Goal: Information Seeking & Learning: Learn about a topic

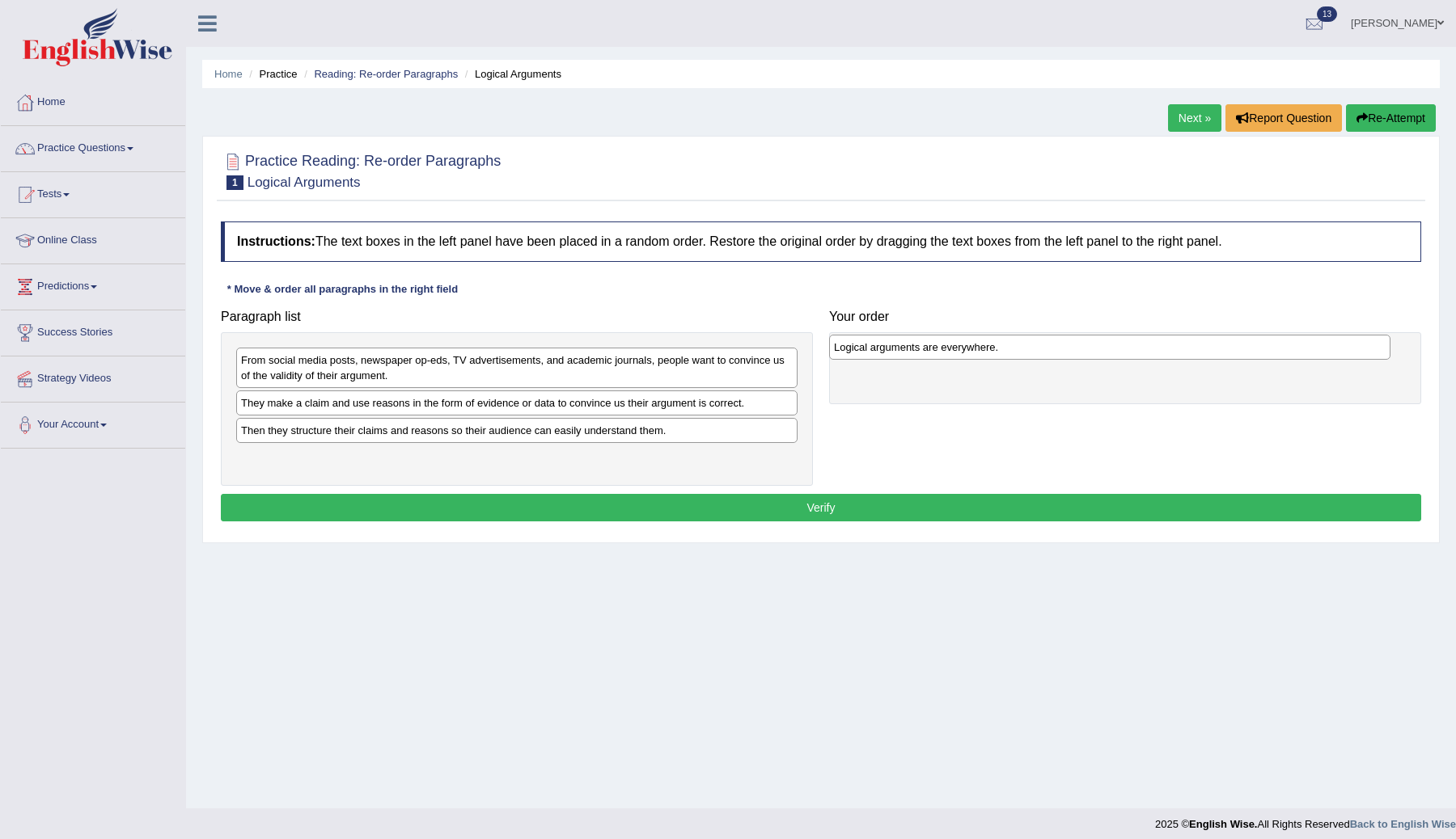
drag, startPoint x: 363, startPoint y: 429, endPoint x: 950, endPoint y: 346, distance: 592.8
click at [951, 346] on div "Logical arguments are everywhere." at bounding box center [1110, 347] width 561 height 25
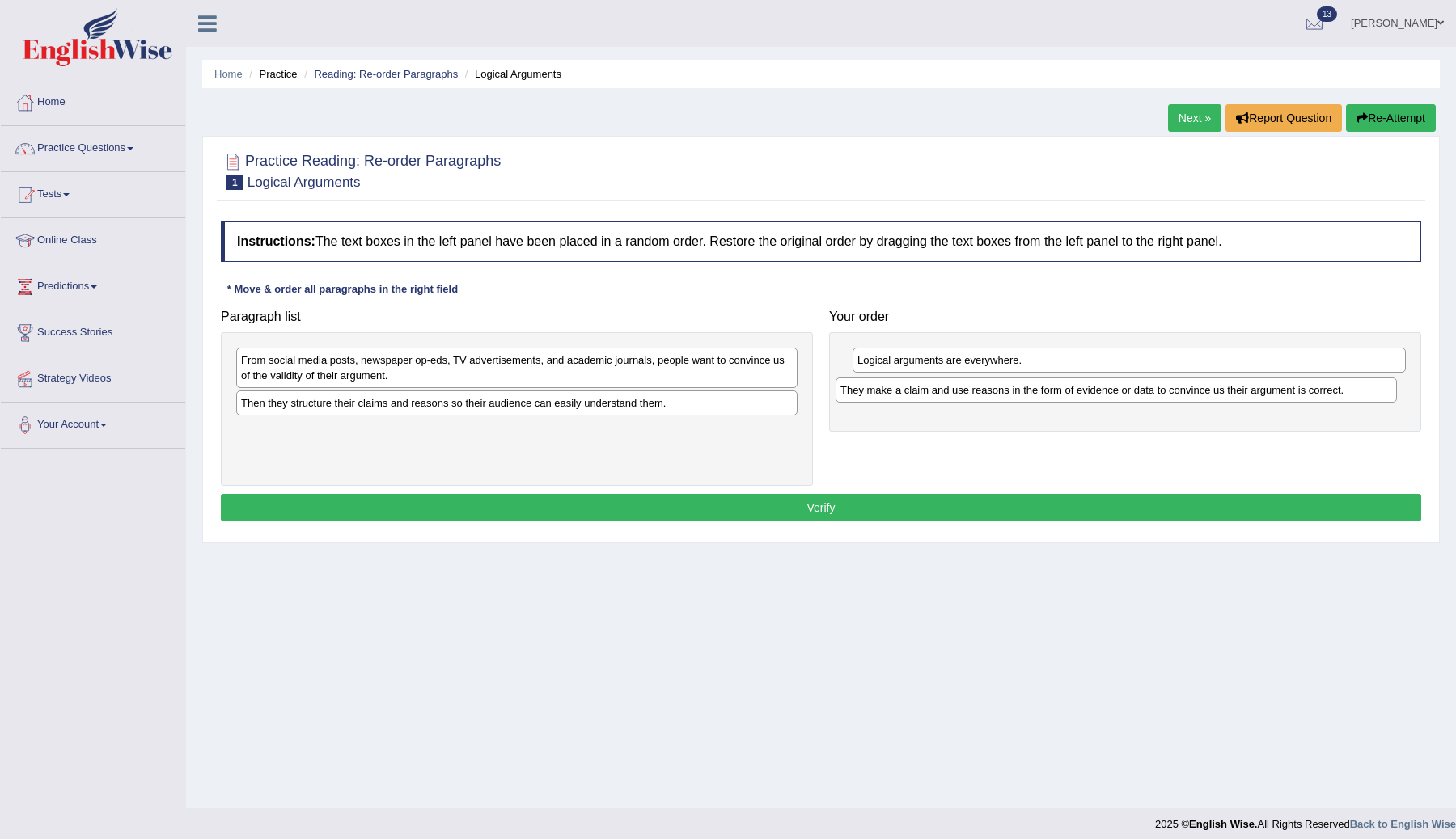
drag, startPoint x: 439, startPoint y: 399, endPoint x: 1043, endPoint y: 388, distance: 604.1
click at [1042, 388] on div "They make a claim and use reasons in the form of evidence or data to convince u…" at bounding box center [1116, 390] width 561 height 25
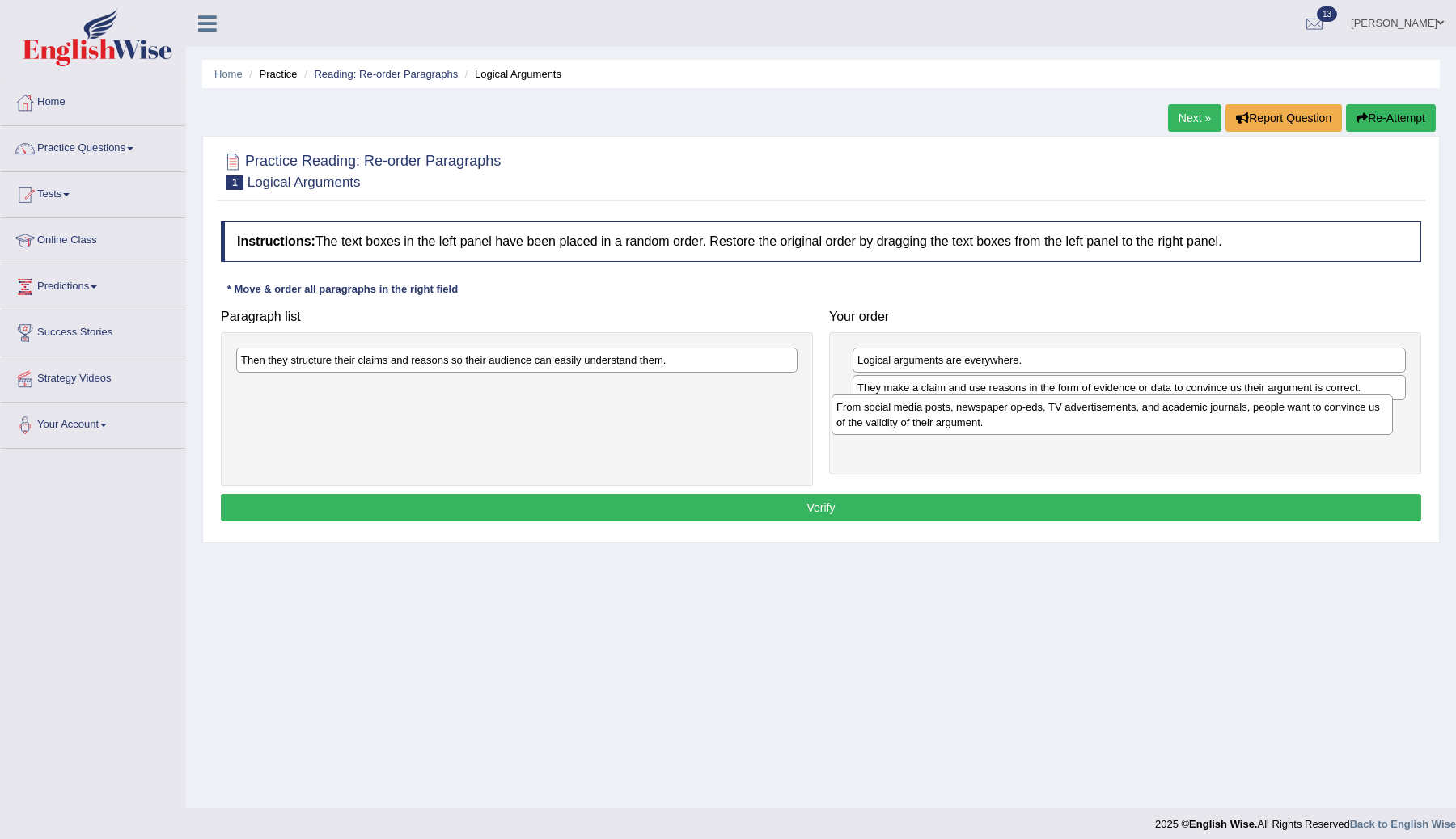
drag, startPoint x: 560, startPoint y: 362, endPoint x: 1164, endPoint y: 414, distance: 606.2
click at [1164, 414] on div "From social media posts, newspaper op-eds, TV advertisements, and academic jour…" at bounding box center [1112, 415] width 561 height 41
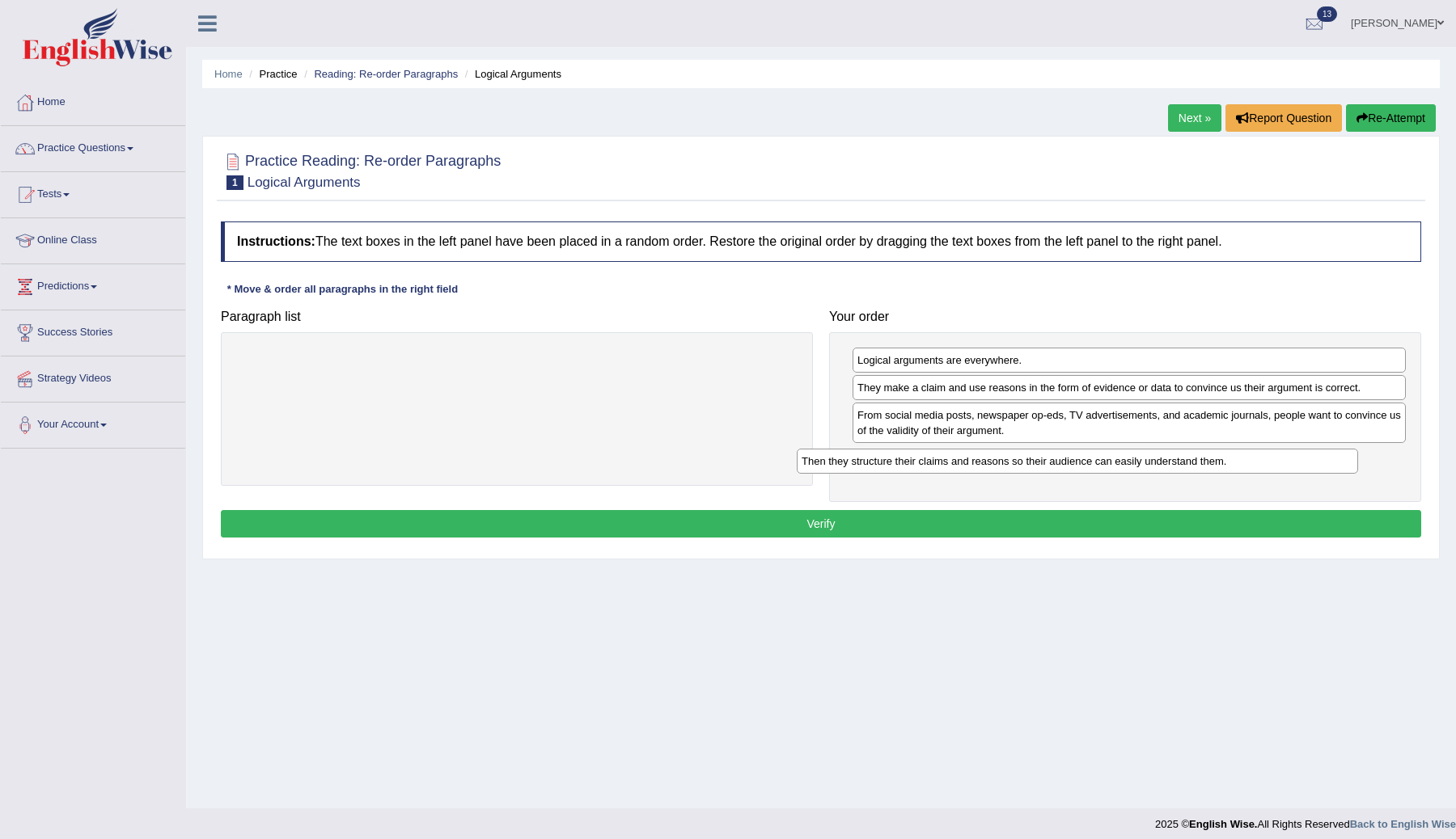
drag, startPoint x: 601, startPoint y: 359, endPoint x: 1175, endPoint y: 453, distance: 581.6
click at [1168, 457] on div "Then they structure their claims and reasons so their audience can easily under…" at bounding box center [1077, 461] width 561 height 25
click at [879, 525] on button "Verify" at bounding box center [821, 524] width 1200 height 28
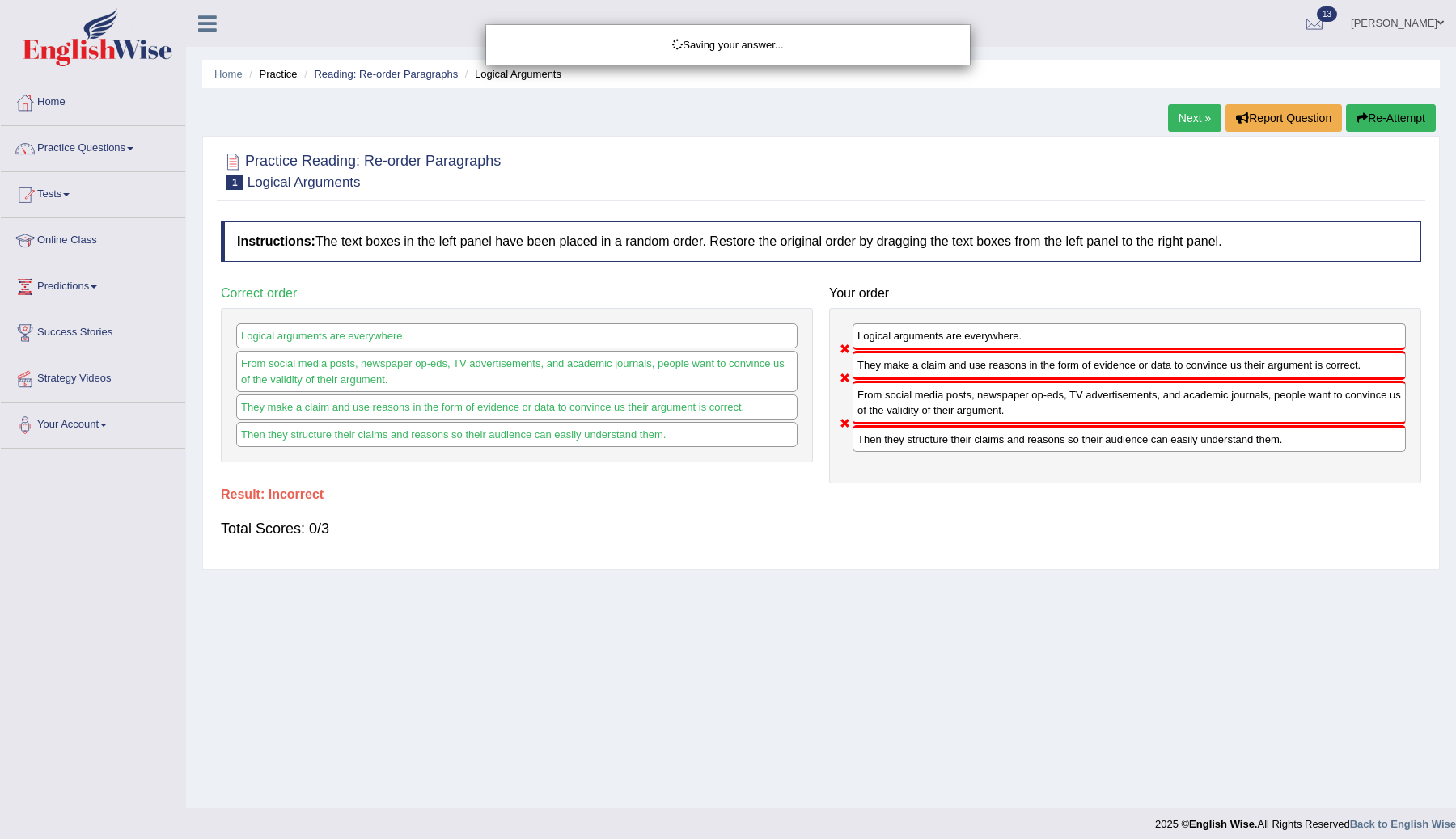
drag, startPoint x: 964, startPoint y: 405, endPoint x: 959, endPoint y: 328, distance: 77.2
click at [959, 327] on div "Saving your answer..." at bounding box center [728, 419] width 1456 height 839
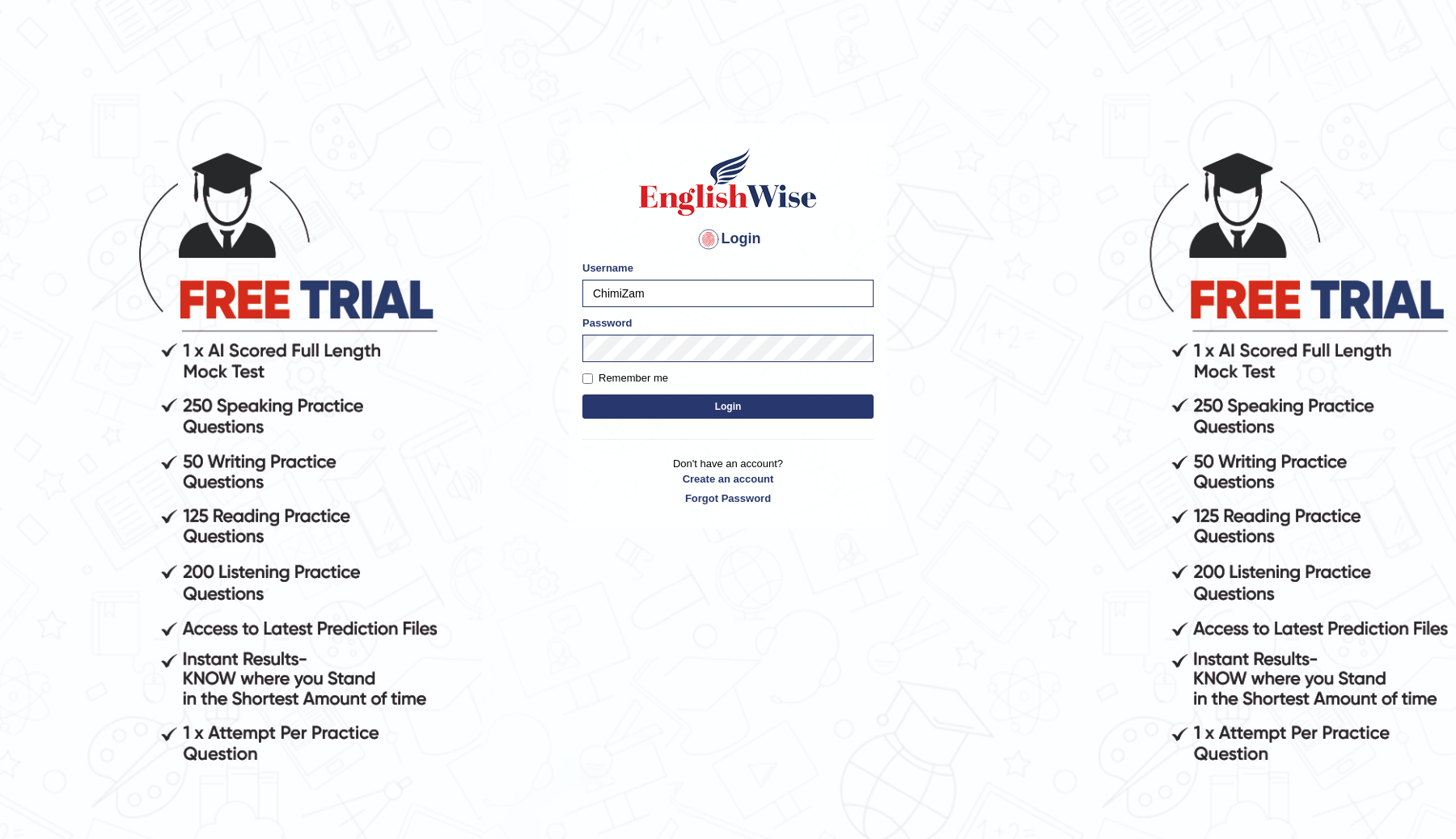
click at [701, 404] on button "Login" at bounding box center [728, 407] width 291 height 24
click at [748, 405] on button "Login" at bounding box center [728, 407] width 291 height 24
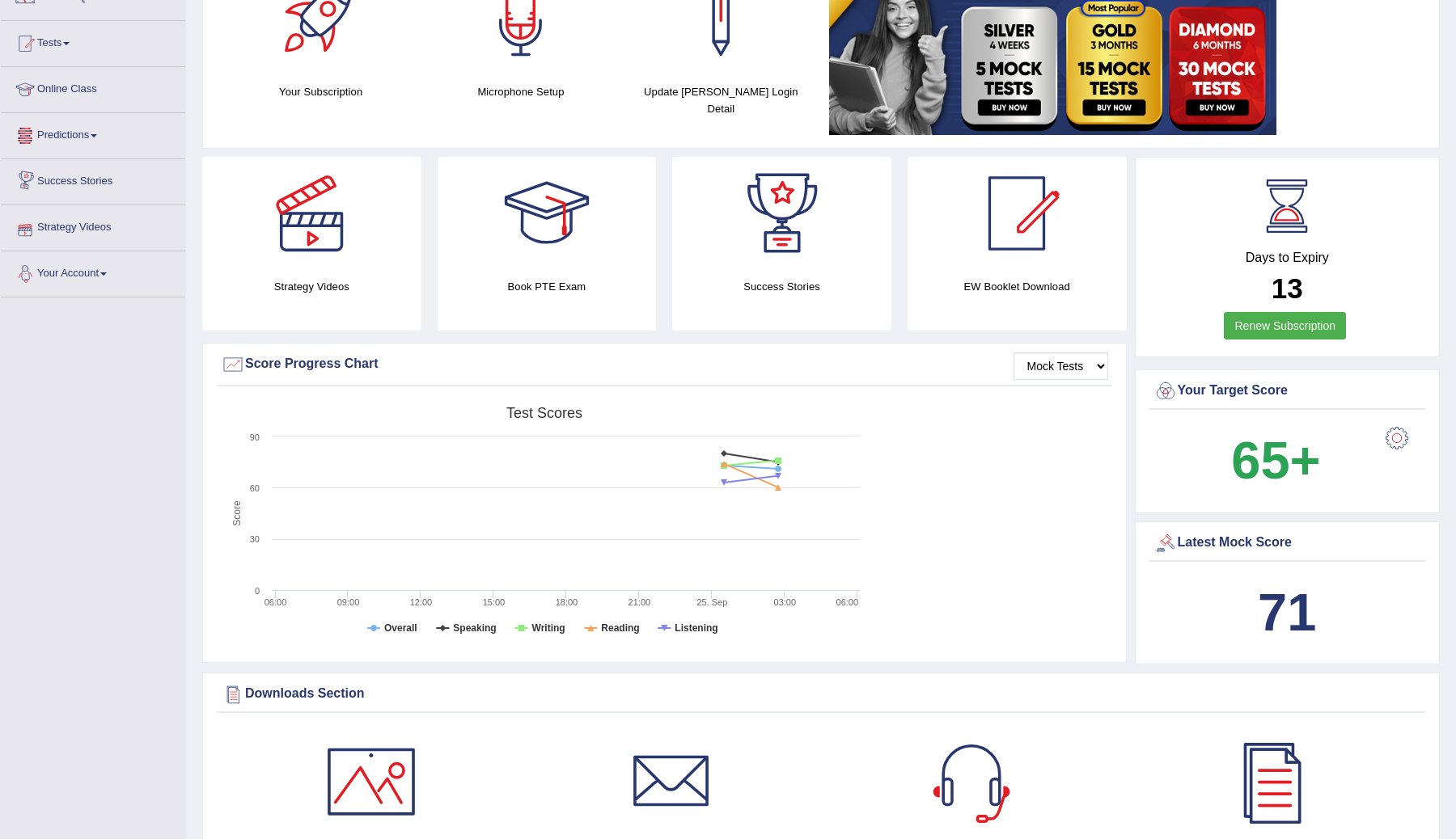
scroll to position [97, 0]
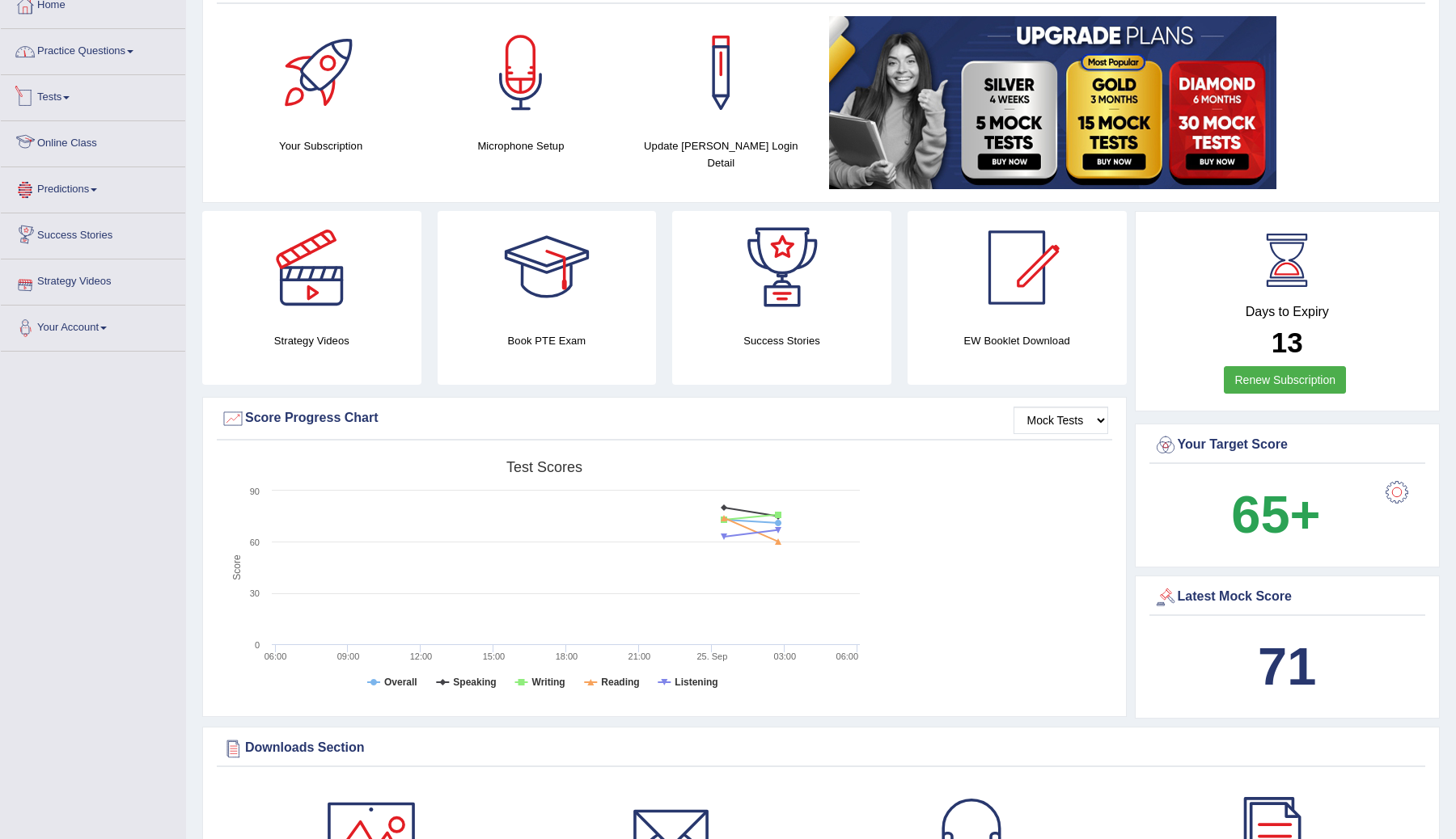
click at [104, 51] on link "Practice Questions" at bounding box center [93, 49] width 184 height 41
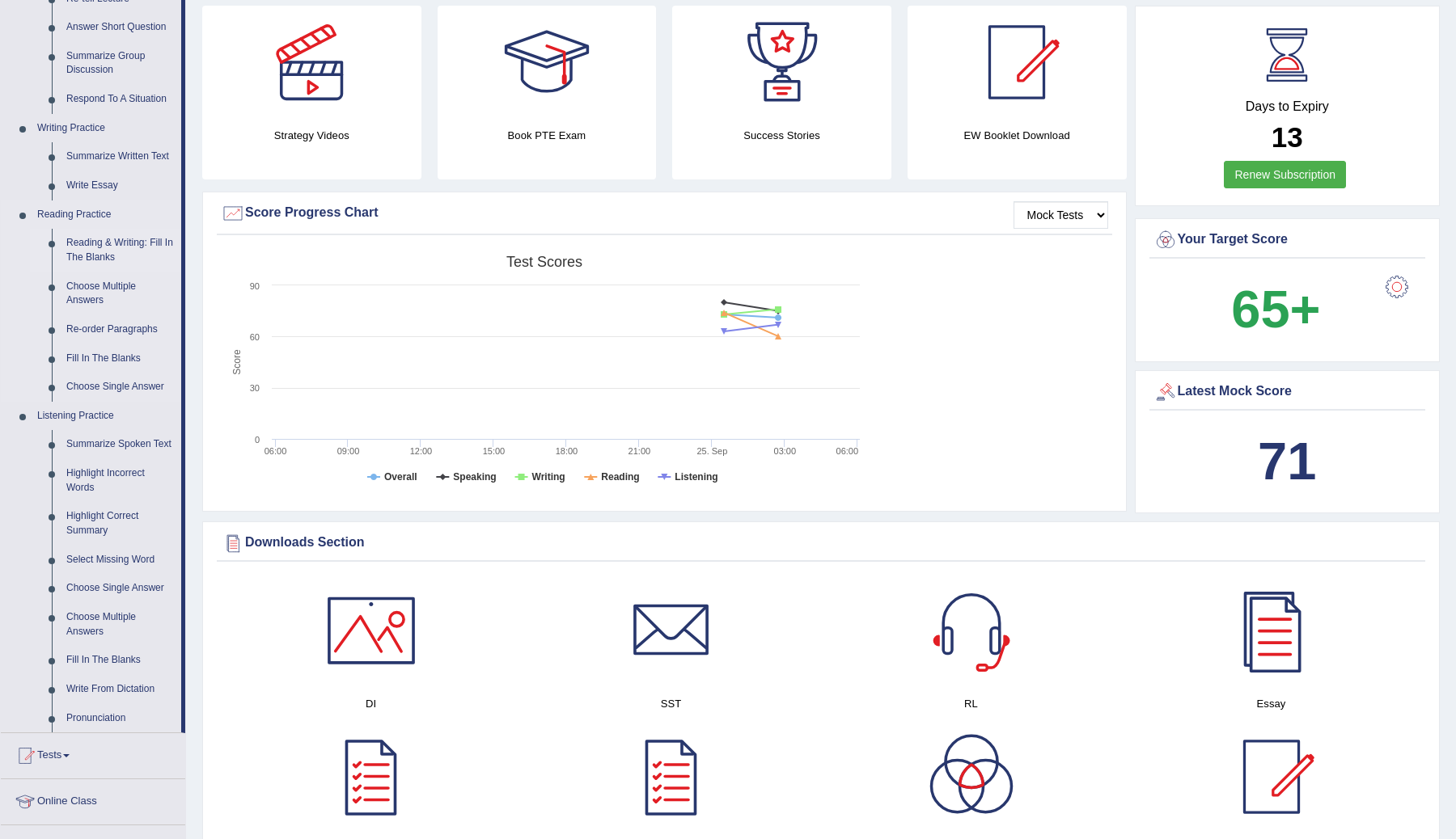
scroll to position [295, 0]
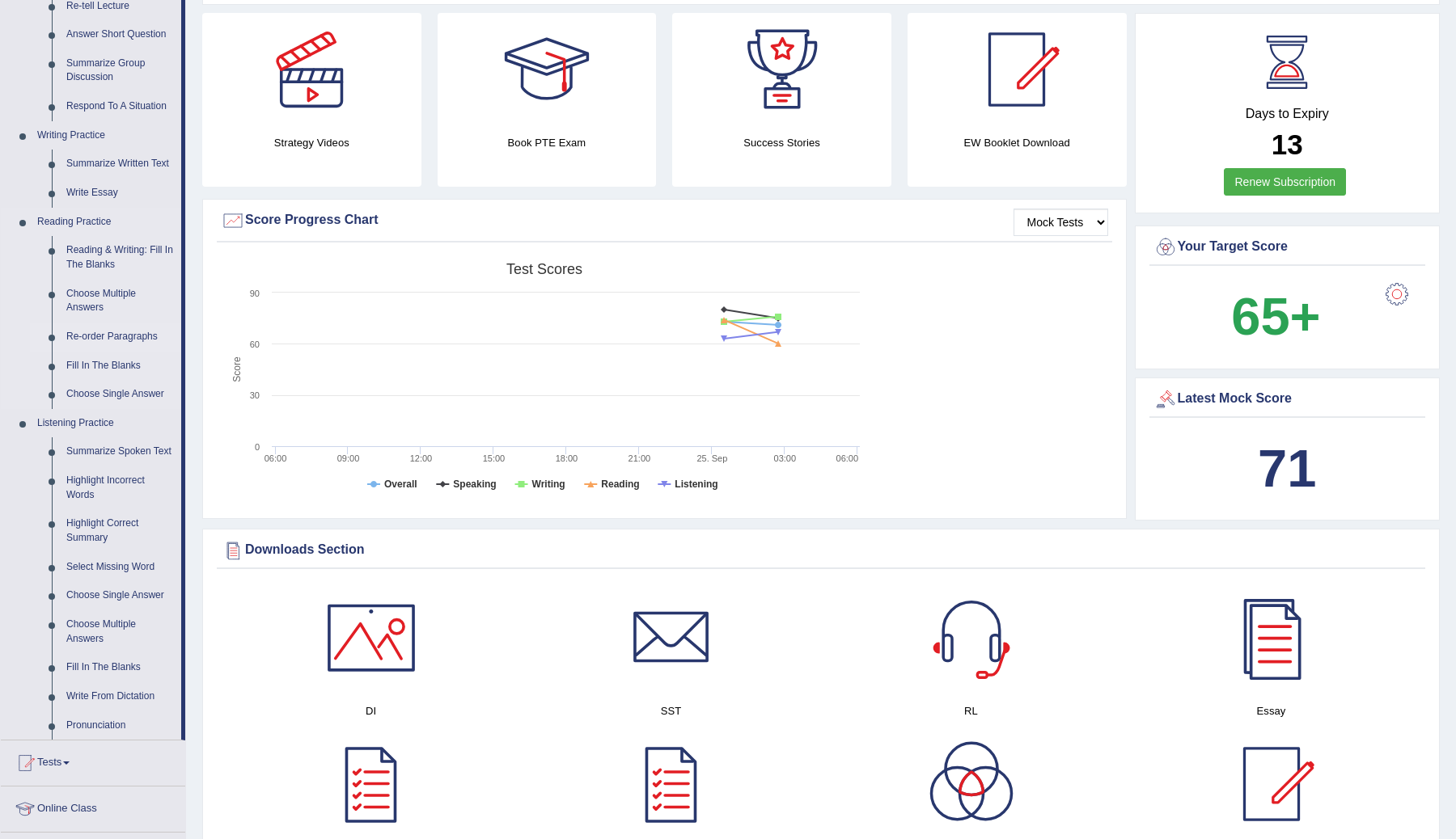
click at [106, 336] on link "Re-order Paragraphs" at bounding box center [120, 338] width 122 height 29
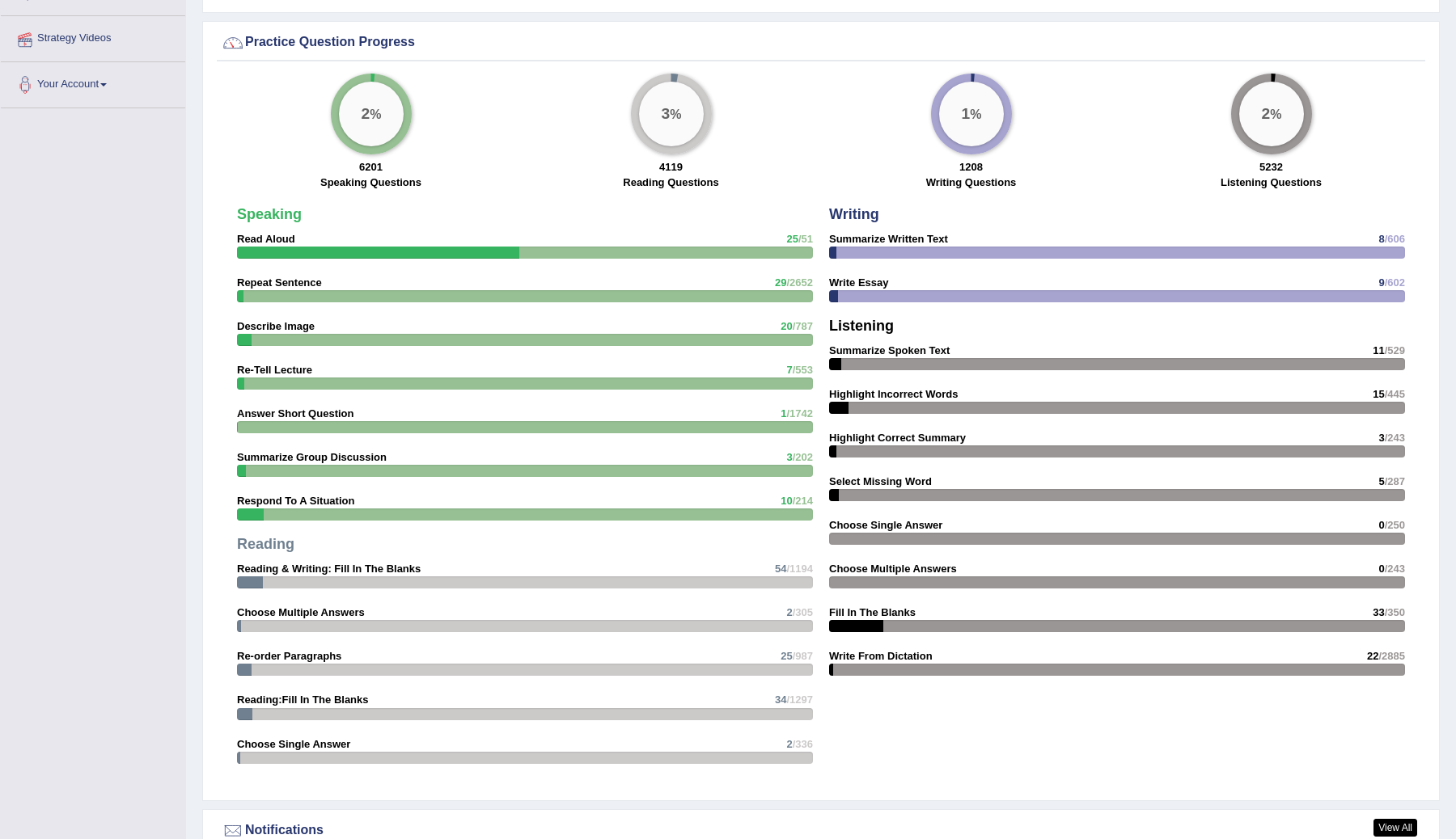
scroll to position [1120, 0]
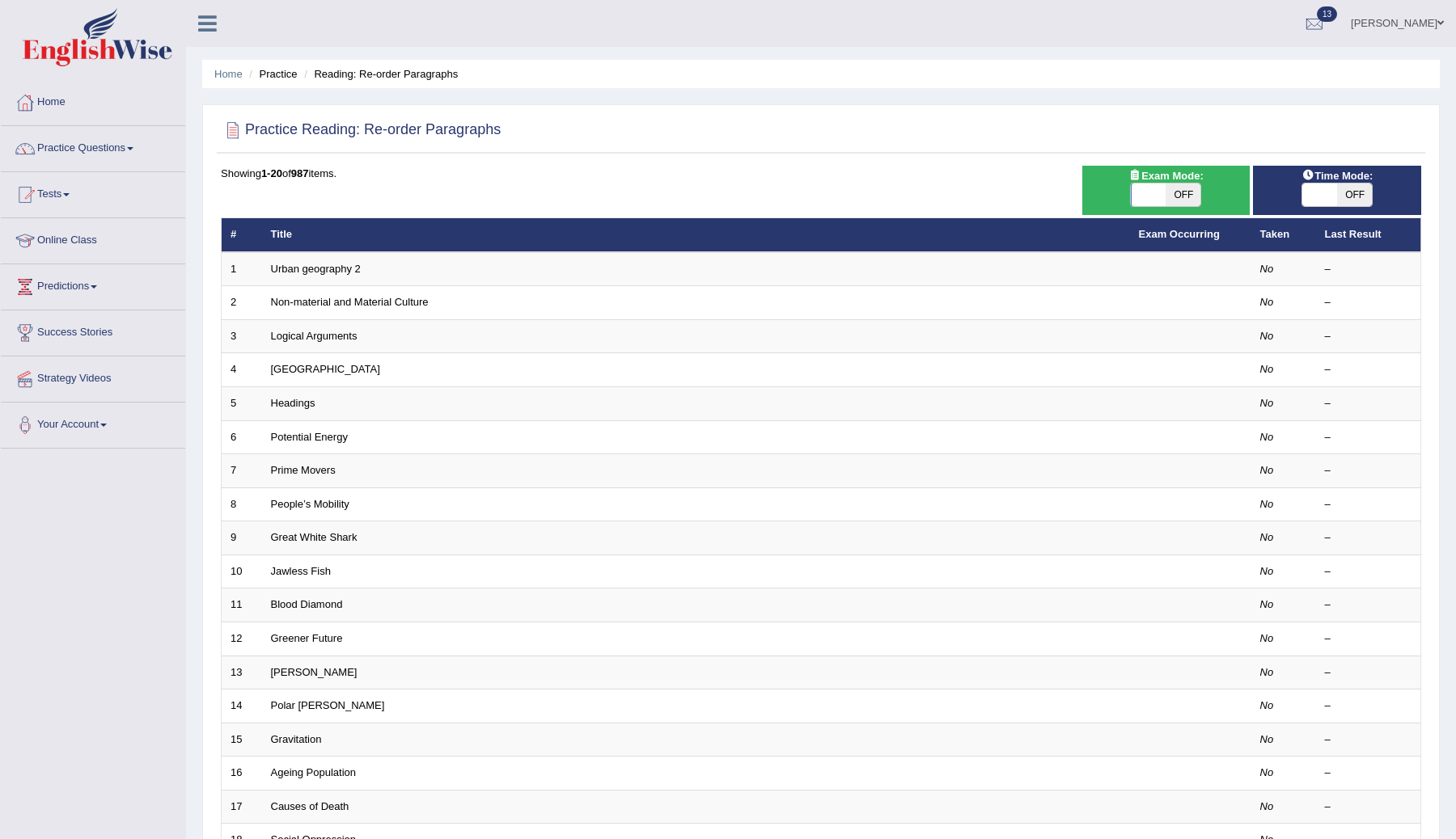
click at [1350, 197] on span "OFF" at bounding box center [1355, 195] width 35 height 23
checkbox input "true"
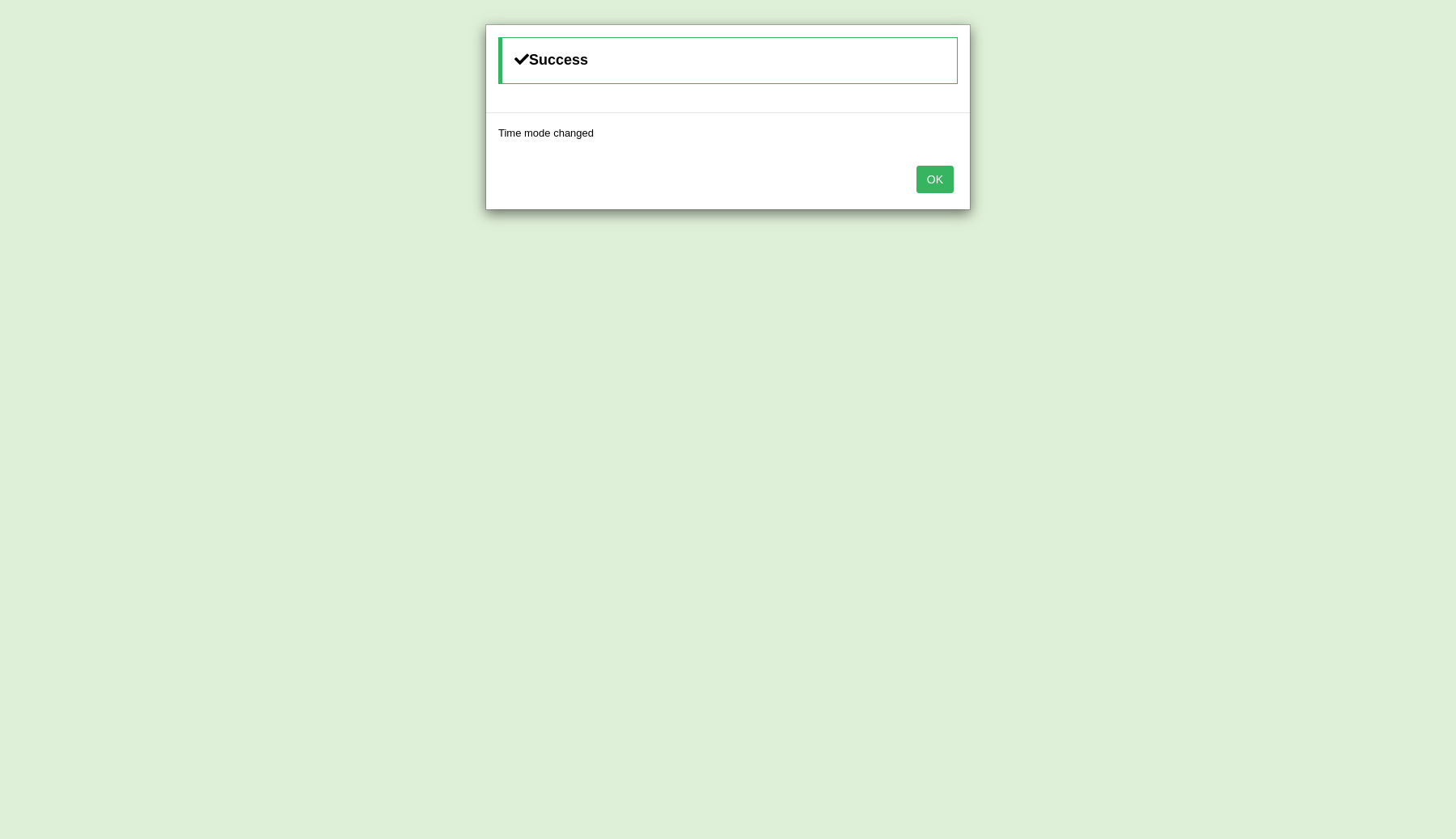
click at [929, 181] on button "OK" at bounding box center [935, 179] width 37 height 28
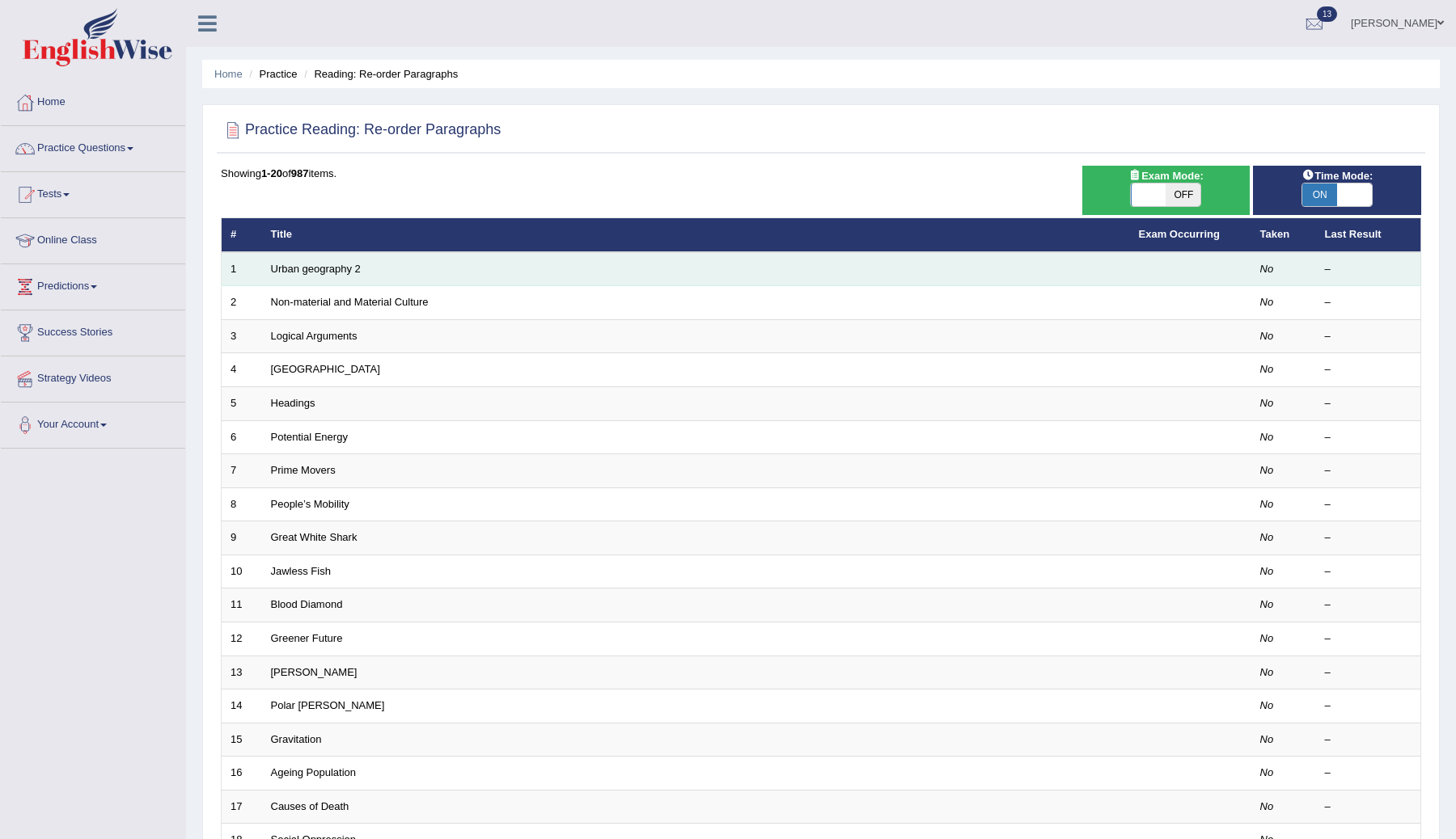
click at [296, 261] on td "Urban geography 2" at bounding box center [696, 268] width 868 height 34
click at [301, 270] on link "Urban geography 2" at bounding box center [316, 269] width 90 height 12
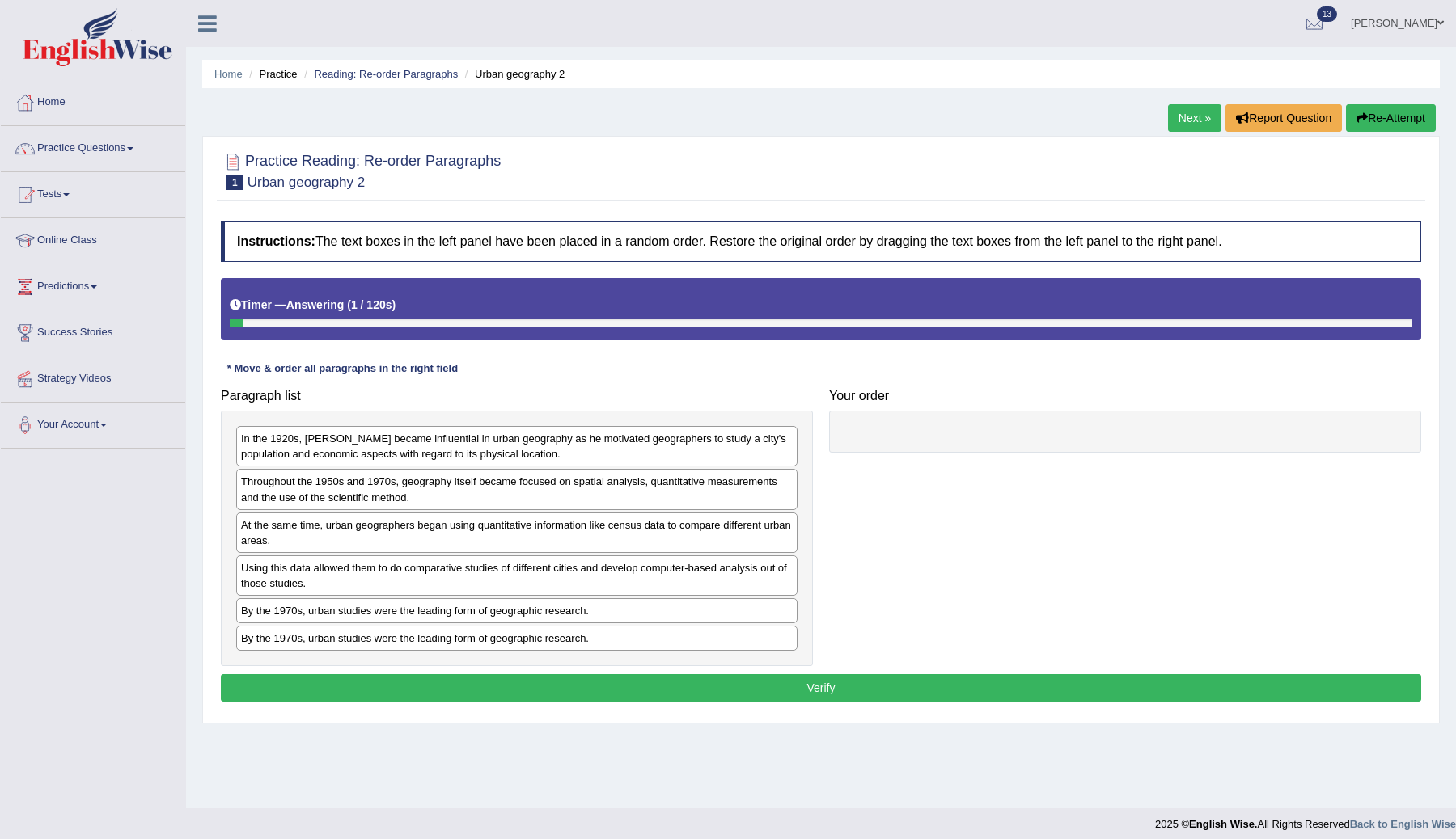
click at [896, 429] on div at bounding box center [1125, 431] width 592 height 42
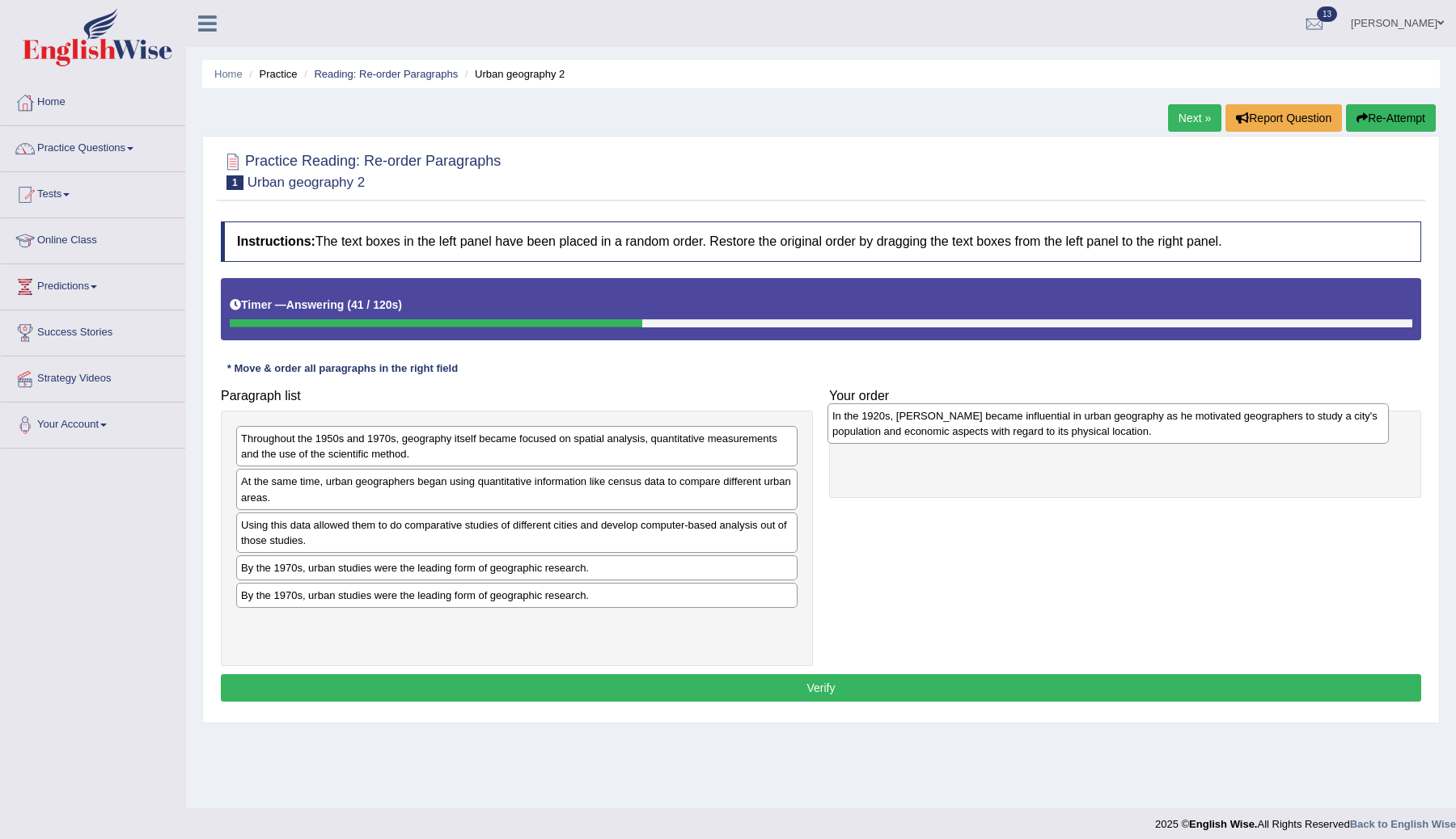
drag, startPoint x: 383, startPoint y: 452, endPoint x: 974, endPoint y: 429, distance: 591.4
click at [974, 429] on div "In the 1920s, Carl Sauer became influential in urban geography as he motivated …" at bounding box center [1108, 423] width 561 height 41
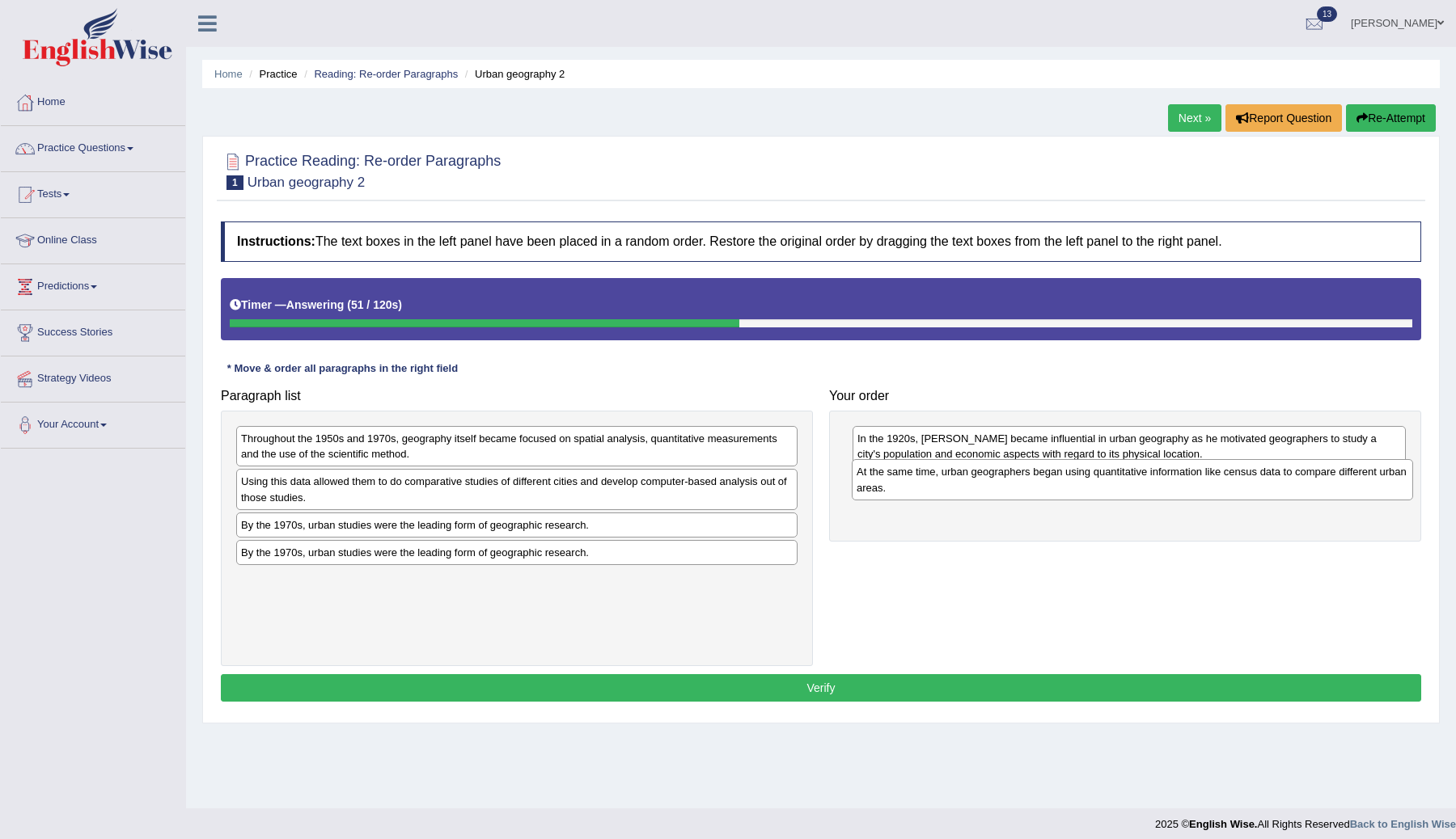
drag, startPoint x: 301, startPoint y: 493, endPoint x: 911, endPoint y: 484, distance: 610.1
click at [909, 484] on div "At the same time, urban geographers began using quantitative information like c…" at bounding box center [1133, 480] width 561 height 41
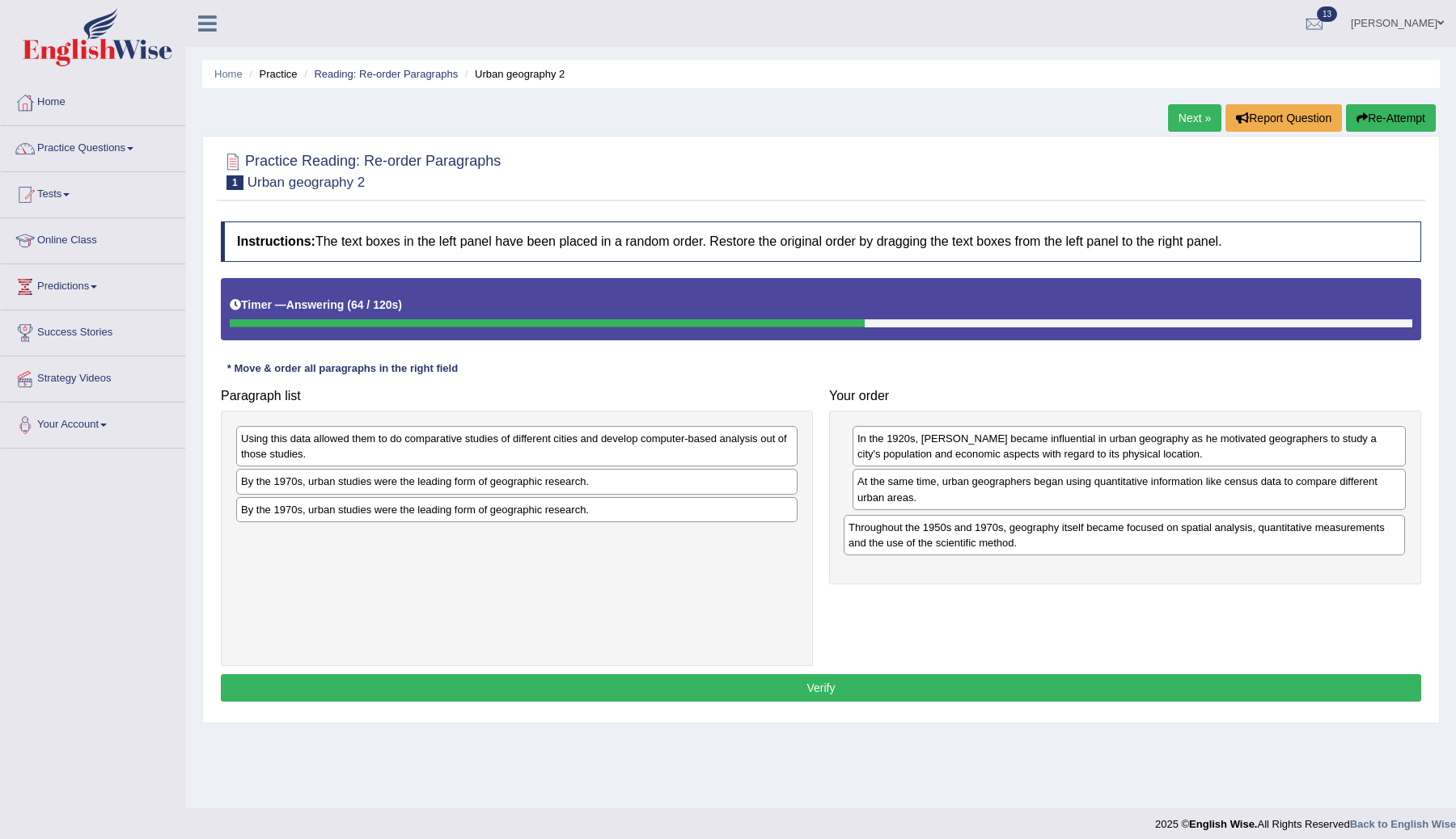
drag, startPoint x: 335, startPoint y: 446, endPoint x: 942, endPoint y: 534, distance: 613.3
click at [942, 534] on div "Throughout the 1950s and 1970s, geography itself became focused on spatial anal…" at bounding box center [1124, 535] width 561 height 41
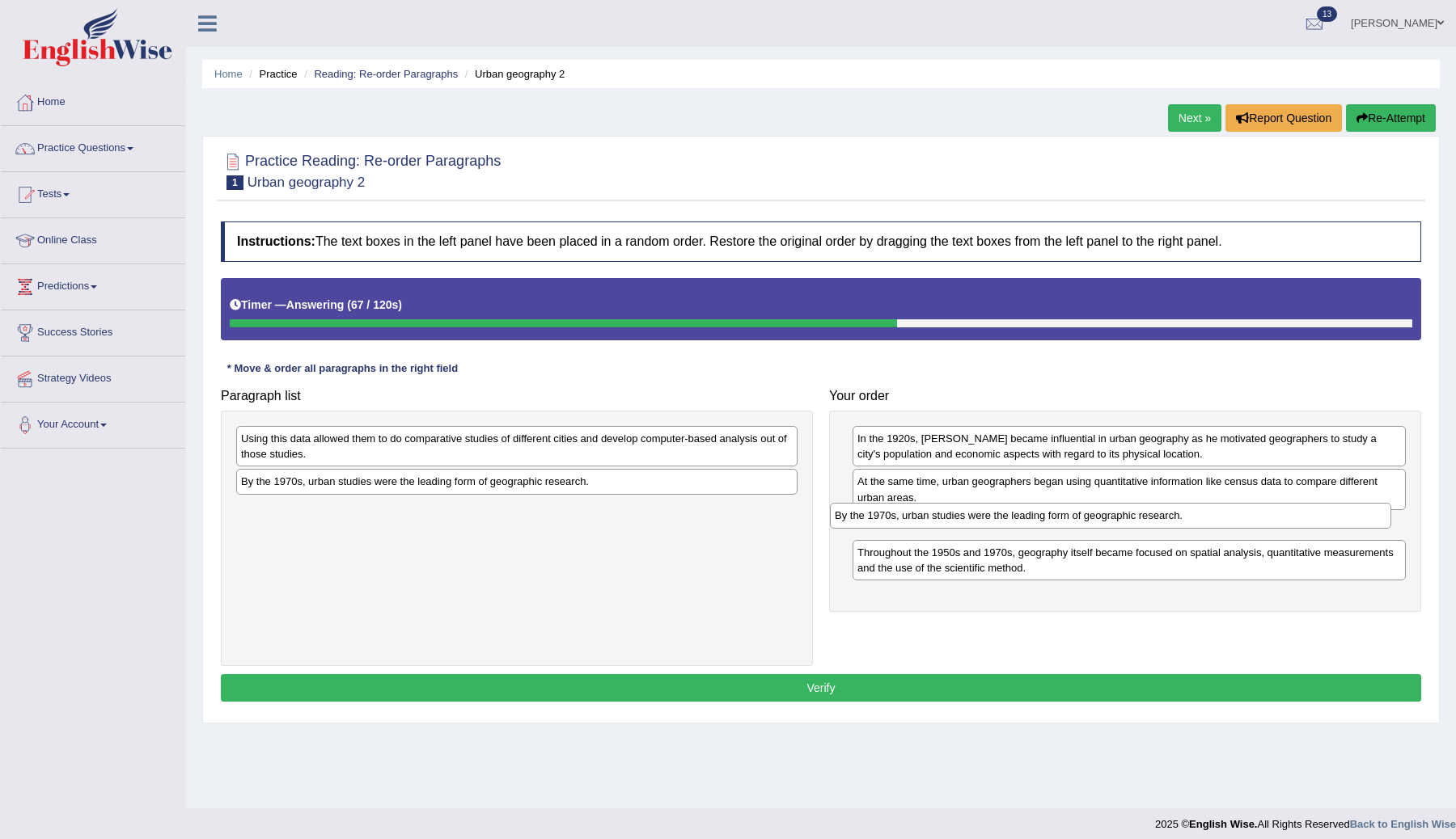
drag, startPoint x: 404, startPoint y: 489, endPoint x: 1000, endPoint y: 531, distance: 597.5
click at [1000, 528] on div "By the 1970s, urban studies were the leading form of geographic research." at bounding box center [1110, 515] width 561 height 25
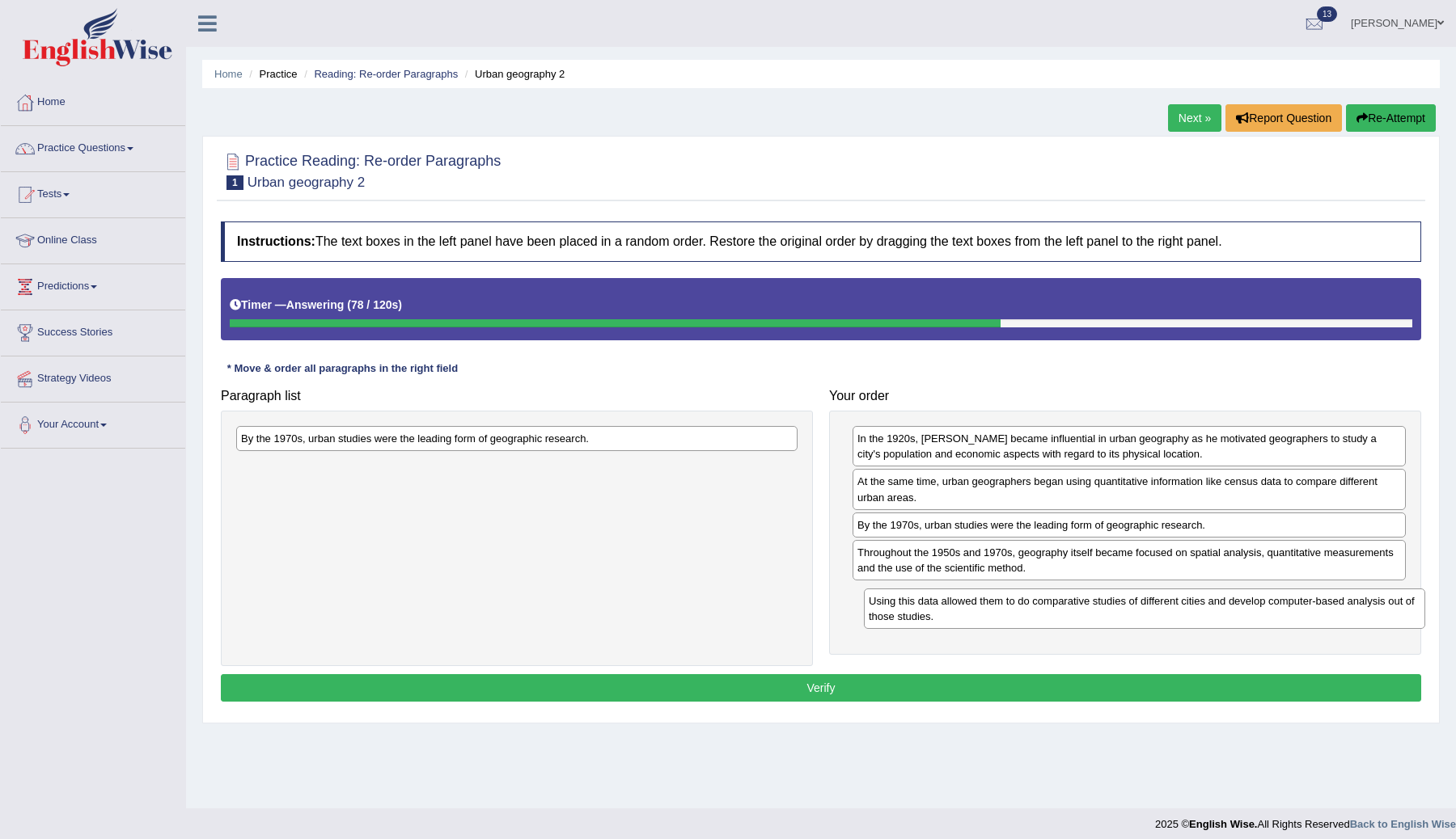
drag, startPoint x: 591, startPoint y: 452, endPoint x: 1203, endPoint y: 614, distance: 633.1
click at [1203, 614] on div "Using this data allowed them to do comparative studies of different cities and …" at bounding box center [1145, 609] width 561 height 41
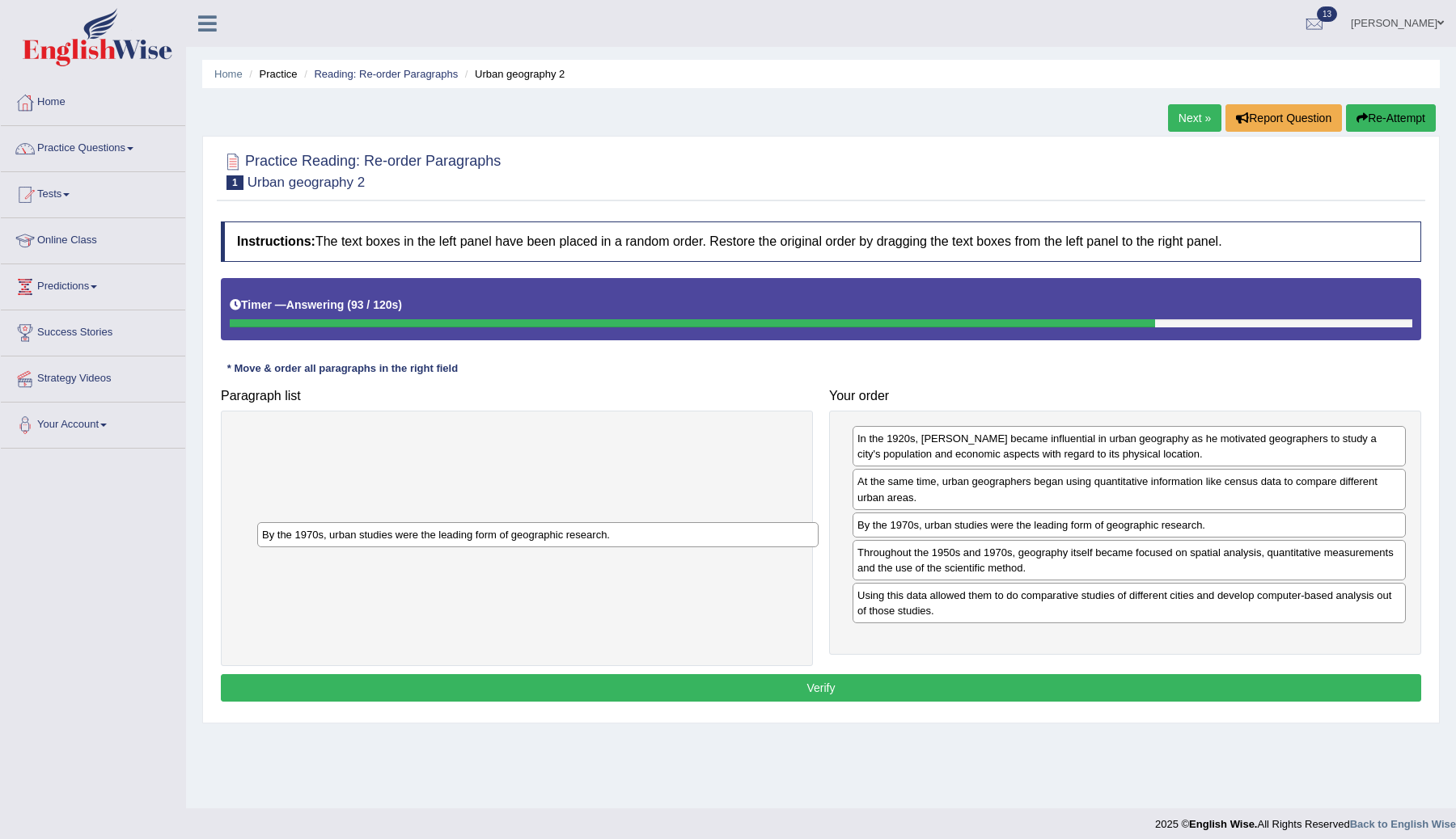
drag, startPoint x: 454, startPoint y: 440, endPoint x: 475, endPoint y: 536, distance: 98.3
click at [475, 536] on div "By the 1970s, urban studies were the leading form of geographic research." at bounding box center [538, 534] width 561 height 25
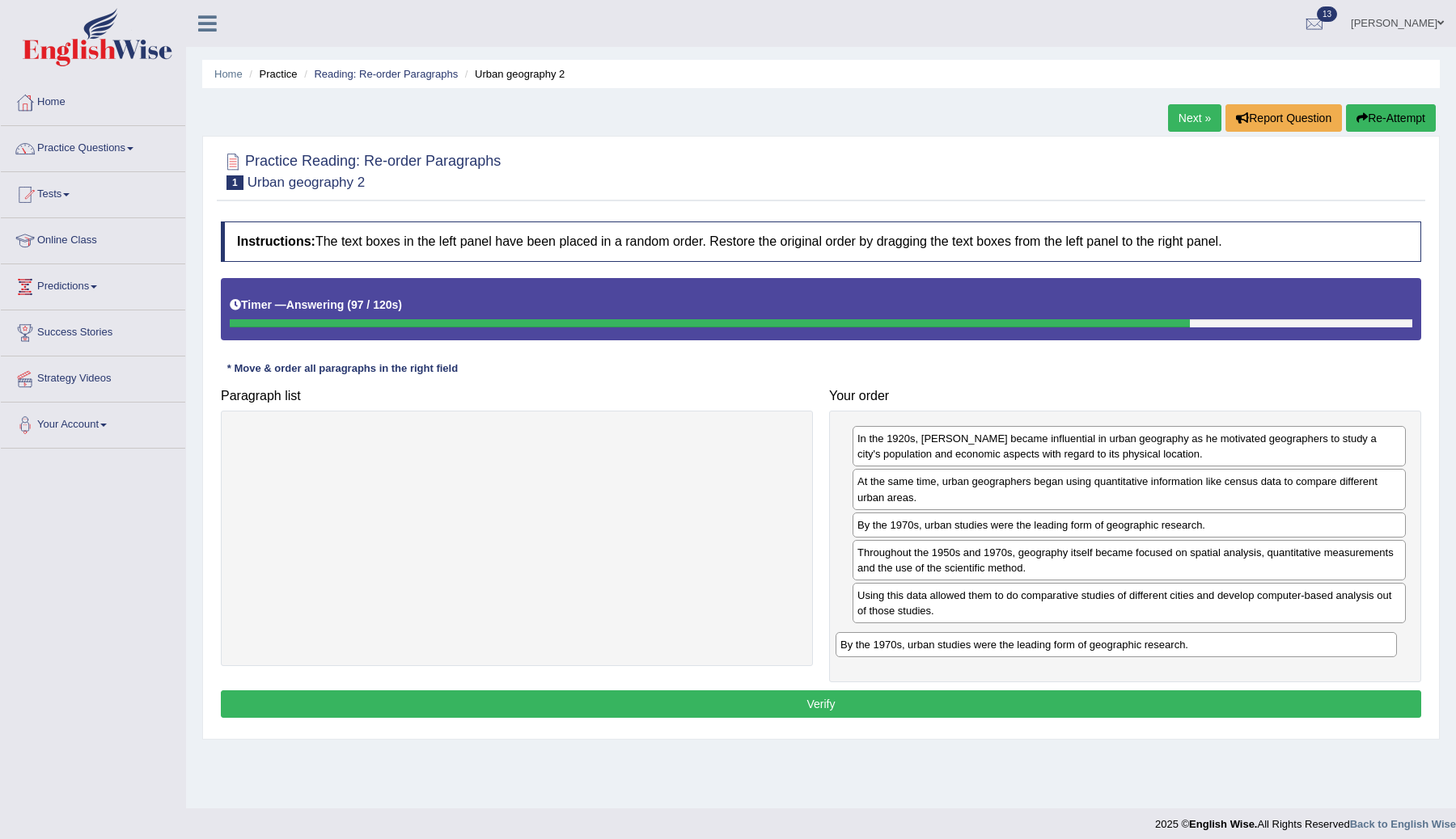
drag, startPoint x: 564, startPoint y: 440, endPoint x: 1164, endPoint y: 646, distance: 634.4
click at [1164, 646] on div "By the 1970s, urban studies were the leading form of geographic research." at bounding box center [1116, 644] width 561 height 25
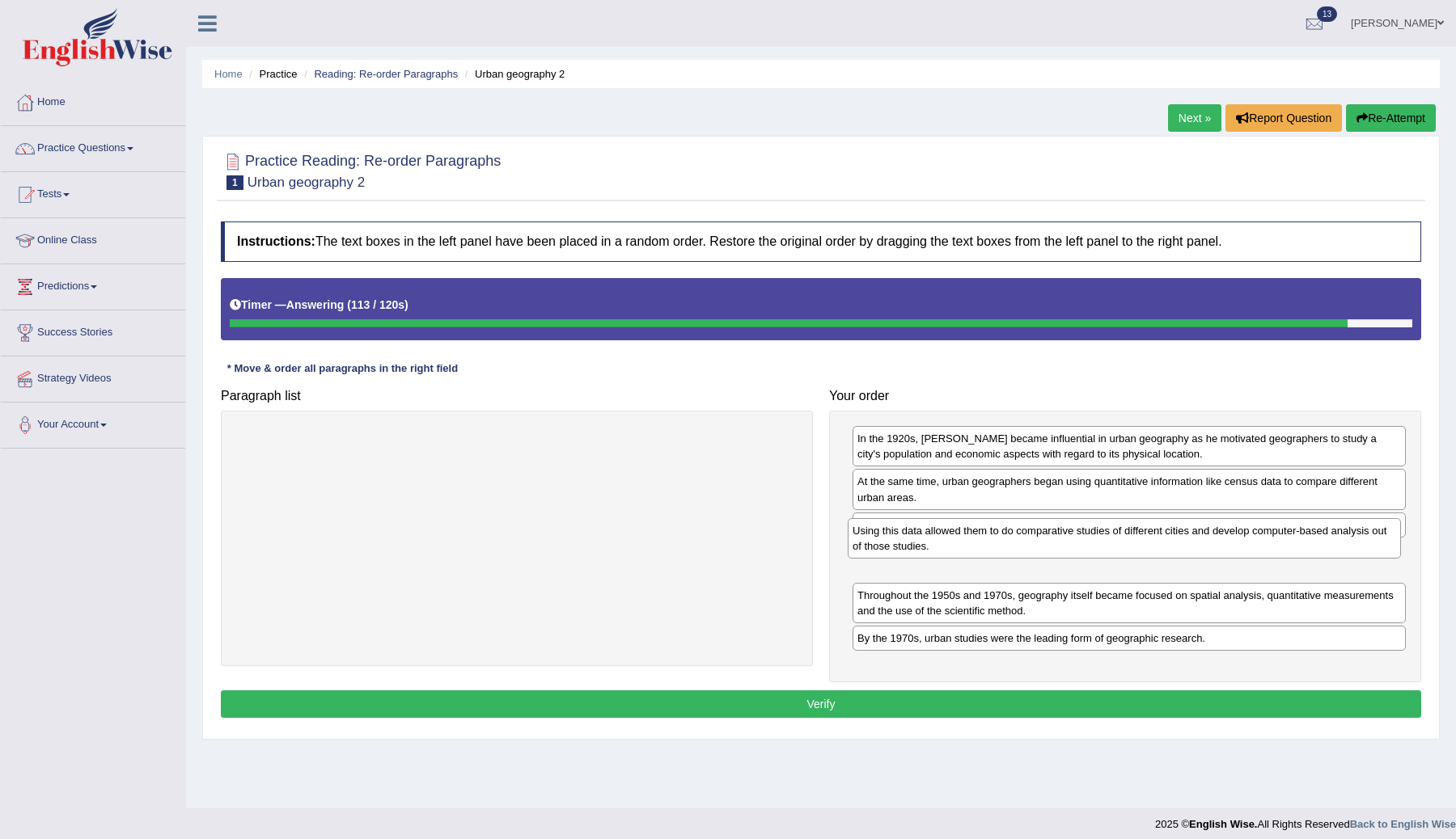
drag, startPoint x: 1001, startPoint y: 611, endPoint x: 997, endPoint y: 546, distance: 65.1
click at [997, 546] on div "Using this data allowed them to do comparative studies of different cities and …" at bounding box center [1124, 539] width 553 height 41
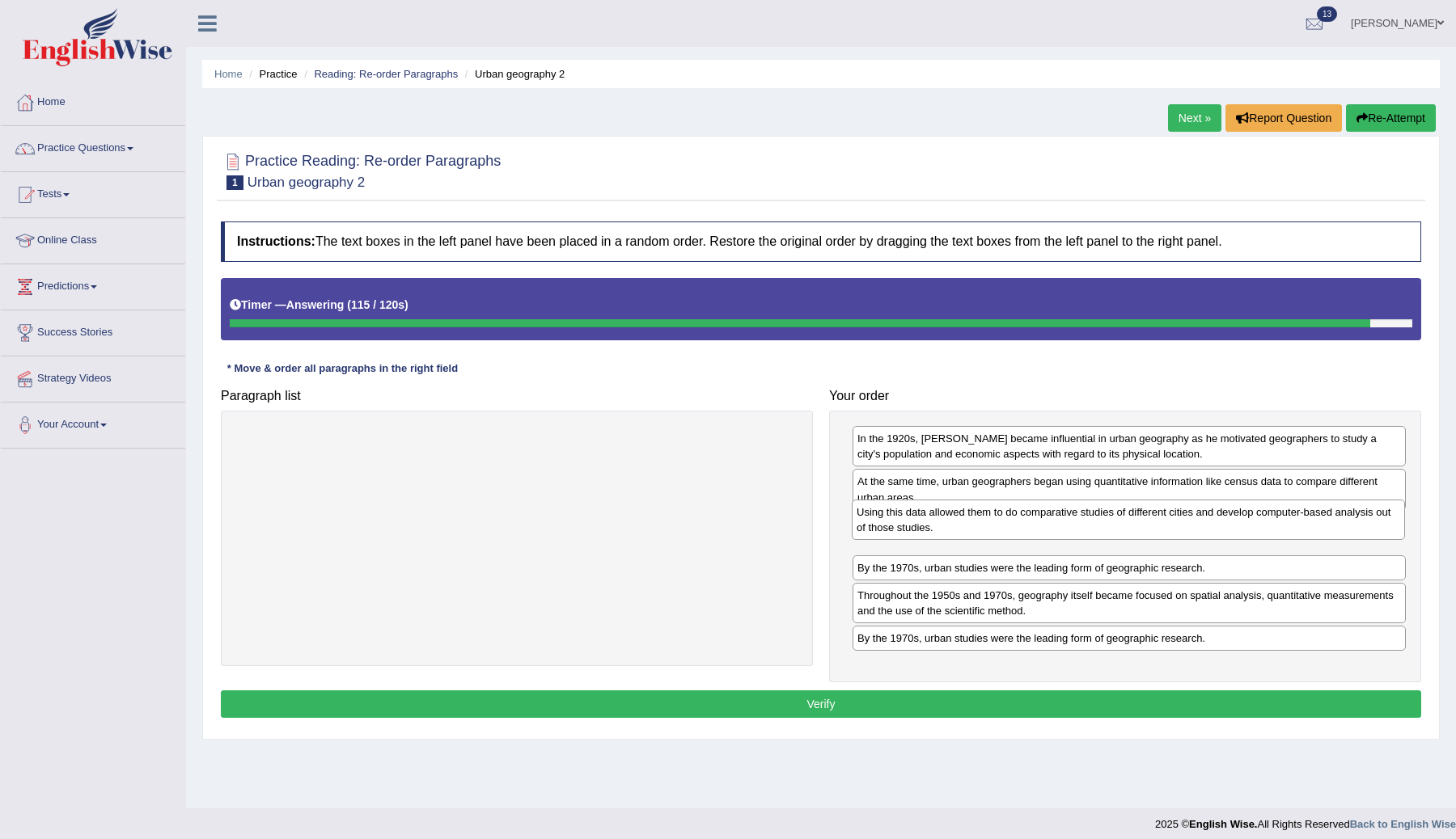
drag, startPoint x: 1009, startPoint y: 559, endPoint x: 1008, endPoint y: 520, distance: 39.0
click at [1008, 520] on div "Using this data allowed them to do comparative studies of different cities and …" at bounding box center [1129, 520] width 553 height 41
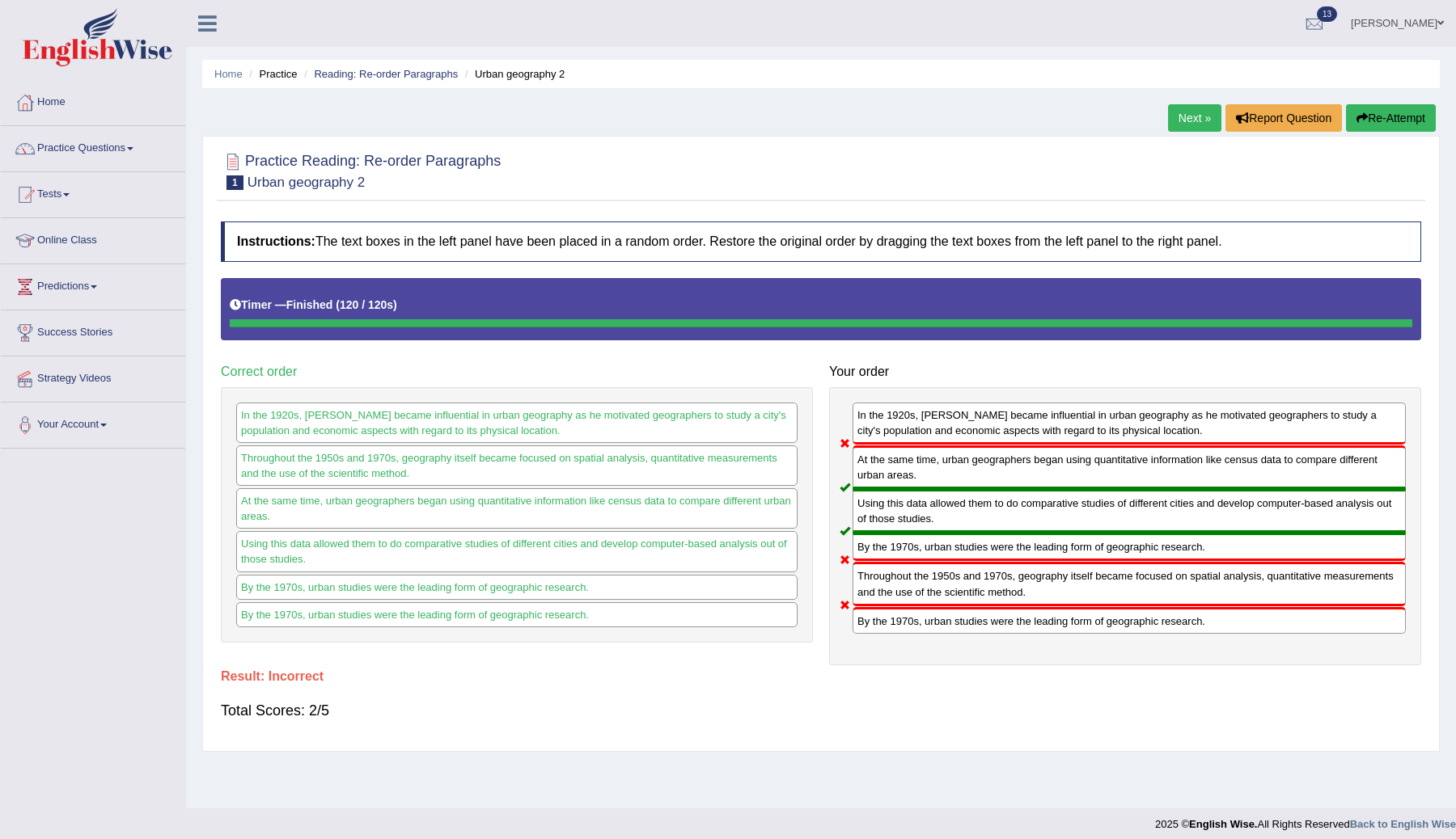
drag, startPoint x: 912, startPoint y: 461, endPoint x: 896, endPoint y: 545, distance: 85.5
click at [896, 545] on div "In the 1920s, Carl Sauer became influential in urban geography as he motivated …" at bounding box center [1125, 526] width 592 height 278
drag, startPoint x: 898, startPoint y: 472, endPoint x: 870, endPoint y: 565, distance: 97.1
click at [870, 561] on div "In the 1920s, Carl Sauer became influential in urban geography as he motivated …" at bounding box center [1125, 526] width 592 height 278
click at [870, 565] on div "Throughout the 1950s and 1970s, geography itself became focused on spatial anal…" at bounding box center [1129, 584] width 553 height 43
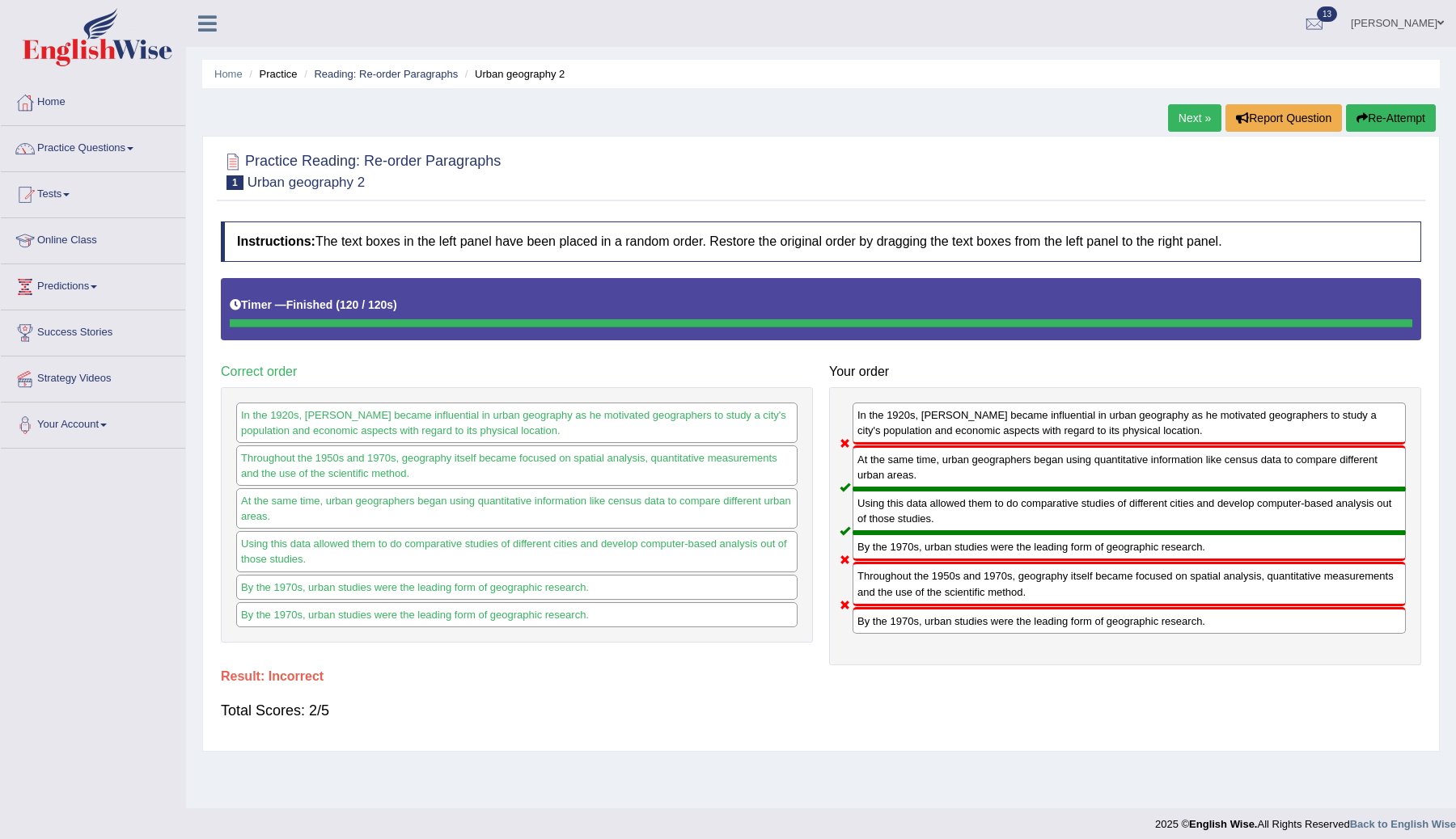
click at [910, 544] on div "By the 1970s, urban studies were the leading form of geographic research." at bounding box center [1129, 547] width 553 height 29
drag, startPoint x: 908, startPoint y: 583, endPoint x: 838, endPoint y: 558, distance: 74.3
click at [838, 552] on div "In the 1920s, Carl Sauer became influential in urban geography as he motivated …" at bounding box center [1125, 526] width 592 height 278
click at [1181, 119] on link "Next »" at bounding box center [1195, 118] width 54 height 28
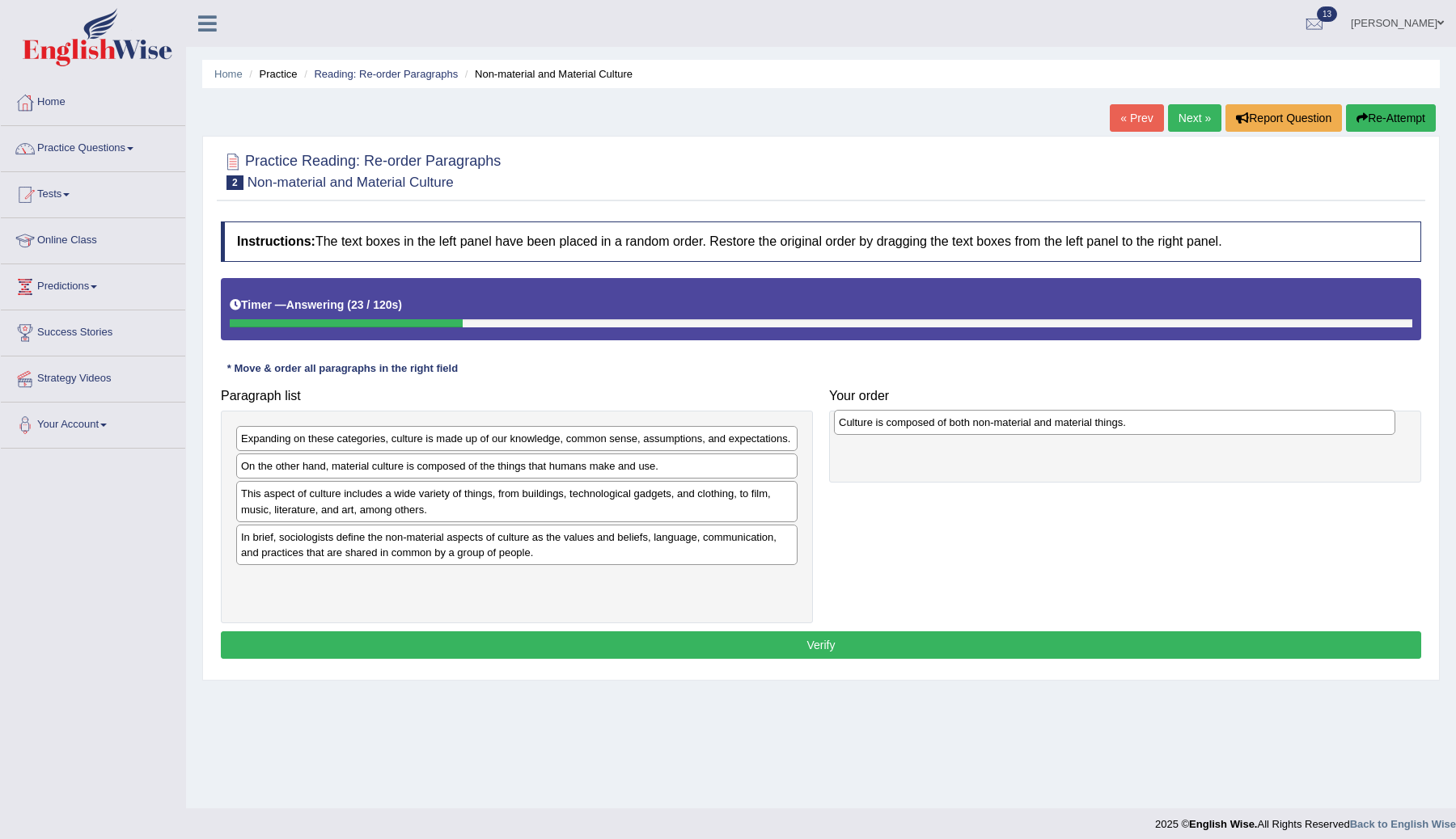
drag, startPoint x: 485, startPoint y: 597, endPoint x: 1082, endPoint y: 423, distance: 621.8
click at [1082, 423] on div "Culture is composed of both non-material and material things." at bounding box center [1115, 423] width 561 height 25
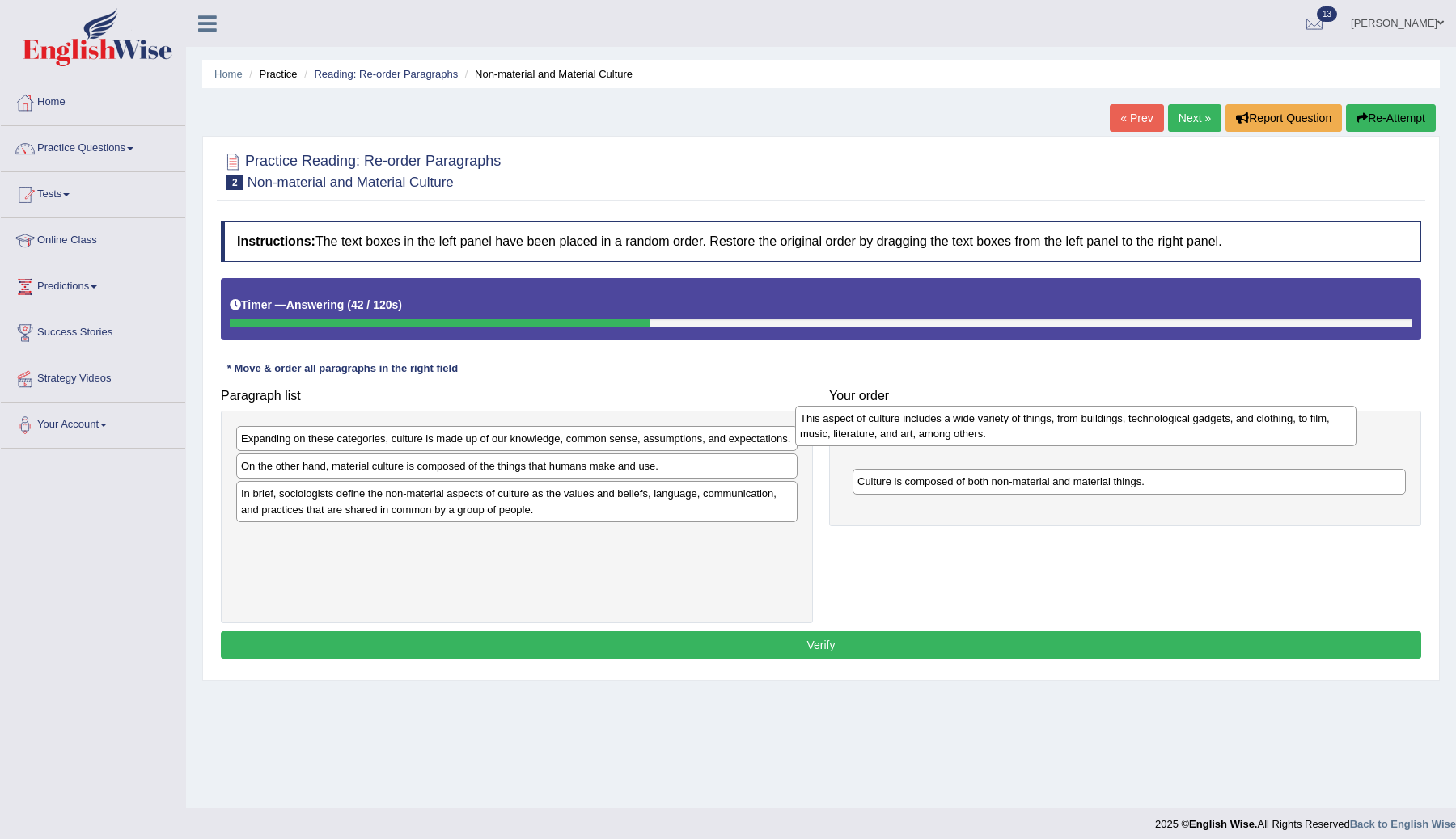
drag, startPoint x: 493, startPoint y: 525, endPoint x: 1054, endPoint y: 436, distance: 568.0
click at [1053, 435] on div "This aspect of culture includes a wide variety of things, from buildings, techn…" at bounding box center [1076, 426] width 561 height 41
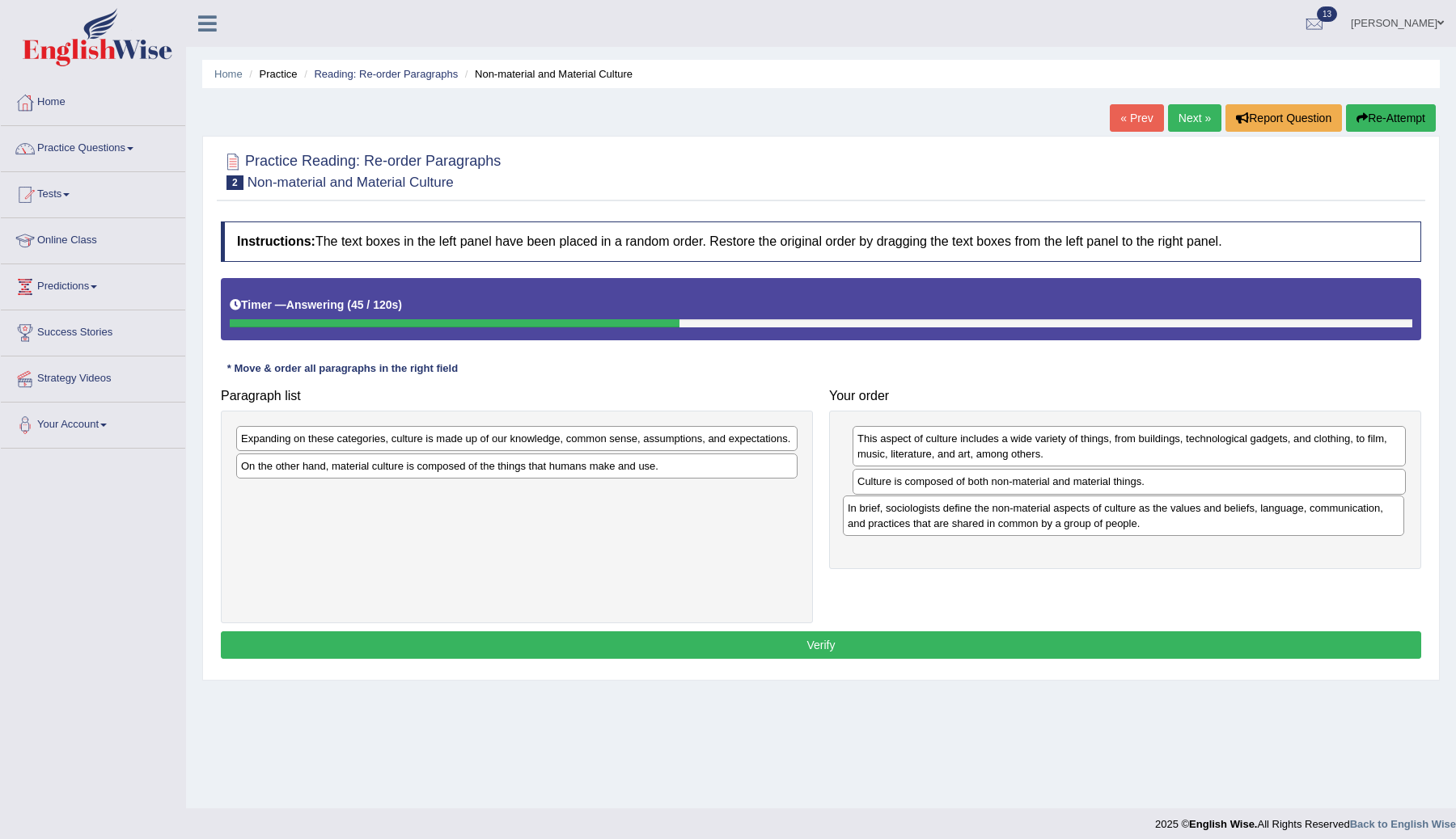
drag, startPoint x: 380, startPoint y: 526, endPoint x: 985, endPoint y: 520, distance: 605.0
click at [985, 520] on div "In brief, sociologists define the non-material aspects of culture as the values…" at bounding box center [1123, 516] width 561 height 41
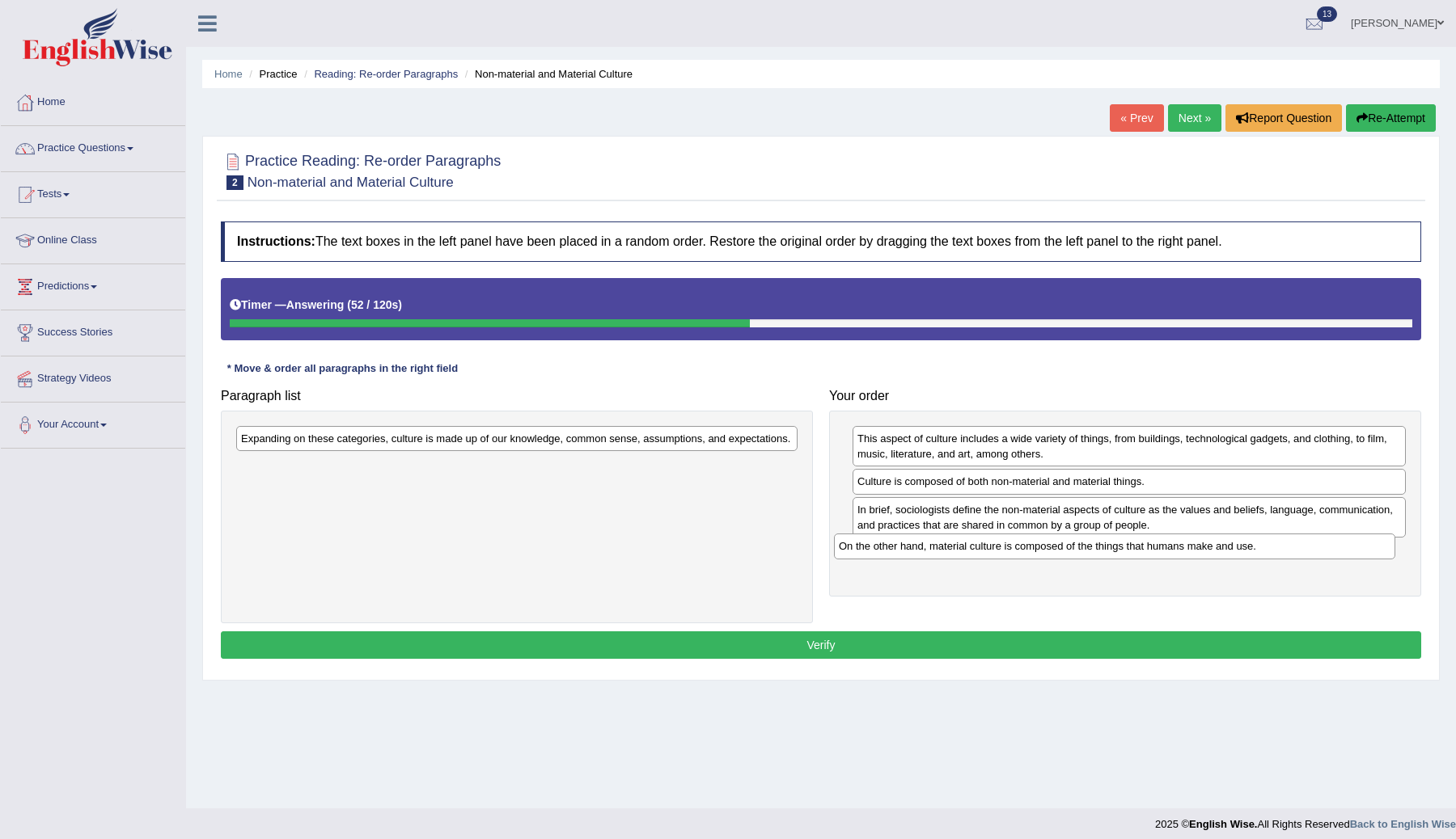
drag, startPoint x: 488, startPoint y: 482, endPoint x: 1090, endPoint y: 545, distance: 605.3
click at [1089, 545] on div "On the other hand, material culture is composed of the things that humans make …" at bounding box center [1115, 545] width 561 height 25
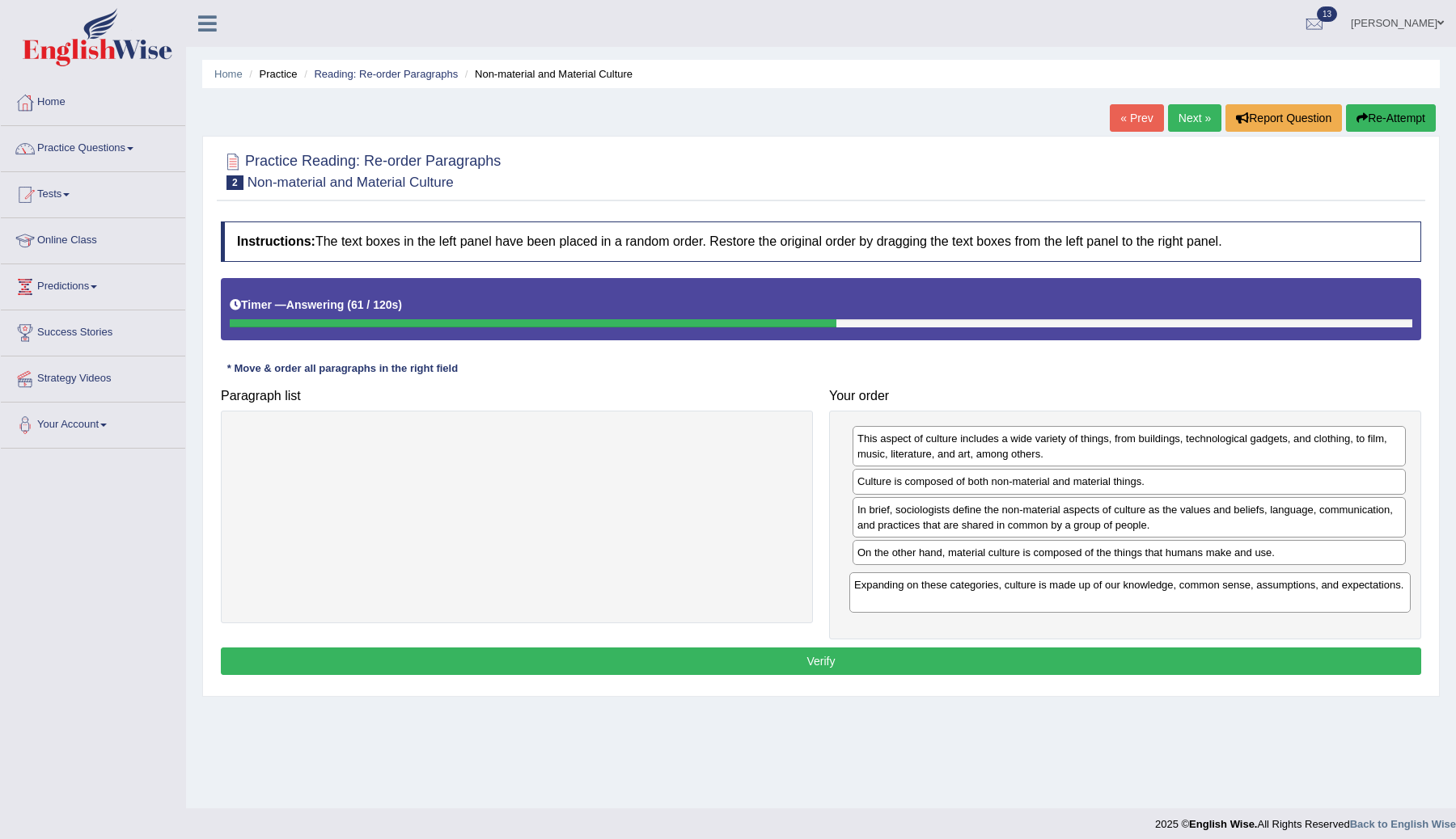
drag, startPoint x: 555, startPoint y: 442, endPoint x: 1171, endPoint y: 588, distance: 633.1
click at [1171, 588] on div "Expanding on these categories, culture is made up of our knowledge, common sens…" at bounding box center [1130, 592] width 561 height 41
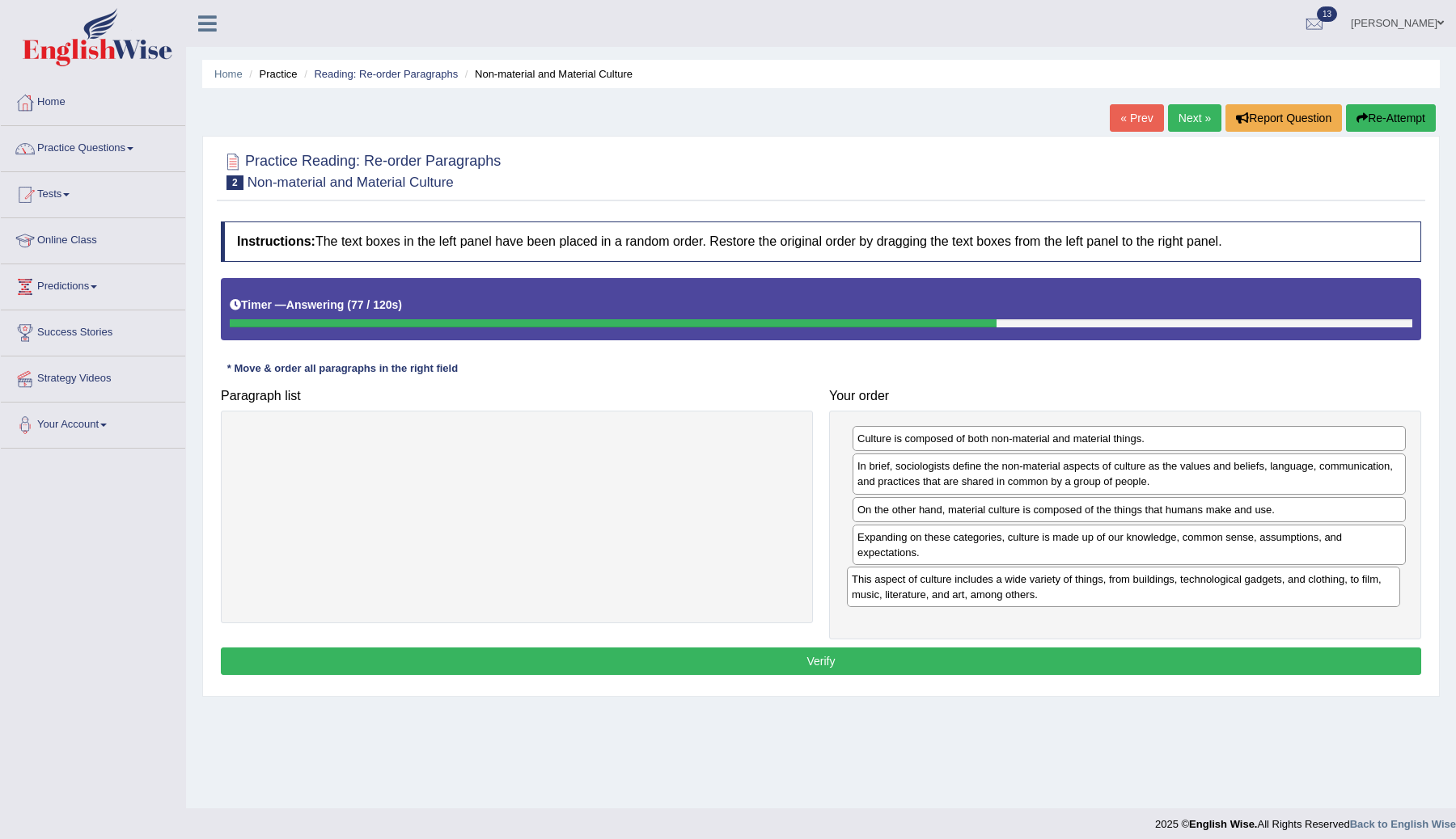
drag, startPoint x: 909, startPoint y: 442, endPoint x: 901, endPoint y: 584, distance: 142.2
click at [902, 584] on div "This aspect of culture includes a wide variety of things, from buildings, techn…" at bounding box center [1123, 587] width 553 height 41
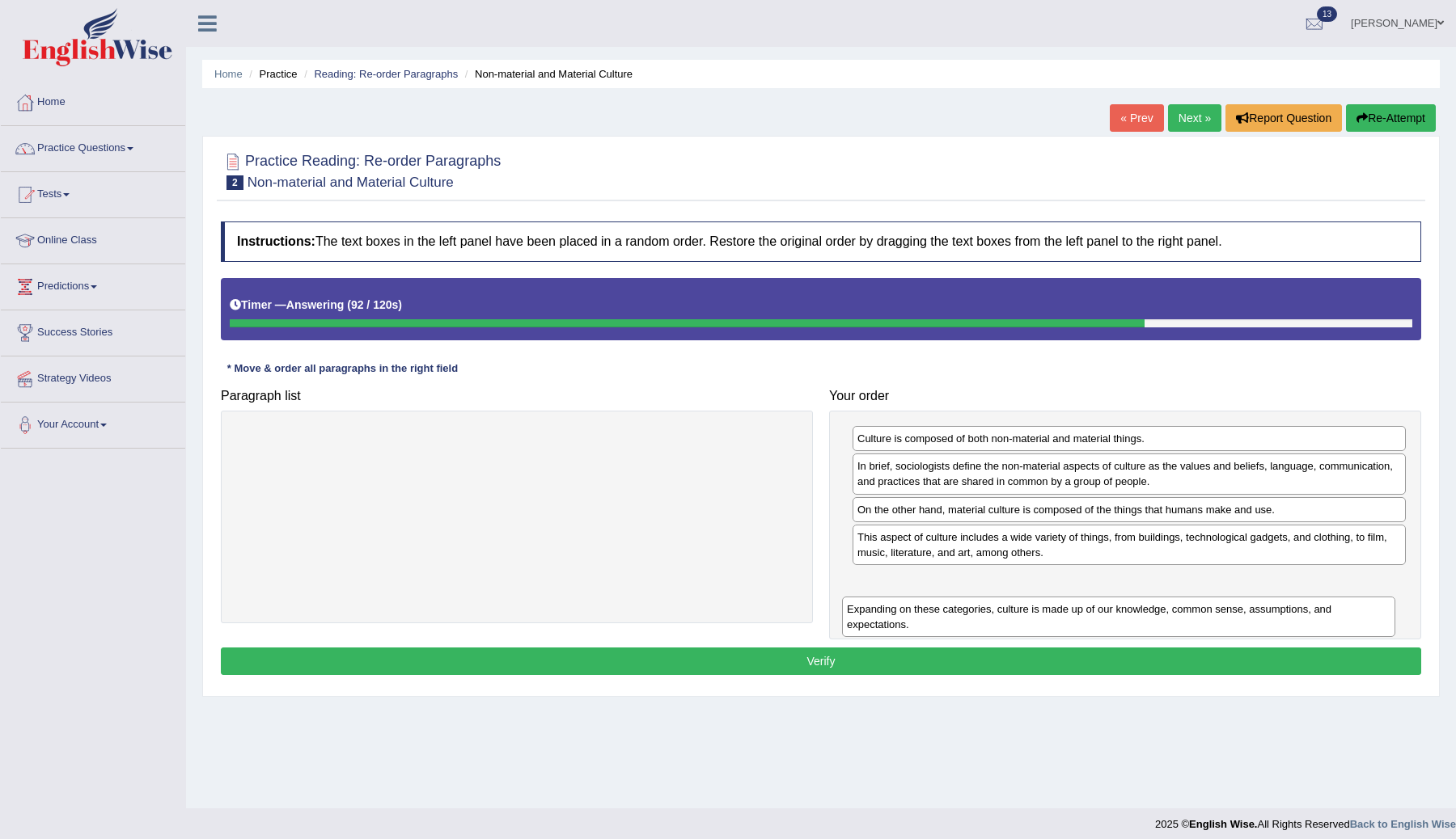
drag, startPoint x: 1014, startPoint y: 548, endPoint x: 1005, endPoint y: 584, distance: 37.1
click at [1005, 597] on div "Expanding on these categories, culture is made up of our knowledge, common sens…" at bounding box center [1118, 616] width 553 height 41
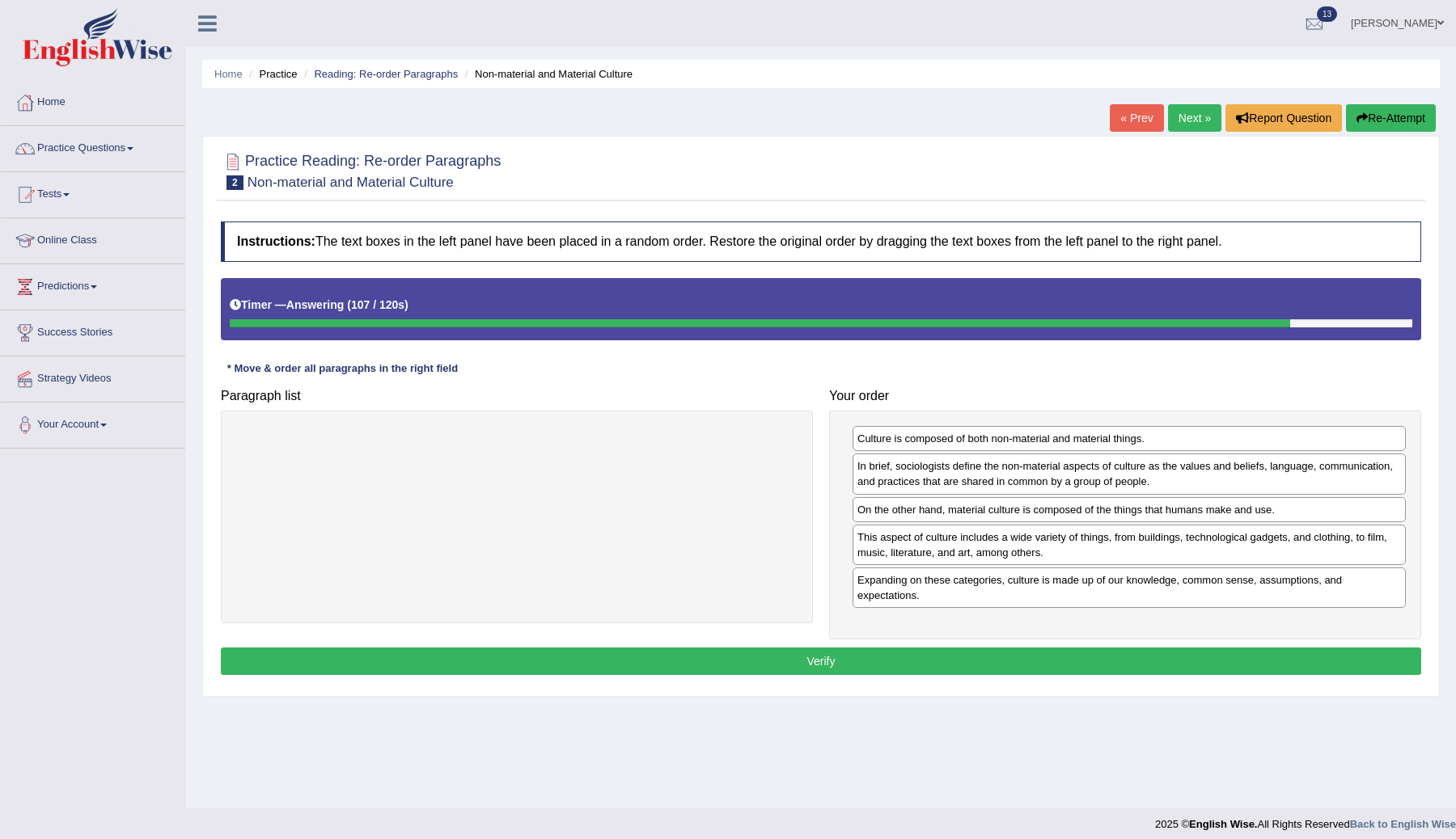
click at [855, 668] on button "Verify" at bounding box center [821, 662] width 1200 height 28
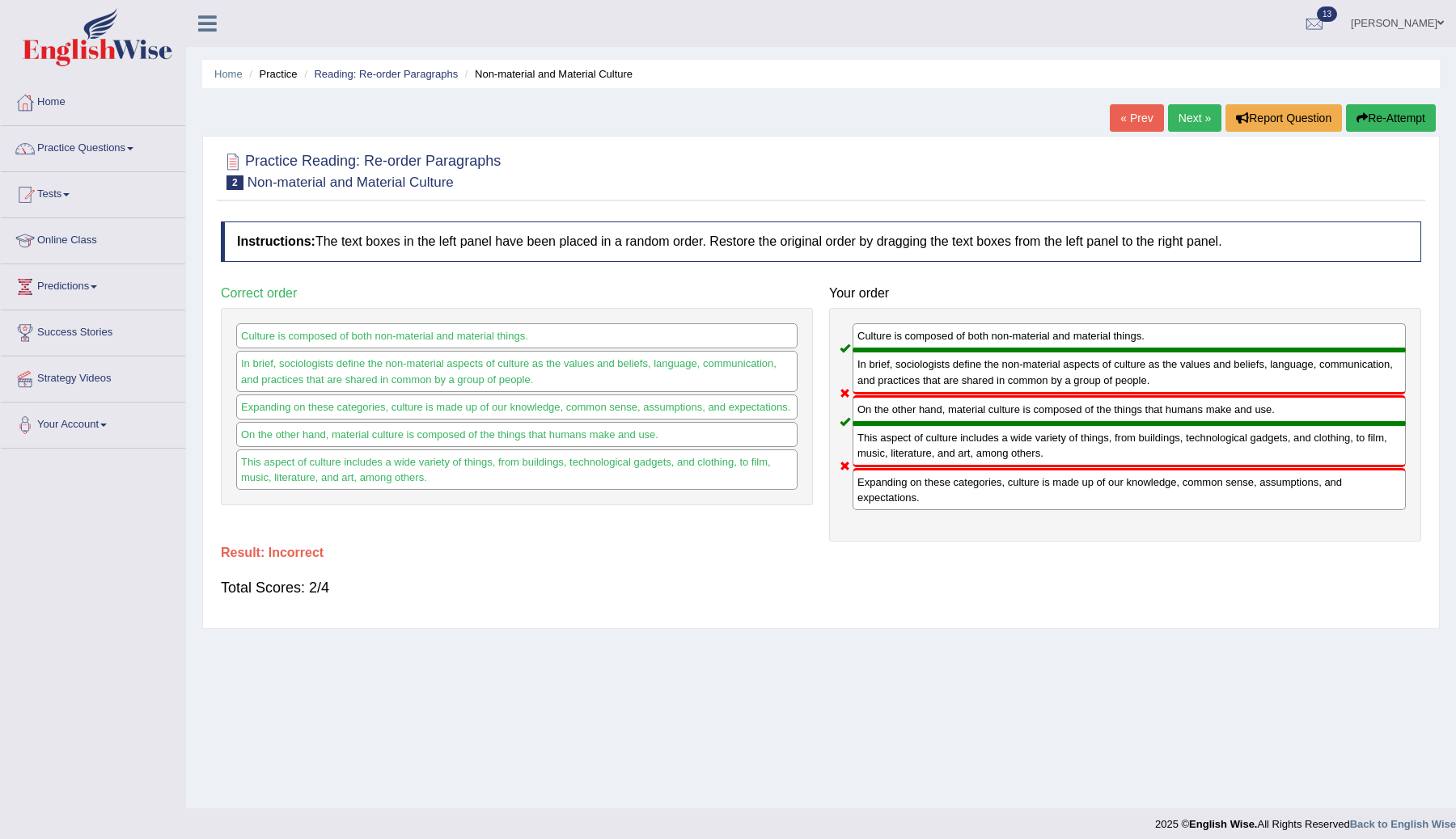
drag, startPoint x: 942, startPoint y: 491, endPoint x: 918, endPoint y: 384, distance: 109.7
click at [918, 384] on div "Culture is composed of both non-material and material things. In brief, sociolo…" at bounding box center [1125, 425] width 592 height 234
click at [1360, 111] on button "Re-Attempt" at bounding box center [1391, 118] width 90 height 28
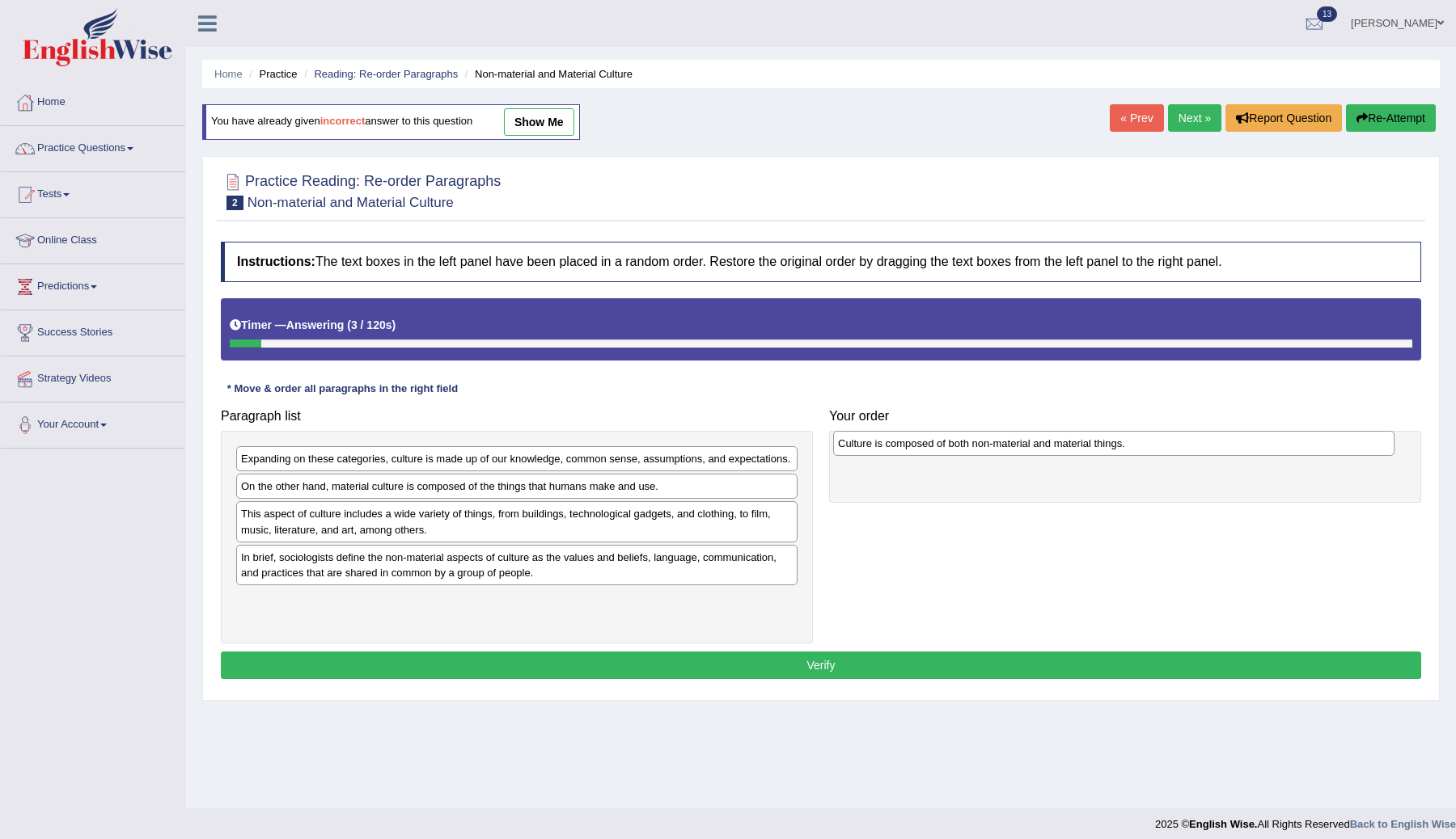
drag, startPoint x: 327, startPoint y: 623, endPoint x: 926, endPoint y: 448, distance: 624.0
click at [928, 448] on div "Culture is composed of both non-material and material things." at bounding box center [1114, 443] width 561 height 25
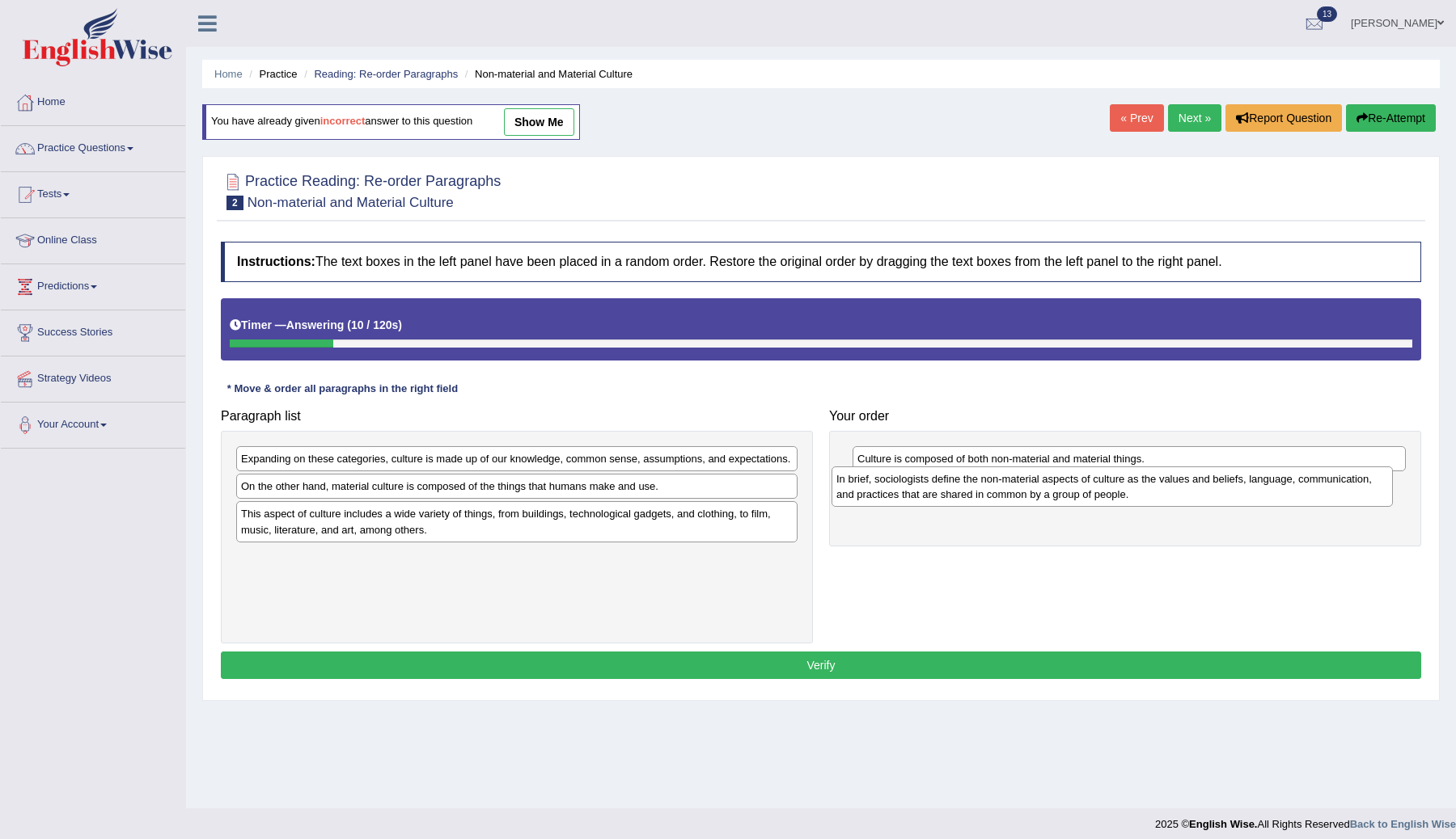
drag, startPoint x: 353, startPoint y: 579, endPoint x: 949, endPoint y: 485, distance: 603.4
click at [949, 485] on div "In brief, sociologists define the non-material aspects of culture as the values…" at bounding box center [1112, 487] width 561 height 41
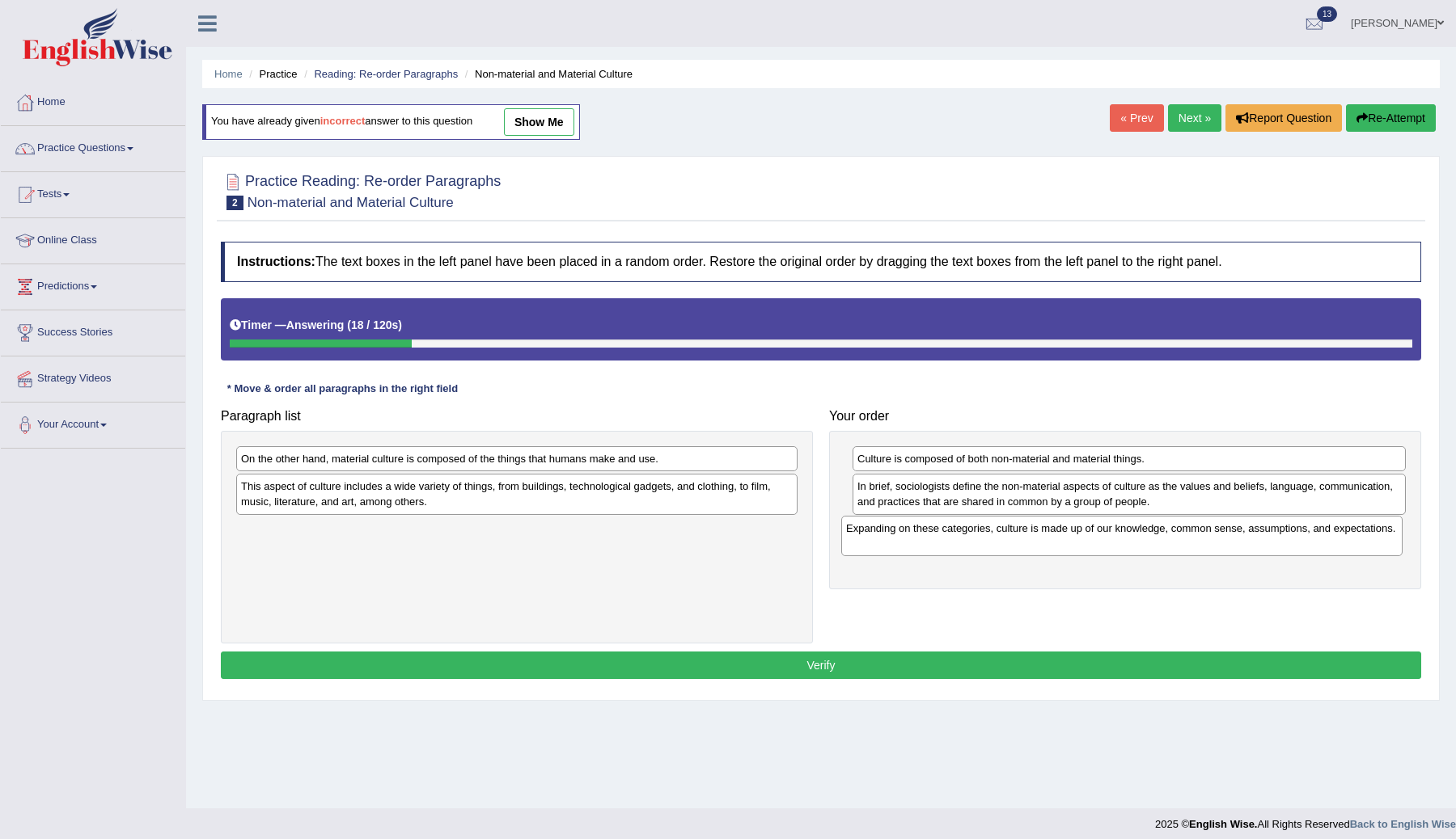
drag, startPoint x: 411, startPoint y: 465, endPoint x: 1016, endPoint y: 535, distance: 609.0
click at [1016, 535] on div "Expanding on these categories, culture is made up of our knowledge, common sens…" at bounding box center [1122, 536] width 561 height 41
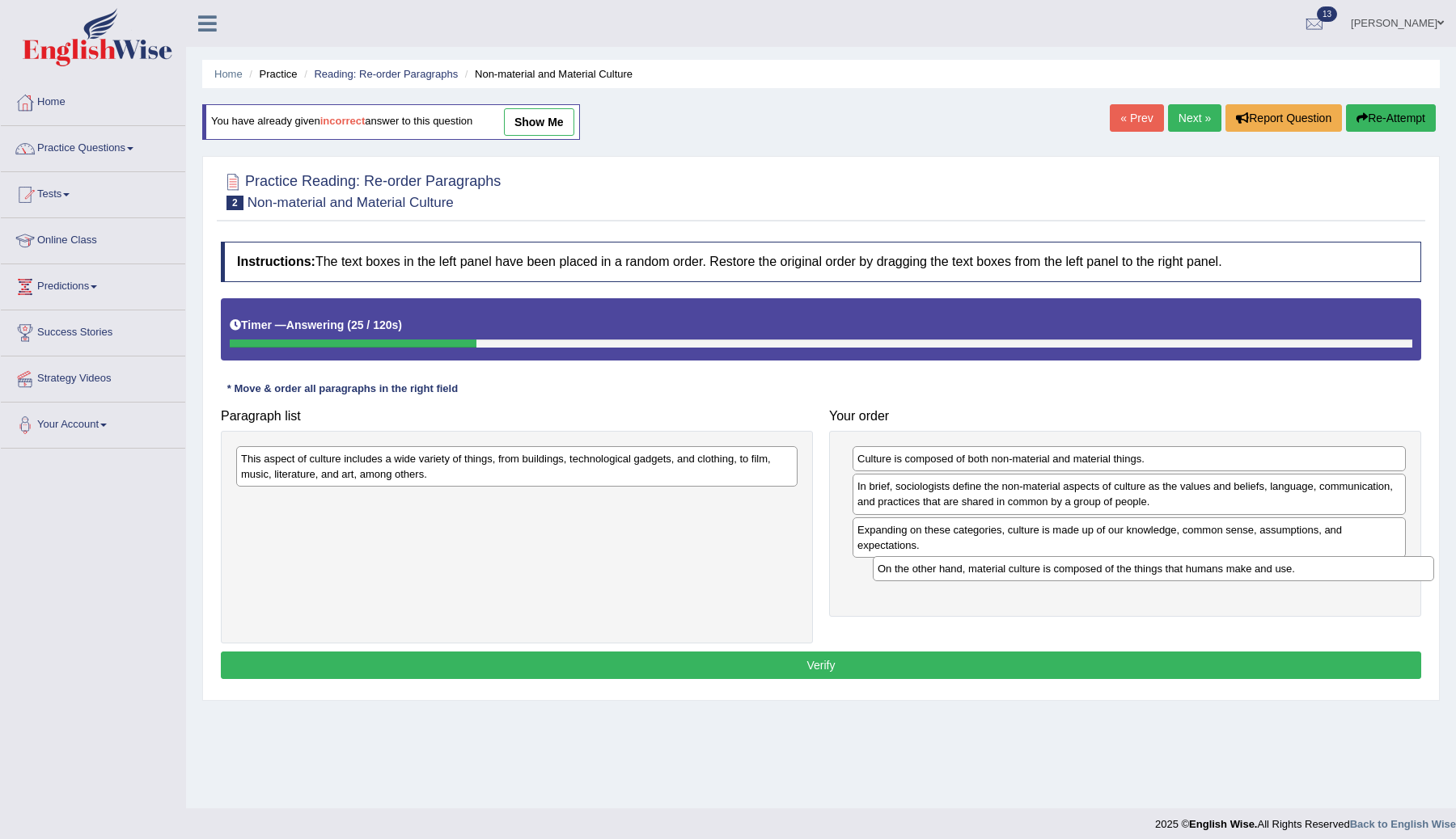
drag, startPoint x: 405, startPoint y: 460, endPoint x: 1043, endPoint y: 568, distance: 647.1
click at [1042, 569] on div "On the other hand, material culture is composed of the things that humans make …" at bounding box center [1154, 569] width 561 height 25
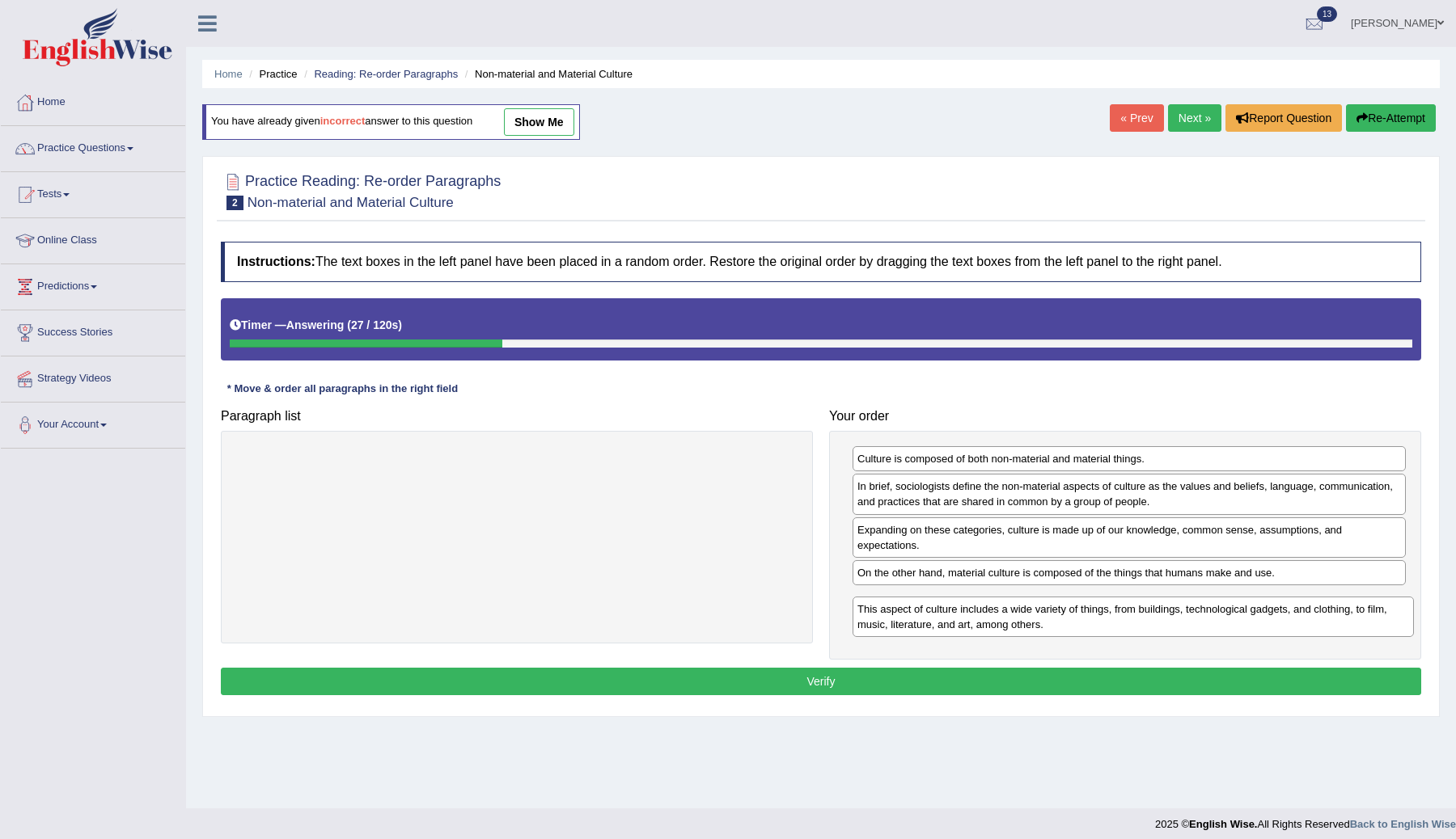
drag, startPoint x: 604, startPoint y: 467, endPoint x: 1227, endPoint y: 611, distance: 639.4
click at [1227, 611] on div "This aspect of culture includes a wide variety of things, from buildings, techn…" at bounding box center [1133, 616] width 561 height 41
click at [834, 681] on button "Verify" at bounding box center [821, 681] width 1200 height 28
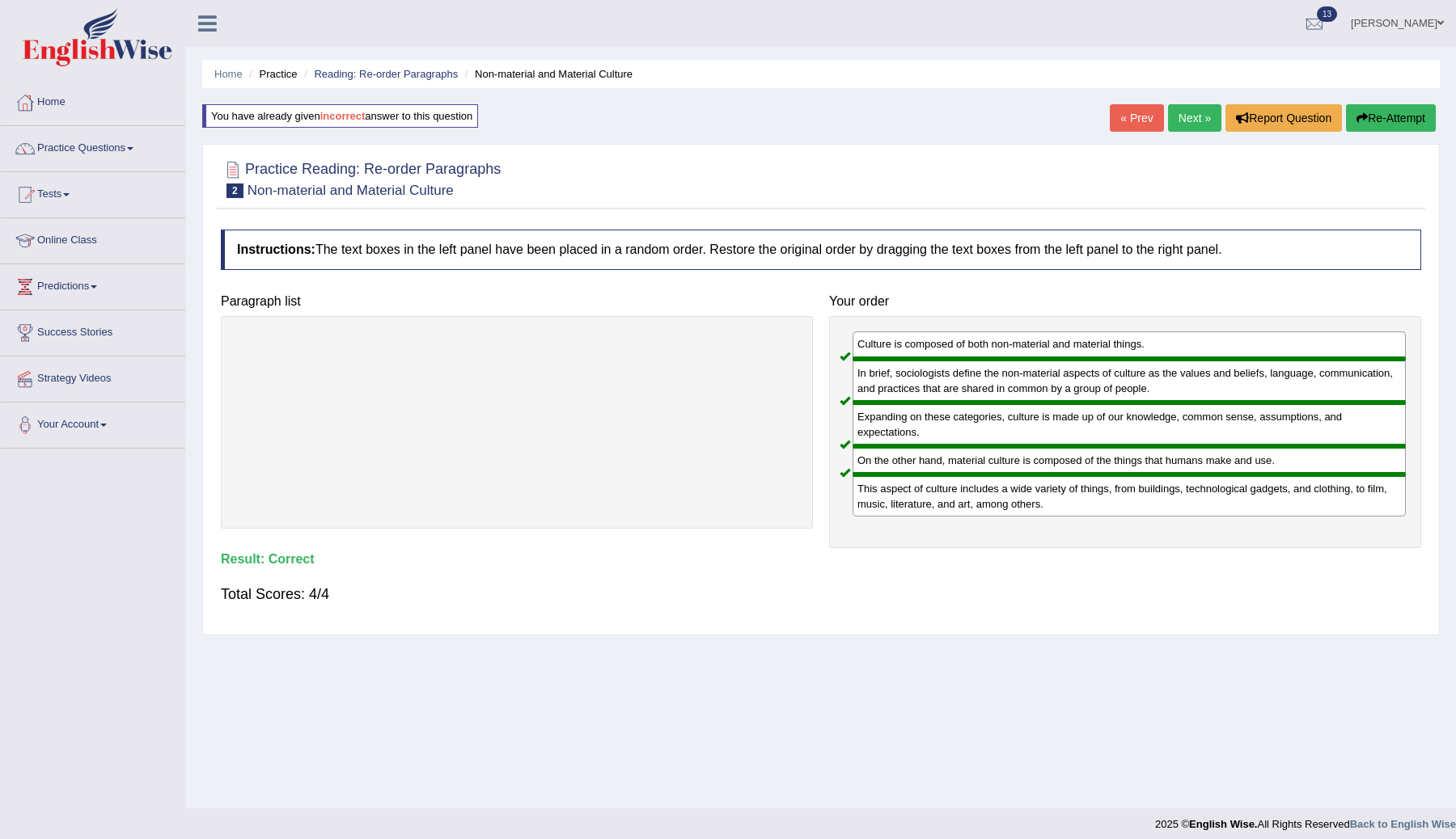
scroll to position [10, 0]
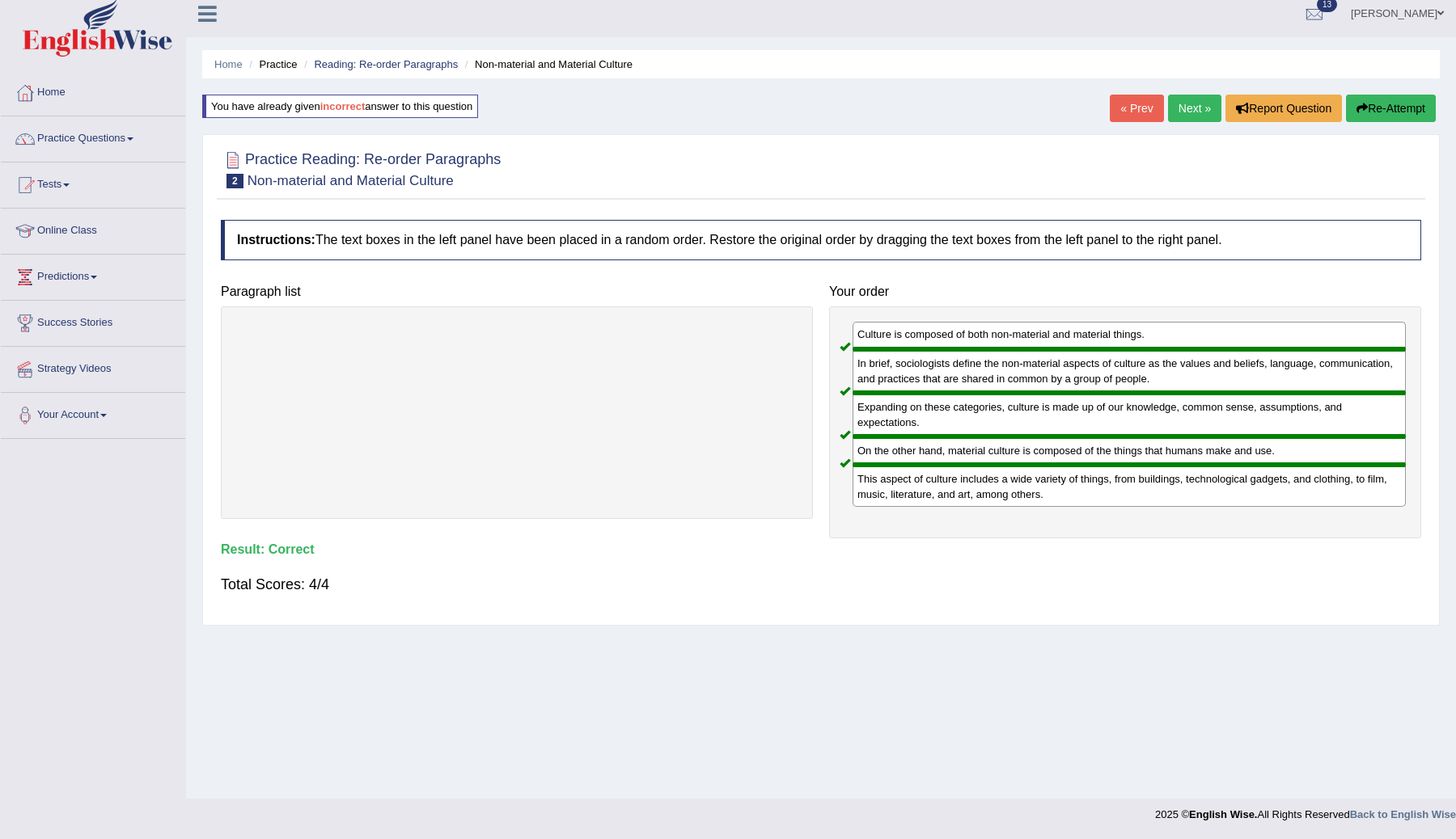
click at [69, 185] on span at bounding box center [66, 185] width 6 height 3
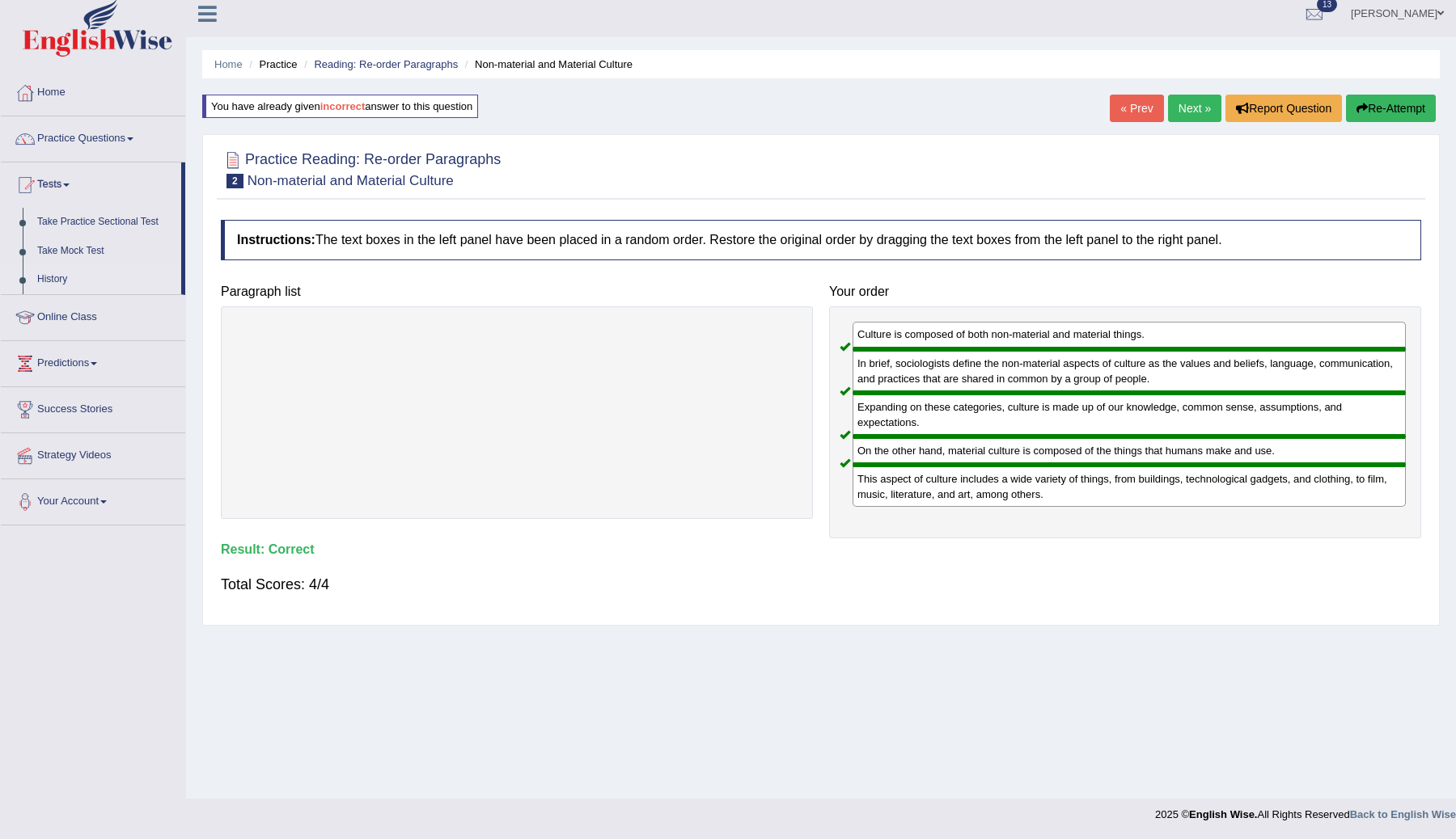
click at [58, 276] on link "History" at bounding box center [106, 280] width 152 height 29
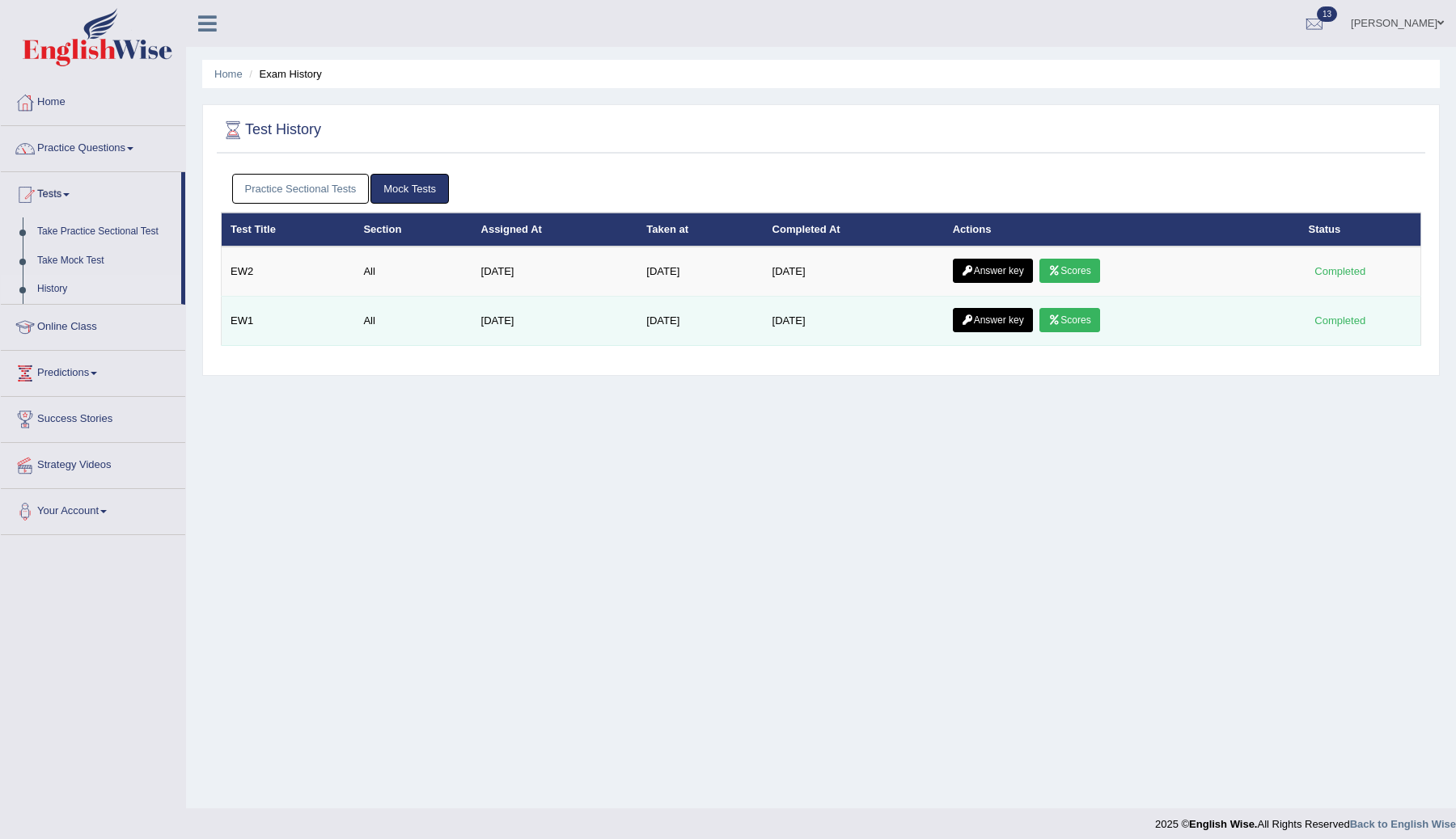
click at [1013, 320] on link "Answer key" at bounding box center [993, 320] width 80 height 24
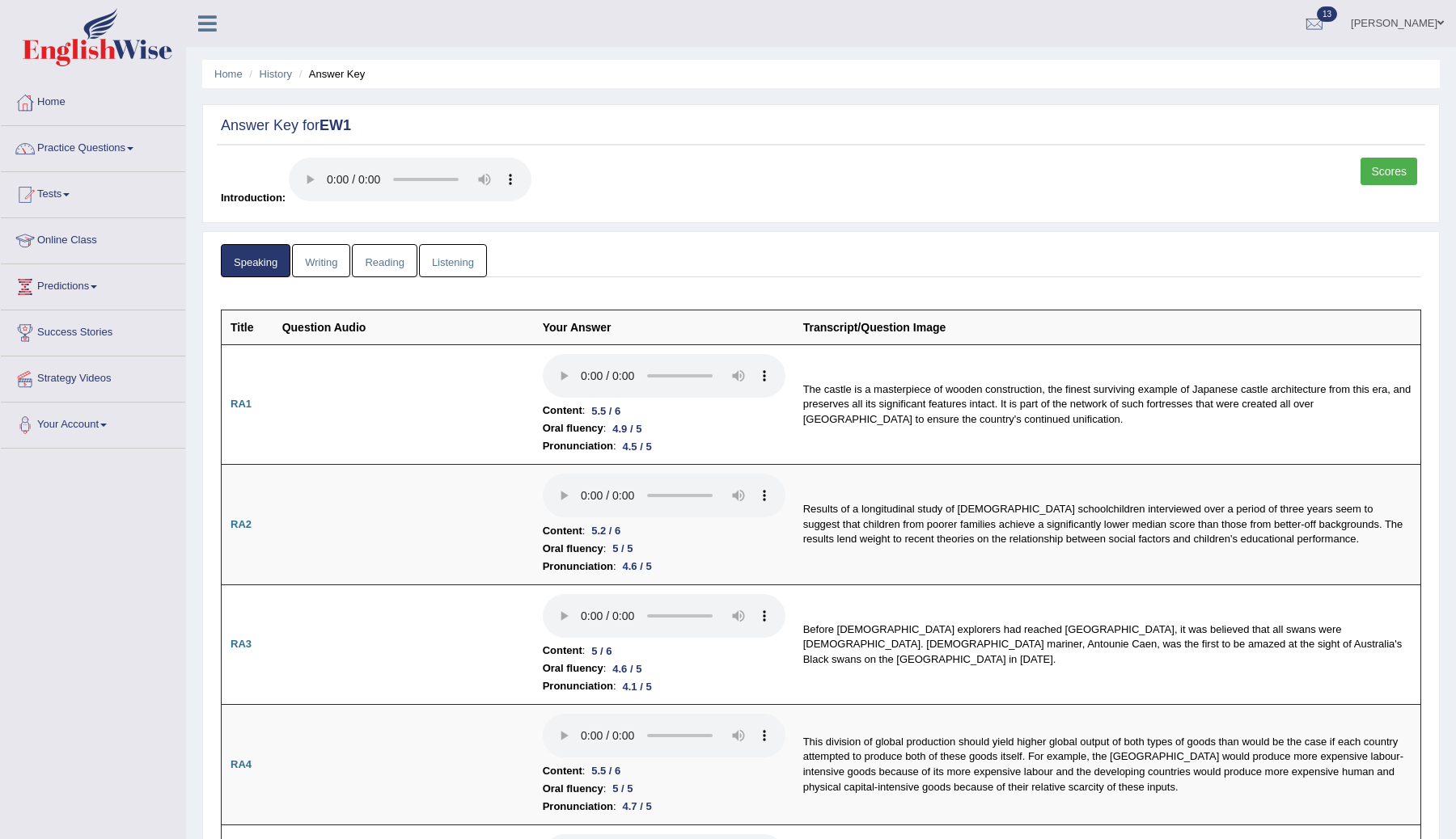
click at [428, 268] on link "Listening" at bounding box center [453, 261] width 68 height 33
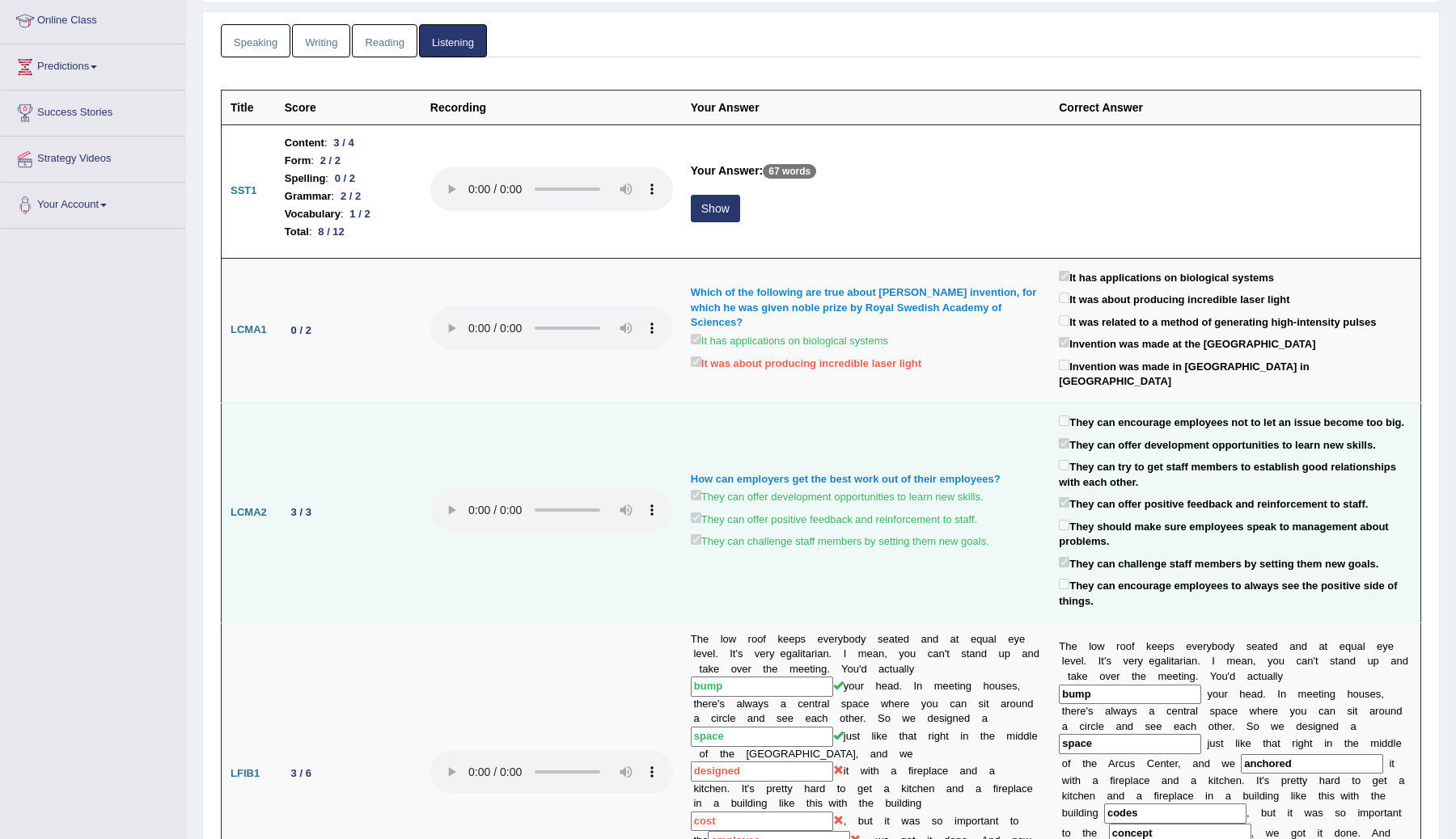
scroll to position [222, 0]
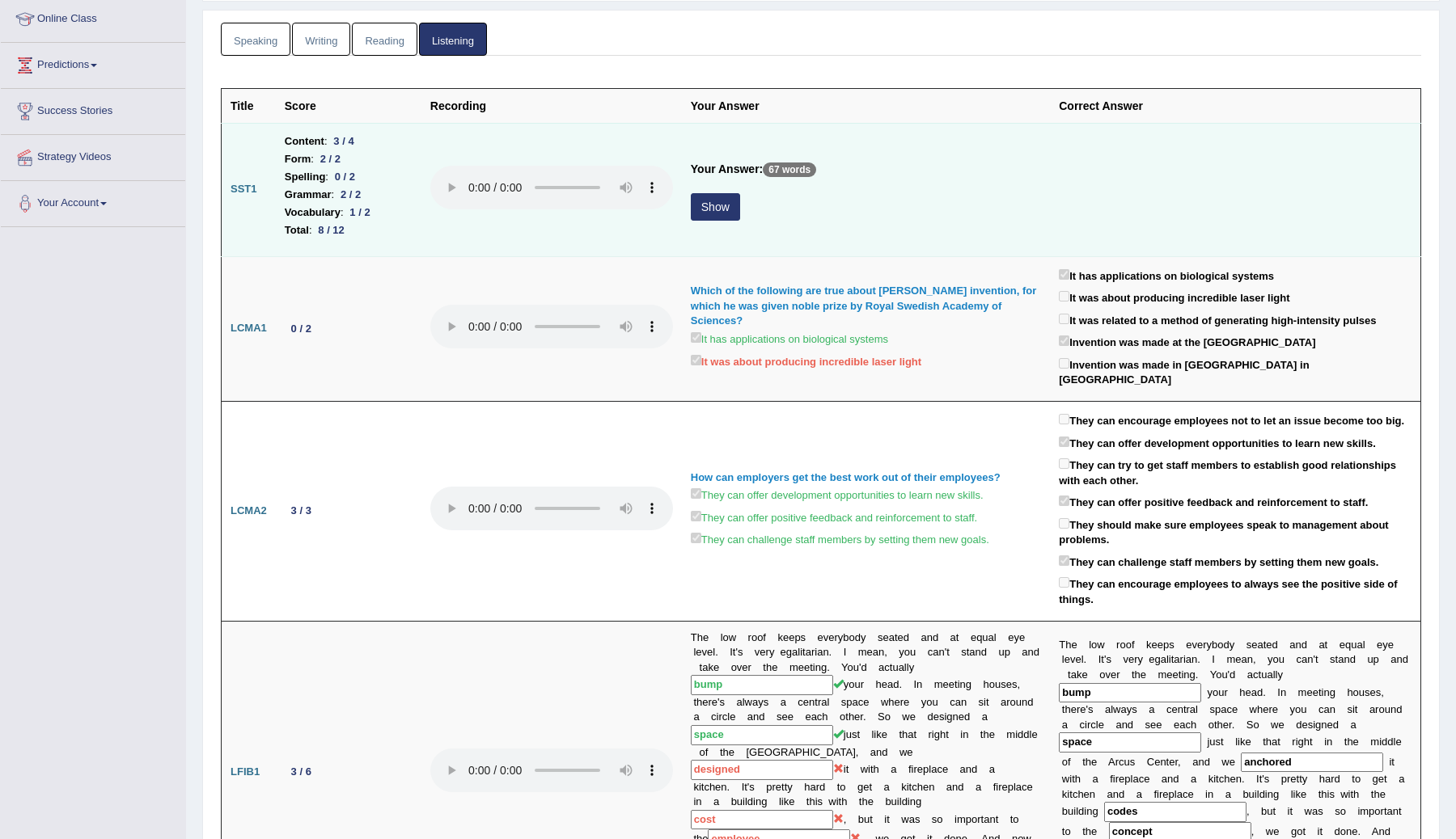
click at [718, 210] on button "Show" at bounding box center [715, 207] width 49 height 28
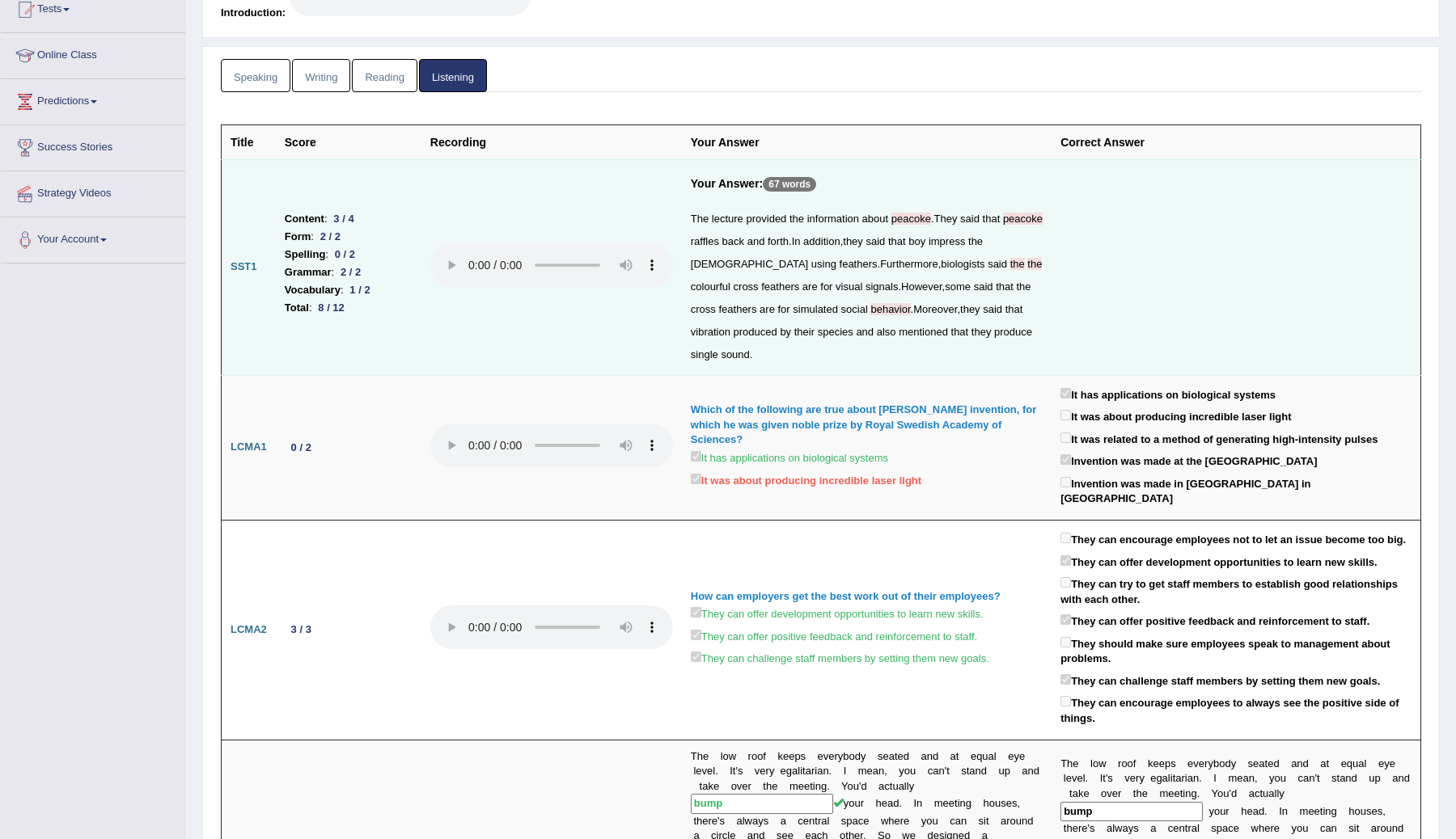
scroll to position [0, 0]
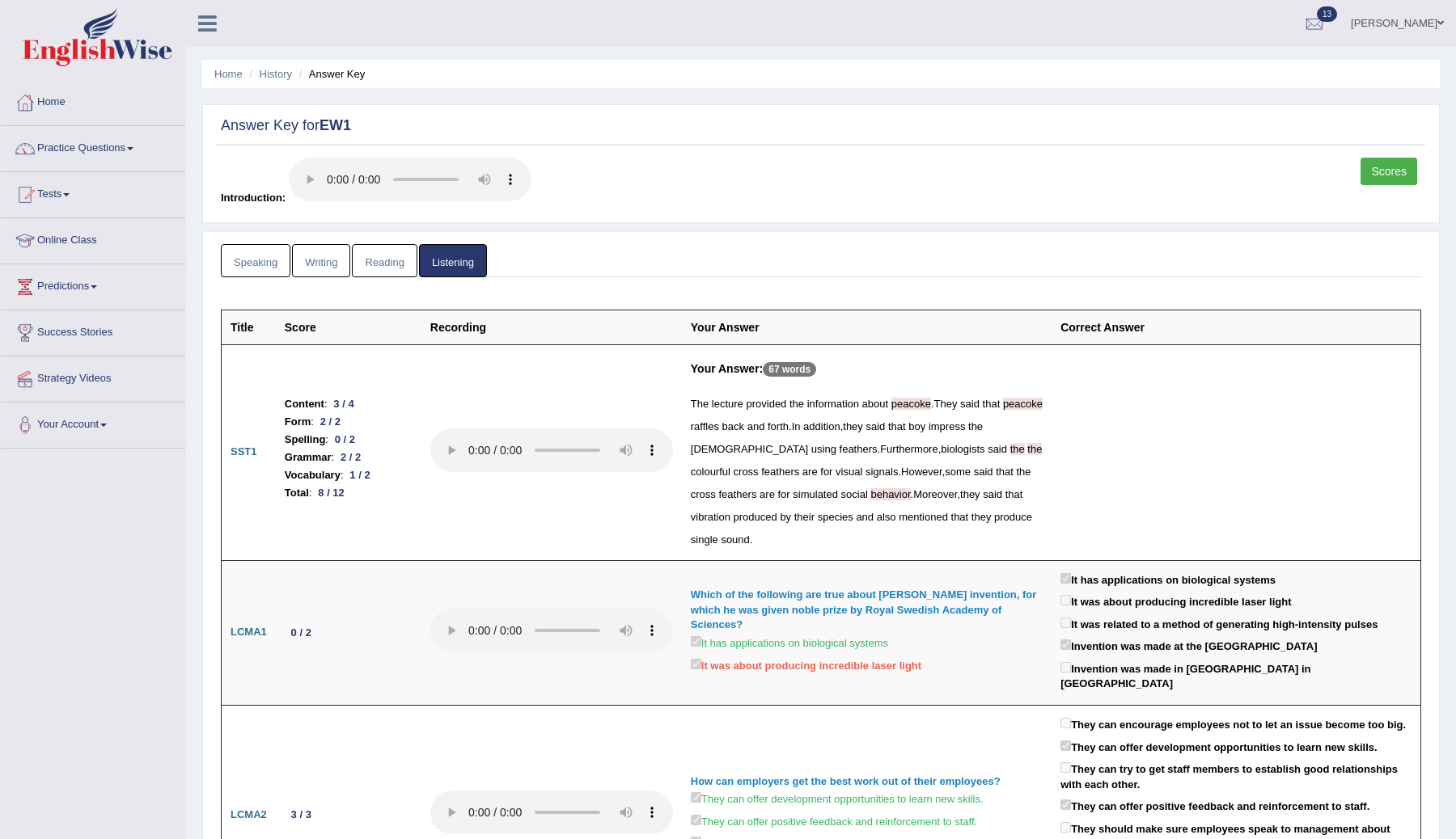
click at [390, 267] on link "Reading" at bounding box center [384, 261] width 65 height 33
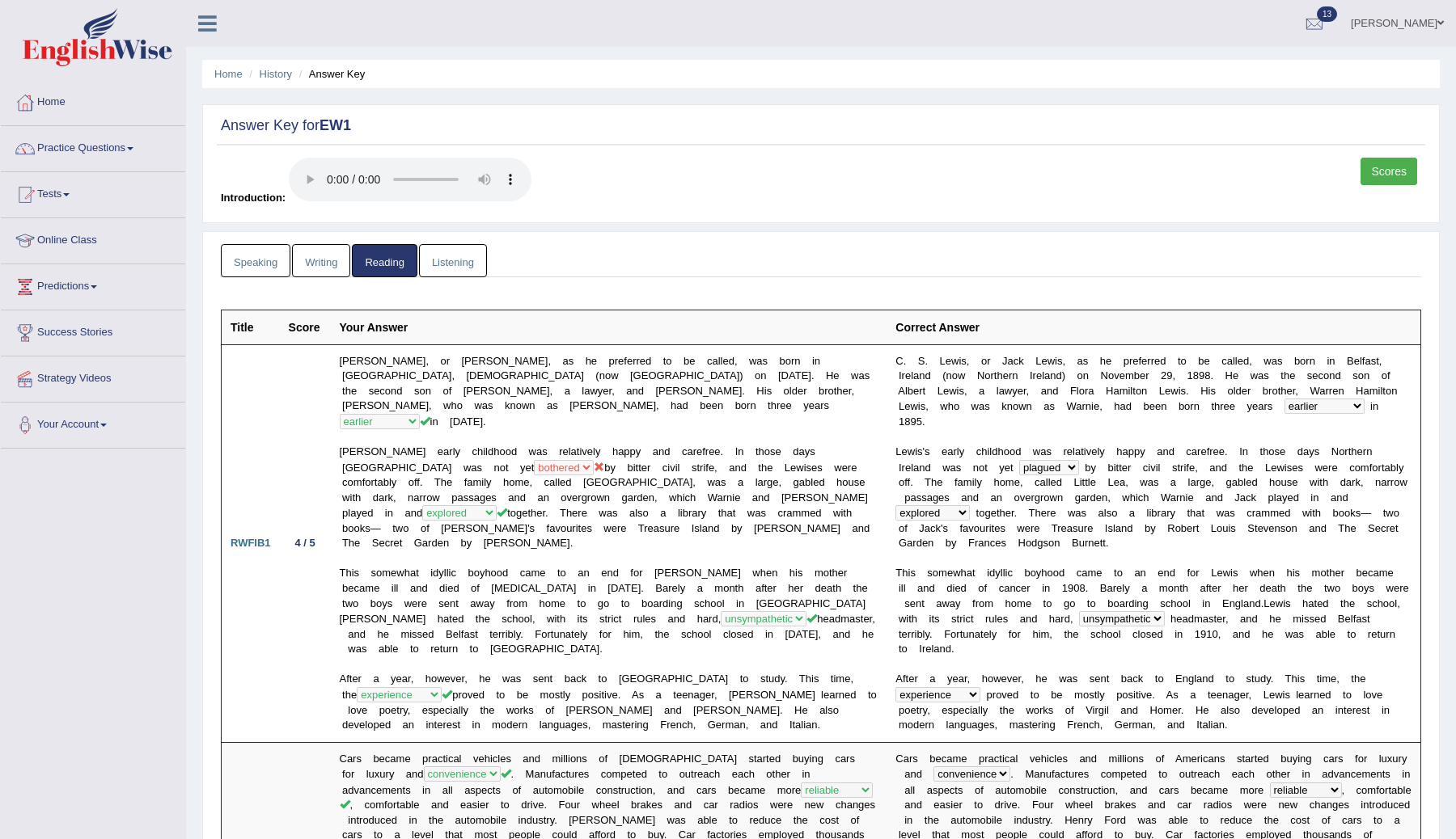
click at [341, 265] on link "Writing" at bounding box center [320, 261] width 58 height 33
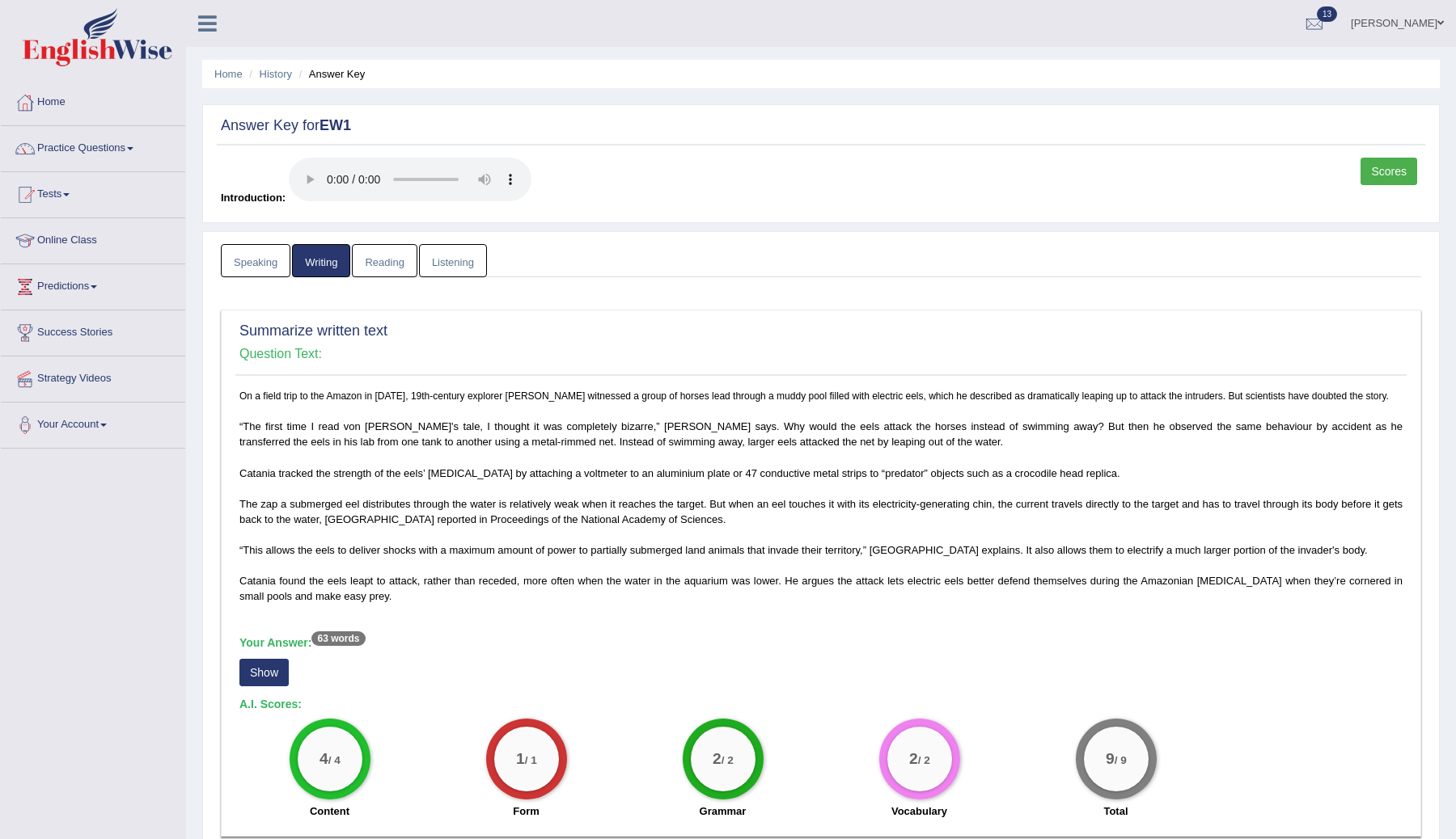
click at [269, 257] on link "Speaking" at bounding box center [256, 261] width 69 height 33
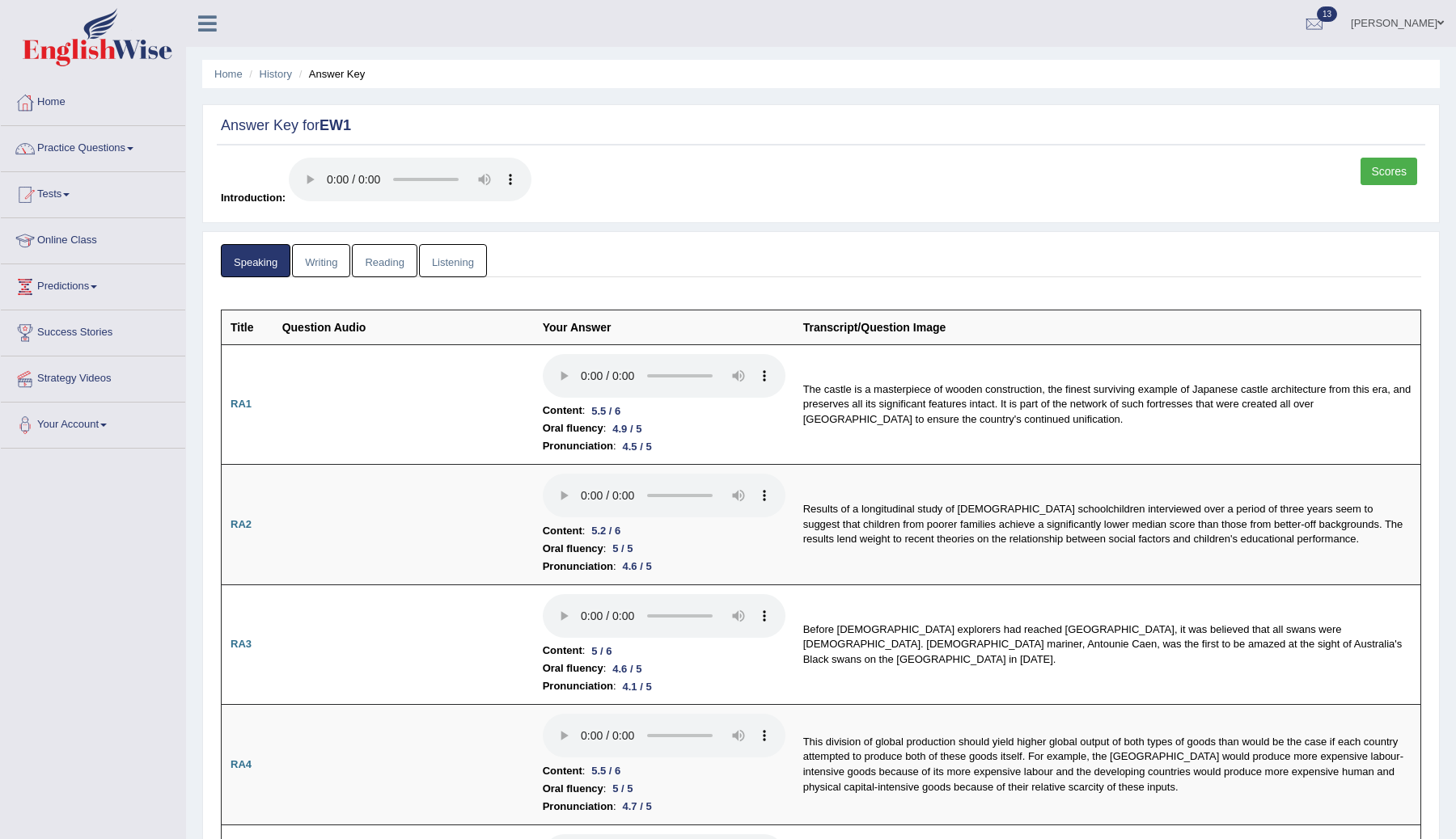
click at [1392, 170] on link "Scores" at bounding box center [1388, 171] width 56 height 28
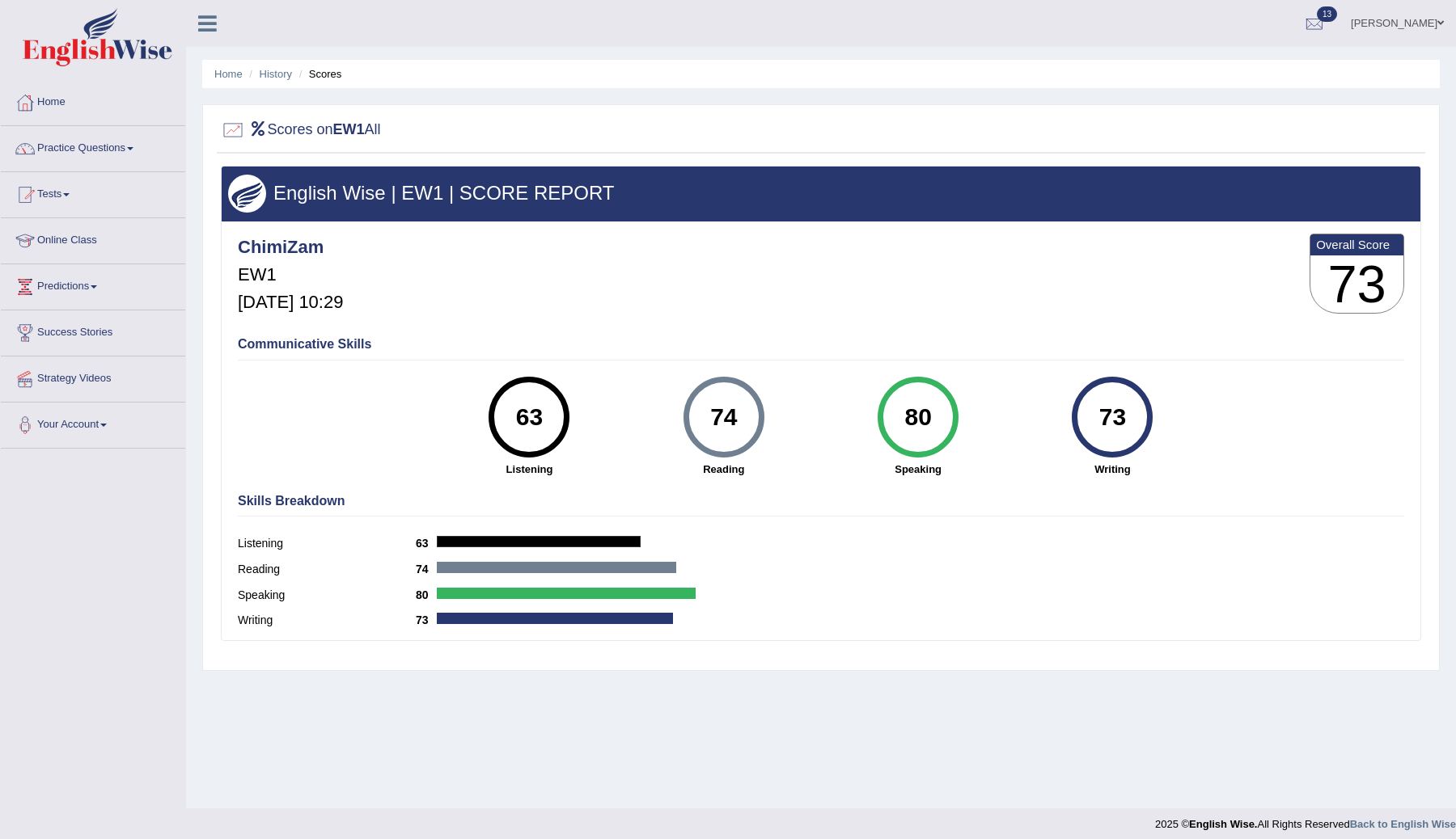
scroll to position [10, 0]
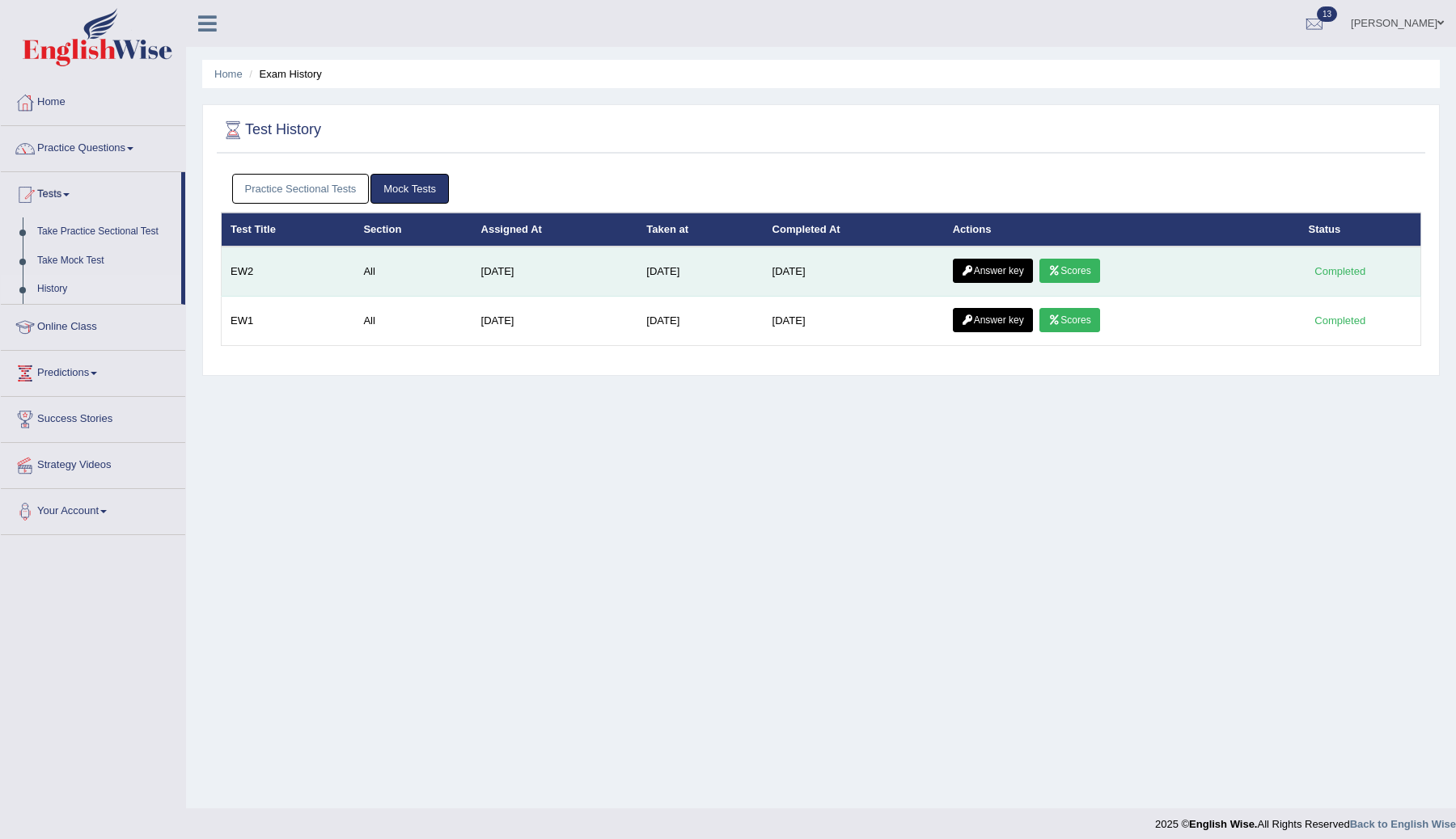
click at [1080, 275] on link "Scores" at bounding box center [1069, 271] width 60 height 24
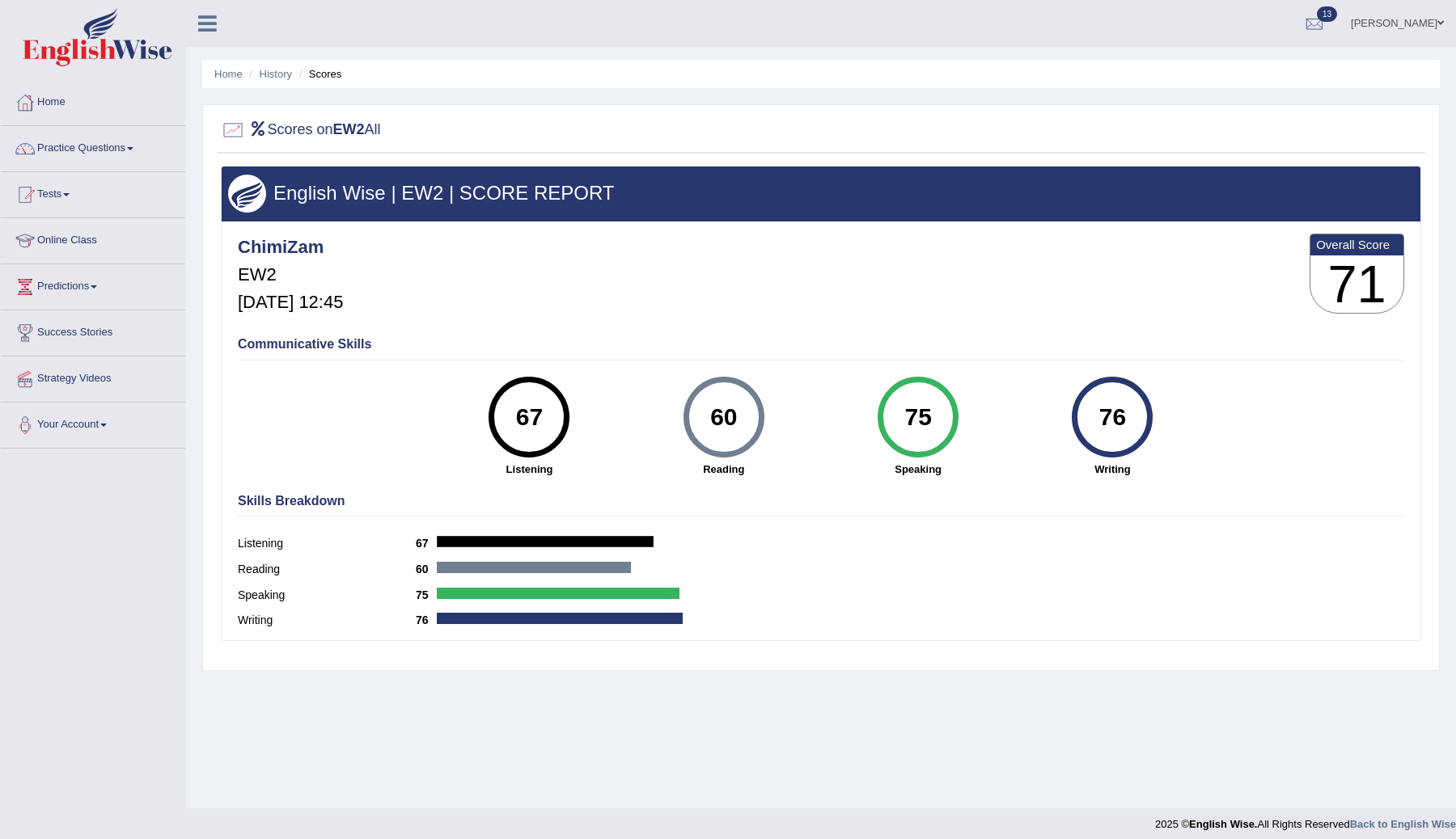
scroll to position [10, 0]
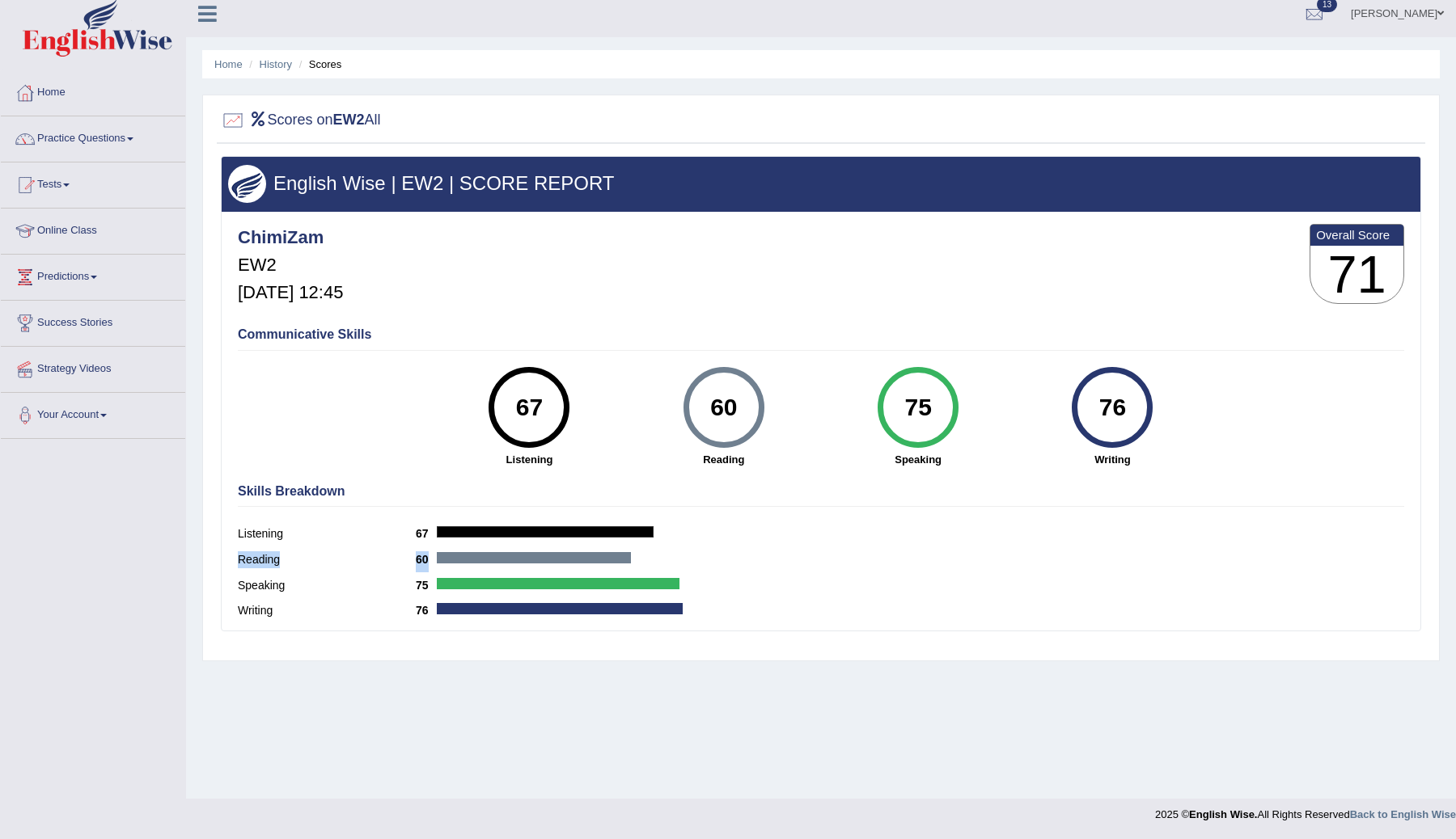
drag, startPoint x: 734, startPoint y: 530, endPoint x: 709, endPoint y: 561, distance: 39.8
click at [709, 561] on div "Skills Breakdown Listening 67 Reading 60 Speaking 75 Writing 76" at bounding box center [821, 553] width 1175 height 154
click at [69, 139] on link "Practice Questions" at bounding box center [93, 136] width 184 height 41
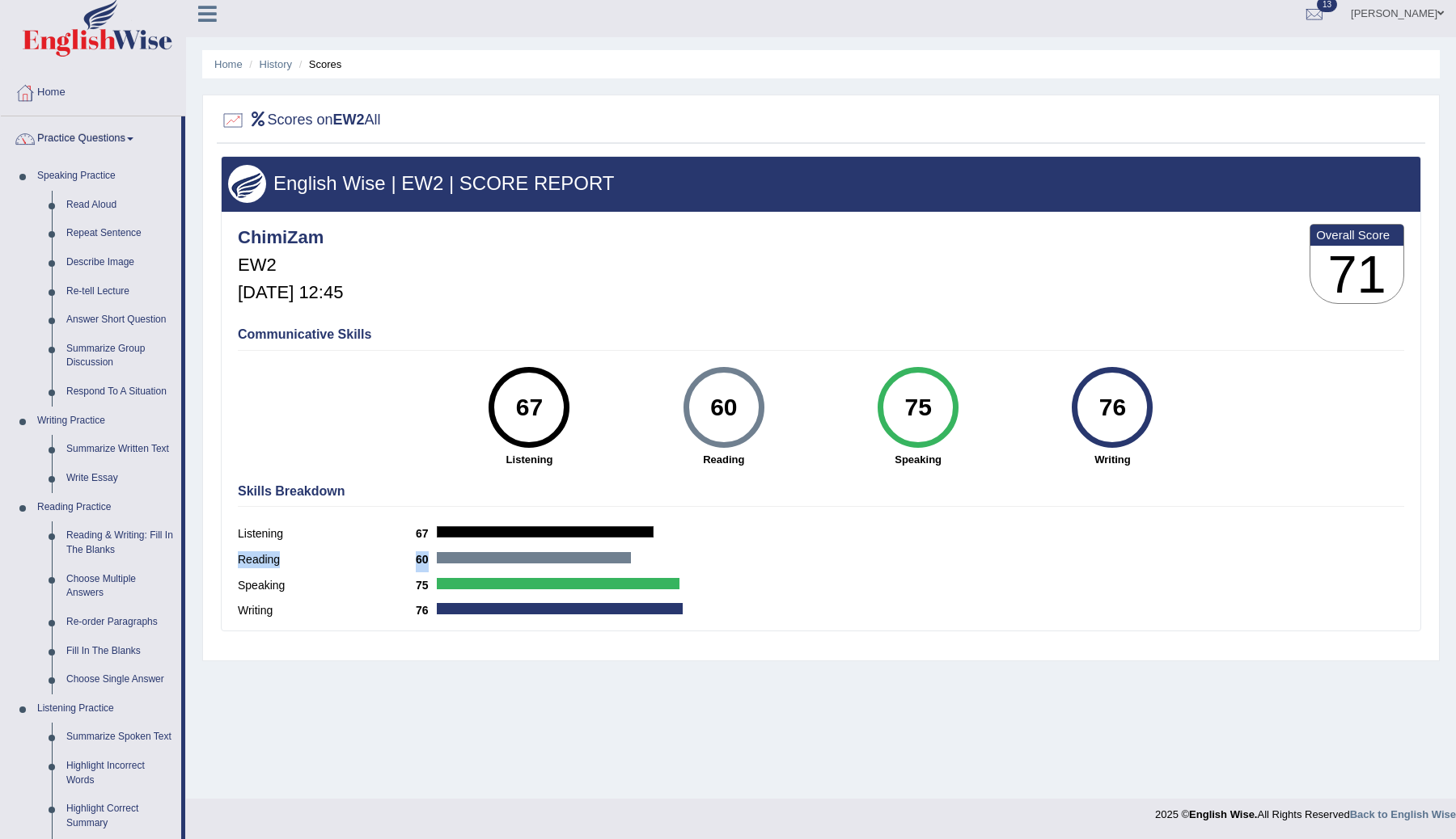
click at [824, 534] on div "Listening 67" at bounding box center [821, 536] width 1167 height 26
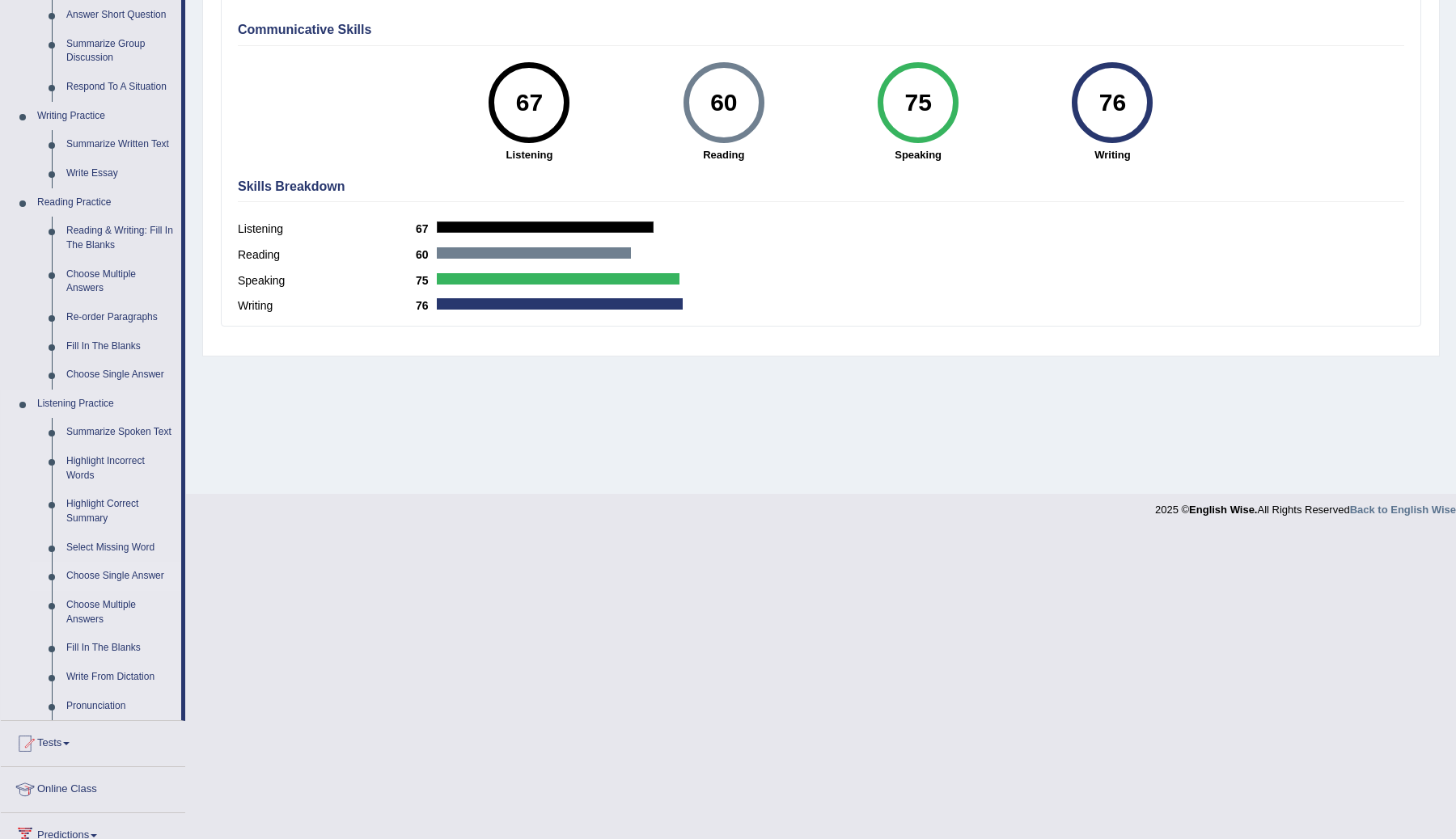
scroll to position [193, 0]
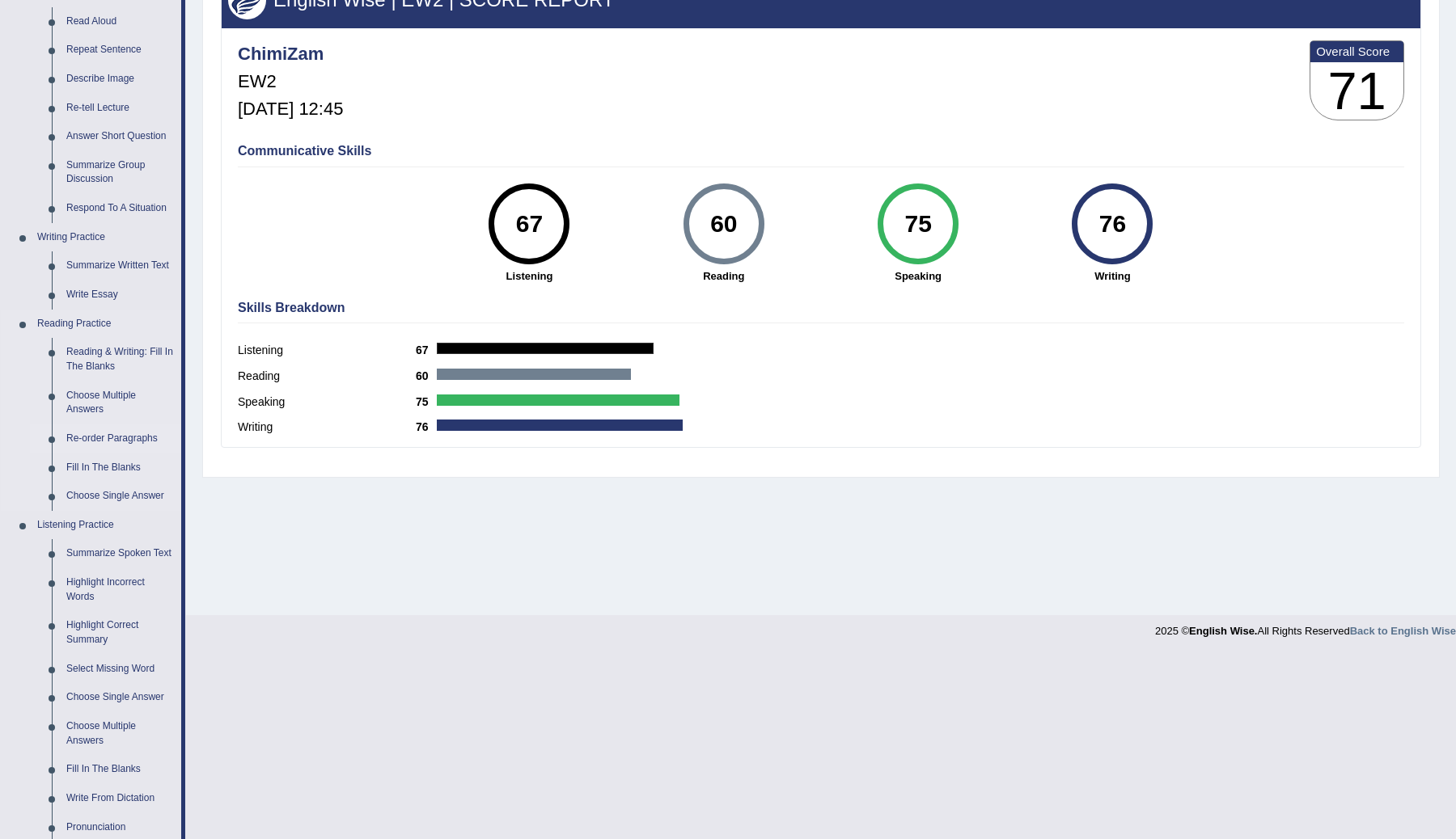
click at [106, 432] on link "Re-order Paragraphs" at bounding box center [120, 439] width 122 height 29
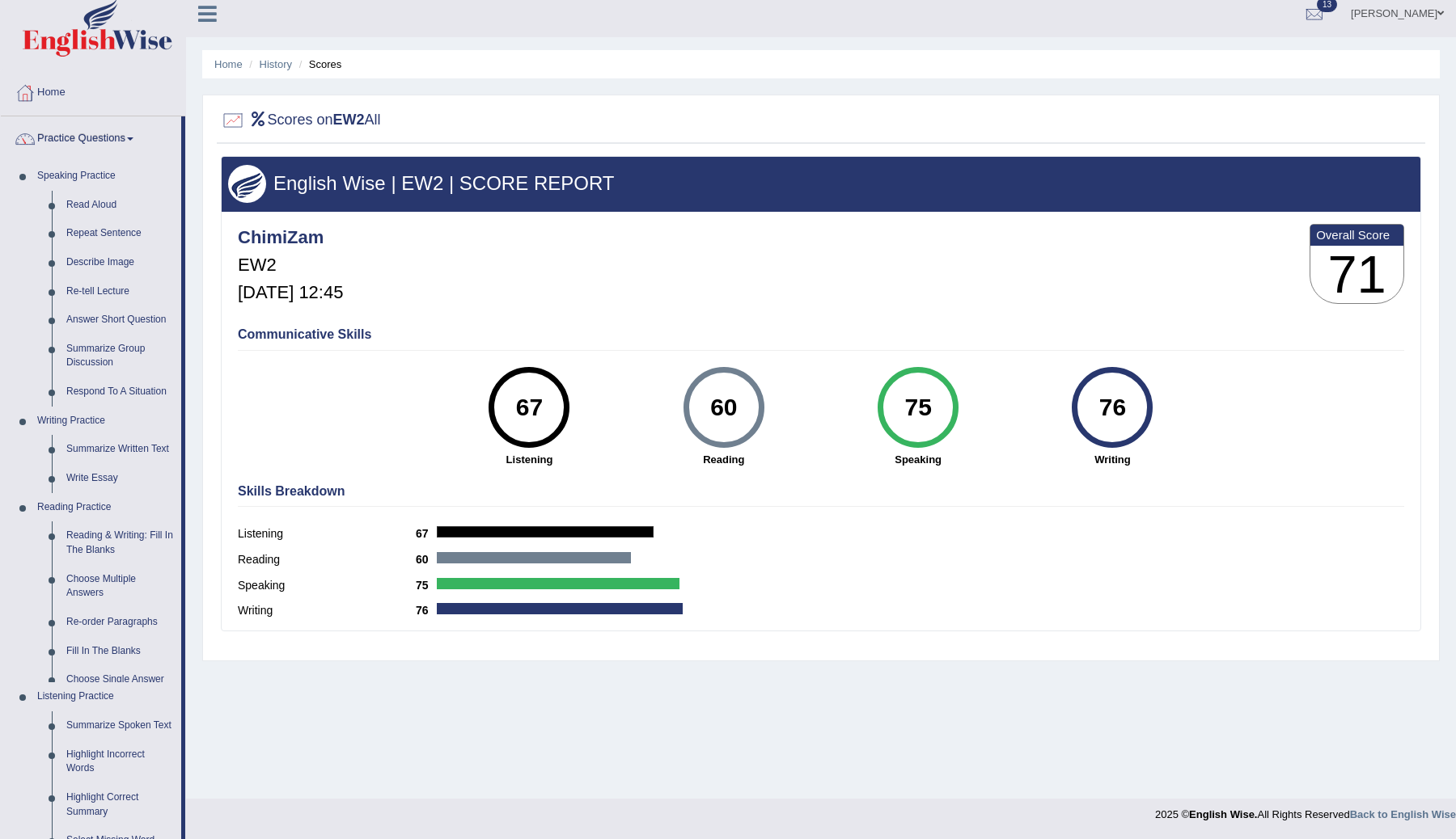
scroll to position [125, 0]
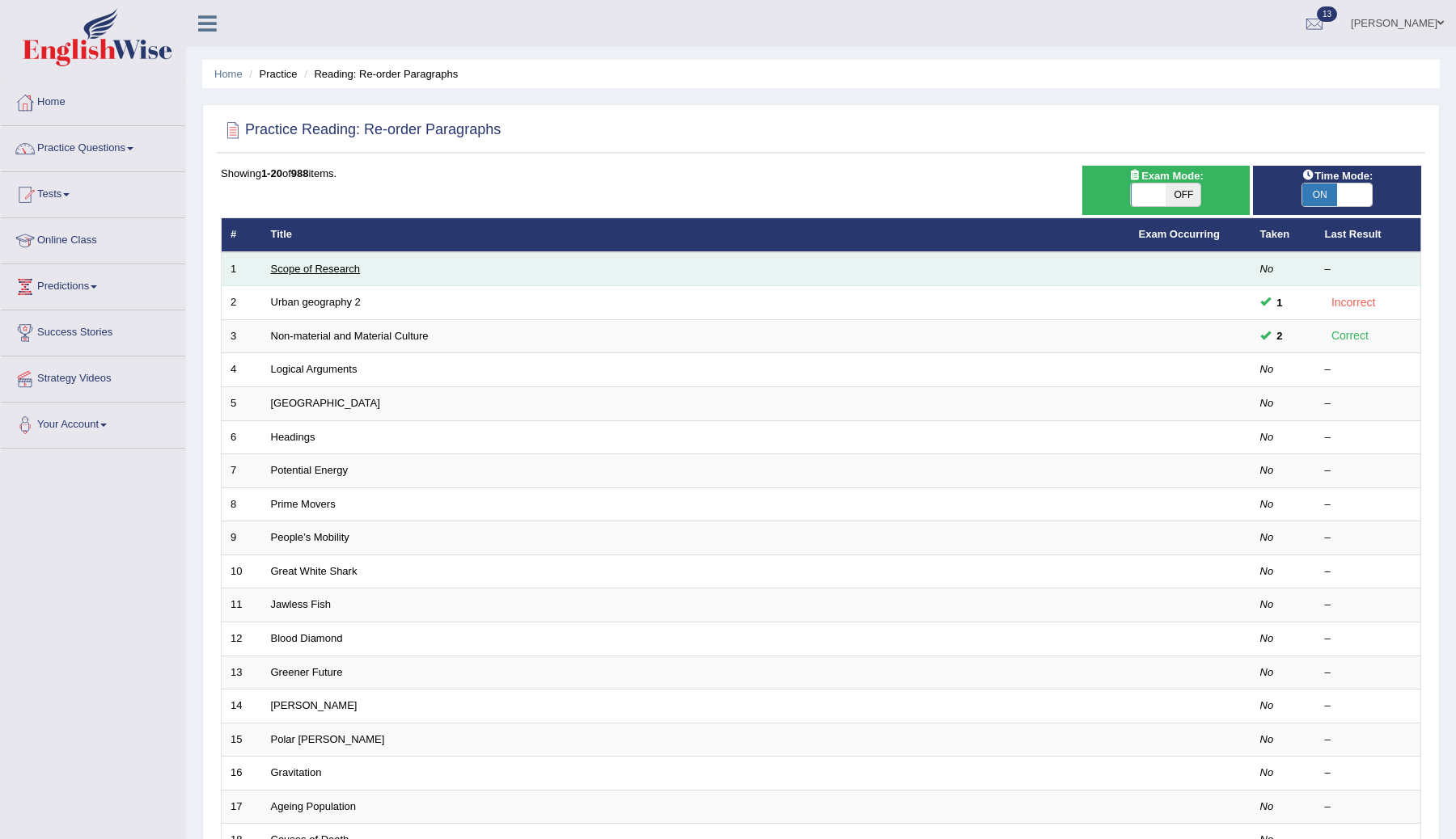
click at [315, 270] on link "Scope of Research" at bounding box center [316, 269] width 90 height 12
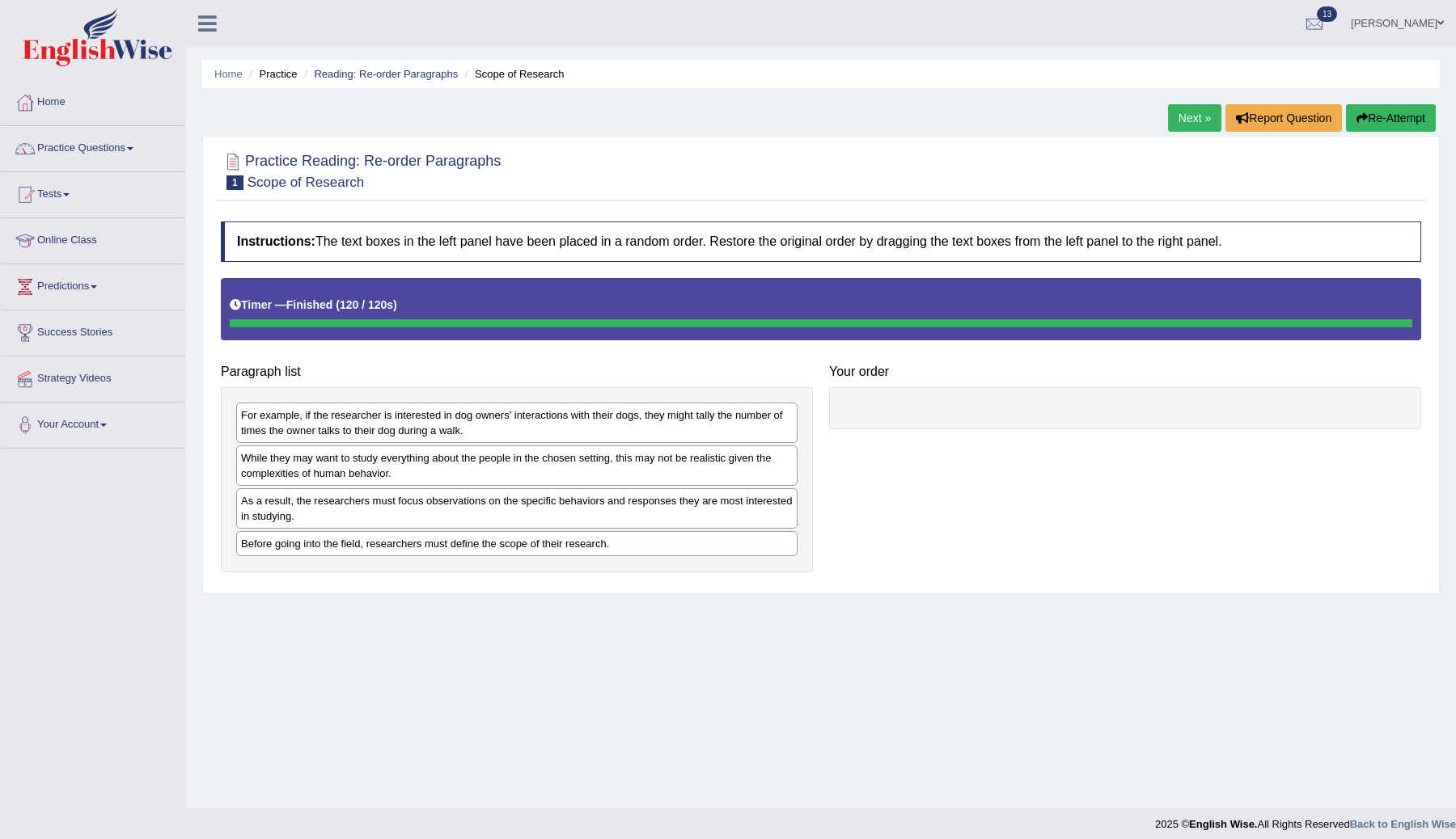
click at [895, 398] on div at bounding box center [1125, 408] width 592 height 42
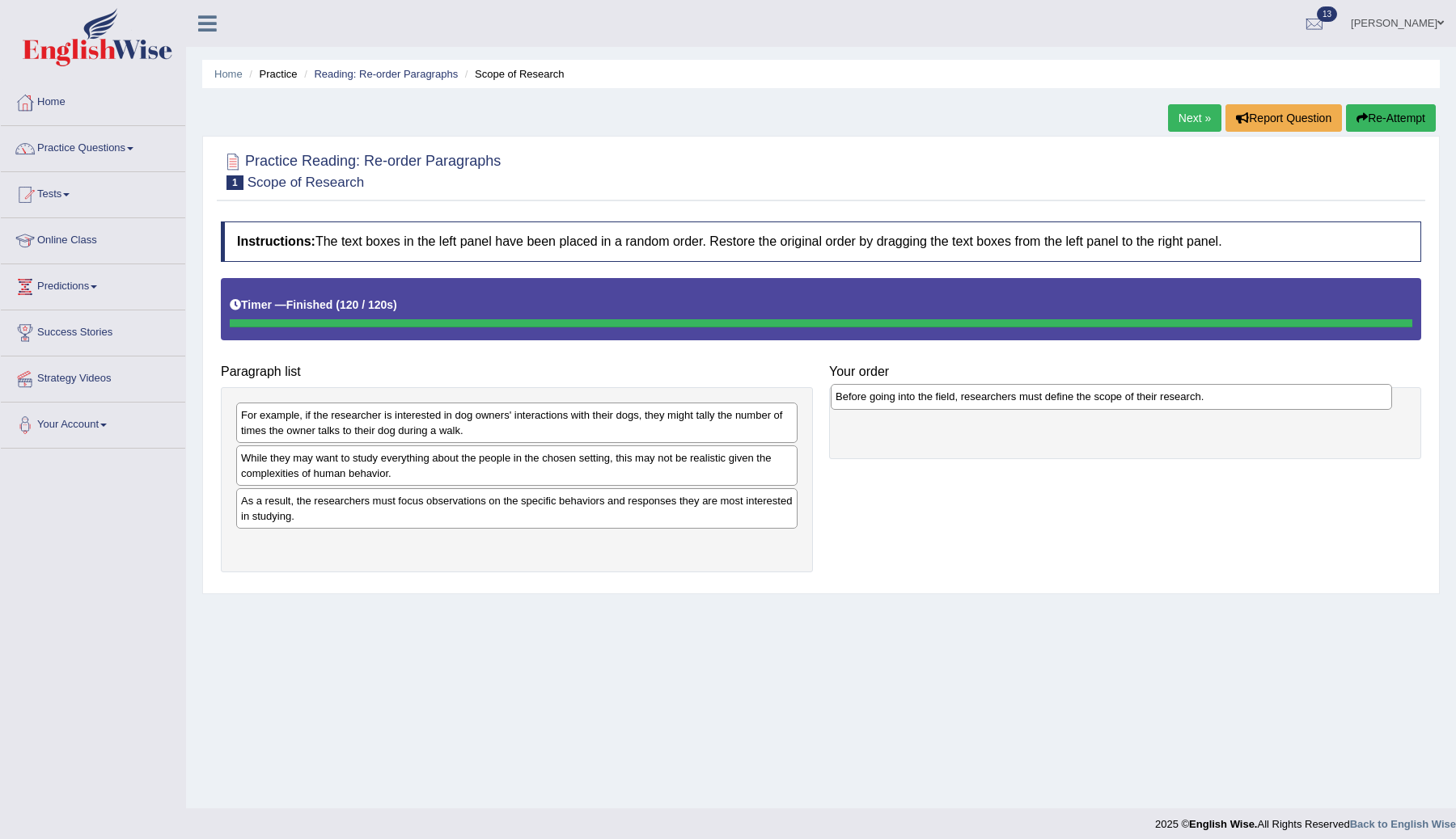
drag, startPoint x: 569, startPoint y: 545, endPoint x: 1166, endPoint y: 398, distance: 614.8
click at [1165, 398] on div "Before going into the field, researchers must define the scope of their researc…" at bounding box center [1111, 397] width 561 height 25
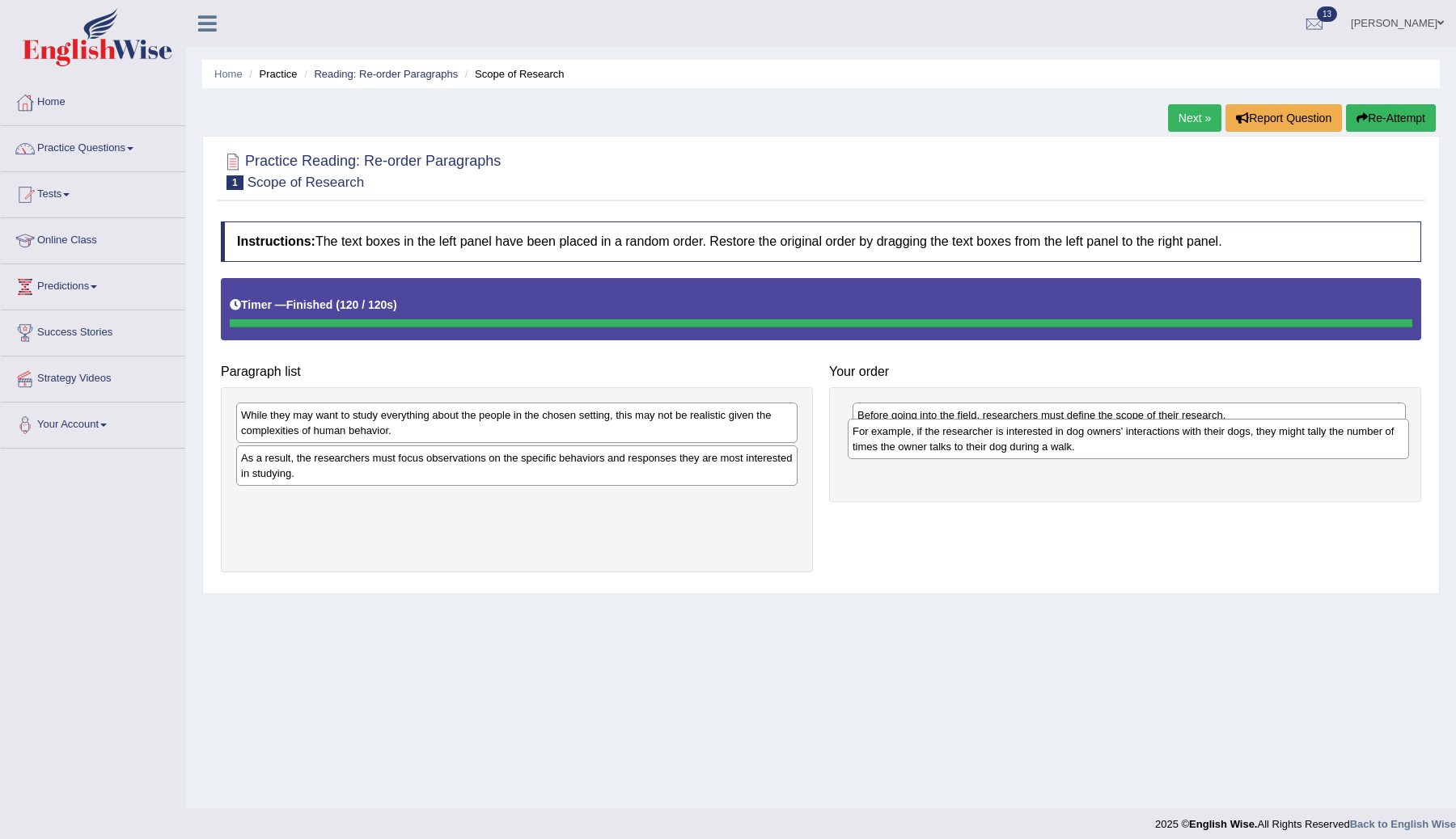
drag, startPoint x: 450, startPoint y: 415, endPoint x: 1062, endPoint y: 431, distance: 612.2
click at [1062, 431] on div "For example, if the researcher is interested in dog owners' interactions with t…" at bounding box center [1129, 439] width 561 height 41
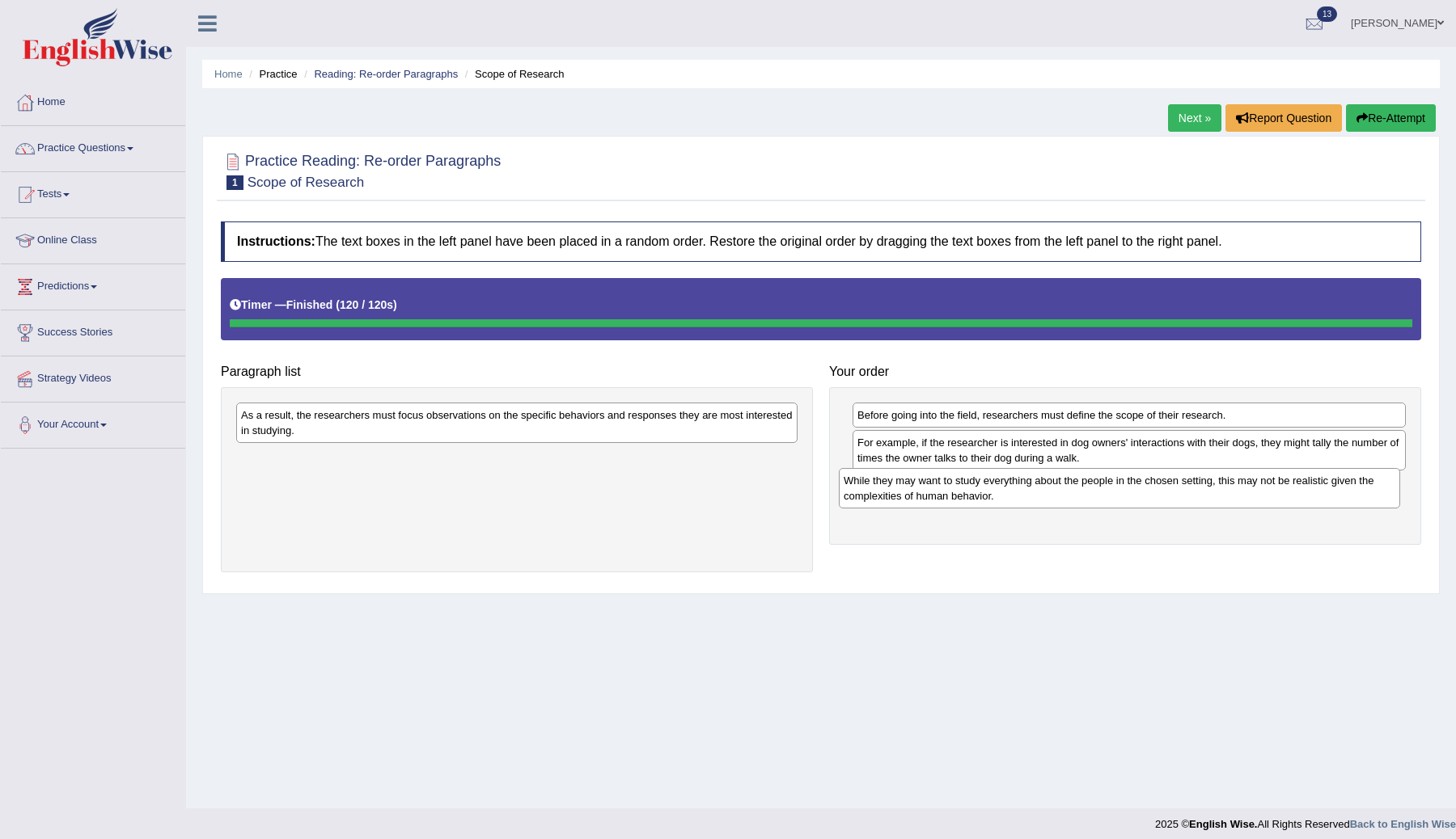
drag, startPoint x: 385, startPoint y: 417, endPoint x: 987, endPoint y: 481, distance: 605.4
click at [987, 482] on div "While they may want to study everything about the people in the chosen setting,…" at bounding box center [1120, 488] width 561 height 41
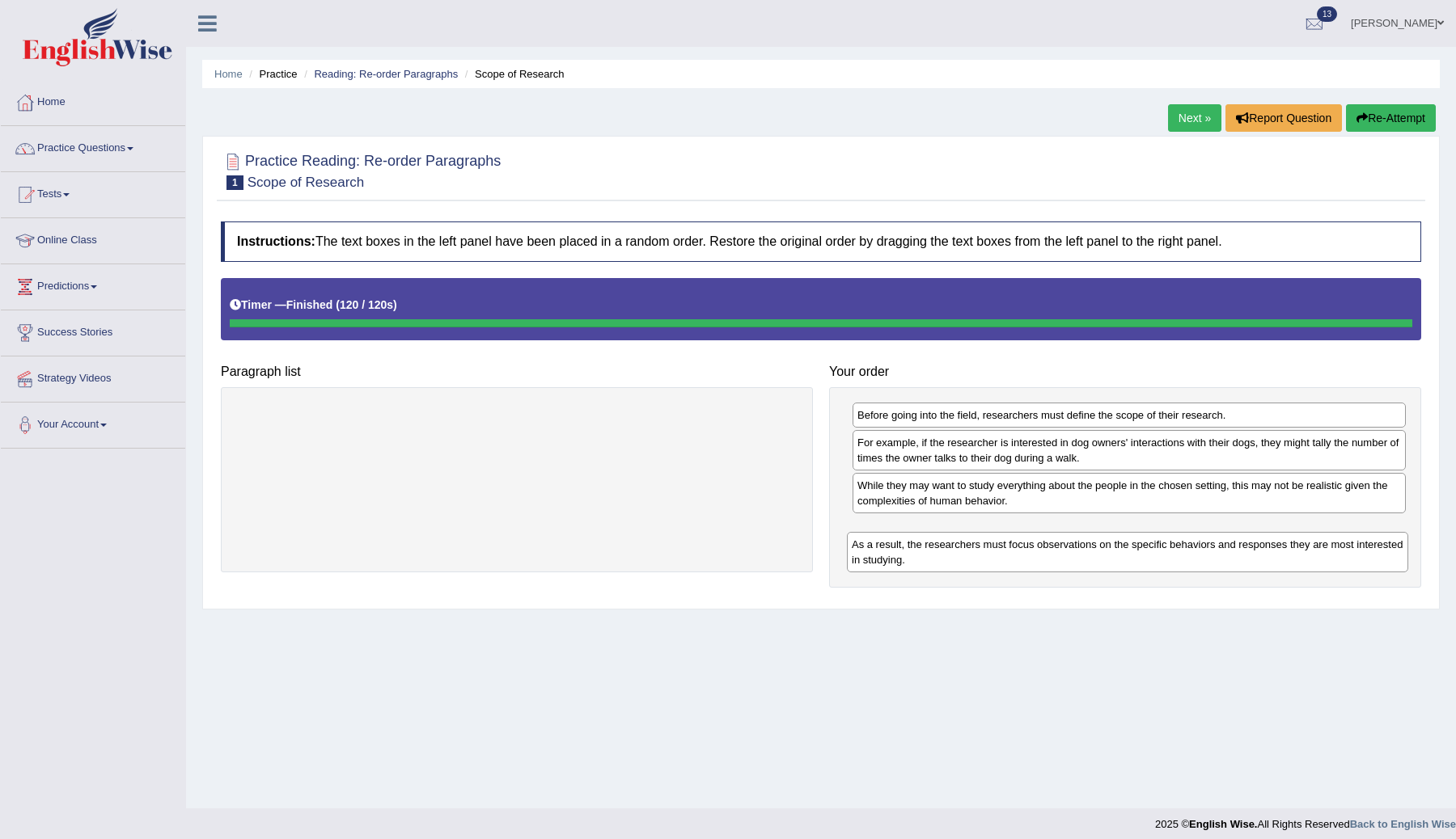
drag, startPoint x: 643, startPoint y: 423, endPoint x: 1254, endPoint y: 552, distance: 624.5
click at [1253, 552] on div "As a result, the researchers must focus observations on the specific behaviors …" at bounding box center [1128, 552] width 561 height 41
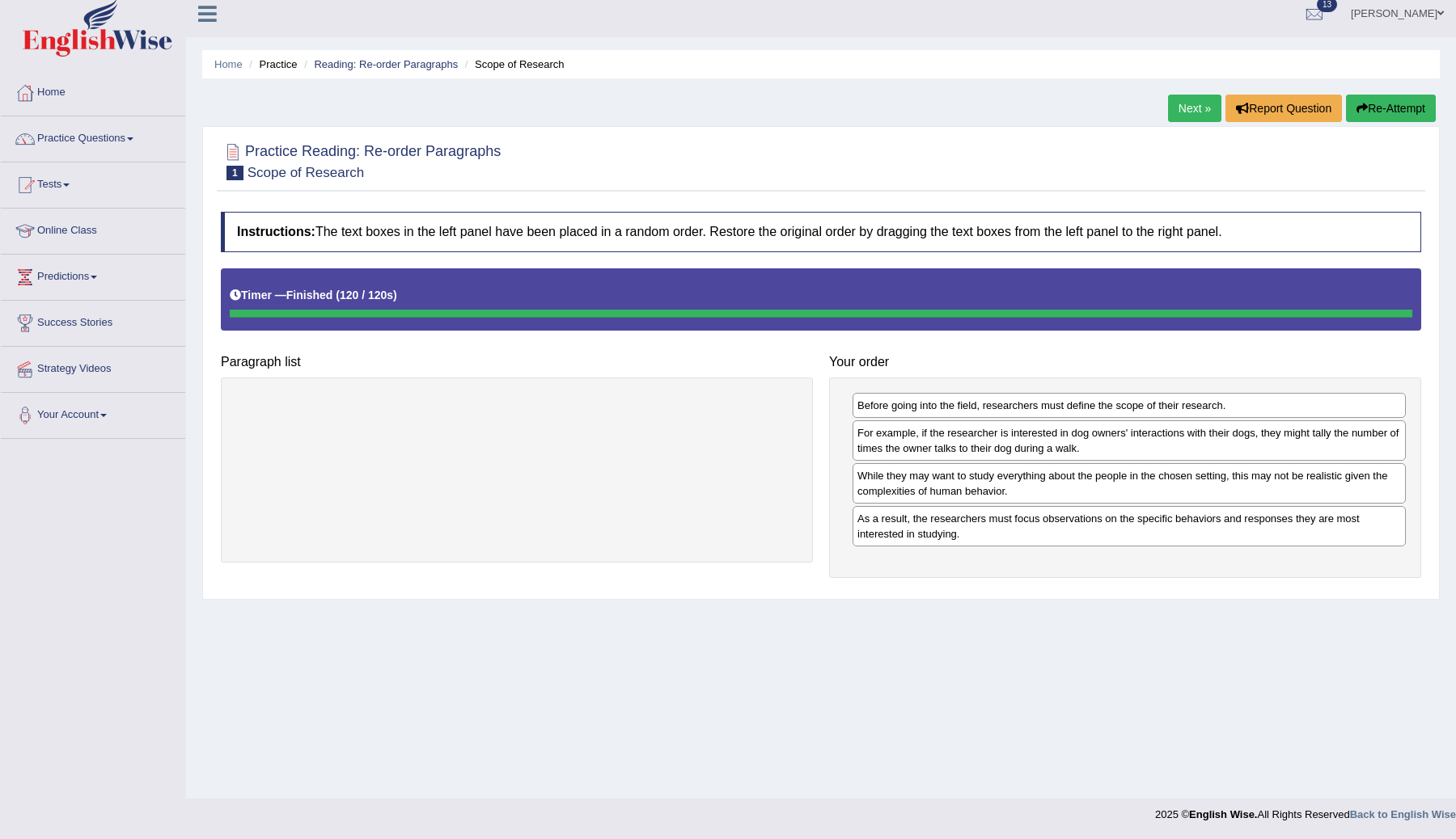
click at [1387, 106] on button "Re-Attempt" at bounding box center [1391, 108] width 90 height 28
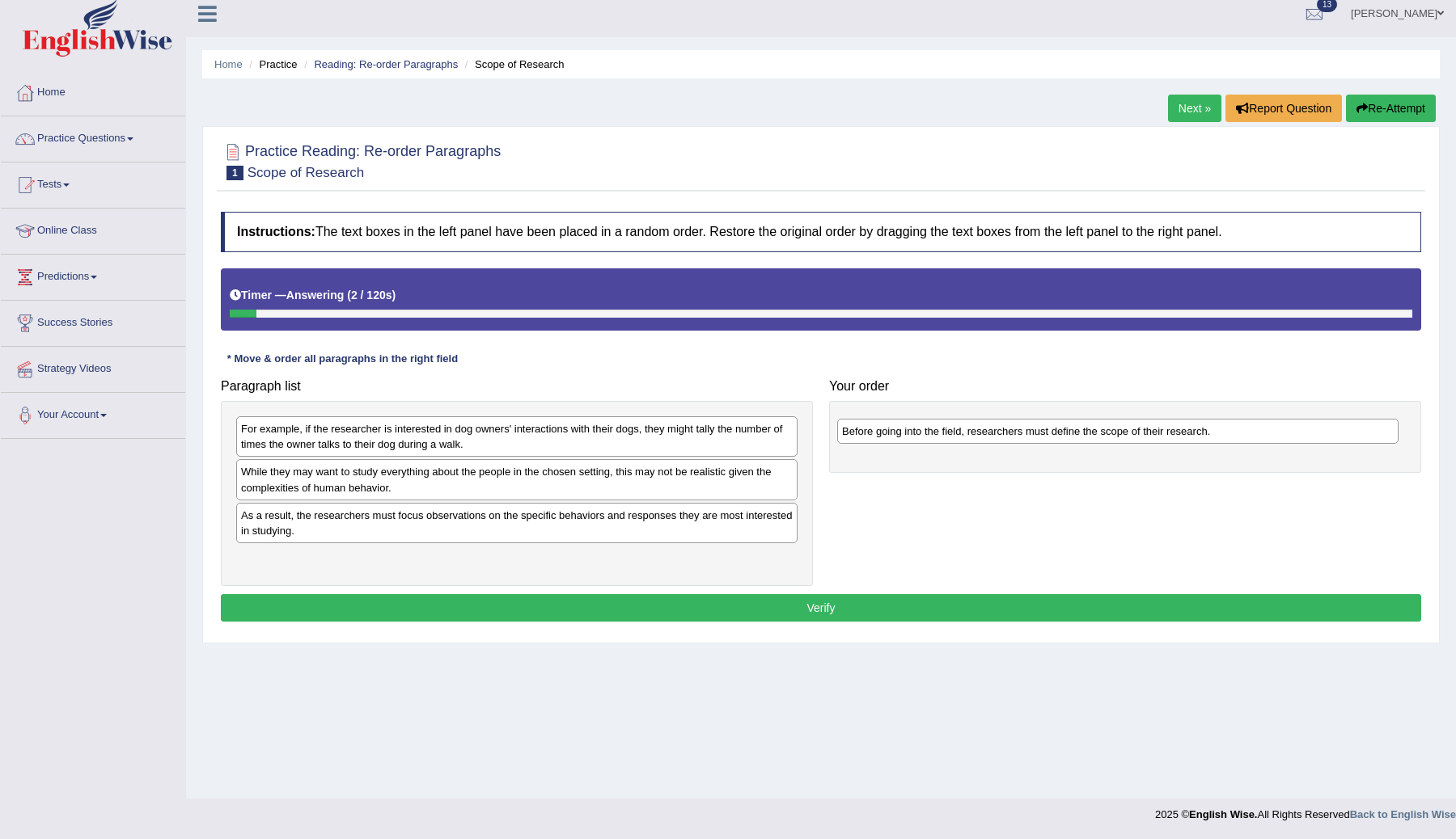
drag, startPoint x: 359, startPoint y: 562, endPoint x: 943, endPoint y: 425, distance: 599.9
click at [943, 426] on div "Before going into the field, researchers must define the scope of their researc…" at bounding box center [1118, 431] width 561 height 25
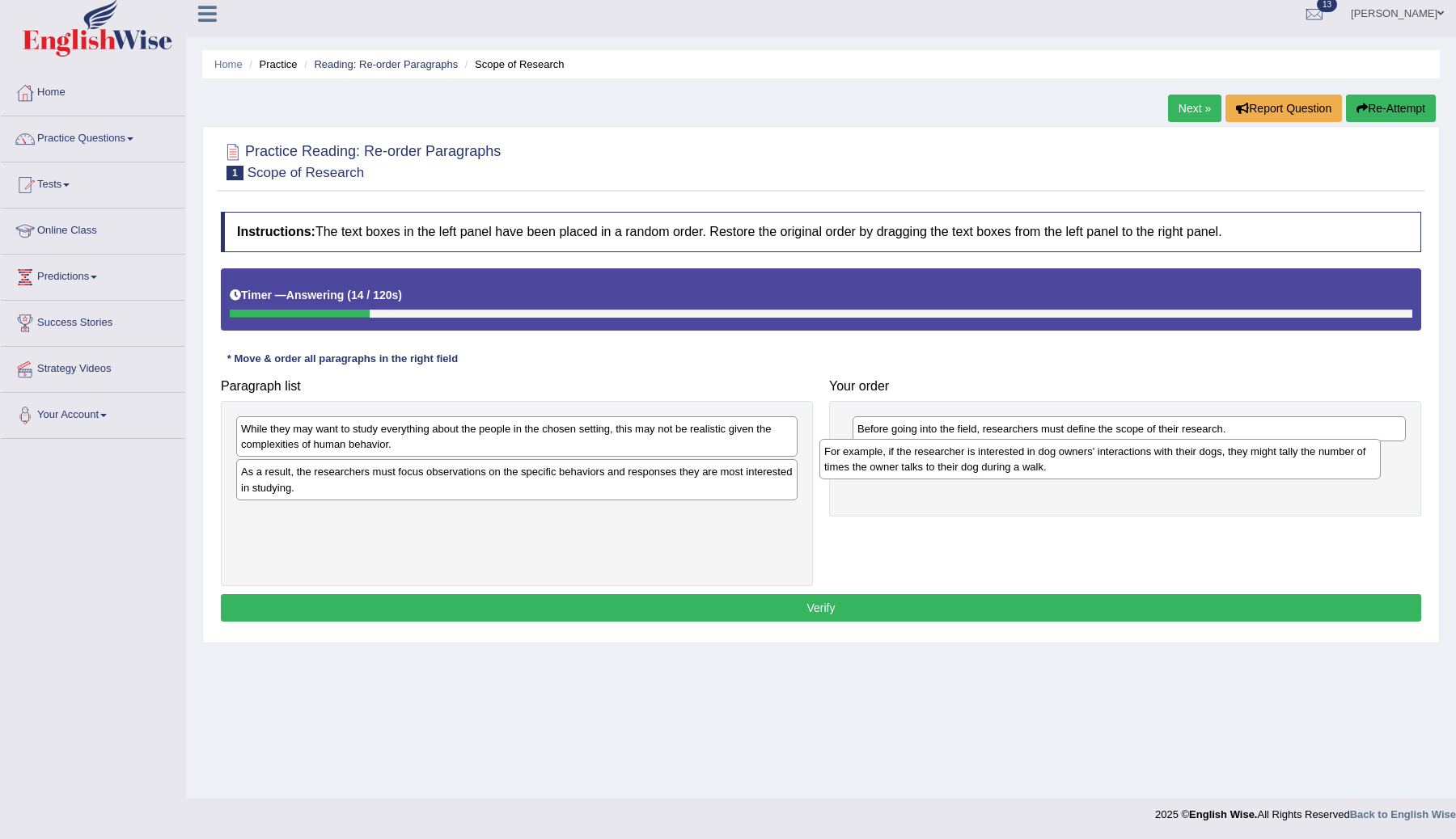
drag, startPoint x: 456, startPoint y: 439, endPoint x: 1044, endPoint y: 462, distance: 588.4
click at [1044, 462] on div "For example, if the researcher is interested in dog owners' interactions with t…" at bounding box center [1100, 459] width 561 height 41
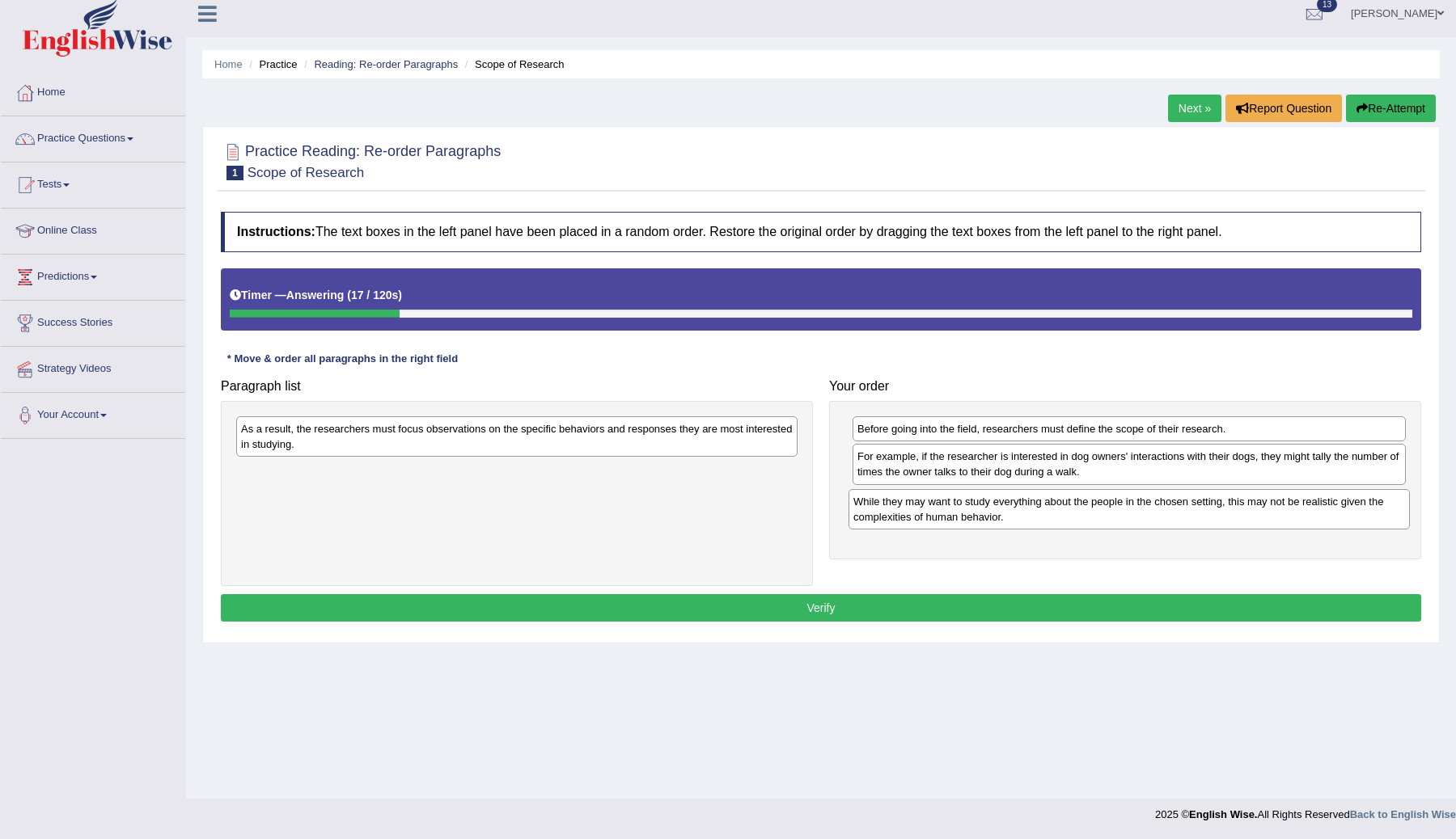
drag, startPoint x: 547, startPoint y: 432, endPoint x: 1159, endPoint y: 505, distance: 616.3
click at [1159, 505] on div "While they may want to study everything about the people in the chosen setting,…" at bounding box center [1129, 509] width 561 height 41
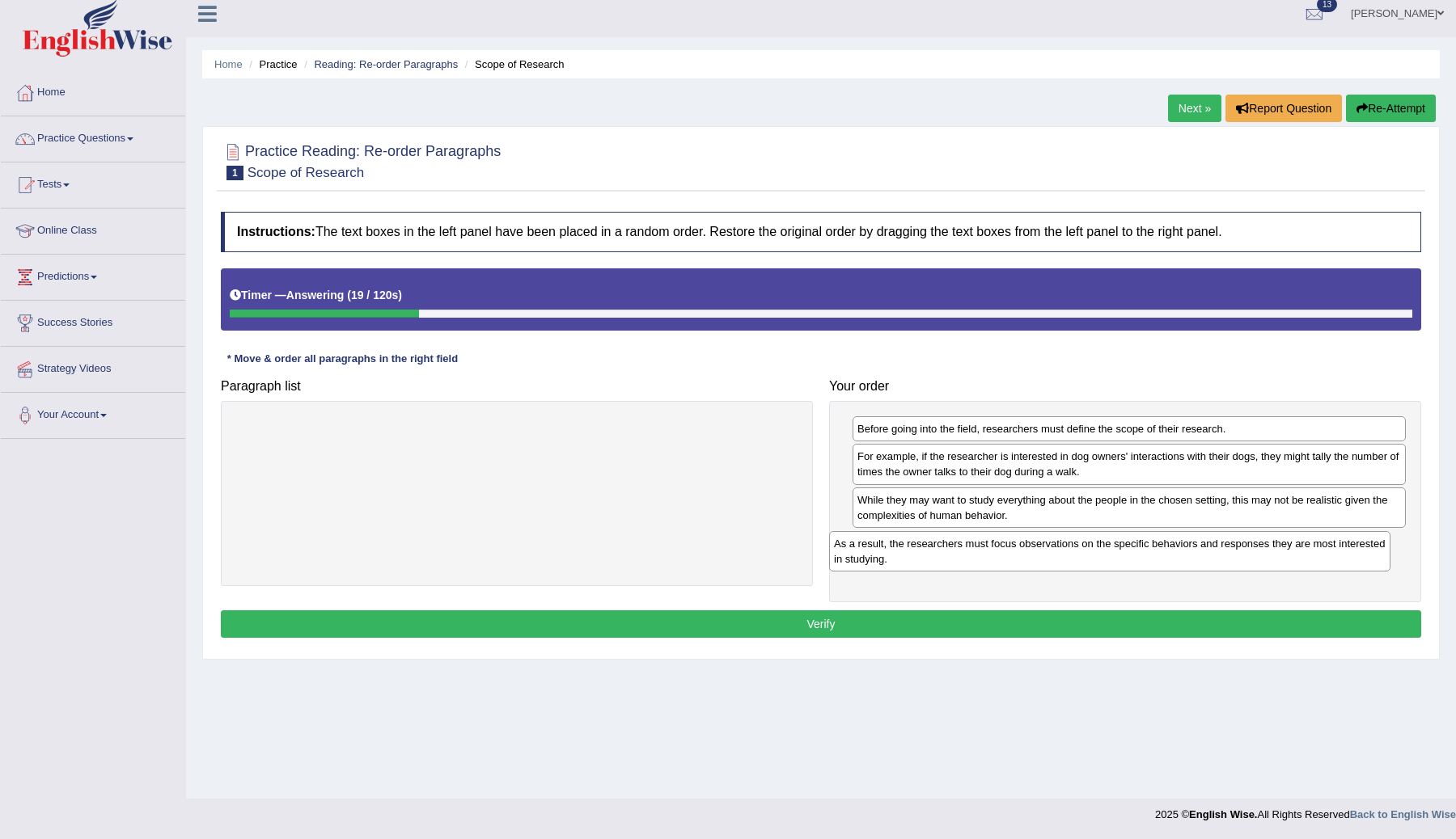
drag, startPoint x: 560, startPoint y: 439, endPoint x: 1178, endPoint y: 558, distance: 629.4
click at [1178, 558] on div "As a result, the researchers must focus observations on the specific behaviors …" at bounding box center [1110, 552] width 561 height 41
click at [886, 631] on button "Verify" at bounding box center [821, 624] width 1200 height 28
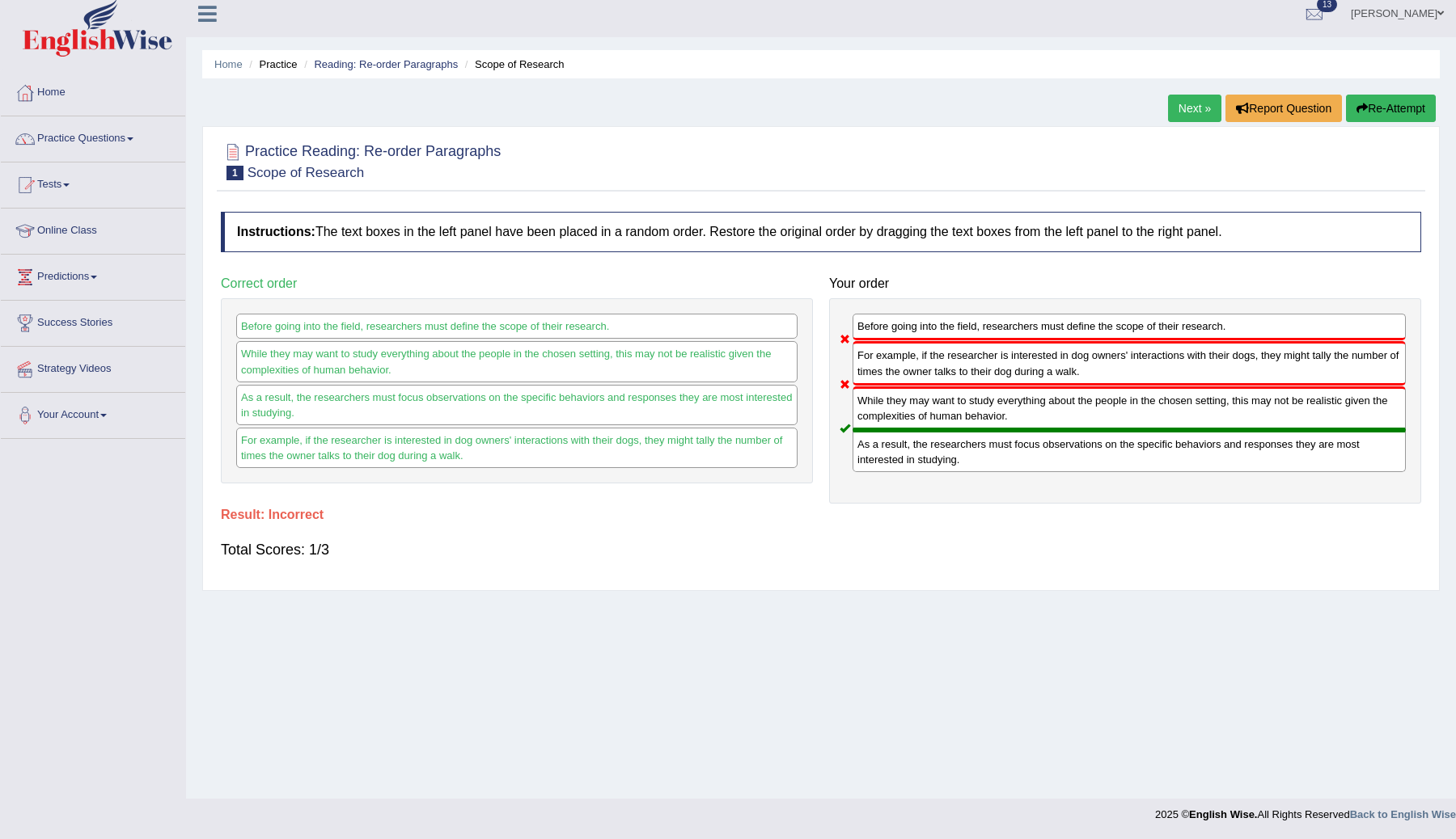
click at [1184, 113] on link "Next »" at bounding box center [1195, 108] width 54 height 28
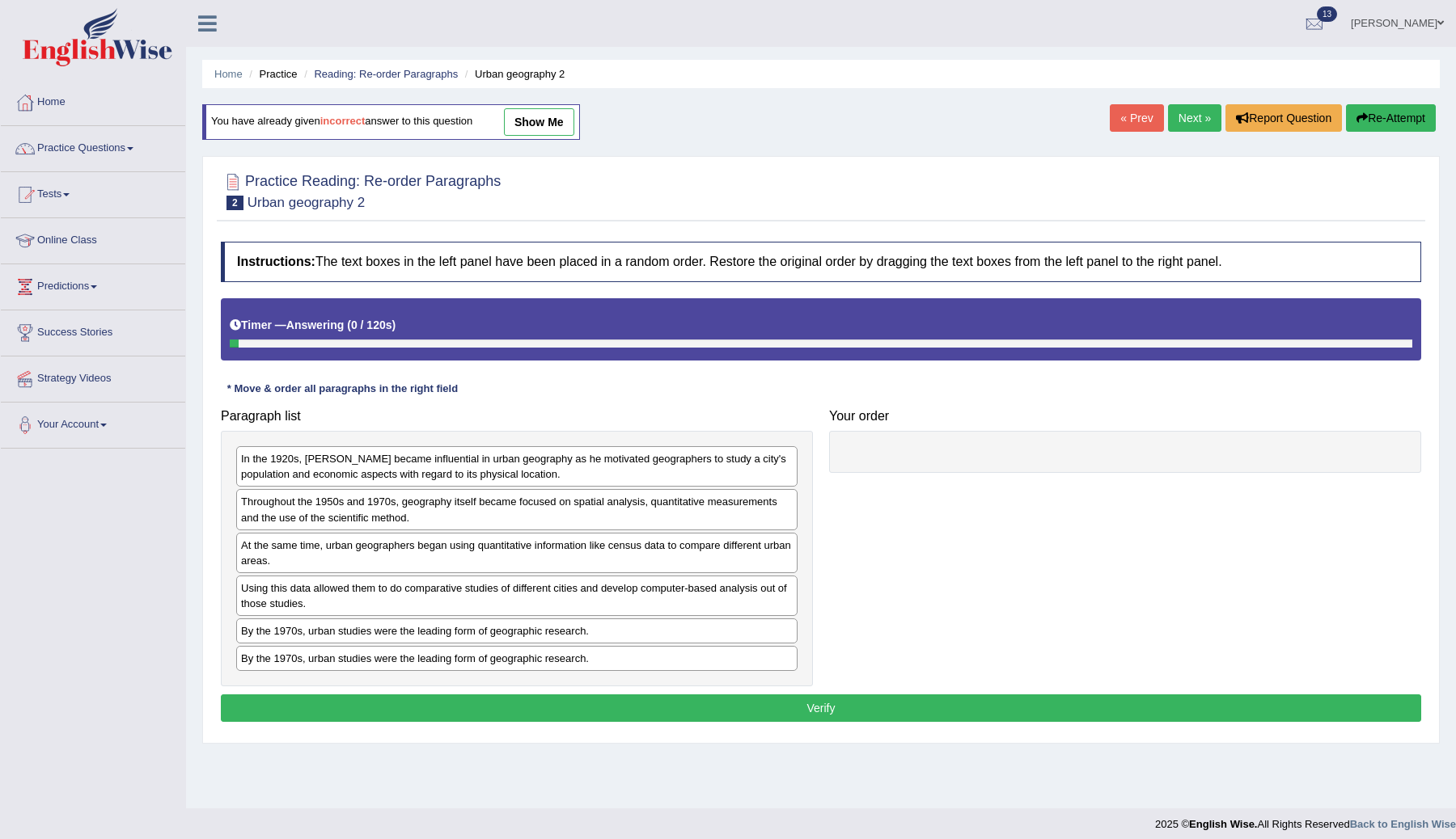
scroll to position [10, 0]
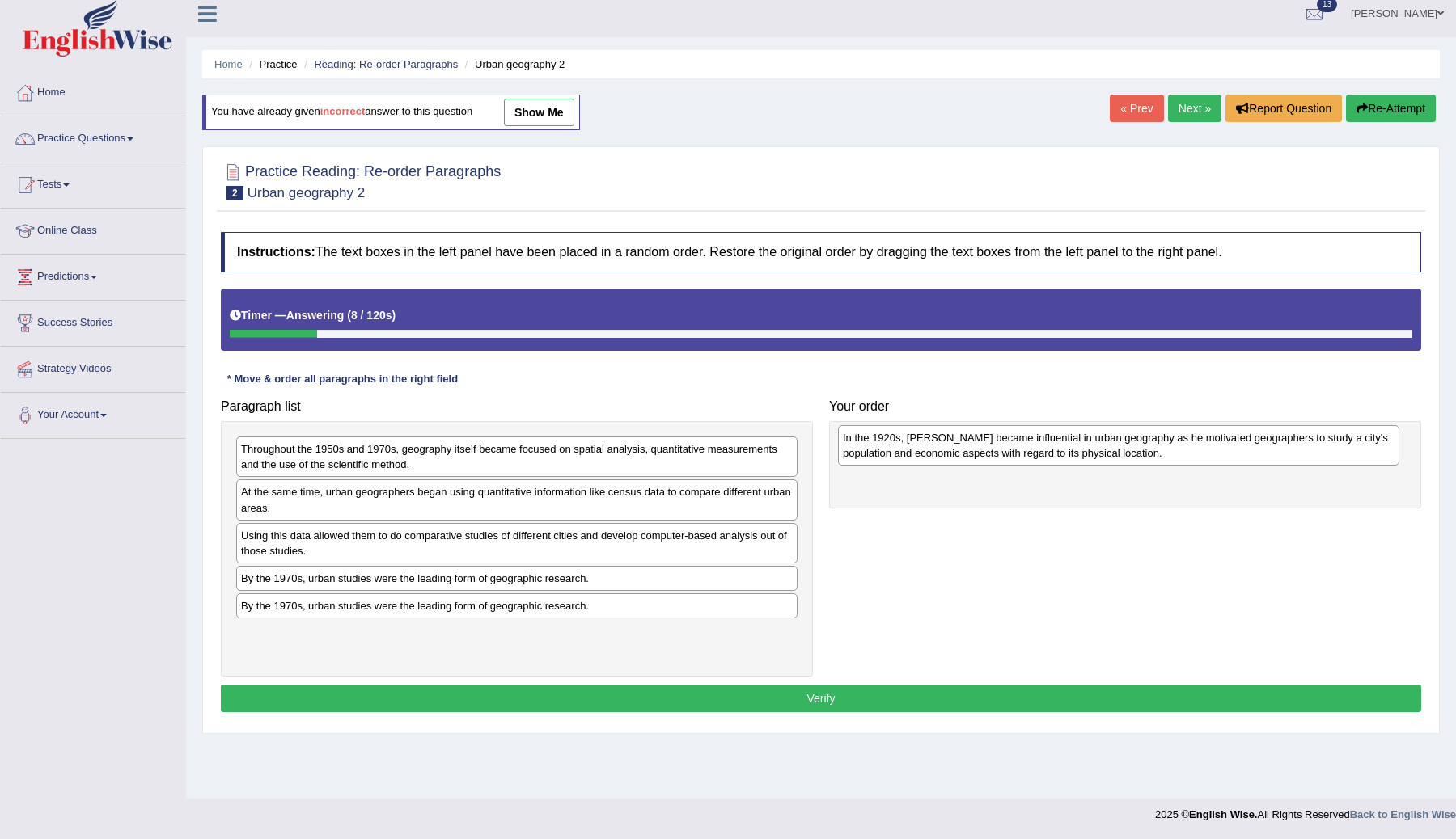
drag, startPoint x: 377, startPoint y: 463, endPoint x: 967, endPoint y: 445, distance: 590.3
click at [969, 446] on div "In the 1920s, [PERSON_NAME] became influential in urban geography as he motivat…" at bounding box center [1119, 445] width 561 height 41
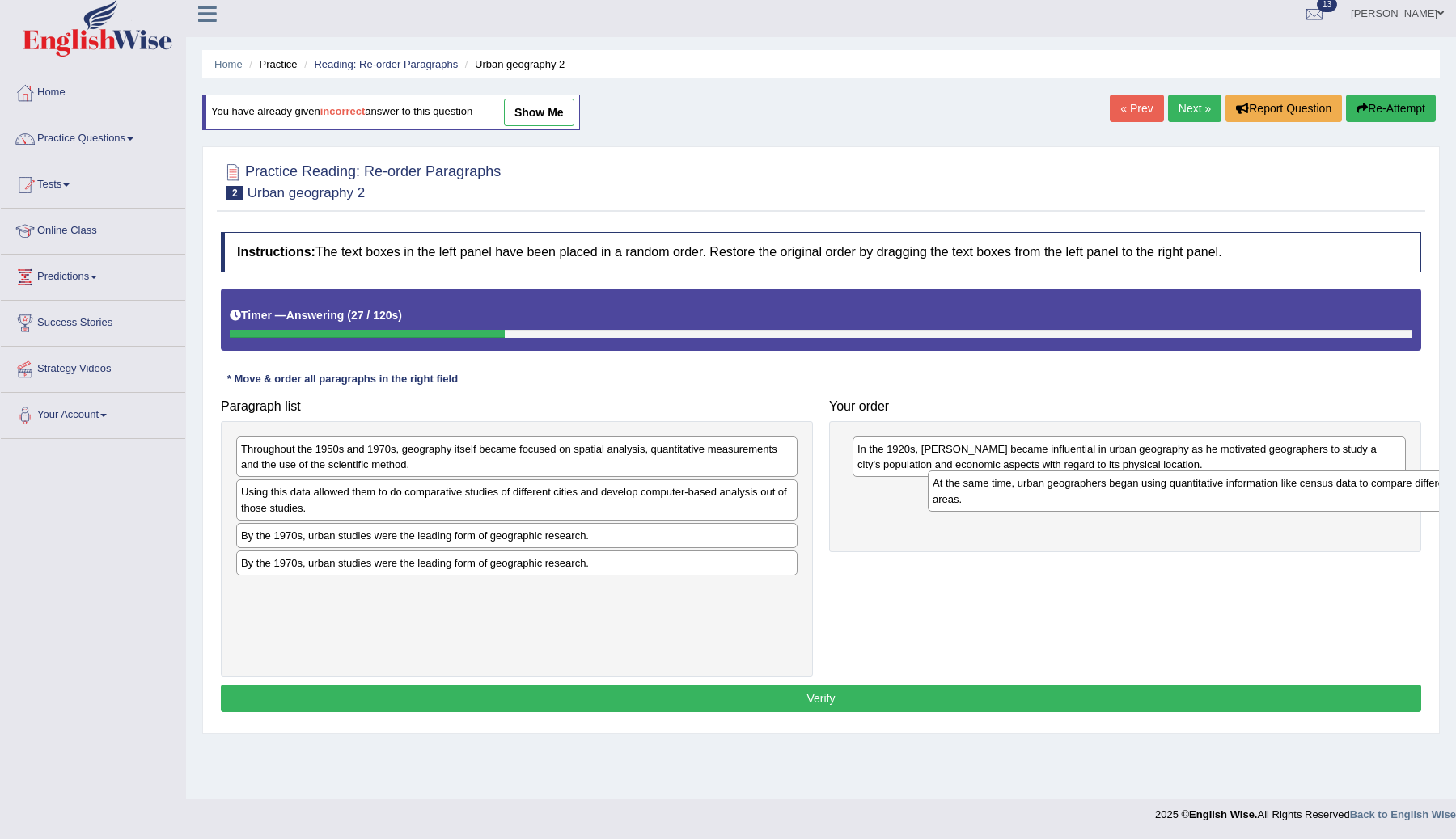
drag, startPoint x: 503, startPoint y: 500, endPoint x: 1134, endPoint y: 495, distance: 631.0
click at [1134, 495] on div "At the same time, urban geographers began using quantitative information like c…" at bounding box center [1208, 491] width 561 height 41
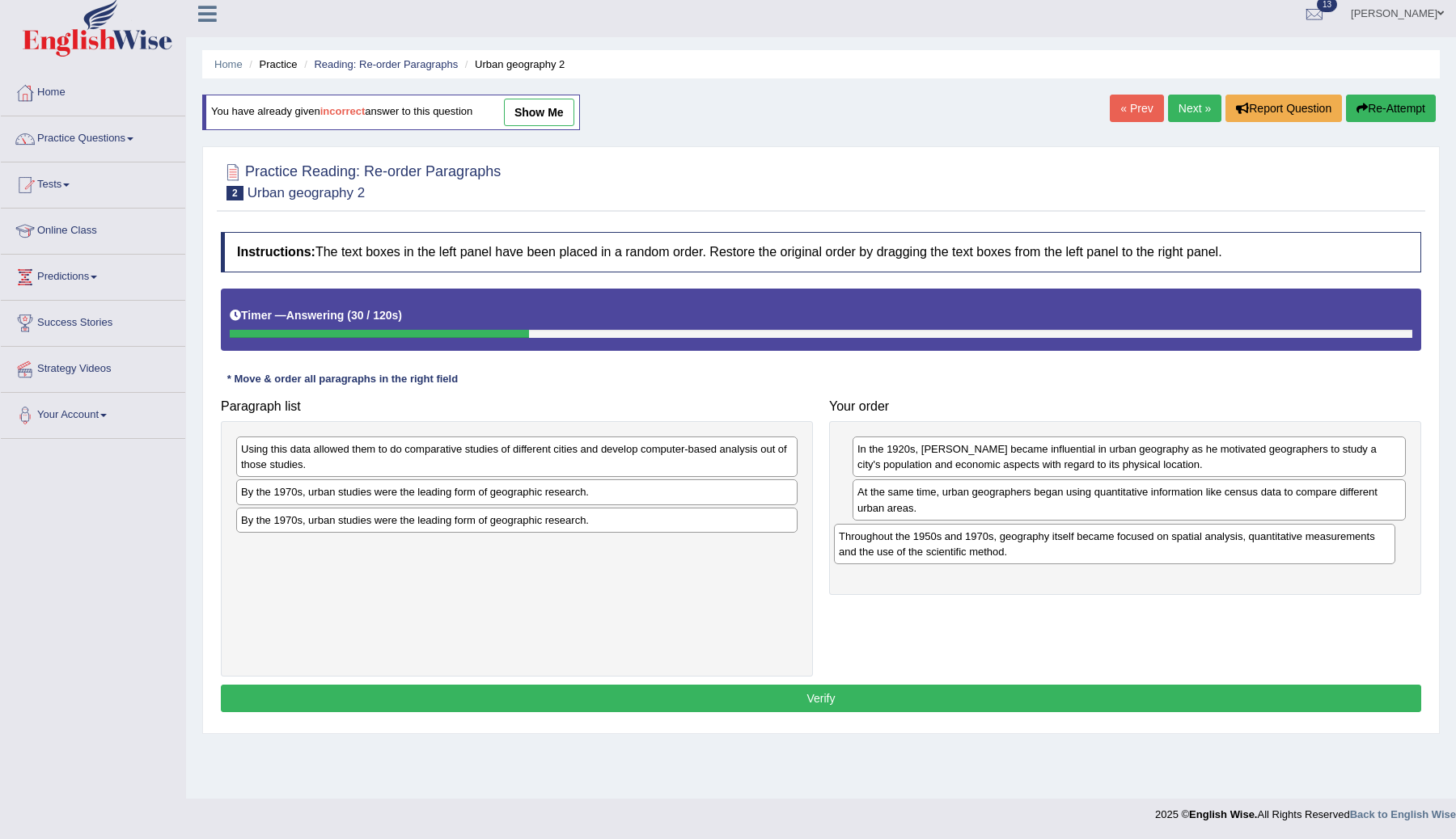
drag, startPoint x: 524, startPoint y: 463, endPoint x: 1123, endPoint y: 551, distance: 605.4
click at [1123, 551] on div "Throughout the 1950s and 1970s, geography itself became focused on spatial anal…" at bounding box center [1115, 544] width 561 height 41
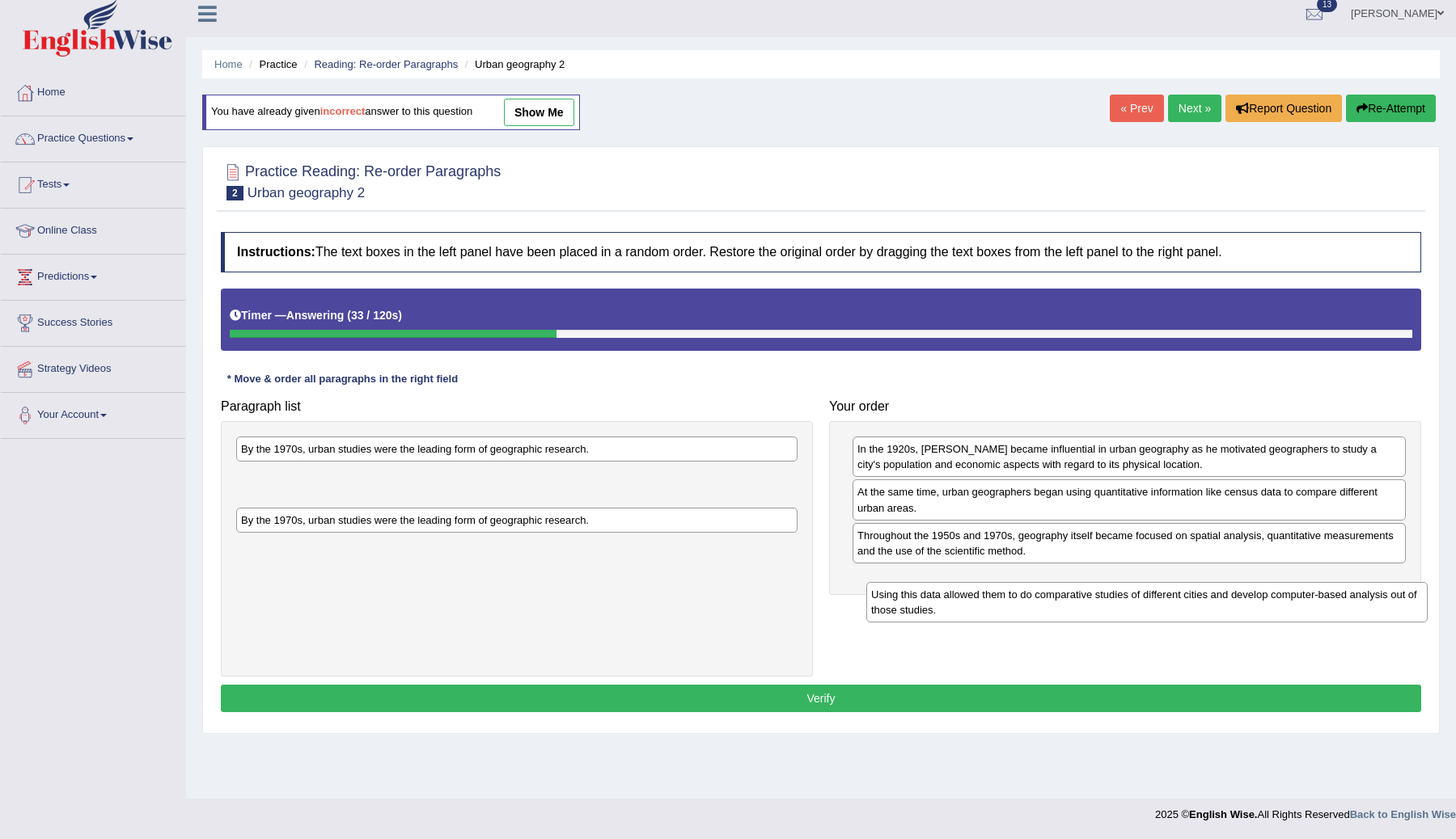
drag, startPoint x: 481, startPoint y: 459, endPoint x: 1102, endPoint y: 589, distance: 634.5
click at [1102, 589] on div "Using this data allowed them to do comparative studies of different cities and …" at bounding box center [1147, 602] width 561 height 41
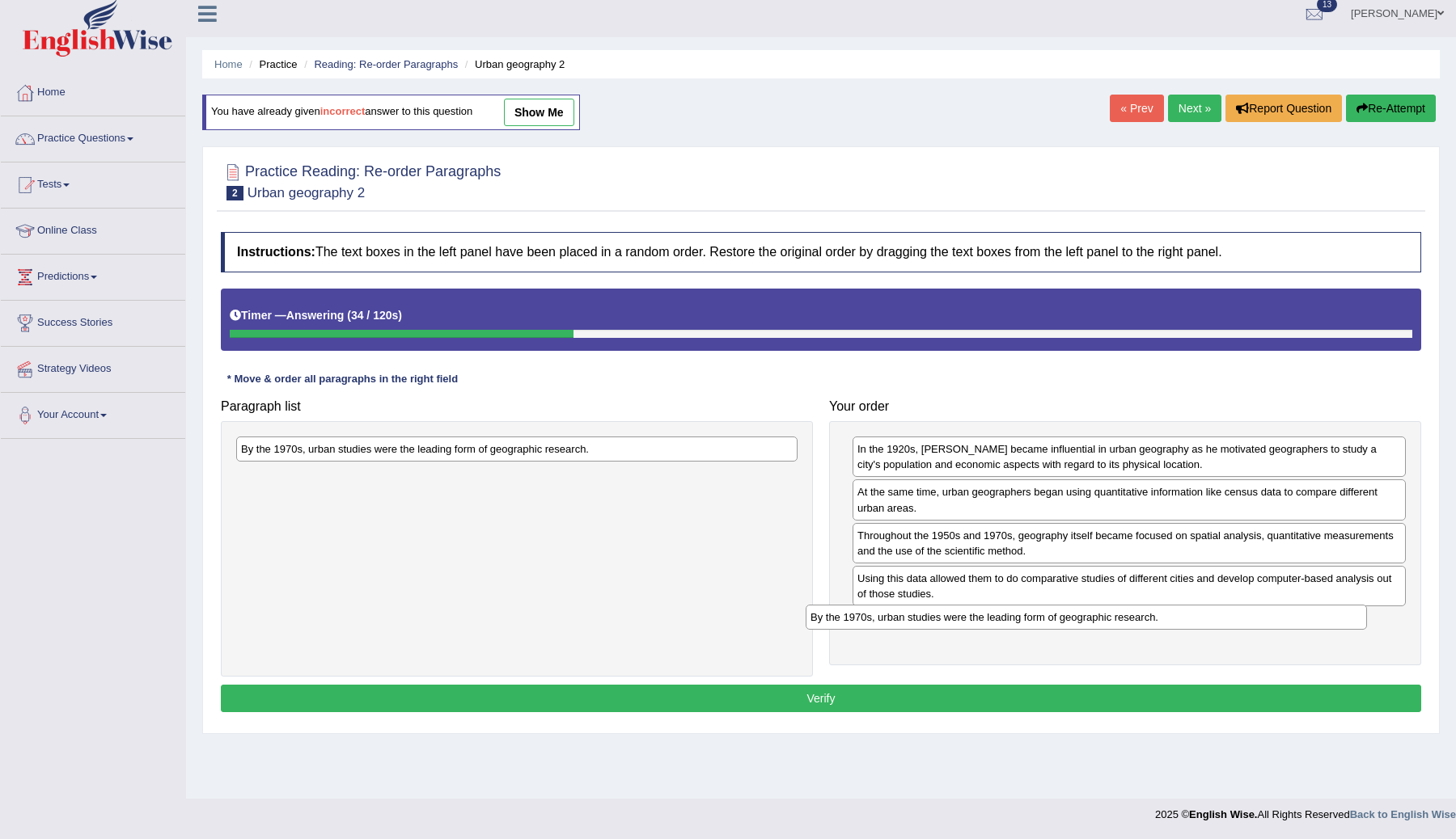
drag, startPoint x: 715, startPoint y: 483, endPoint x: 1285, endPoint y: 623, distance: 586.9
click at [1285, 623] on div "By the 1970s, urban studies were the leading form of geographic research." at bounding box center [1086, 617] width 561 height 25
click at [707, 463] on div "By the 1970s, urban studies were the leading form of geographic research." at bounding box center [517, 549] width 592 height 255
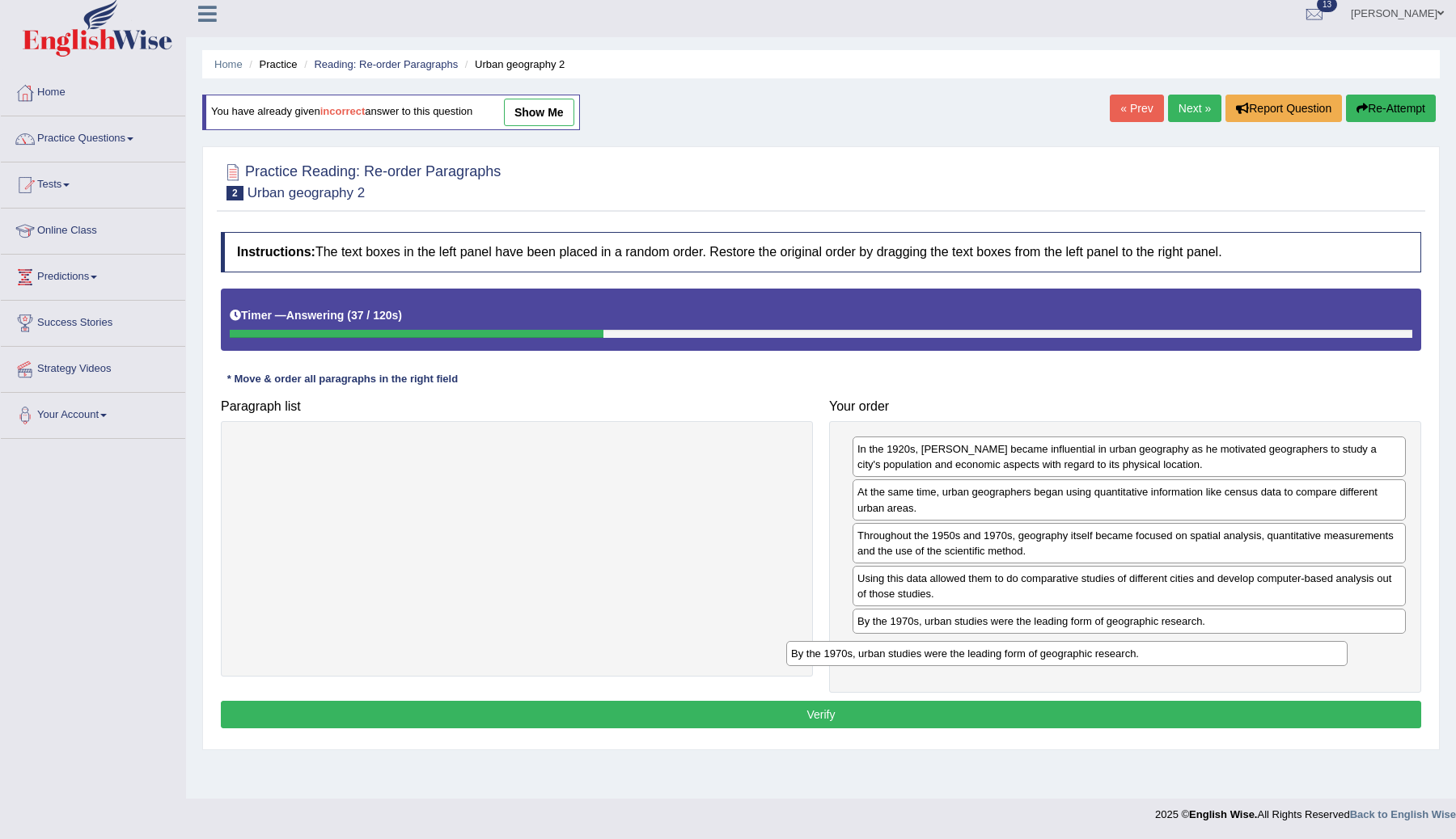
drag, startPoint x: 707, startPoint y: 457, endPoint x: 1263, endPoint y: 674, distance: 596.8
click at [1262, 667] on div "By the 1970s, urban studies were the leading form of geographic research." at bounding box center [1067, 654] width 561 height 25
click at [1000, 709] on button "Verify" at bounding box center [821, 715] width 1200 height 28
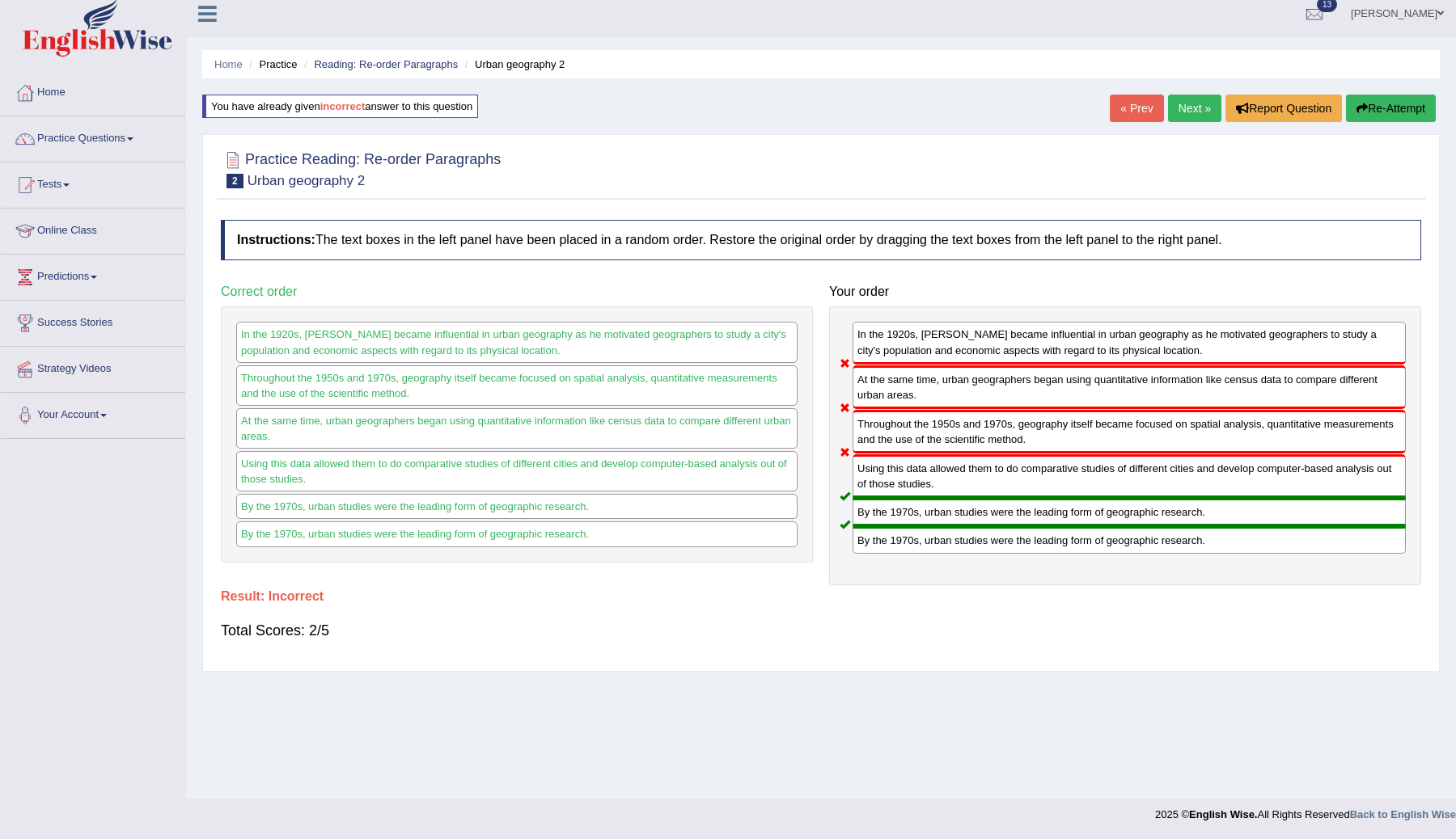
click at [877, 433] on div "Throughout the 1950s and 1970s, geography itself became focused on spatial anal…" at bounding box center [1129, 432] width 553 height 43
click at [97, 132] on link "Practice Questions" at bounding box center [93, 136] width 184 height 41
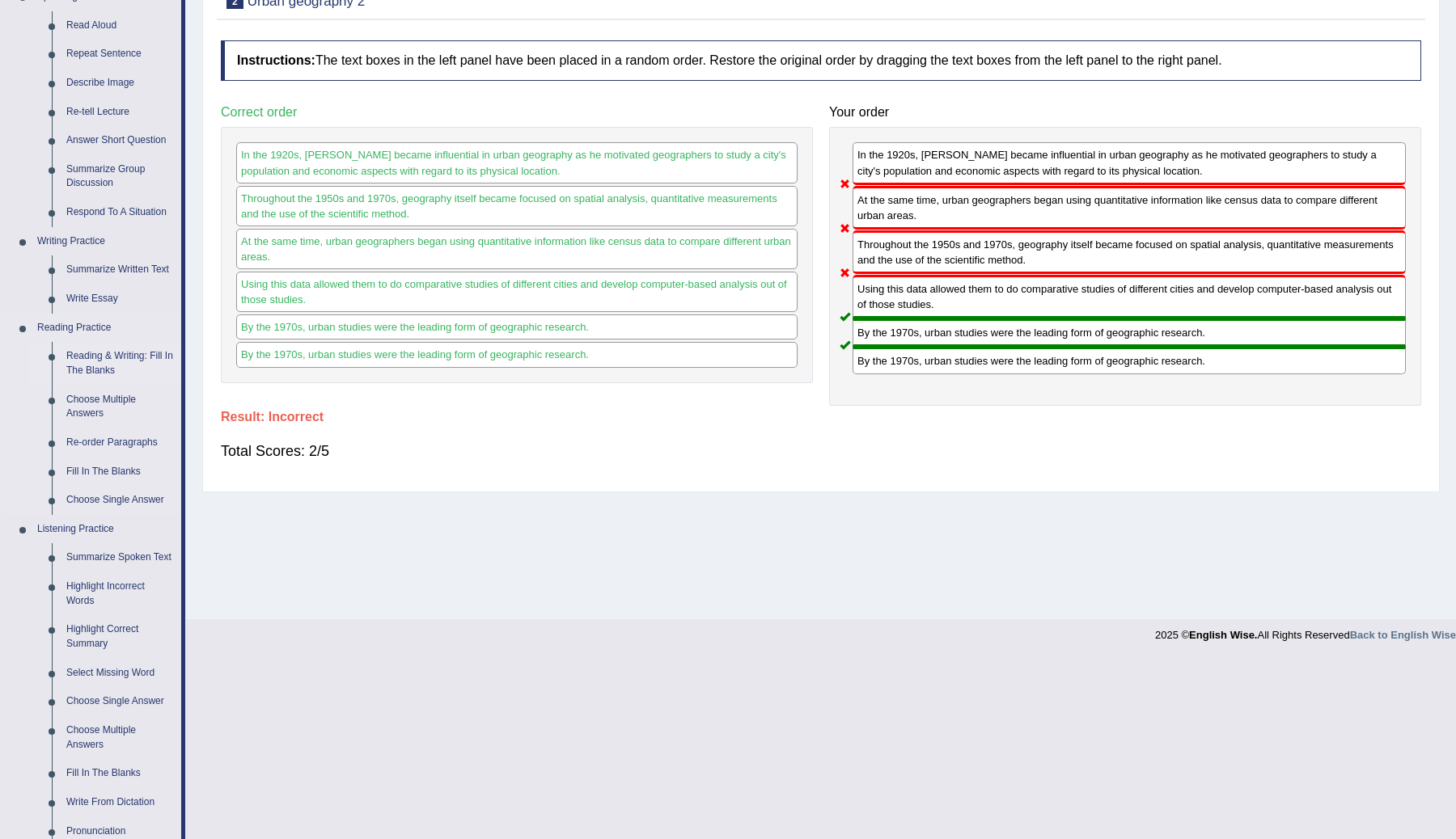
scroll to position [265, 0]
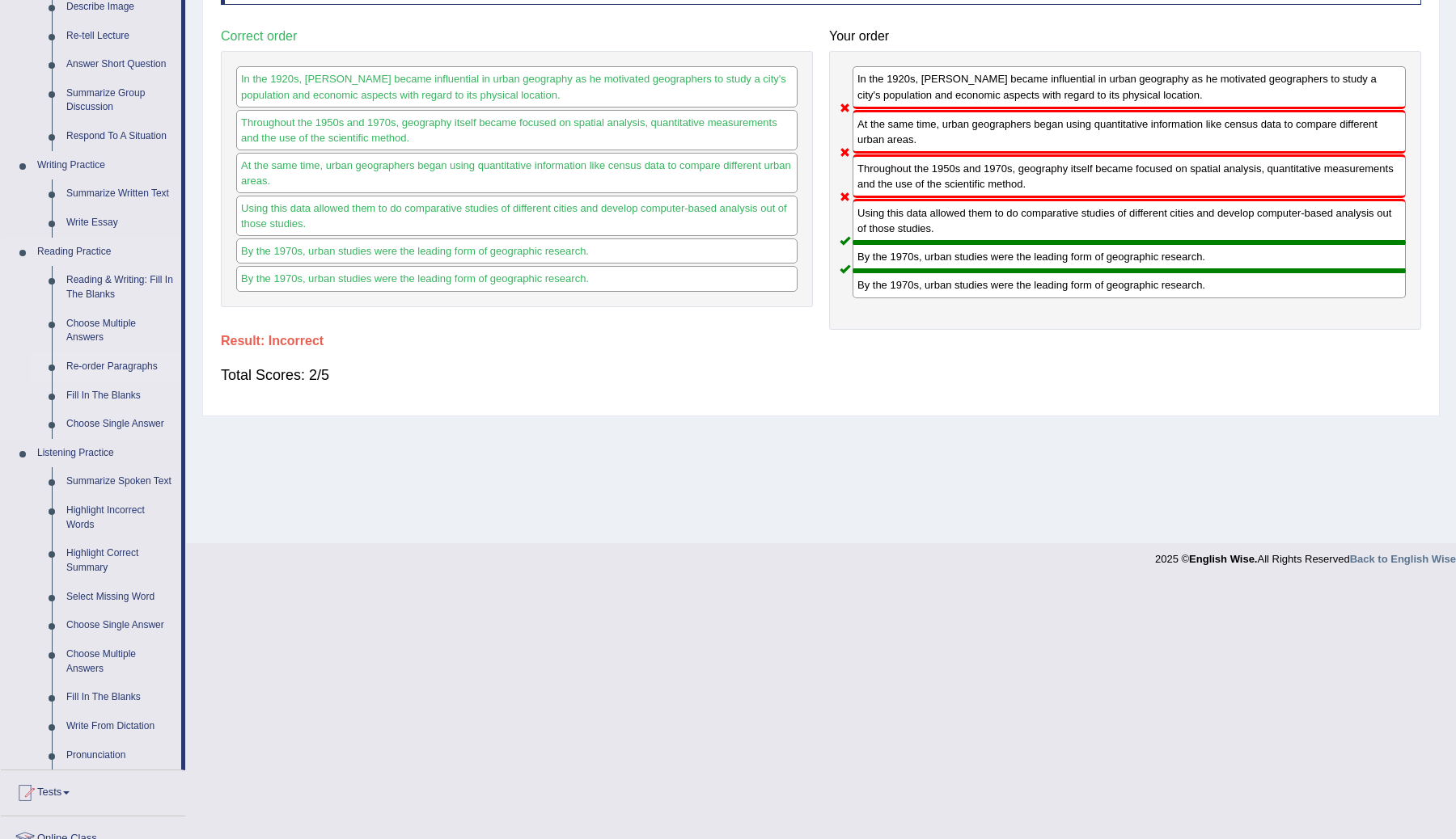
click at [111, 364] on link "Re-order Paragraphs" at bounding box center [120, 367] width 122 height 29
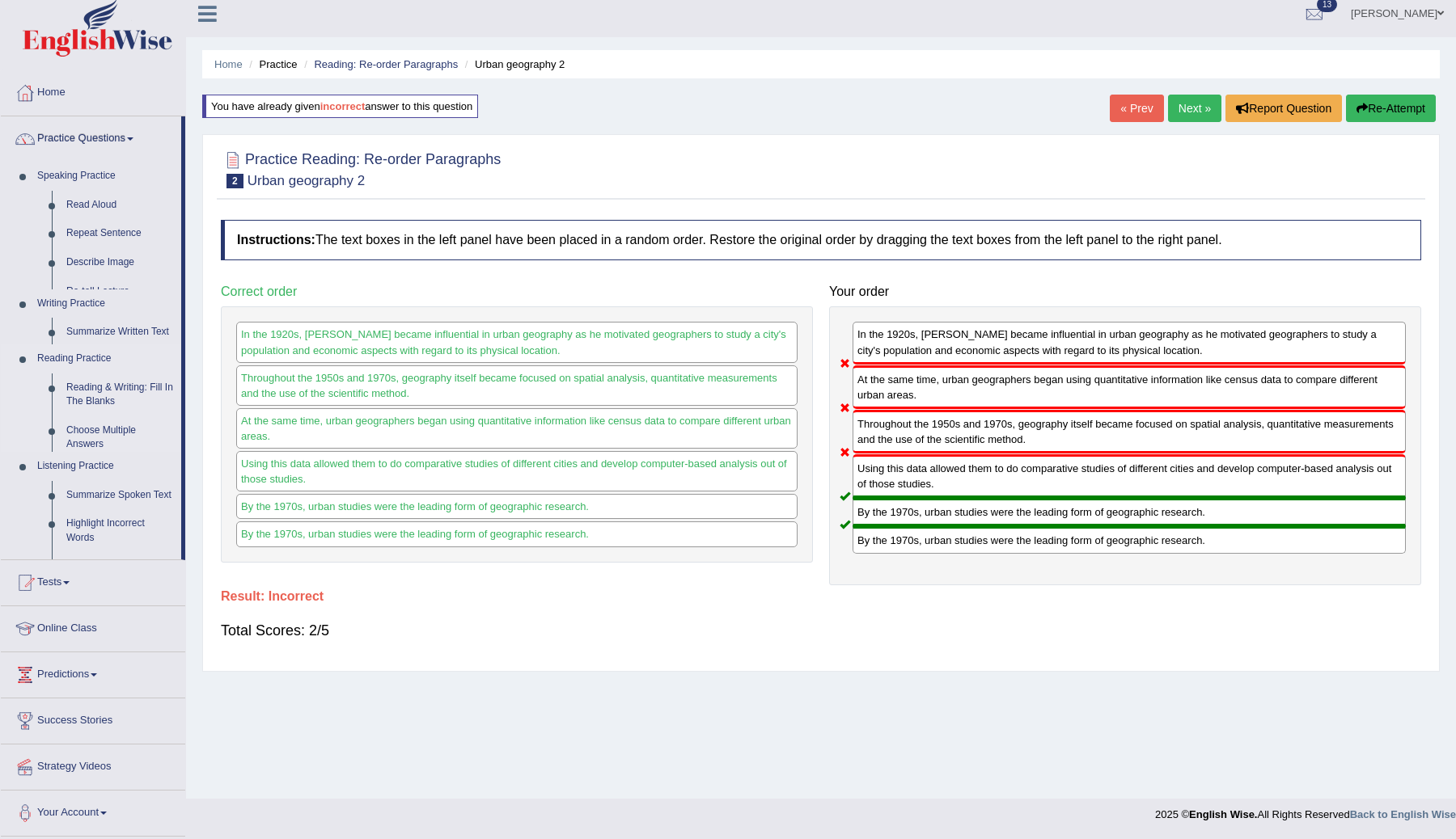
scroll to position [10, 0]
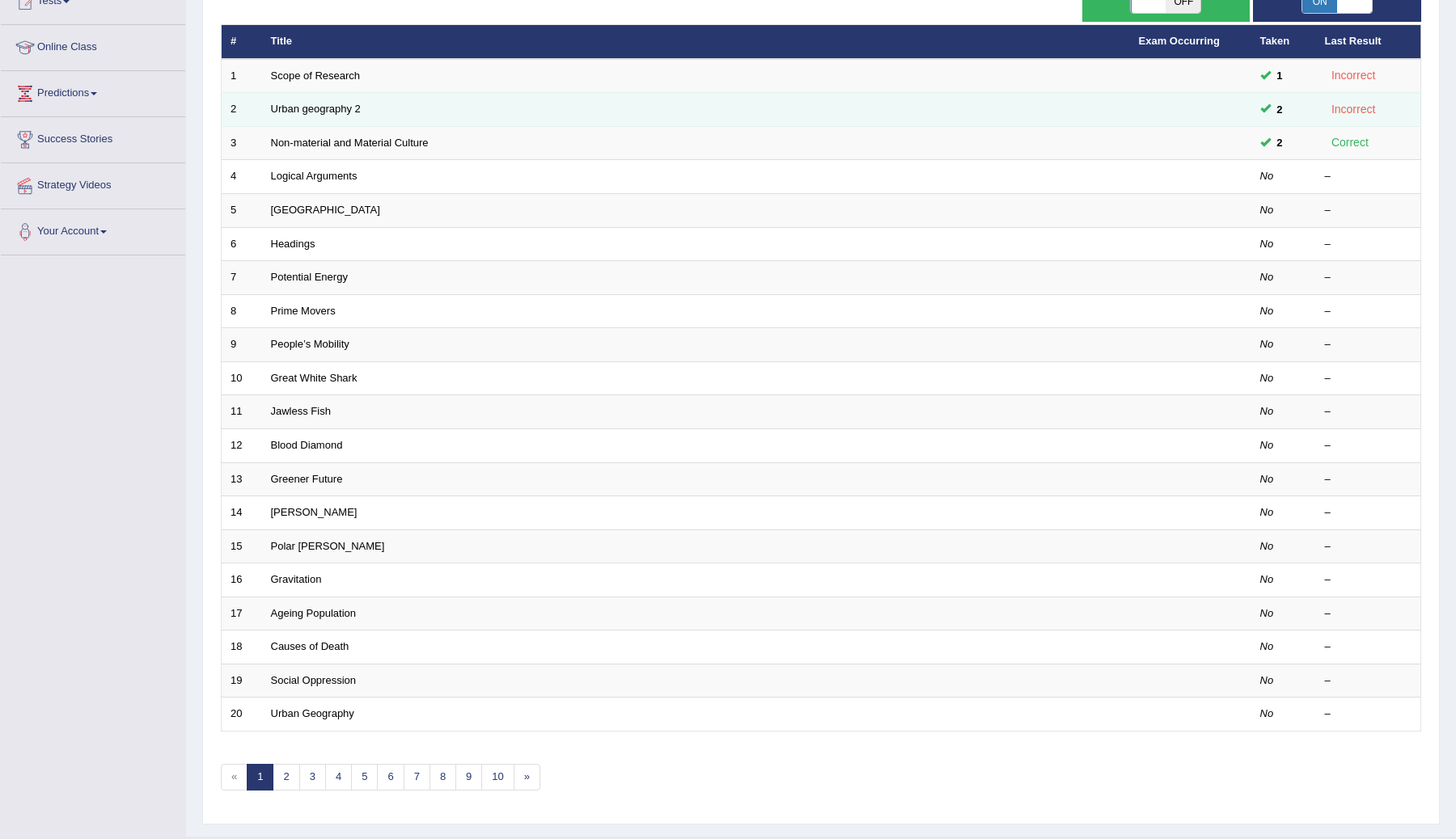
scroll to position [176, 0]
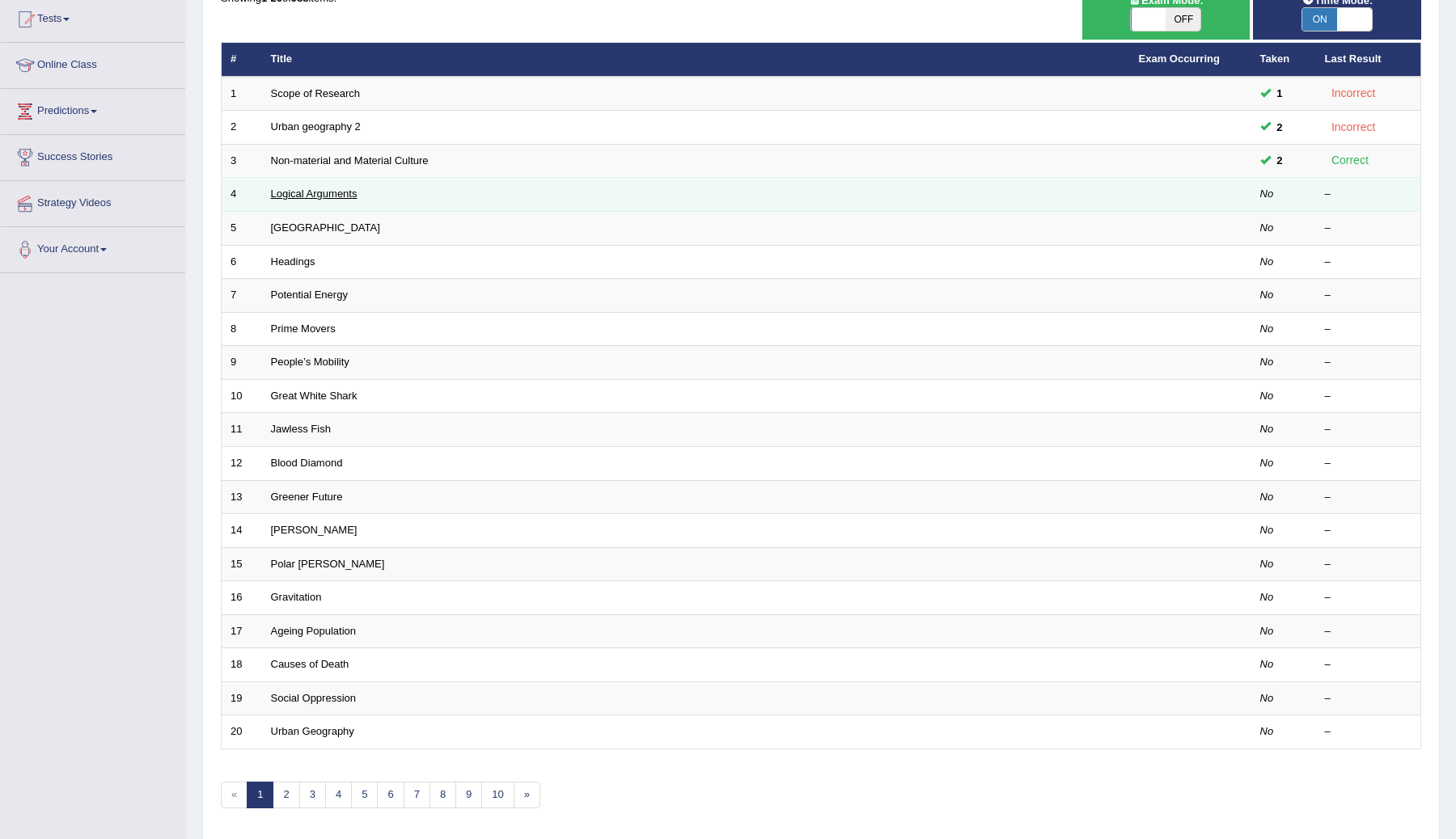
click at [312, 196] on link "Logical Arguments" at bounding box center [314, 194] width 87 height 12
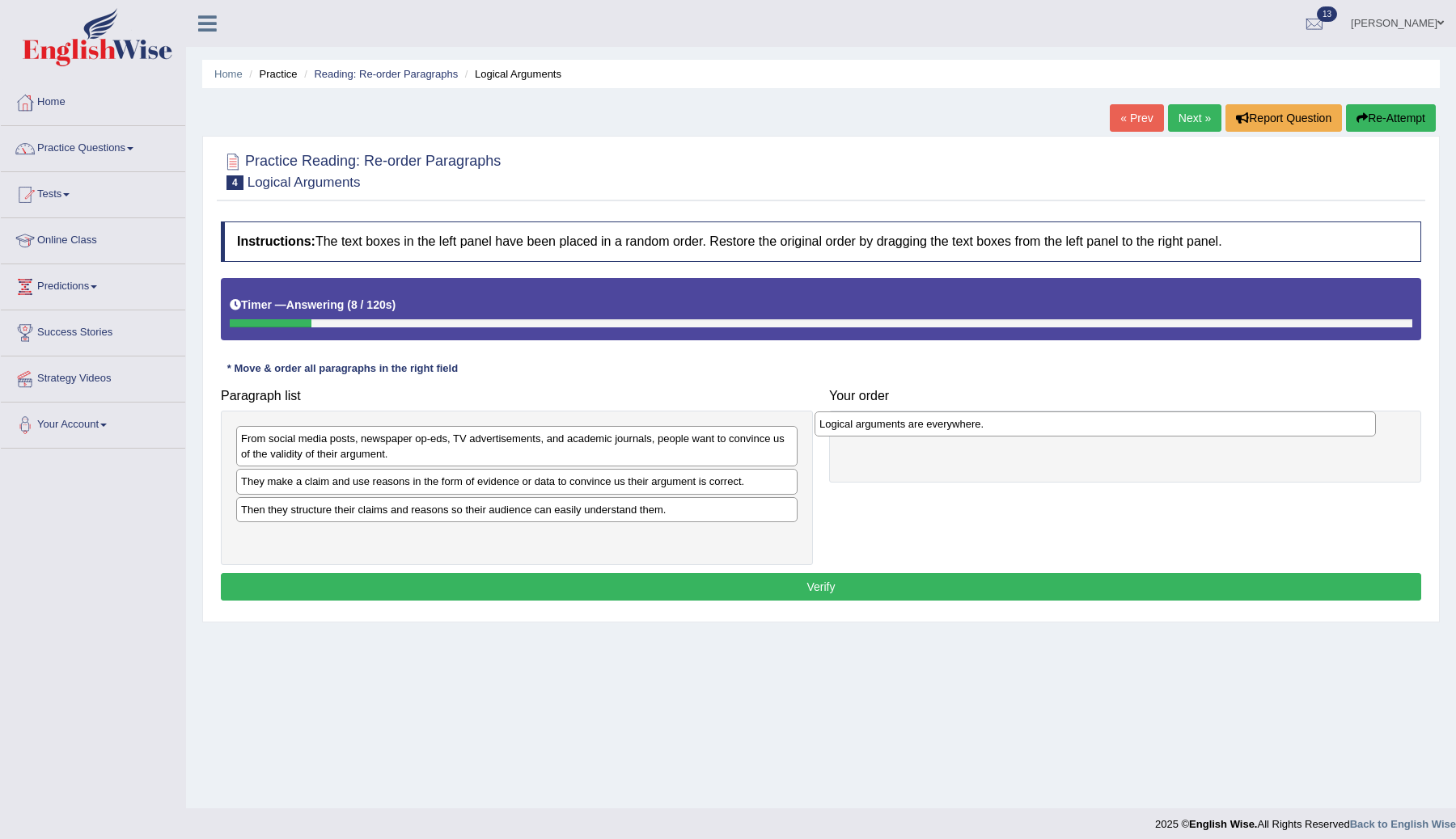
drag, startPoint x: 370, startPoint y: 511, endPoint x: 948, endPoint y: 423, distance: 584.7
click at [948, 424] on div "Logical arguments are everywhere." at bounding box center [1096, 423] width 561 height 25
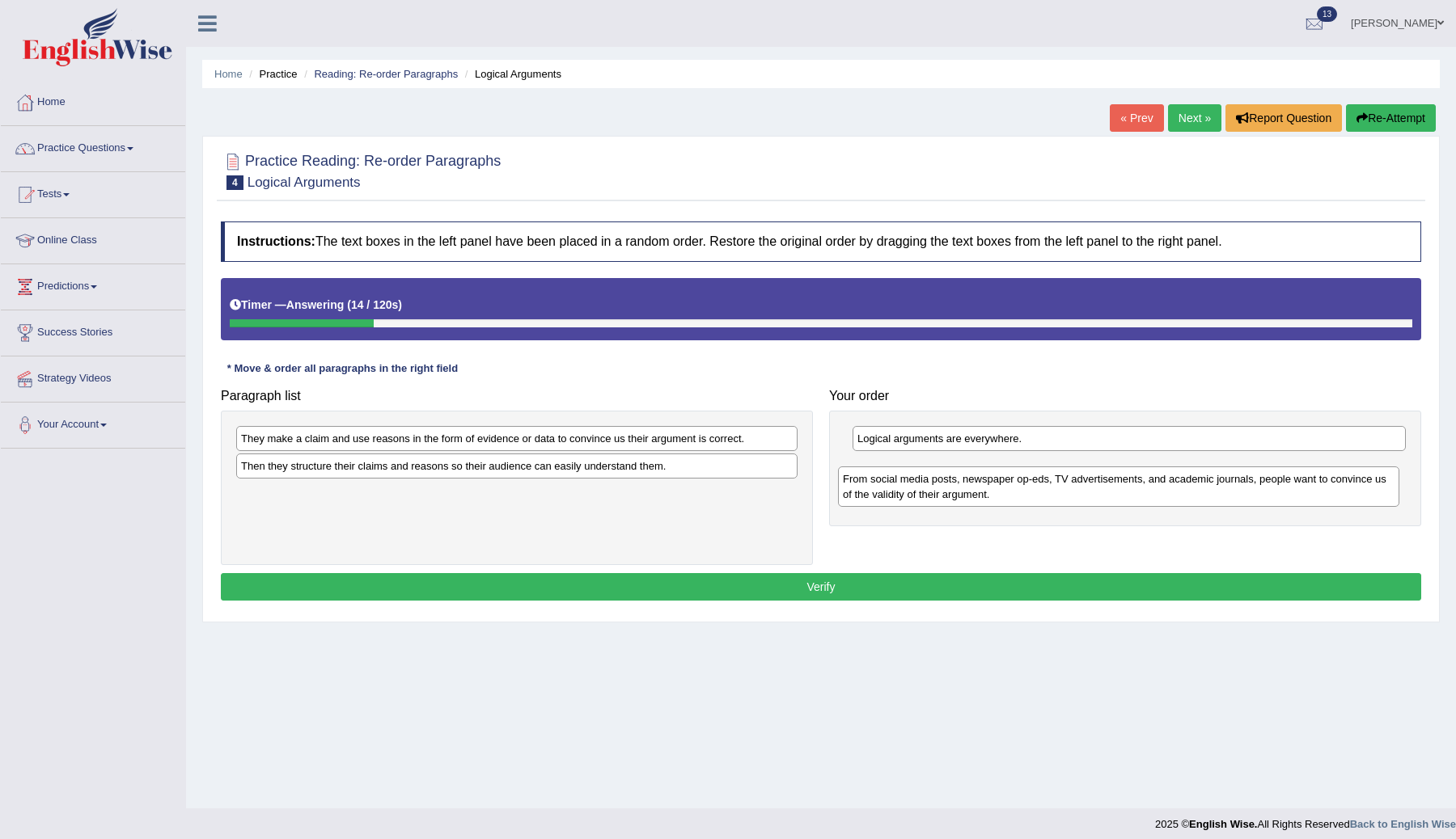
drag, startPoint x: 349, startPoint y: 448, endPoint x: 954, endPoint y: 485, distance: 606.1
click at [954, 485] on div "From social media posts, newspaper op-eds, TV advertisements, and academic jour…" at bounding box center [1119, 487] width 561 height 41
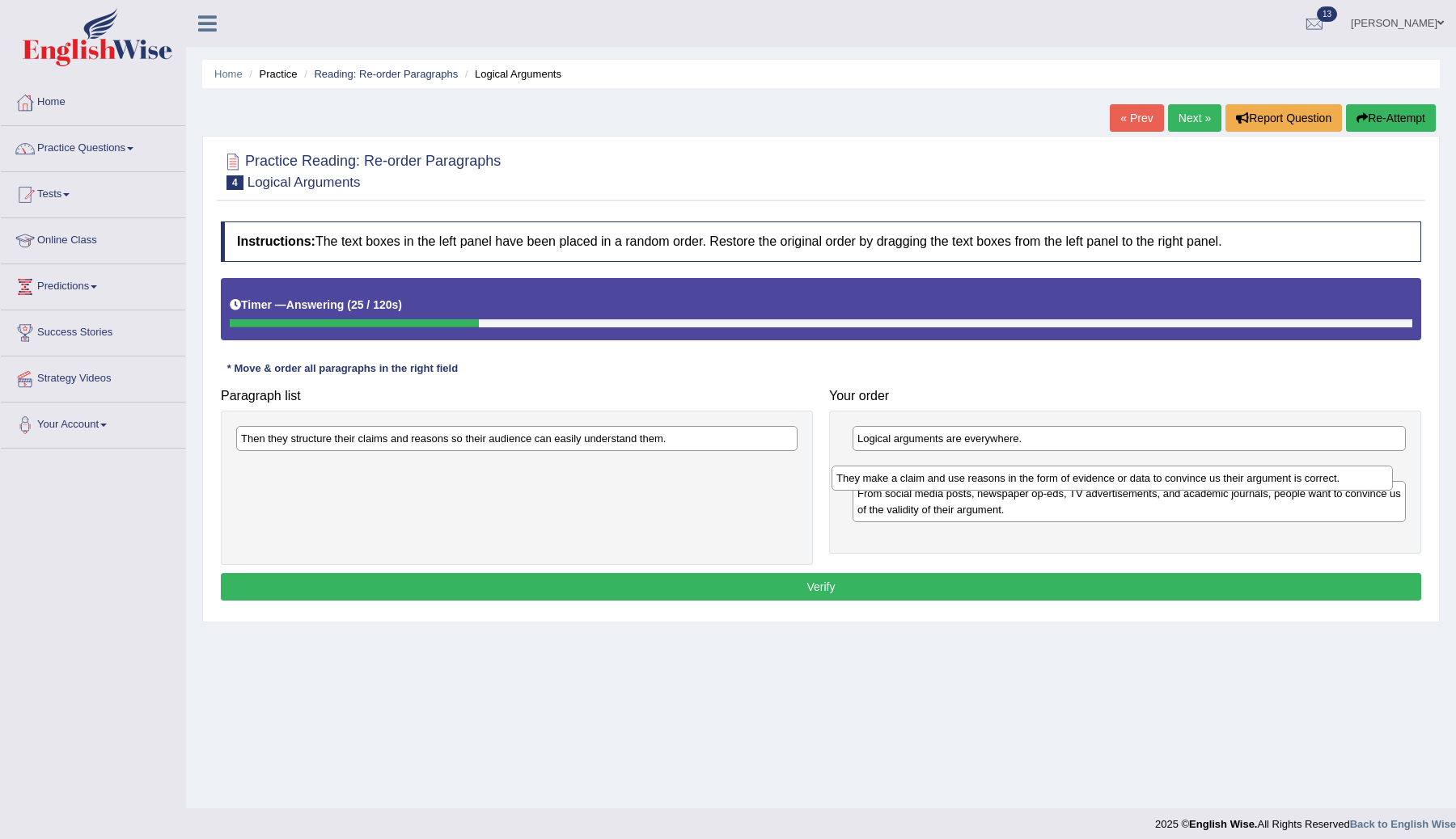
drag, startPoint x: 461, startPoint y: 440, endPoint x: 1057, endPoint y: 480, distance: 597.3
click at [1057, 480] on div "They make a claim and use reasons in the form of evidence or data to convince u…" at bounding box center [1112, 478] width 561 height 25
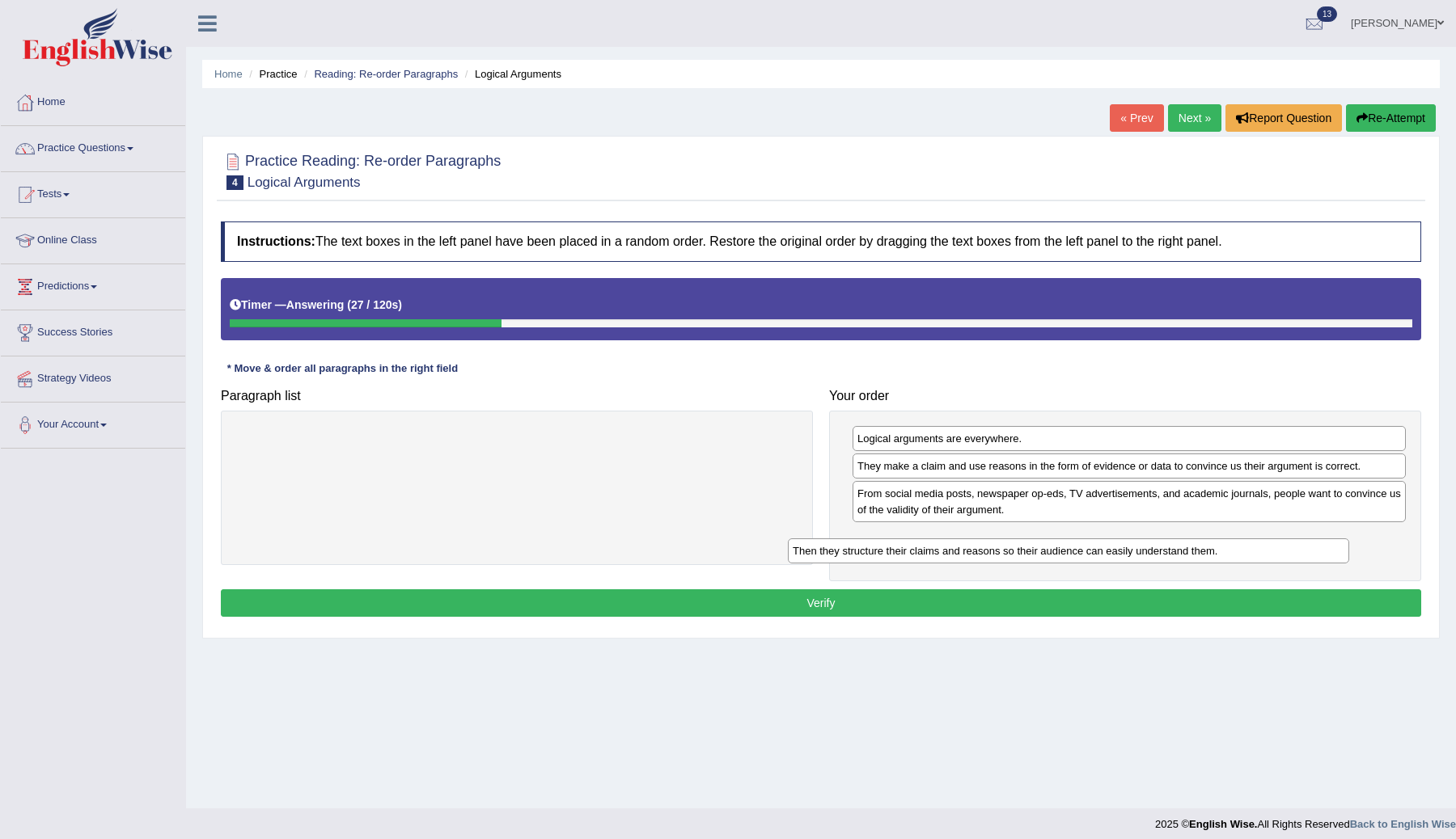
drag, startPoint x: 599, startPoint y: 442, endPoint x: 1183, endPoint y: 547, distance: 593.4
click at [1183, 547] on div "Then they structure their claims and reasons so their audience can easily under…" at bounding box center [1069, 551] width 561 height 25
click at [940, 601] on button "Verify" at bounding box center [821, 603] width 1200 height 28
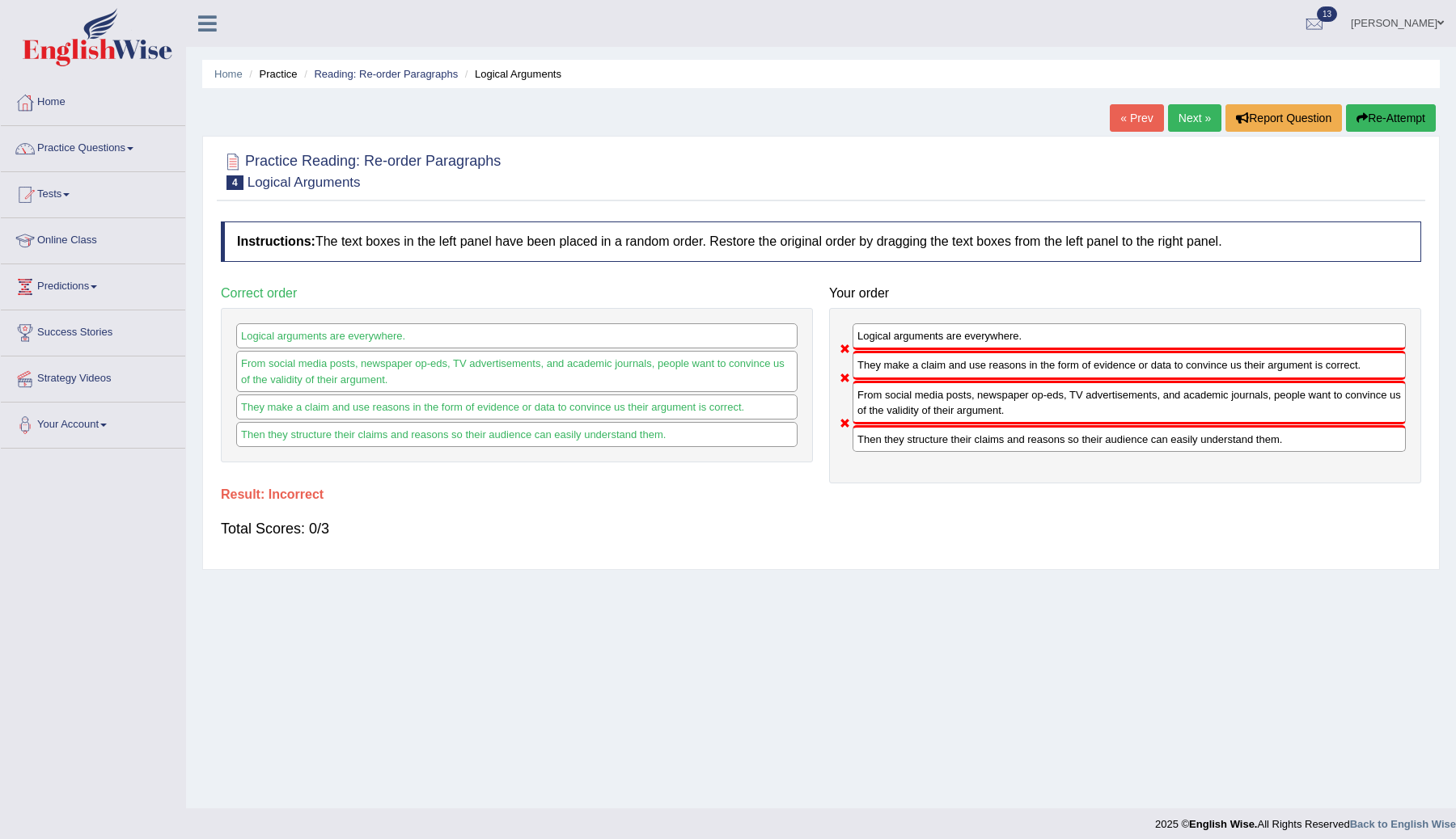
click at [928, 386] on div "From social media posts, newspaper op-eds, TV advertisements, and academic jour…" at bounding box center [1129, 403] width 553 height 43
click at [1375, 116] on button "Re-Attempt" at bounding box center [1391, 118] width 90 height 28
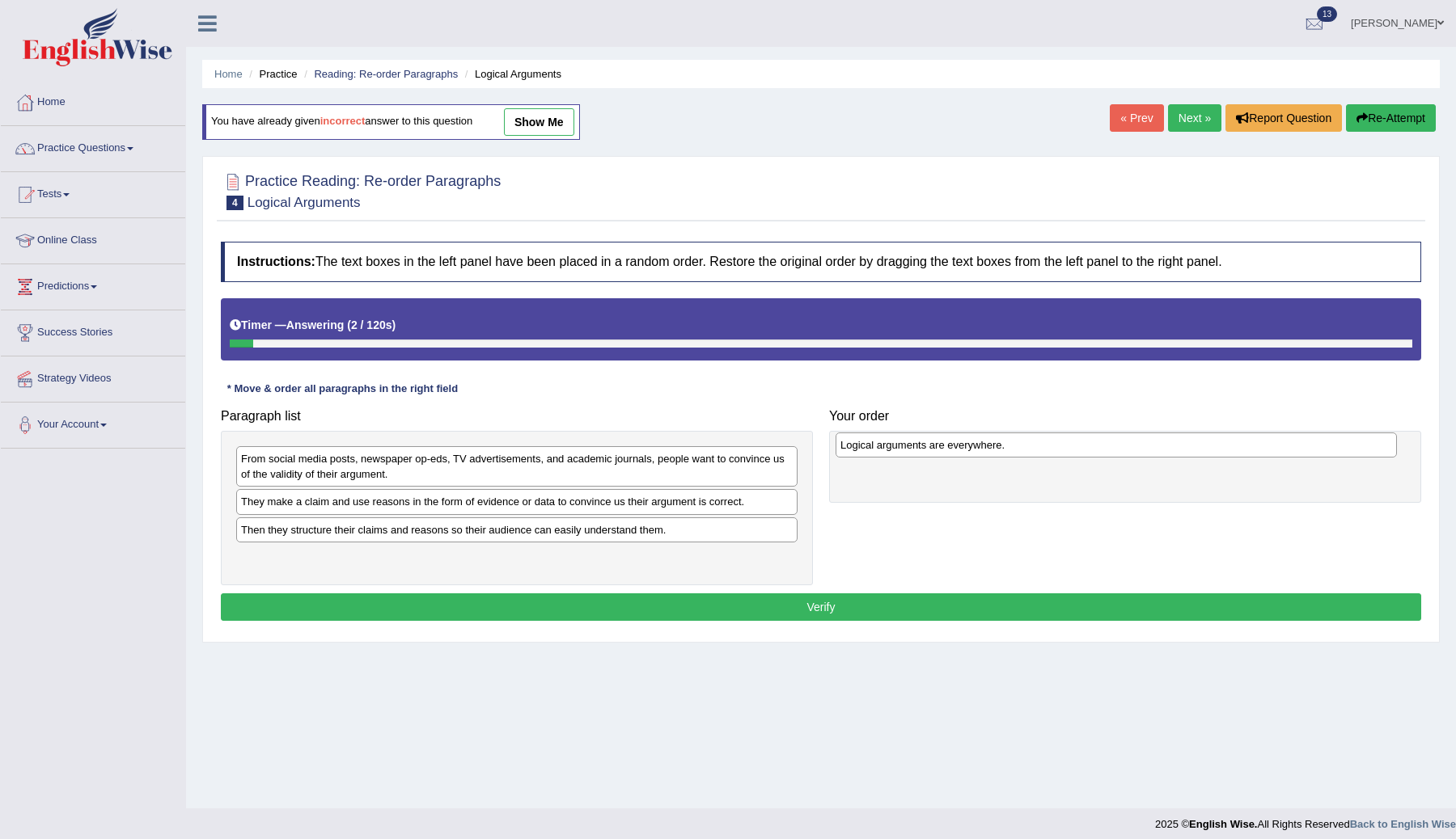
drag, startPoint x: 328, startPoint y: 536, endPoint x: 915, endPoint y: 452, distance: 593.0
click at [915, 452] on div "Logical arguments are everywhere." at bounding box center [1116, 445] width 561 height 25
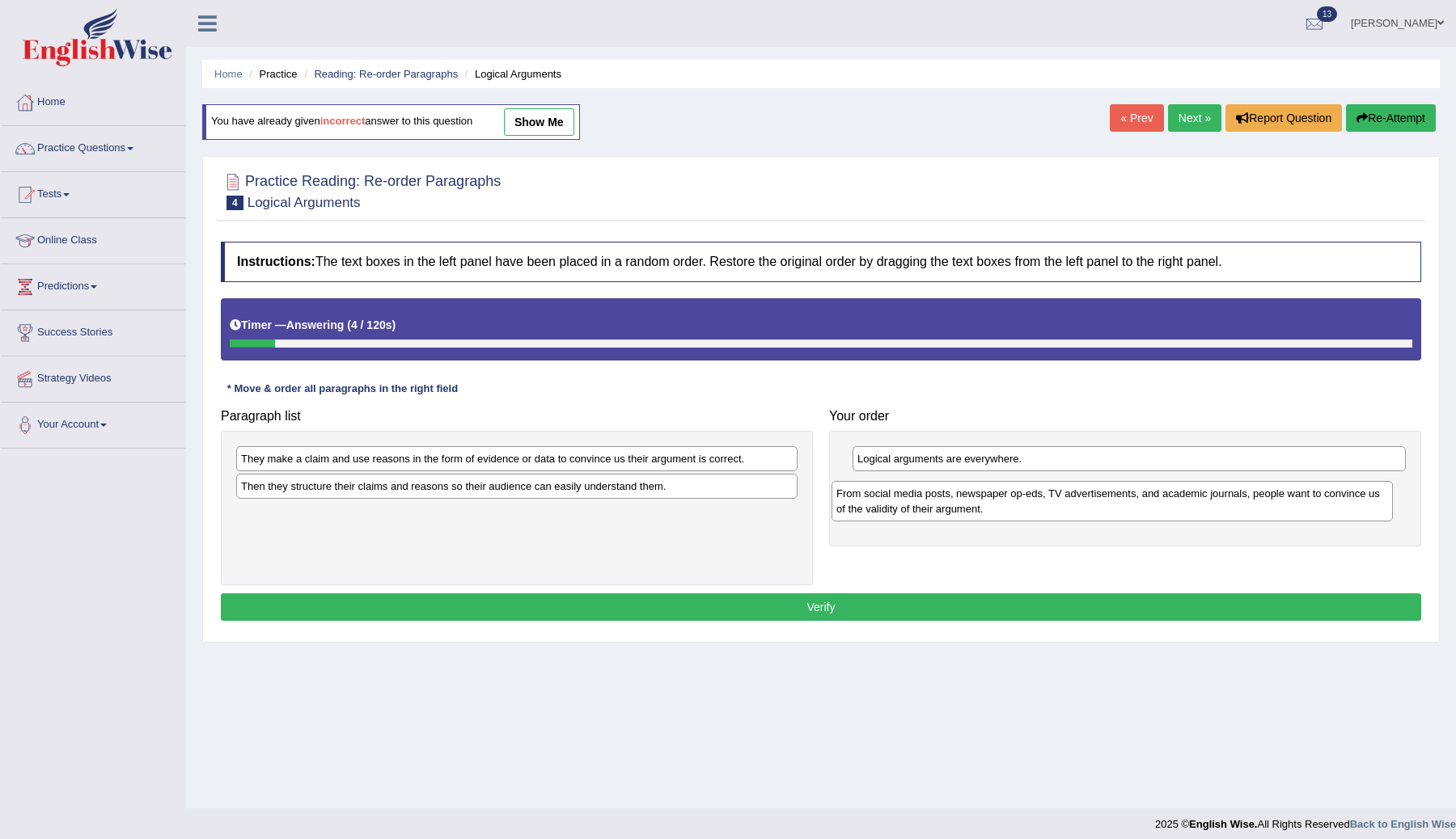
drag, startPoint x: 437, startPoint y: 461, endPoint x: 1033, endPoint y: 496, distance: 597.0
click at [1033, 496] on div "From social media posts, newspaper op-eds, TV advertisements, and academic jour…" at bounding box center [1112, 501] width 561 height 41
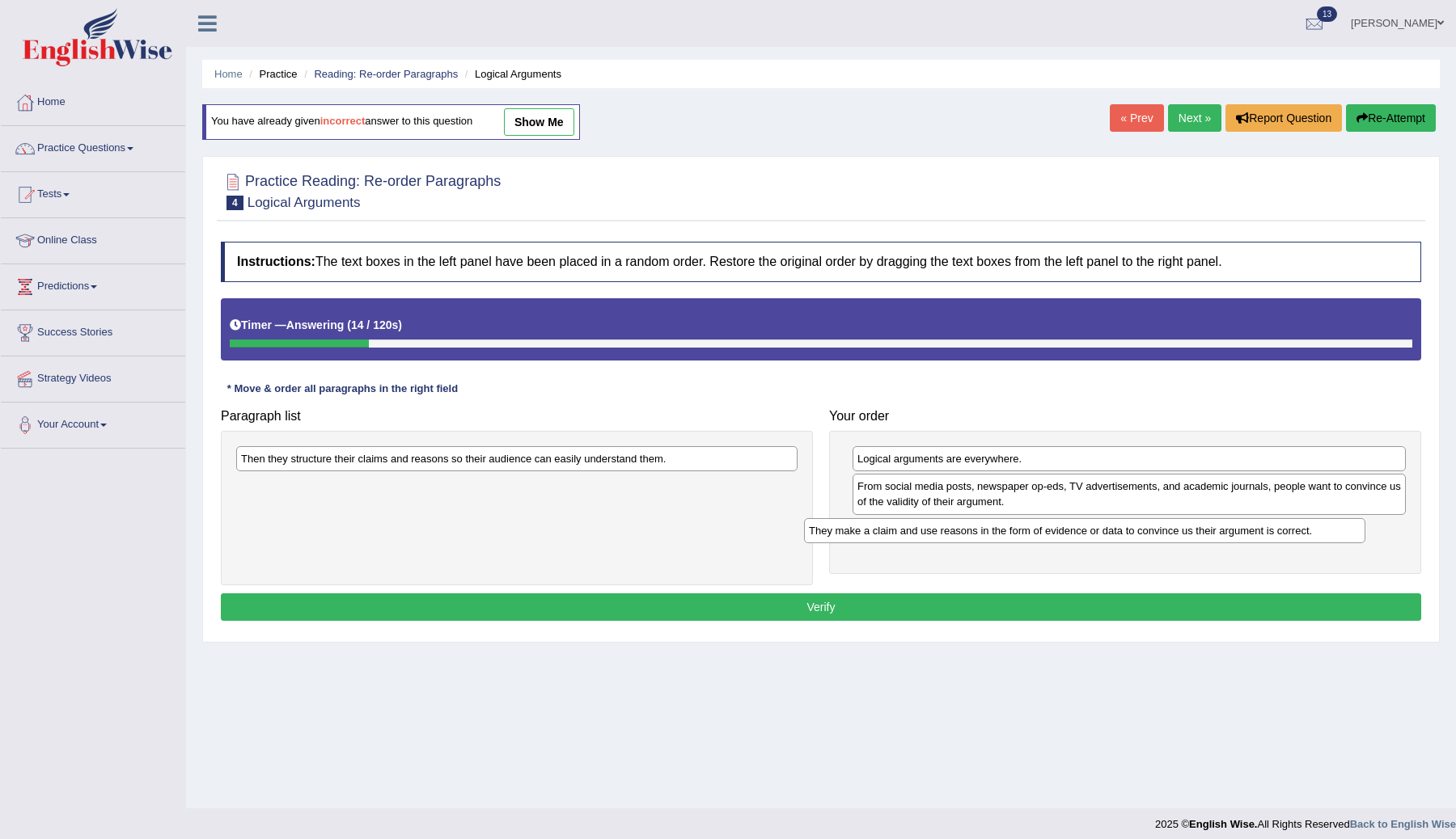
drag, startPoint x: 456, startPoint y: 465, endPoint x: 1057, endPoint y: 541, distance: 605.8
click at [1057, 541] on div "They make a claim and use reasons in the form of evidence or data to convince u…" at bounding box center [1084, 531] width 561 height 25
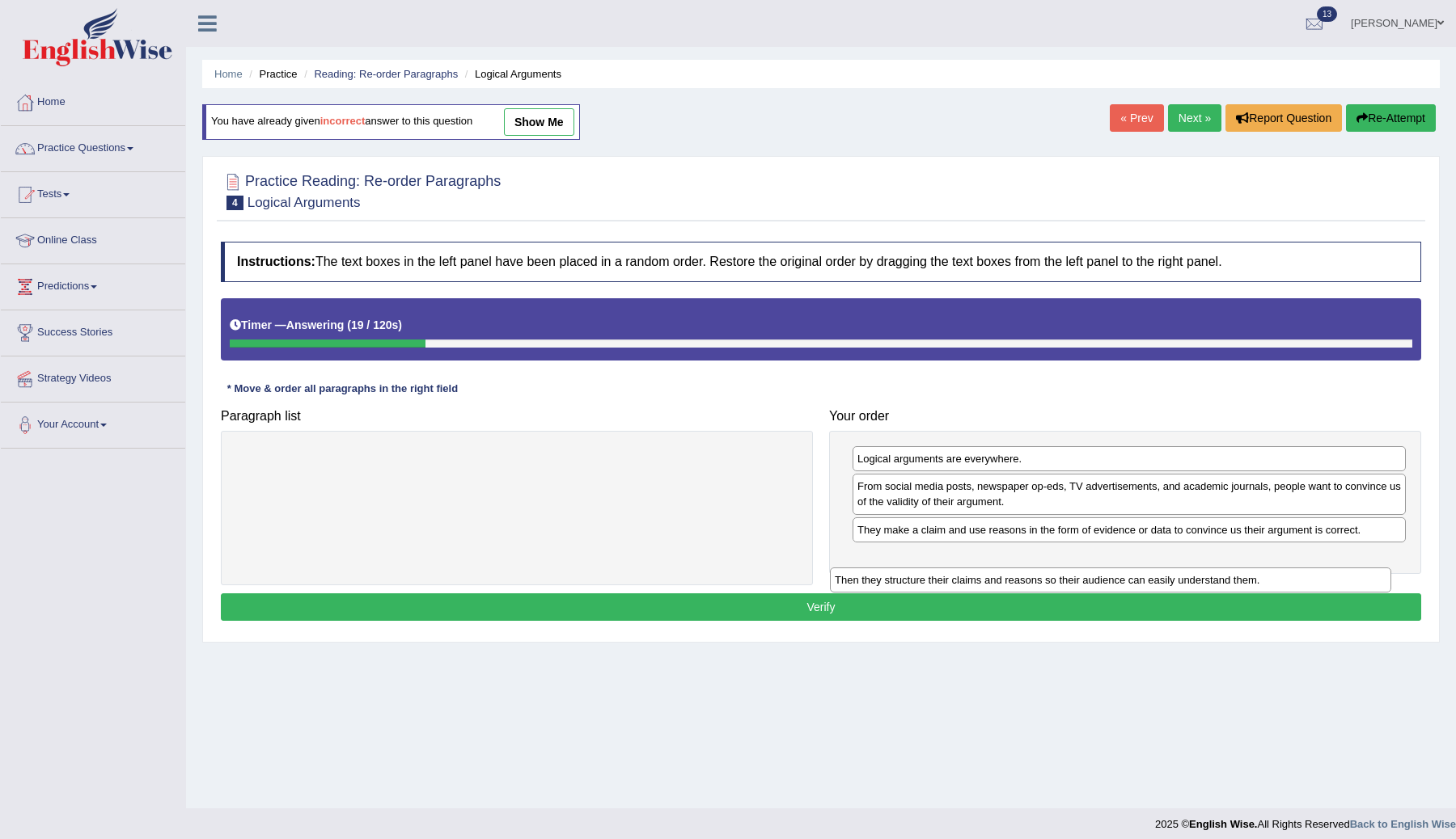
drag, startPoint x: 432, startPoint y: 459, endPoint x: 1027, endPoint y: 577, distance: 606.6
click at [1026, 578] on div "Then they structure their claims and reasons so their audience can easily under…" at bounding box center [1110, 580] width 561 height 25
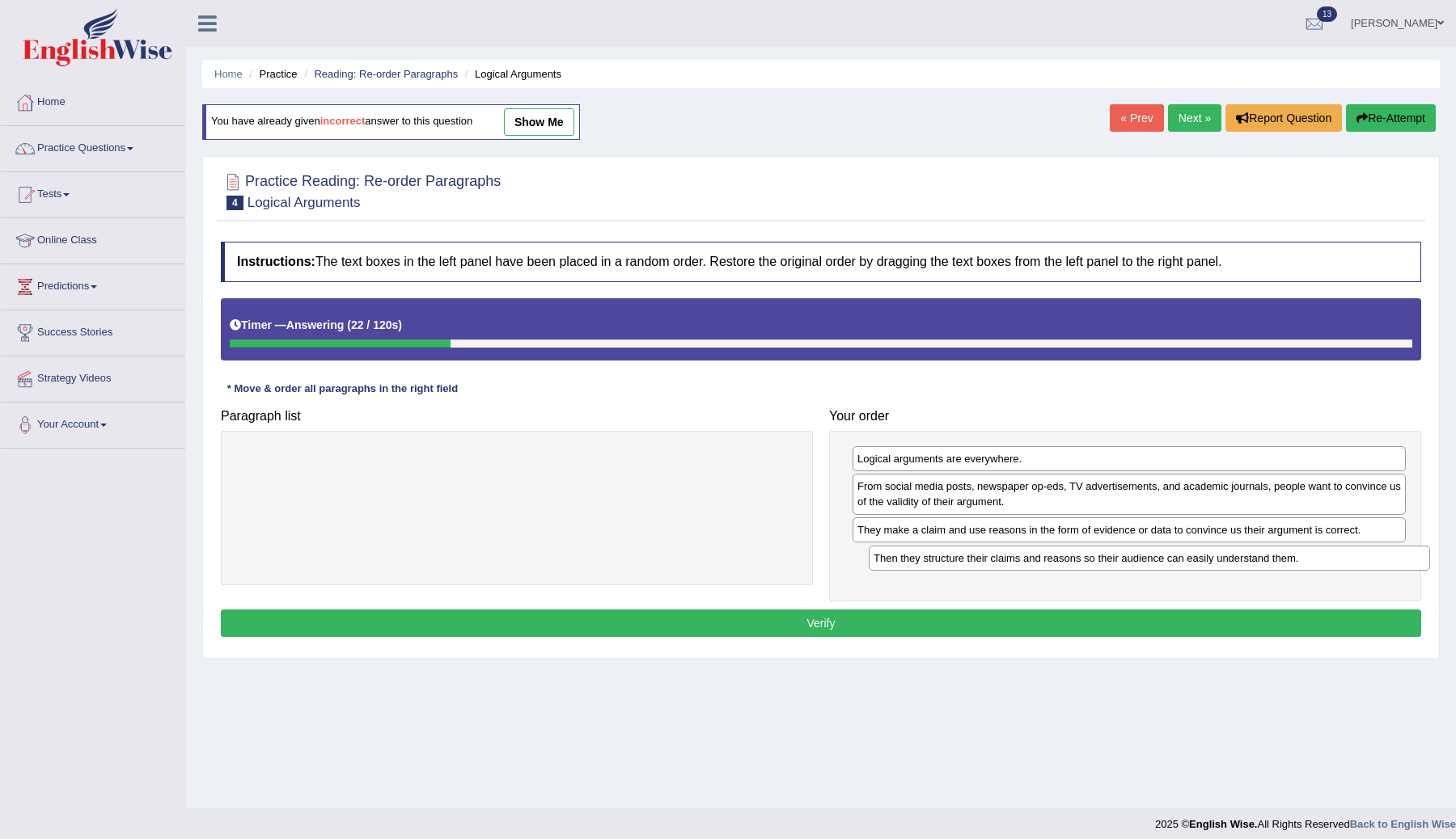
drag, startPoint x: 623, startPoint y: 461, endPoint x: 1254, endPoint y: 560, distance: 638.7
click at [1254, 560] on div "Then they structure their claims and reasons so their audience can easily under…" at bounding box center [1149, 558] width 561 height 25
click at [1046, 628] on button "Verify" at bounding box center [821, 623] width 1200 height 28
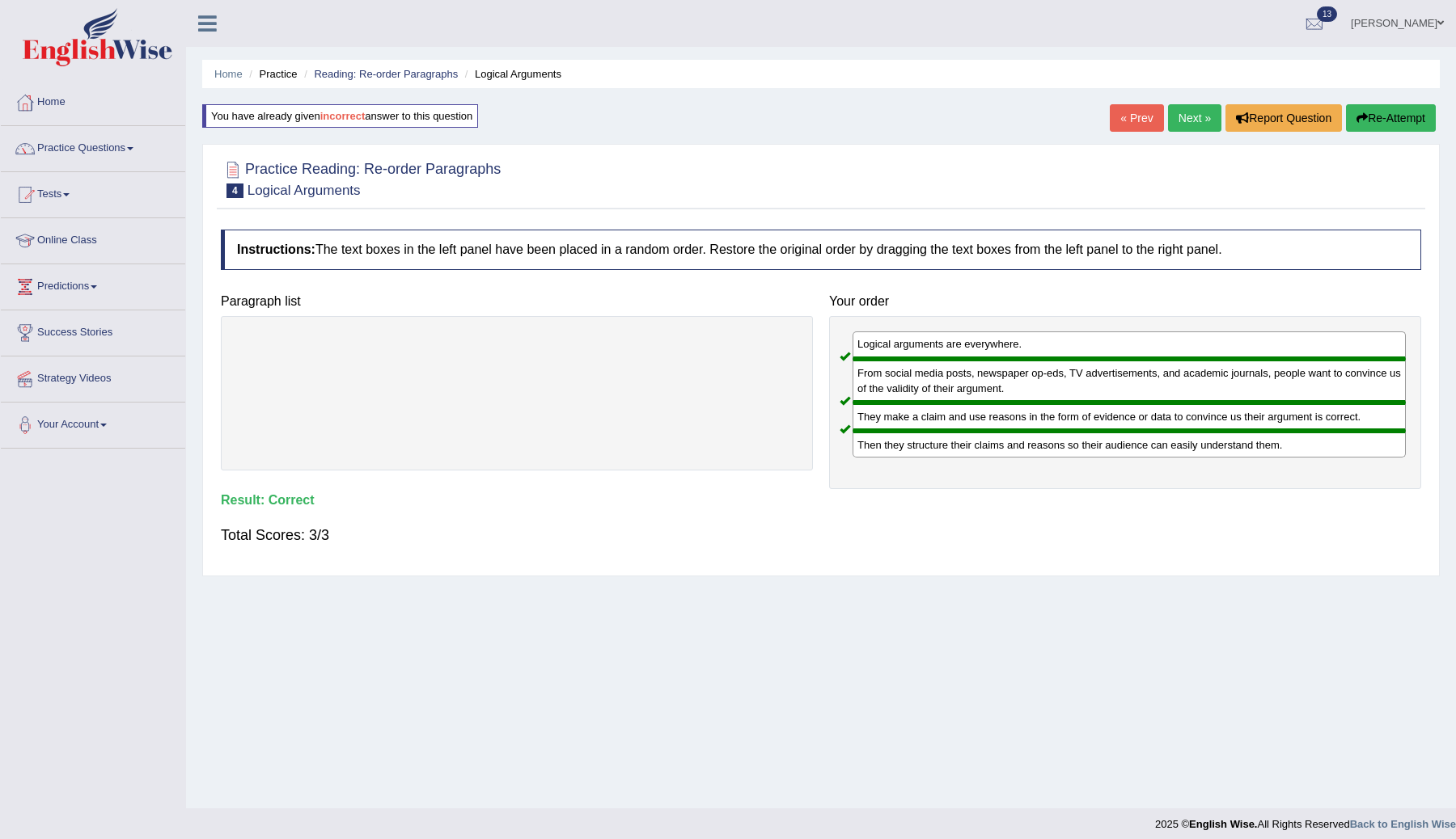
click at [1184, 112] on link "Next »" at bounding box center [1195, 118] width 54 height 28
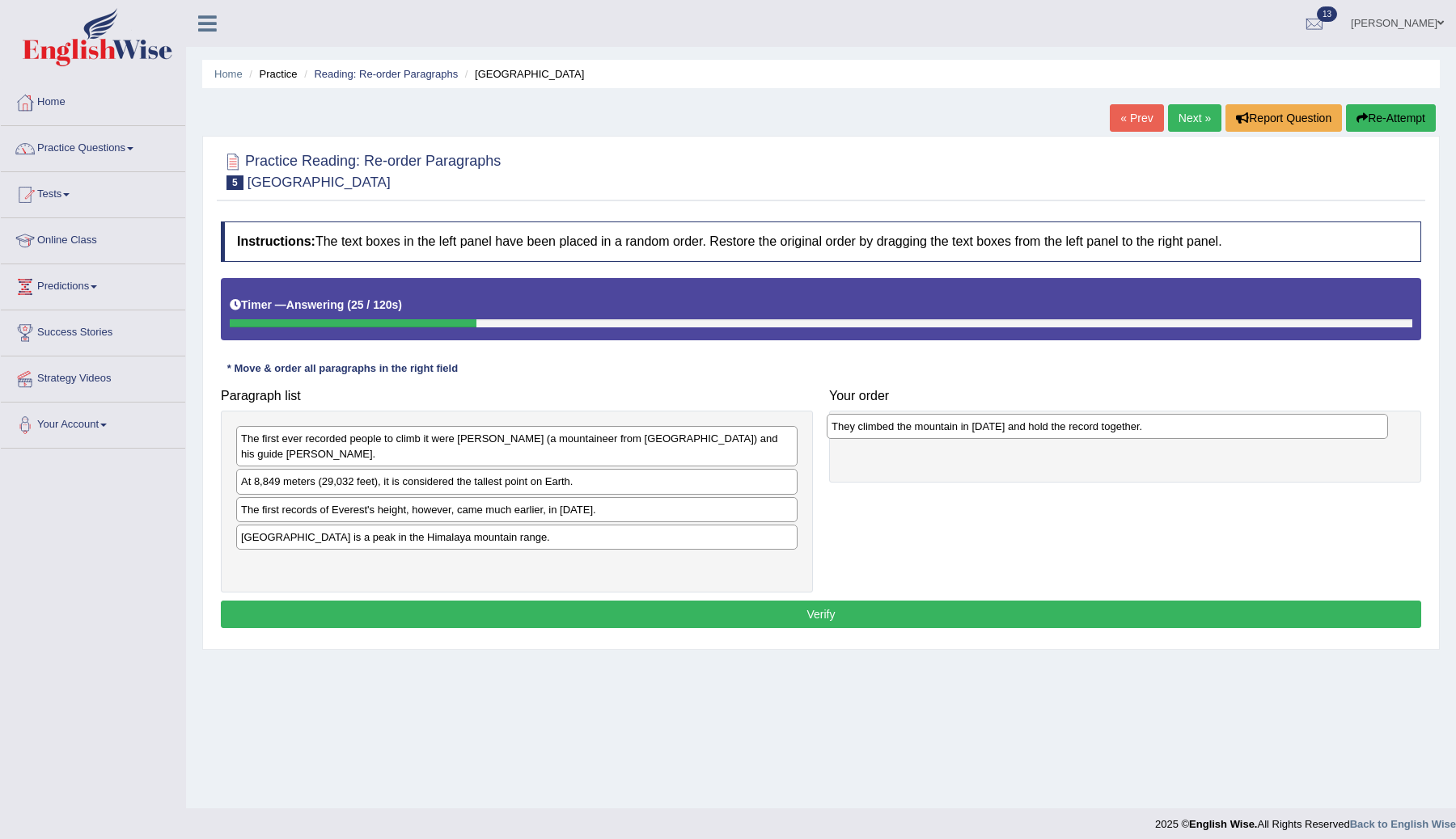
drag, startPoint x: 456, startPoint y: 567, endPoint x: 1043, endPoint y: 428, distance: 603.2
click at [1043, 428] on div "They climbed the mountain in 1953 and hold the record together." at bounding box center [1108, 426] width 561 height 25
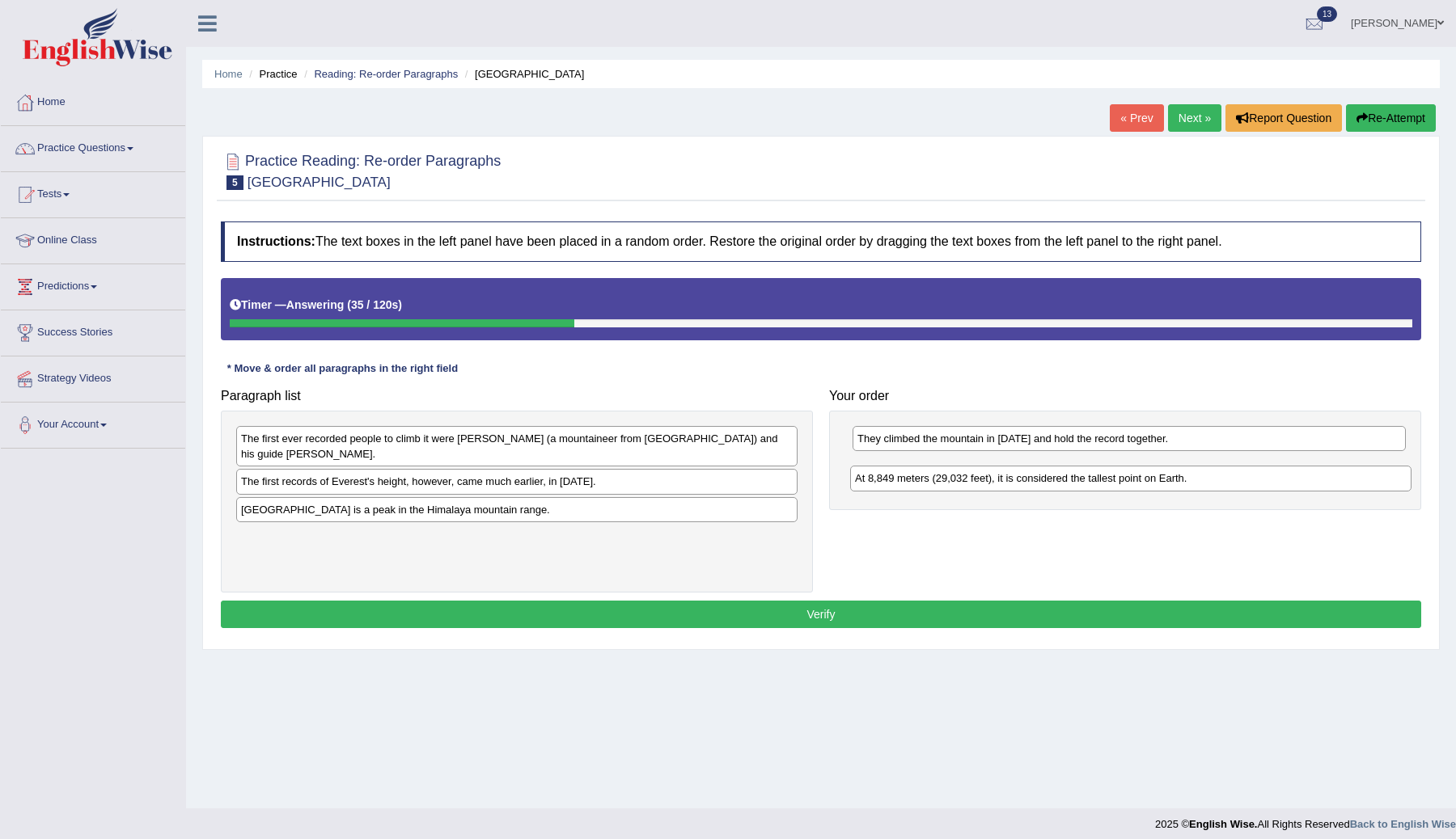
drag, startPoint x: 294, startPoint y: 487, endPoint x: 906, endPoint y: 477, distance: 612.1
click at [906, 479] on div "At 8,849 meters (29,032 feet), it is considered the tallest point on Earth." at bounding box center [1131, 478] width 561 height 25
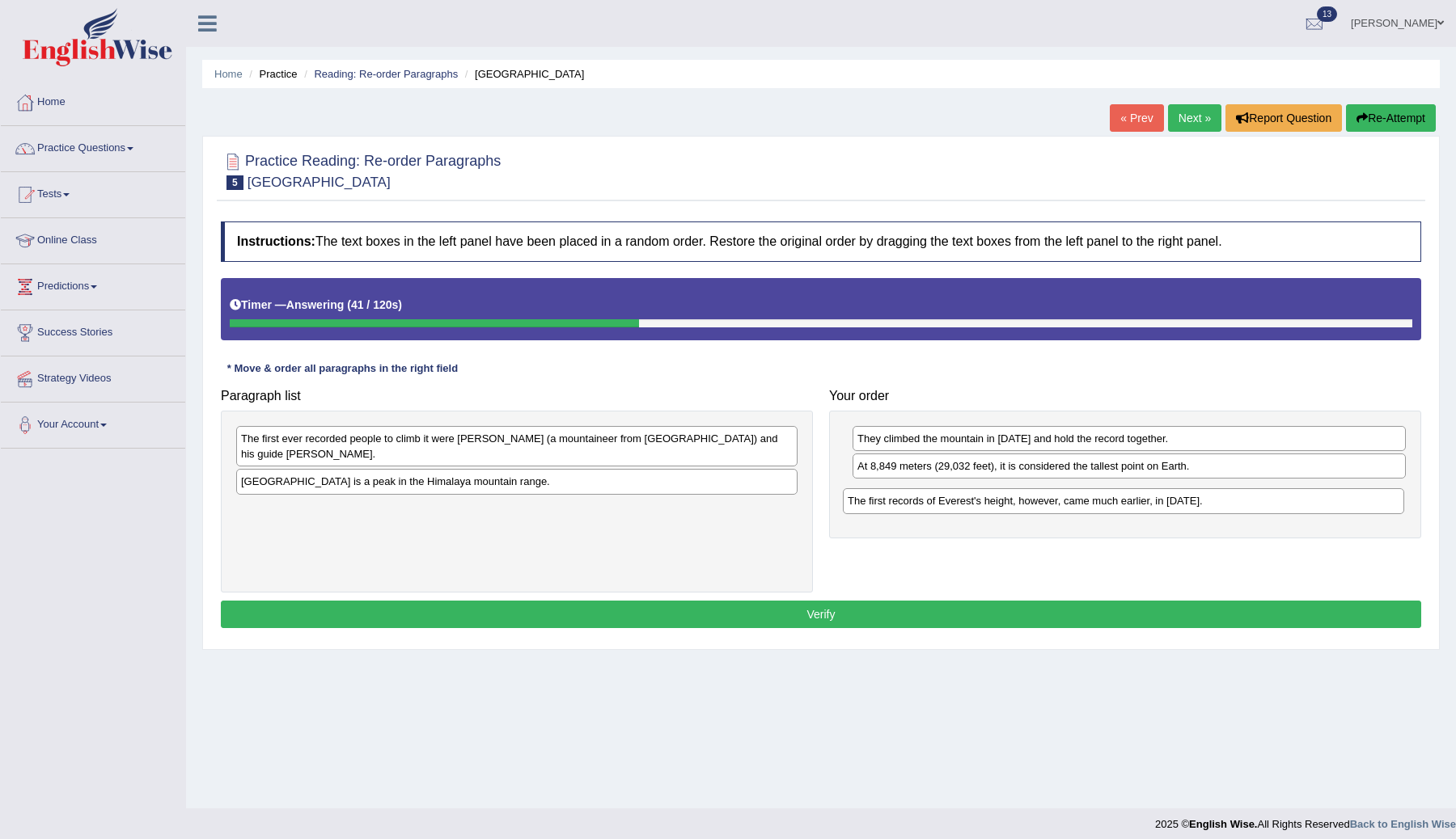
drag, startPoint x: 337, startPoint y: 487, endPoint x: 943, endPoint y: 505, distance: 606.3
click at [943, 506] on div "The first records of Everest's height, however, came much earlier, in 1856." at bounding box center [1123, 500] width 561 height 25
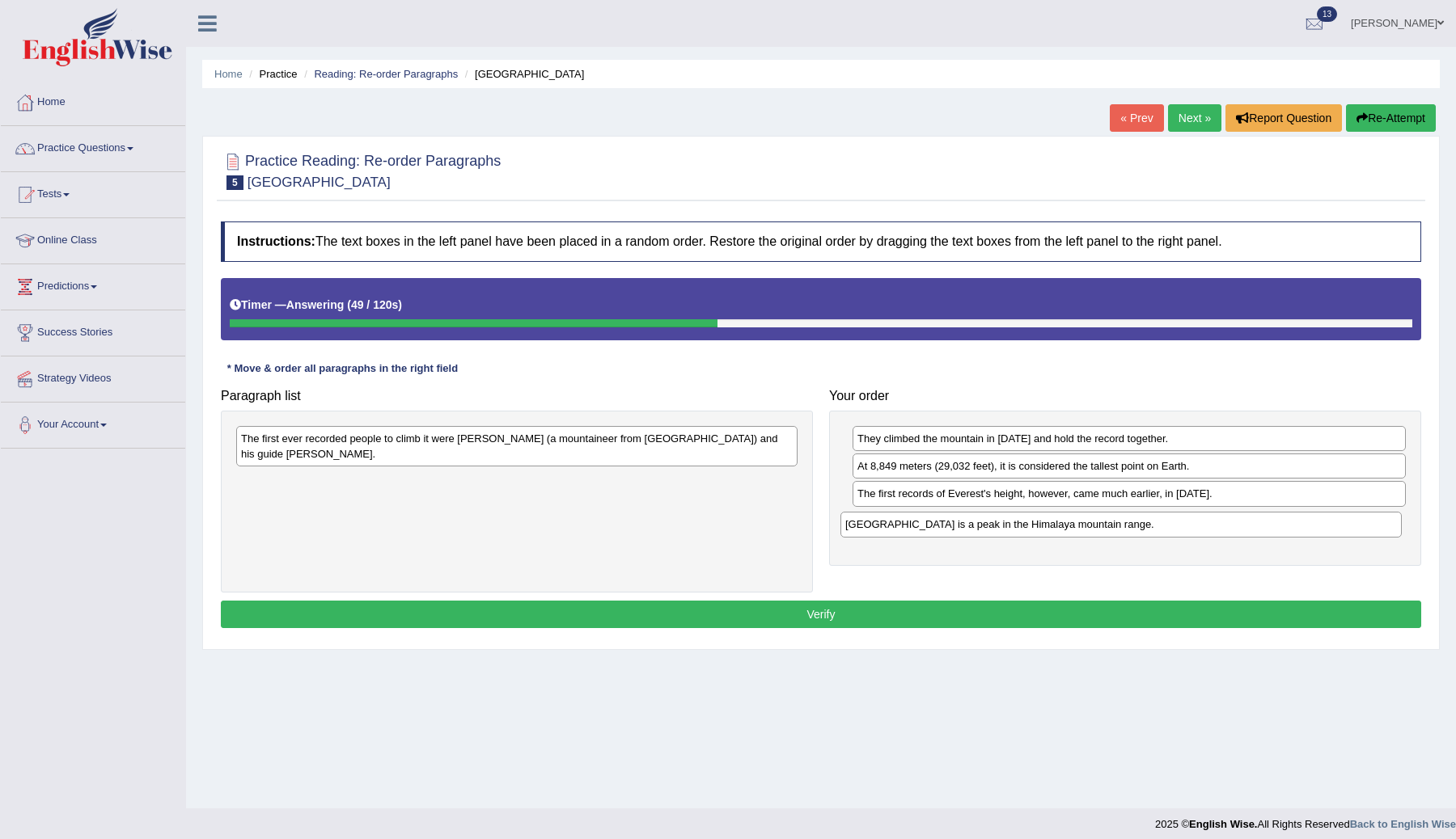
drag, startPoint x: 333, startPoint y: 487, endPoint x: 936, endPoint y: 529, distance: 604.5
click at [937, 529] on div "Mount Everest is a peak in the Himalaya mountain range." at bounding box center [1121, 524] width 561 height 25
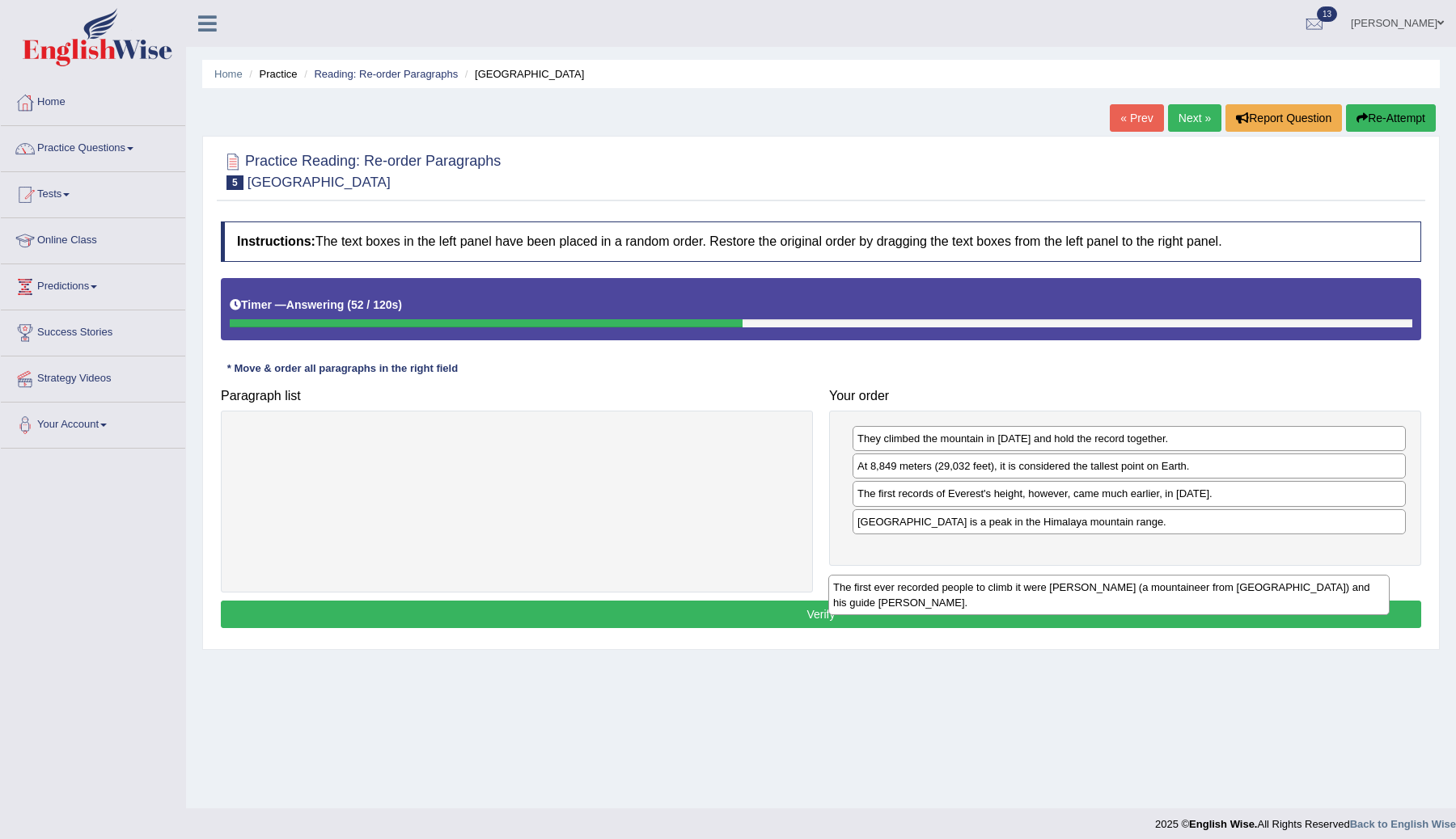
scroll to position [4, 0]
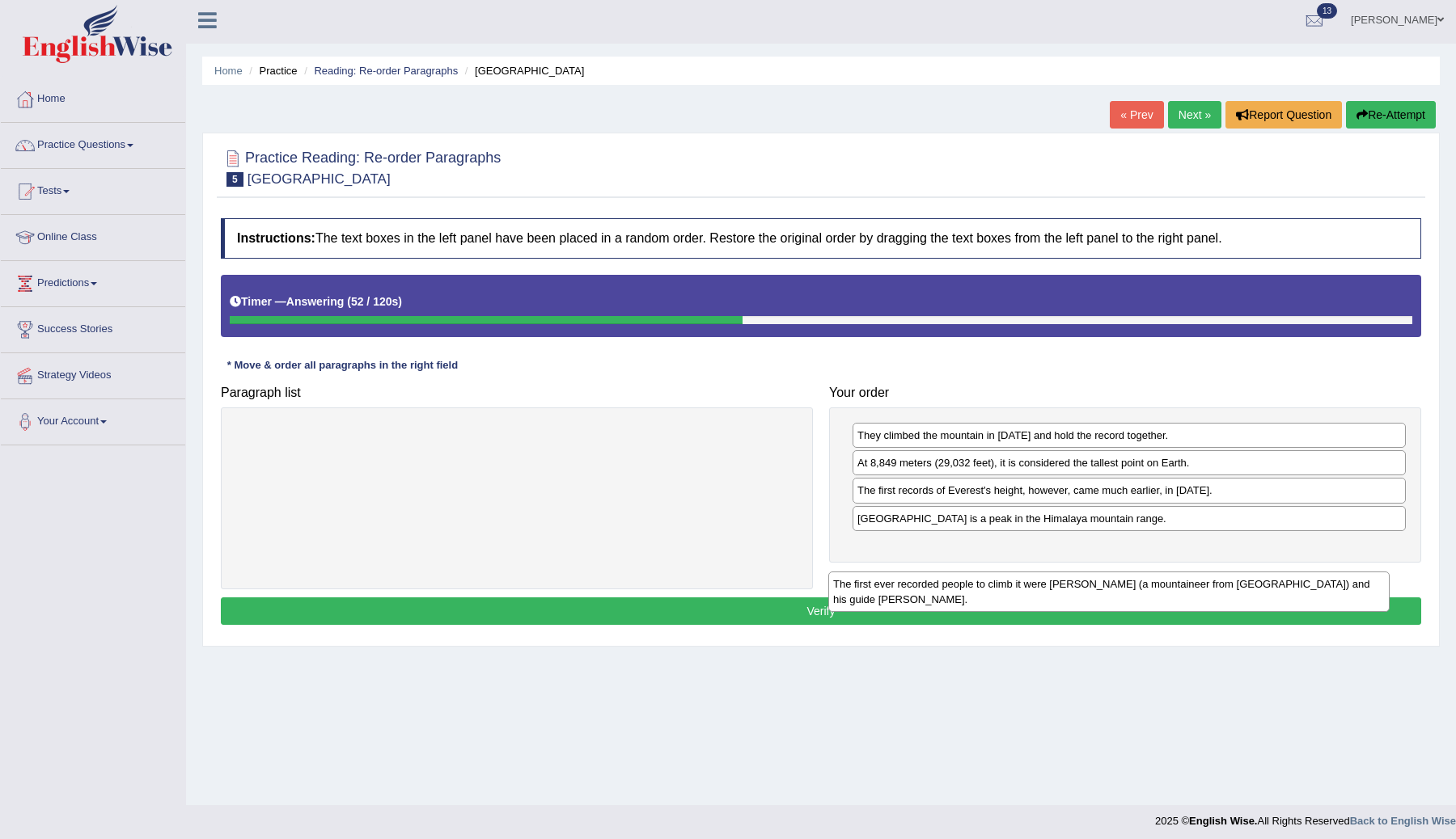
drag, startPoint x: 449, startPoint y: 441, endPoint x: 1044, endPoint y: 586, distance: 612.4
click at [1044, 586] on div "The first ever recorded people to climb it were Edmund Hillary (a mountaineer f…" at bounding box center [1109, 591] width 561 height 41
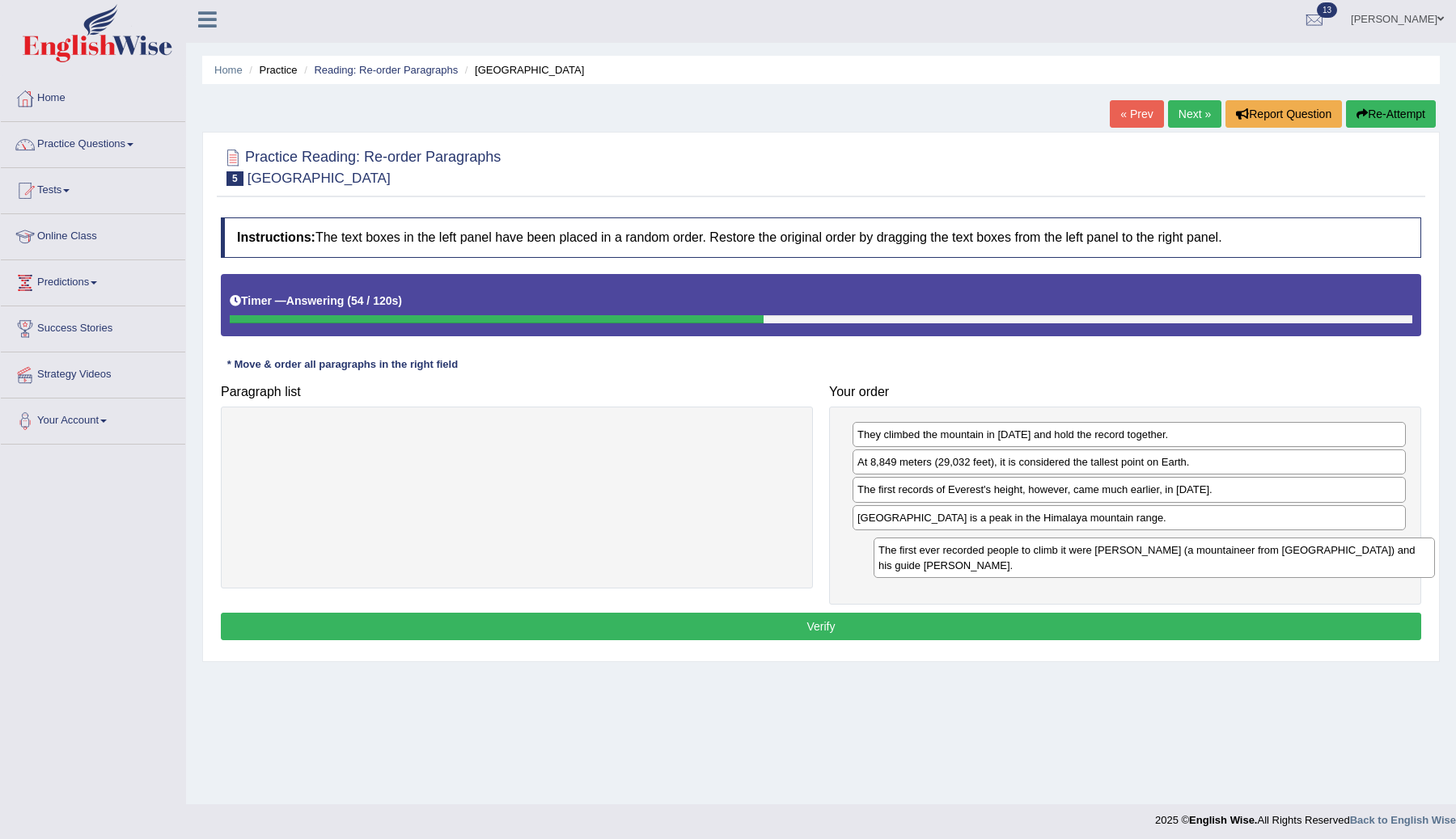
drag, startPoint x: 529, startPoint y: 436, endPoint x: 1166, endPoint y: 552, distance: 647.5
click at [1166, 552] on div "The first ever recorded people to climb it were Edmund Hillary (a mountaineer f…" at bounding box center [1155, 558] width 561 height 41
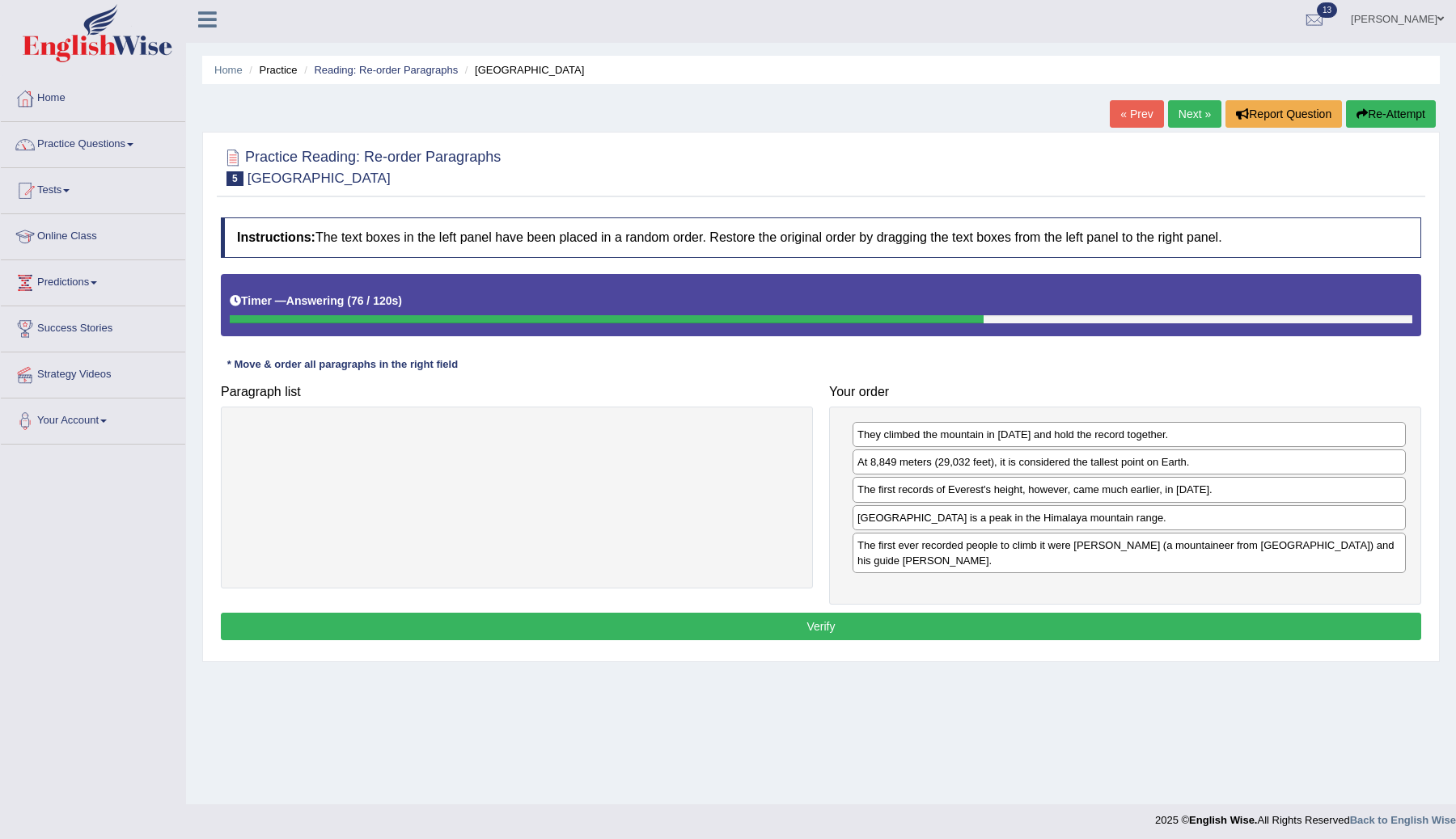
click at [907, 630] on button "Verify" at bounding box center [821, 627] width 1200 height 28
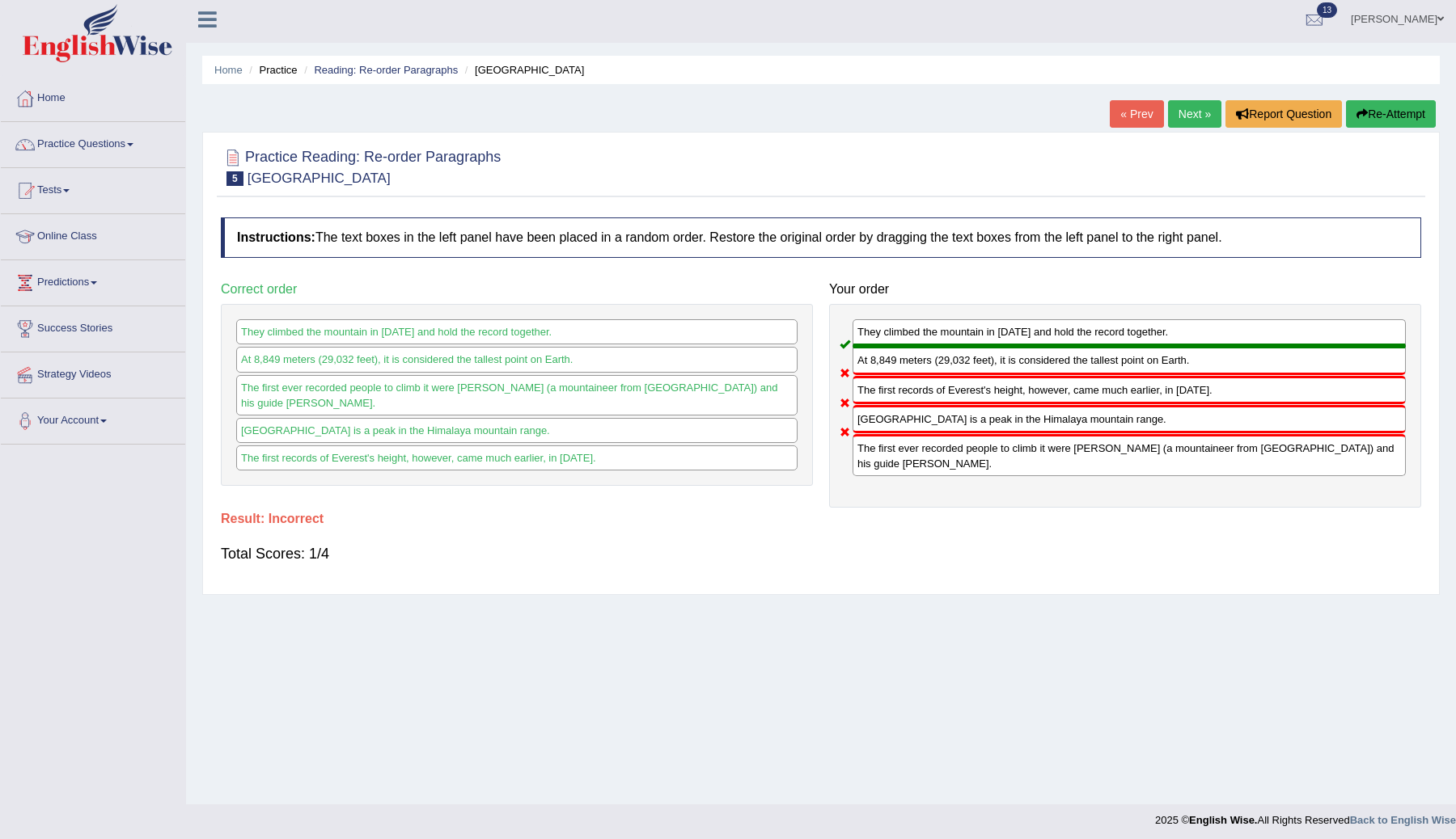
click at [1190, 116] on link "Next »" at bounding box center [1195, 114] width 54 height 28
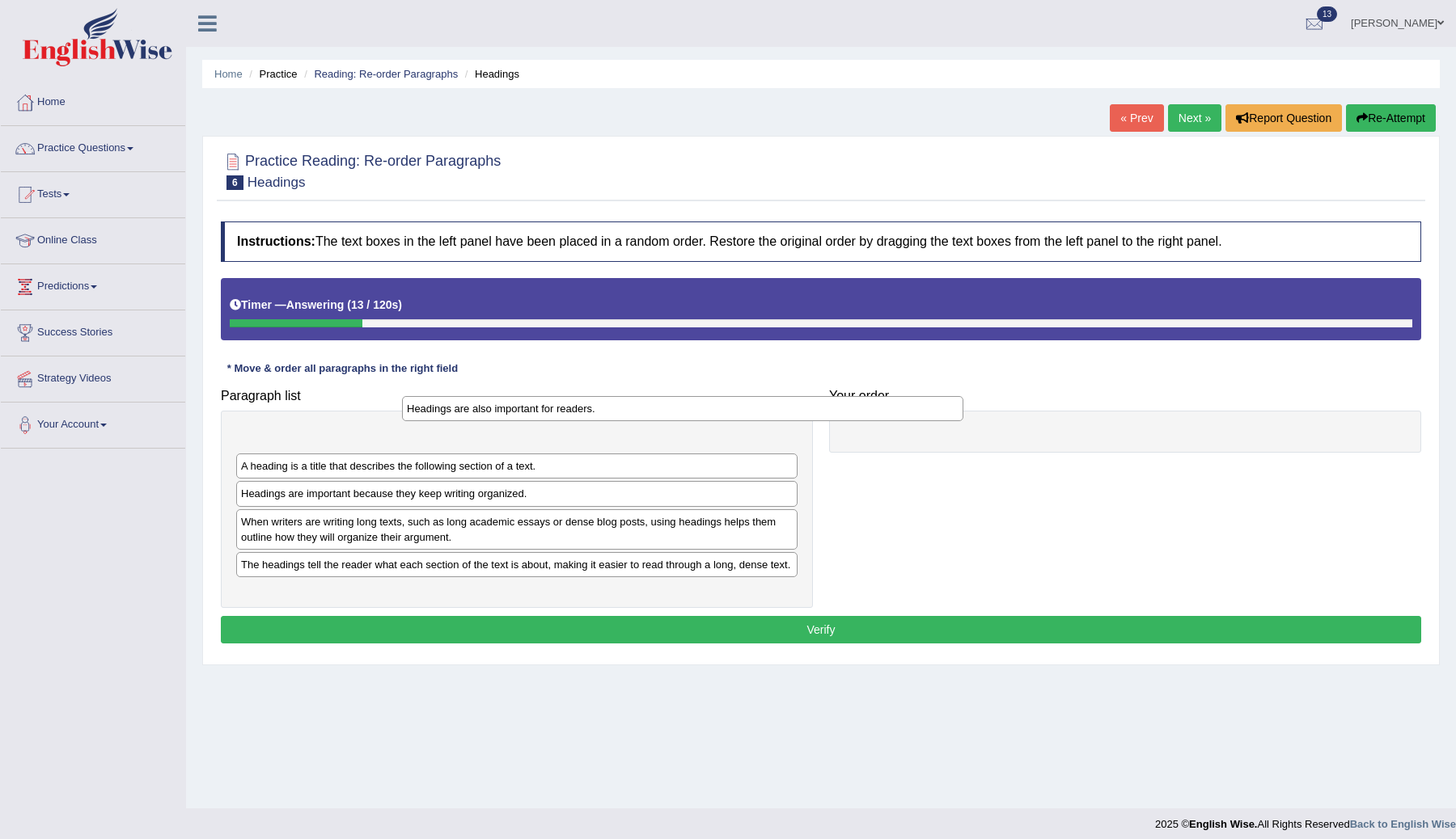
drag, startPoint x: 382, startPoint y: 441, endPoint x: 547, endPoint y: 410, distance: 167.9
click at [547, 410] on div "Headings are also important for readers." at bounding box center [683, 409] width 561 height 25
click at [422, 466] on div "A heading is a title that describes the following section of a text." at bounding box center [517, 466] width 561 height 25
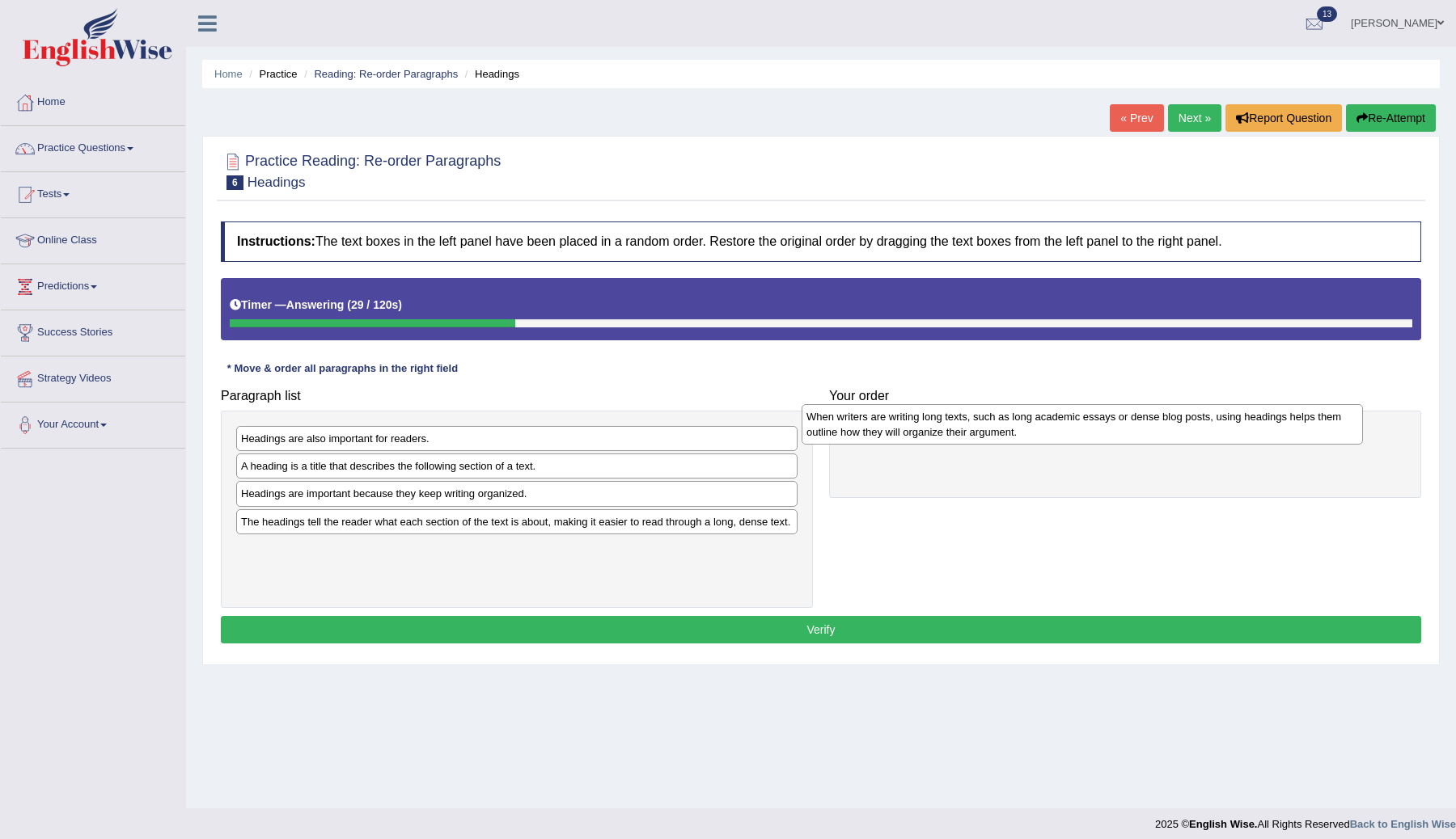
drag, startPoint x: 494, startPoint y: 539, endPoint x: 1063, endPoint y: 435, distance: 578.4
click at [1062, 435] on div "When writers are writing long texts, such as long academic essays or dense blog…" at bounding box center [1083, 424] width 561 height 41
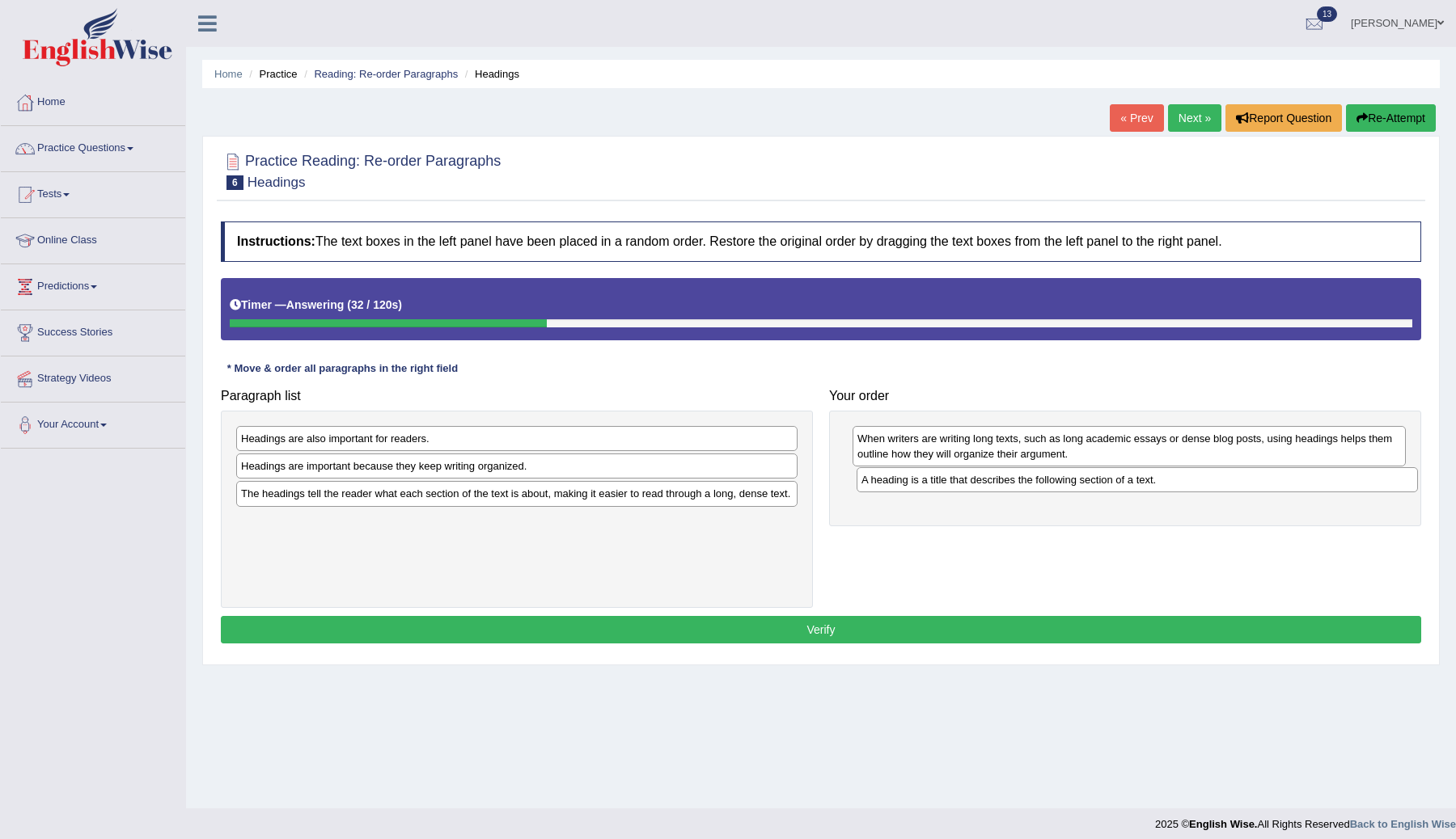
drag, startPoint x: 382, startPoint y: 476, endPoint x: 1002, endPoint y: 490, distance: 620.2
click at [1002, 490] on div "A heading is a title that describes the following section of a text." at bounding box center [1137, 480] width 561 height 25
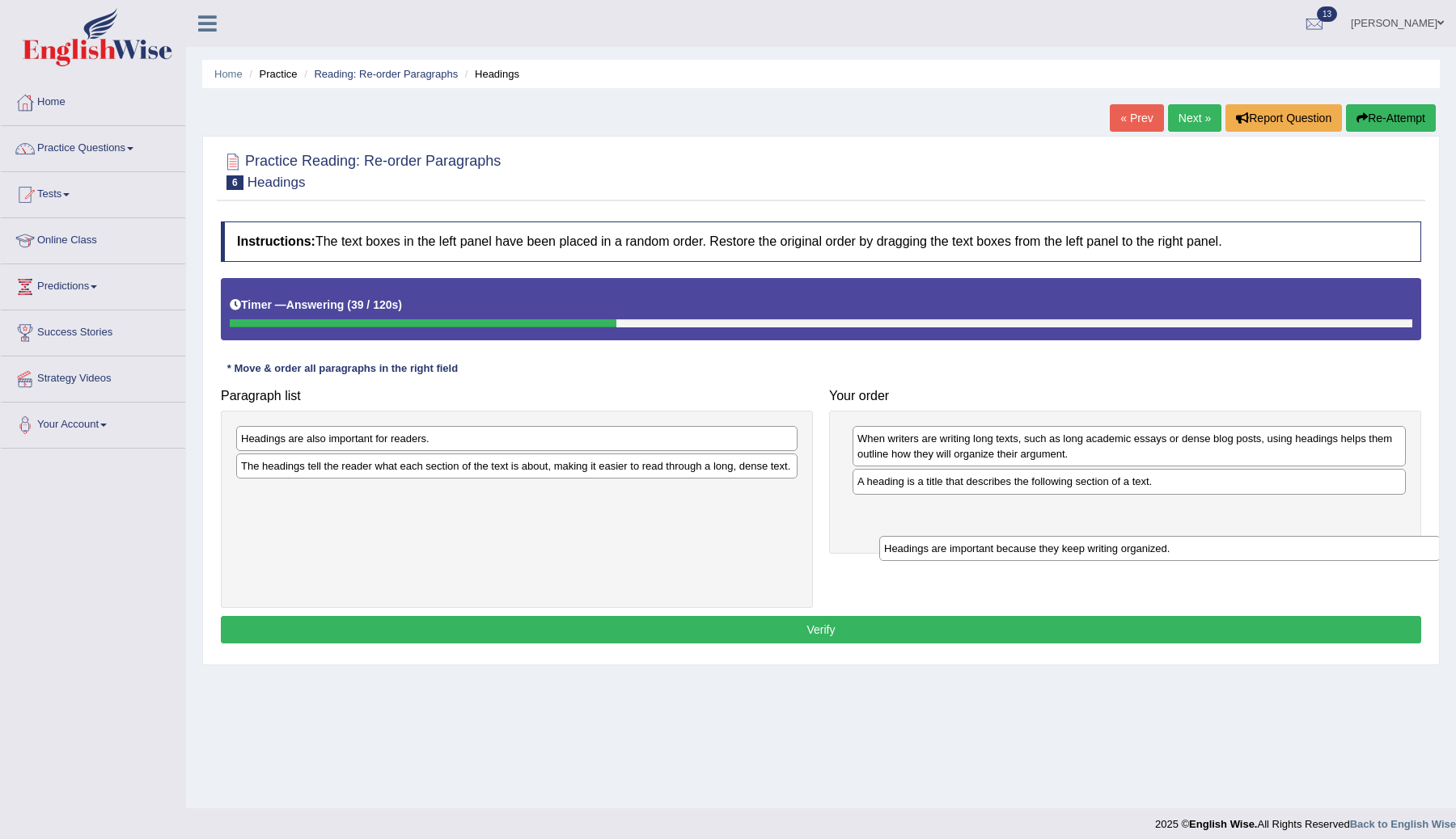
drag, startPoint x: 380, startPoint y: 472, endPoint x: 1015, endPoint y: 532, distance: 637.8
click at [1019, 543] on div "Headings are important because they keep writing organized." at bounding box center [1160, 548] width 561 height 25
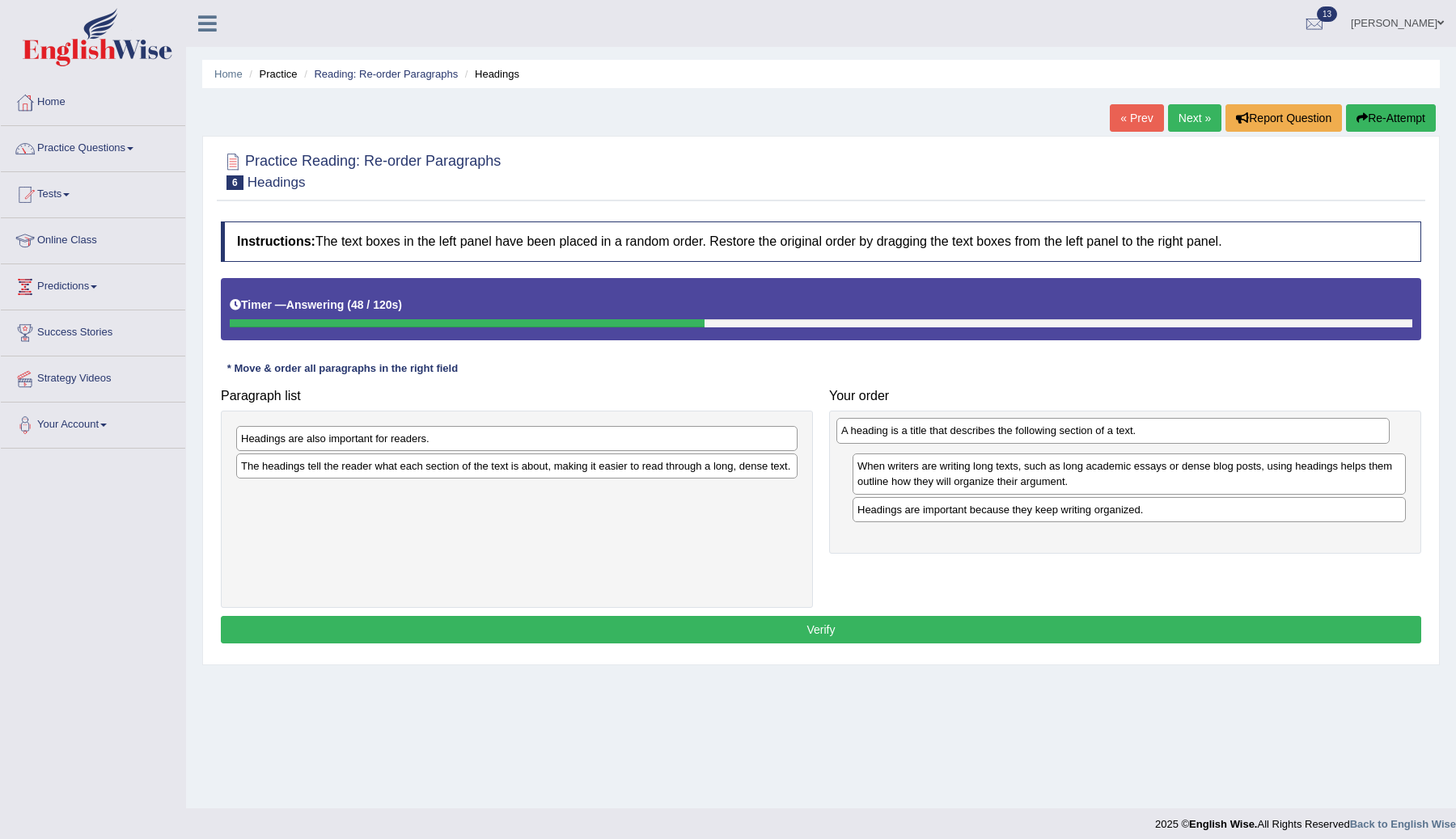
drag, startPoint x: 1000, startPoint y: 486, endPoint x: 986, endPoint y: 436, distance: 51.9
click at [986, 436] on div "A heading is a title that describes the following section of a text." at bounding box center [1113, 430] width 553 height 25
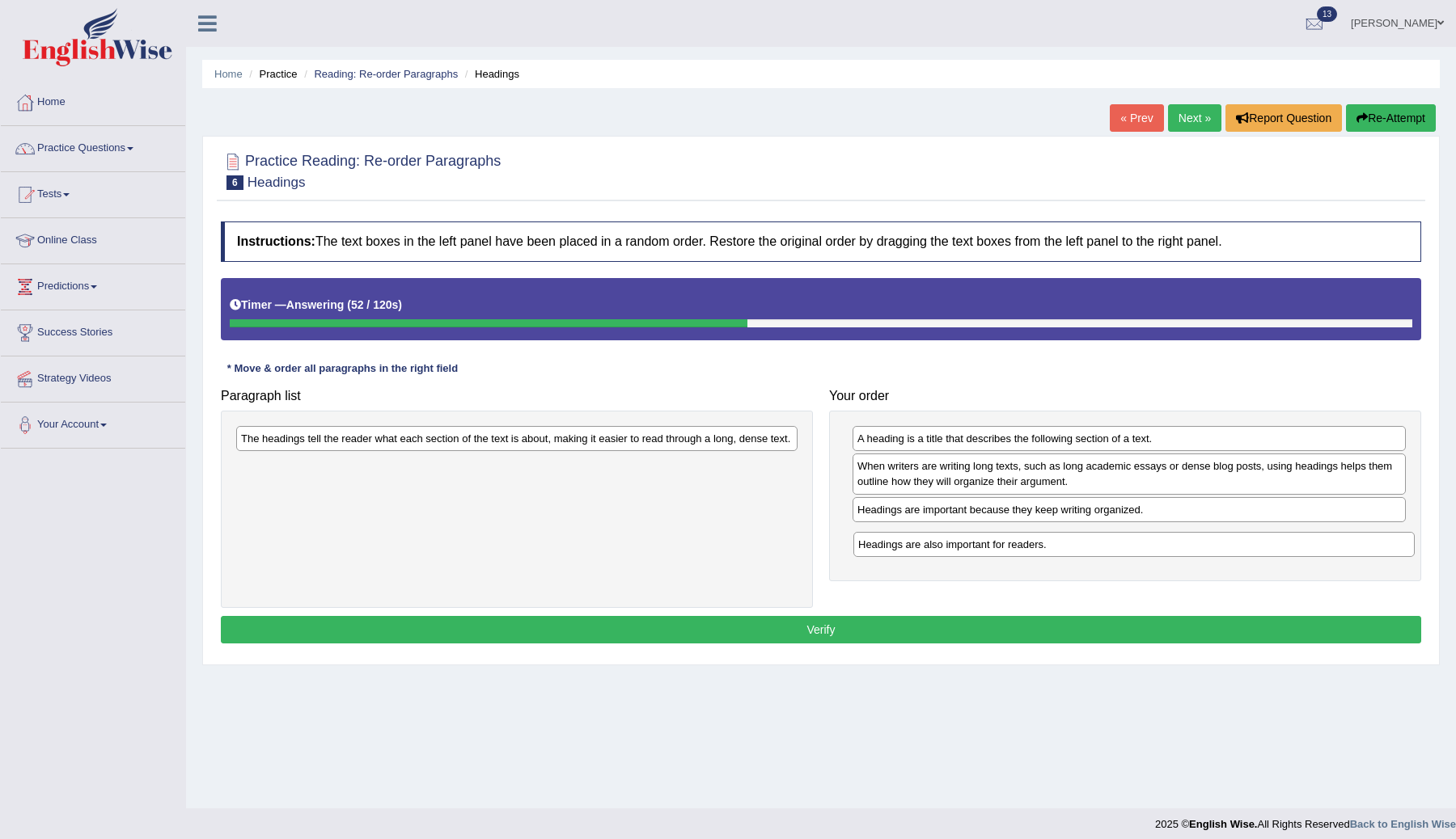
drag, startPoint x: 391, startPoint y: 440, endPoint x: 1007, endPoint y: 544, distance: 624.7
click at [1007, 544] on div "Headings are also important for readers." at bounding box center [1134, 545] width 561 height 25
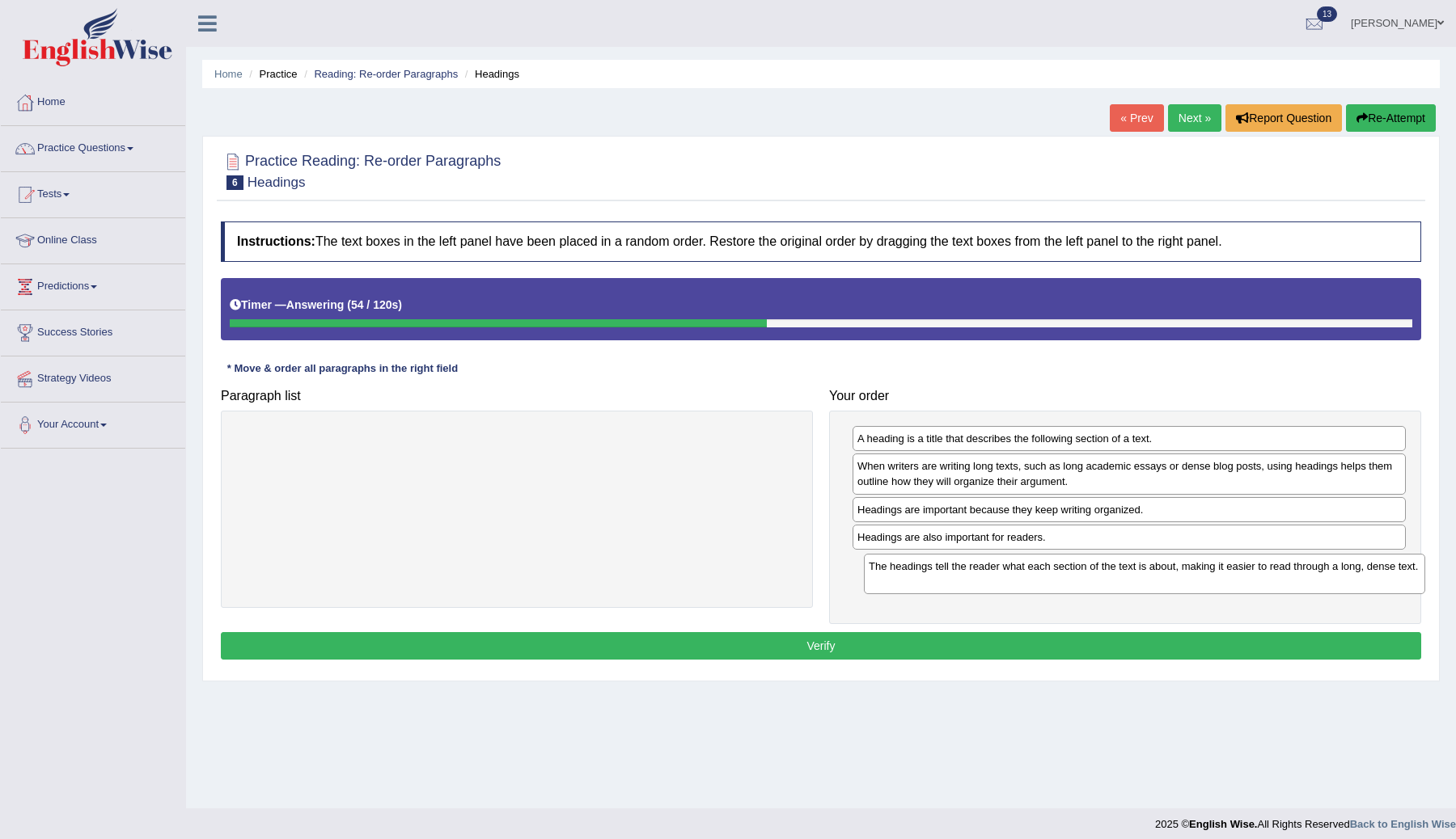
drag, startPoint x: 465, startPoint y: 443, endPoint x: 1091, endPoint y: 571, distance: 639.0
click at [1091, 571] on div "The headings tell the reader what each section of the text is about, making it …" at bounding box center [1145, 574] width 561 height 41
click at [902, 649] on button "Verify" at bounding box center [821, 646] width 1200 height 28
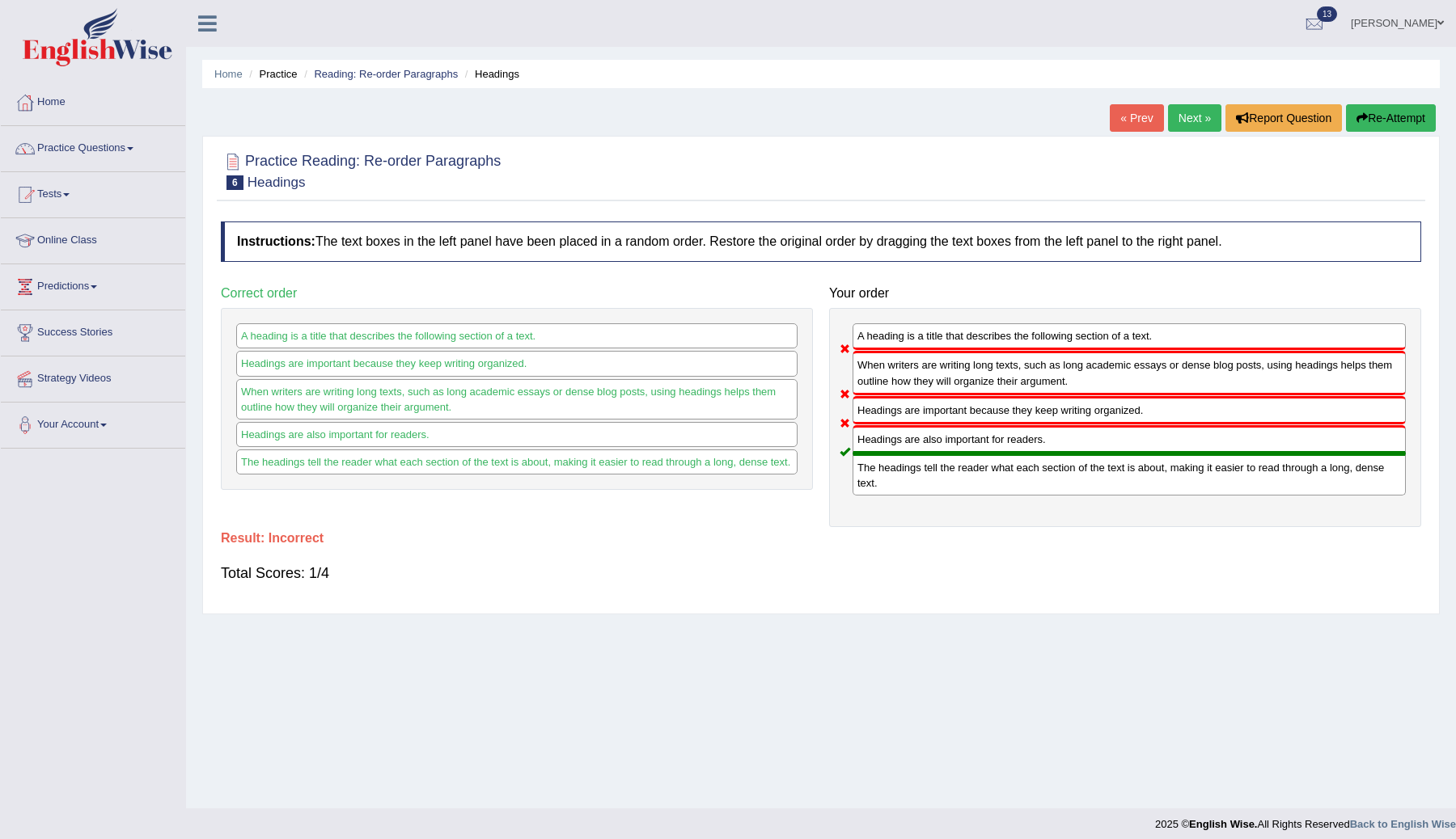
drag, startPoint x: 957, startPoint y: 410, endPoint x: 958, endPoint y: 358, distance: 52.0
click at [958, 358] on div "A heading is a title that describes the following section of a text. When write…" at bounding box center [1125, 417] width 592 height 219
click at [1382, 120] on button "Re-Attempt" at bounding box center [1391, 118] width 90 height 28
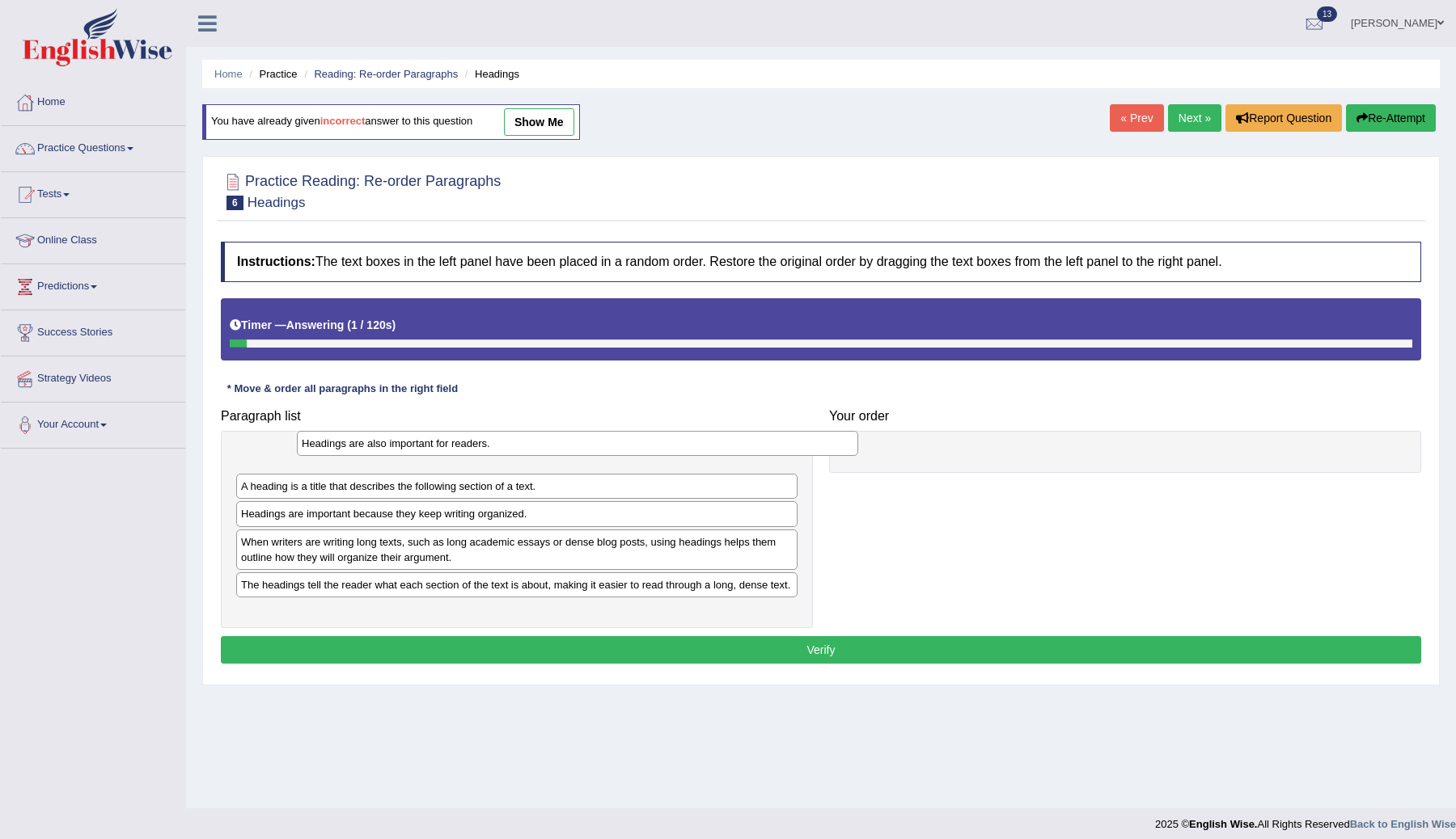
drag, startPoint x: 384, startPoint y: 464, endPoint x: 423, endPoint y: 459, distance: 39.3
click at [426, 456] on div "Headings are also important for readers." at bounding box center [578, 443] width 561 height 25
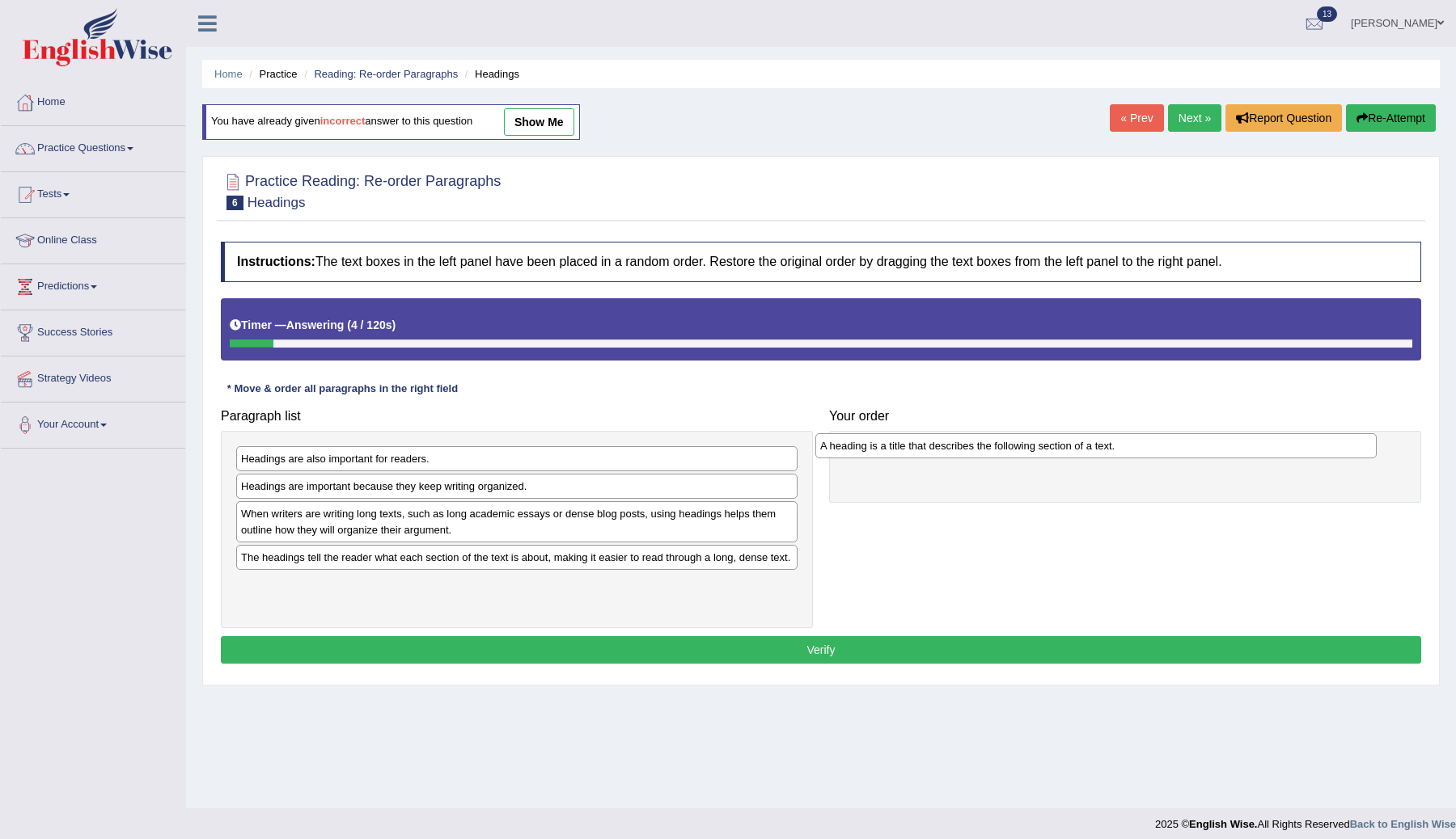
drag, startPoint x: 350, startPoint y: 493, endPoint x: 935, endPoint y: 454, distance: 586.3
click at [935, 455] on div "A heading is a title that describes the following section of a text." at bounding box center [1096, 446] width 561 height 25
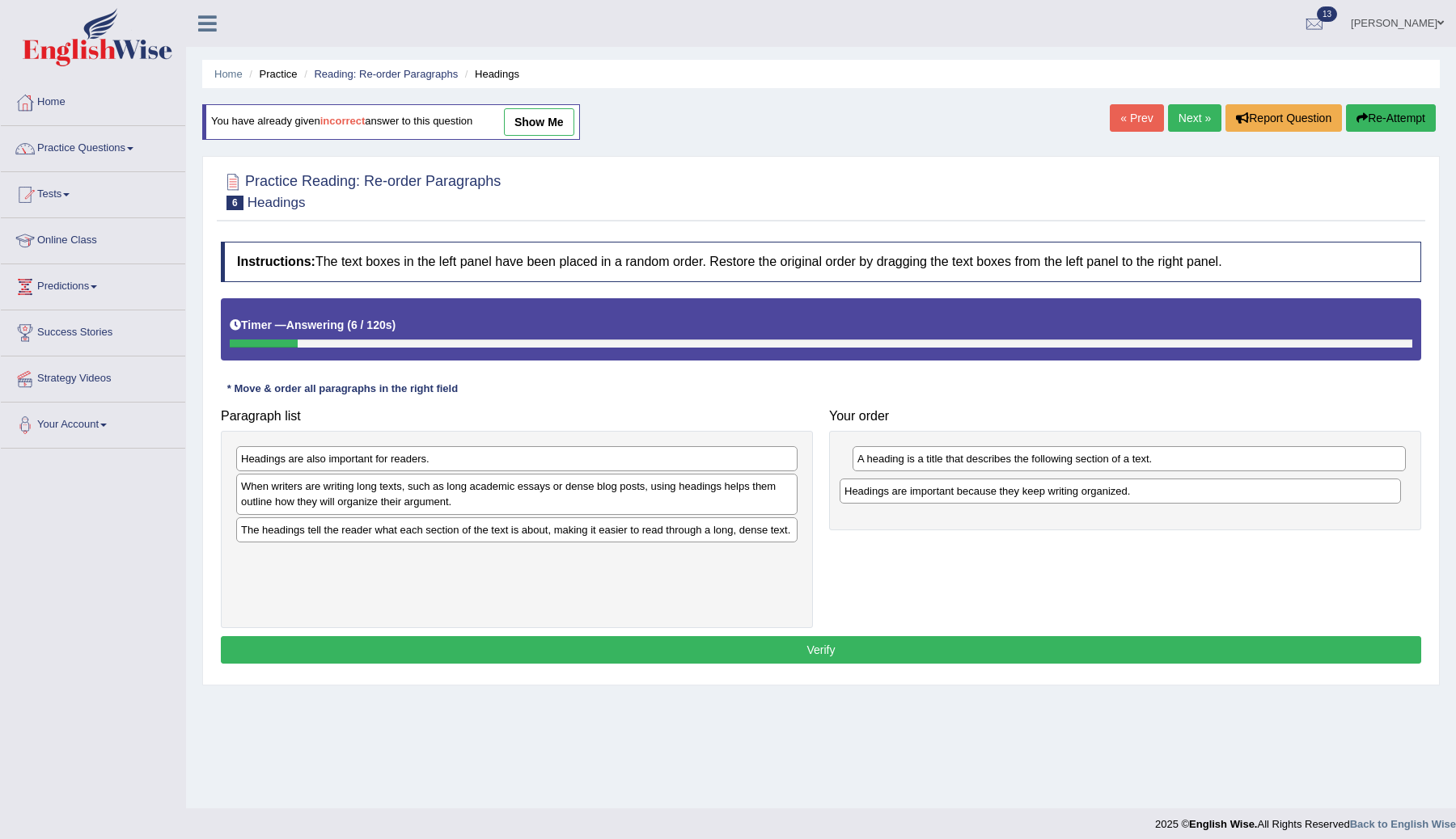
drag, startPoint x: 399, startPoint y: 492, endPoint x: 1003, endPoint y: 496, distance: 604.0
click at [1003, 496] on div "Headings are important because they keep writing organized." at bounding box center [1120, 491] width 561 height 25
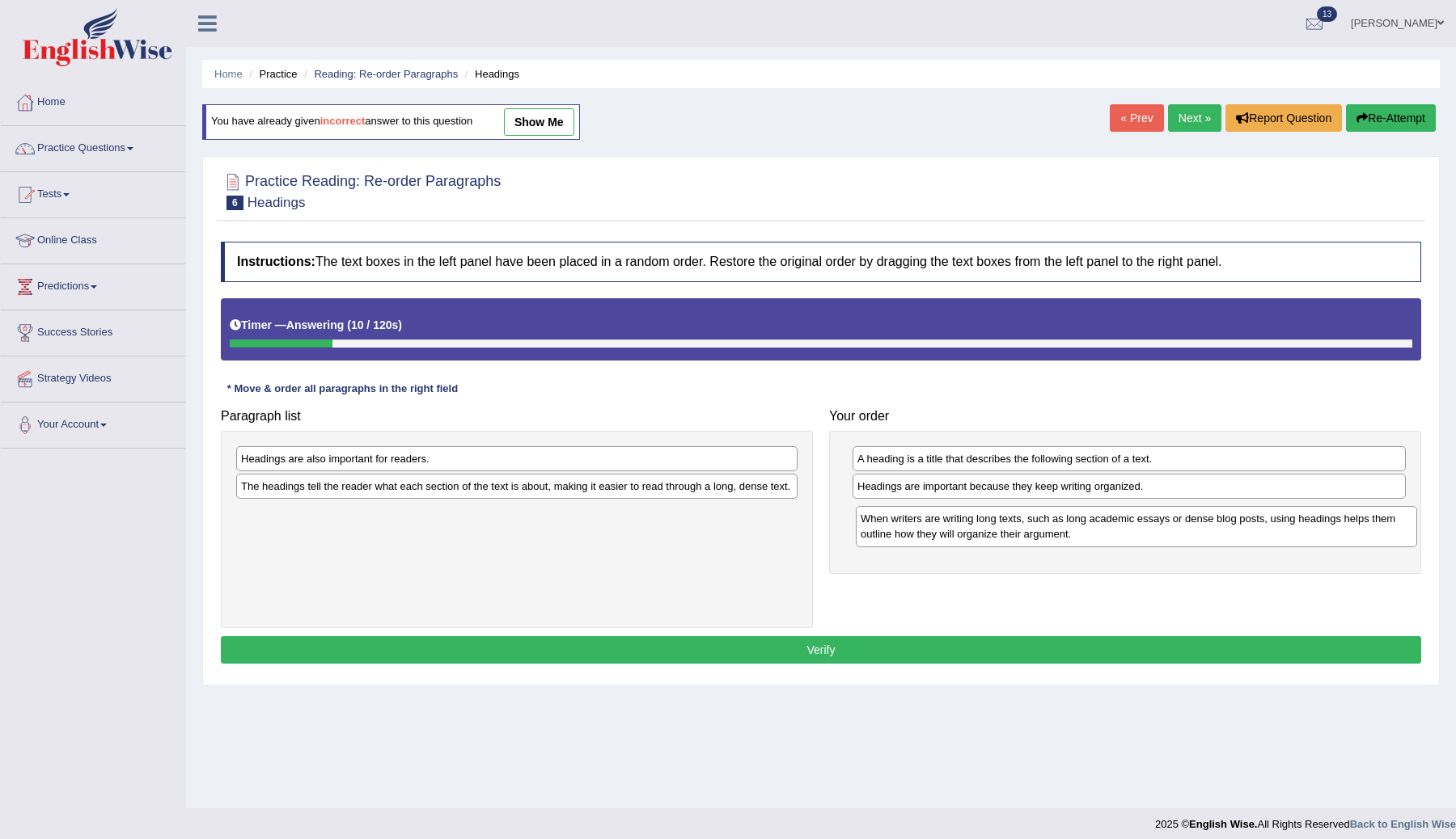
drag, startPoint x: 630, startPoint y: 496, endPoint x: 1248, endPoint y: 527, distance: 618.8
click at [1248, 529] on div "When writers are writing long texts, such as long academic essays or dense blog…" at bounding box center [1136, 526] width 561 height 41
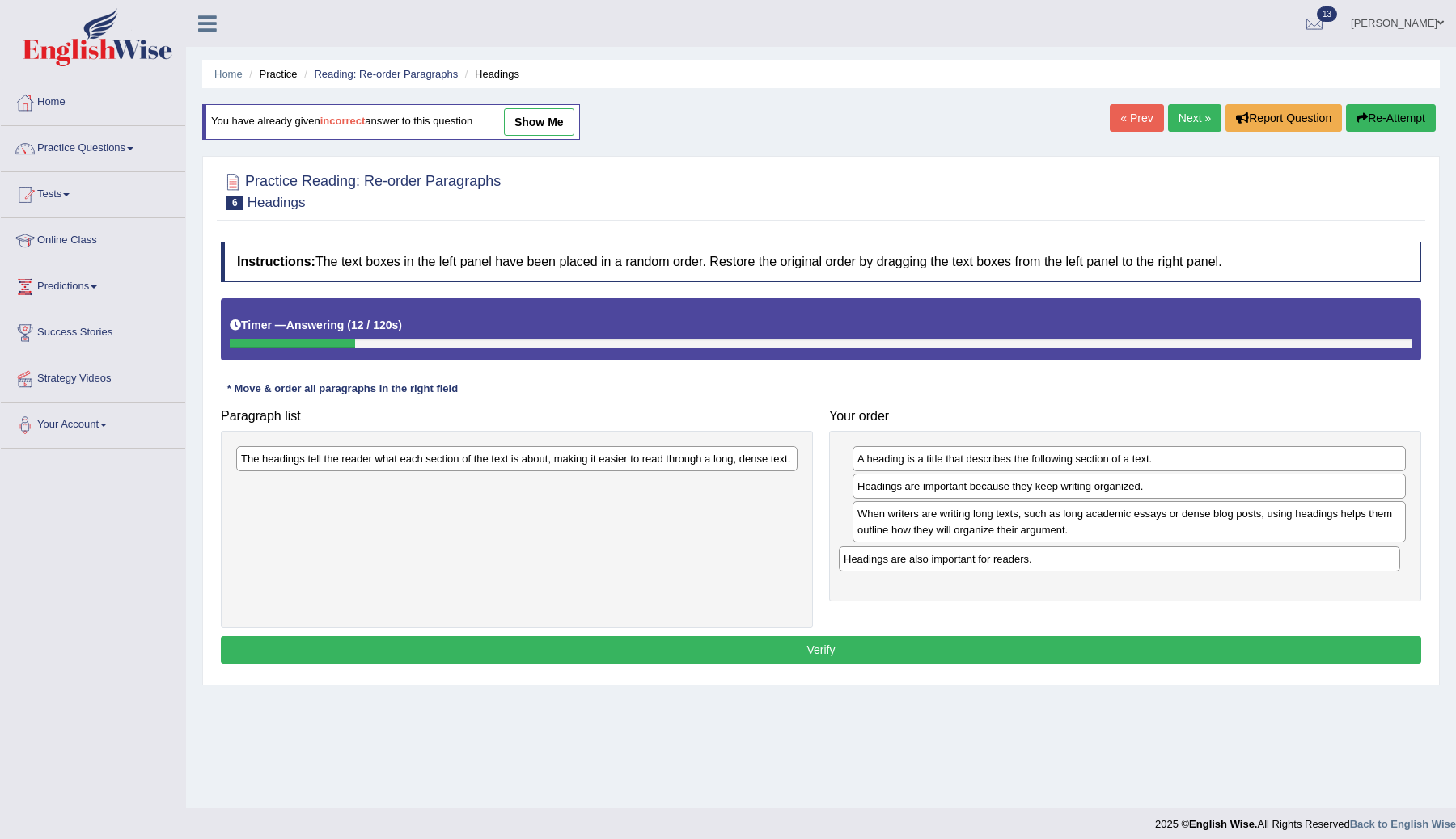
drag, startPoint x: 390, startPoint y: 462, endPoint x: 1003, endPoint y: 576, distance: 623.5
click at [1003, 571] on div "Headings are also important for readers." at bounding box center [1120, 558] width 561 height 25
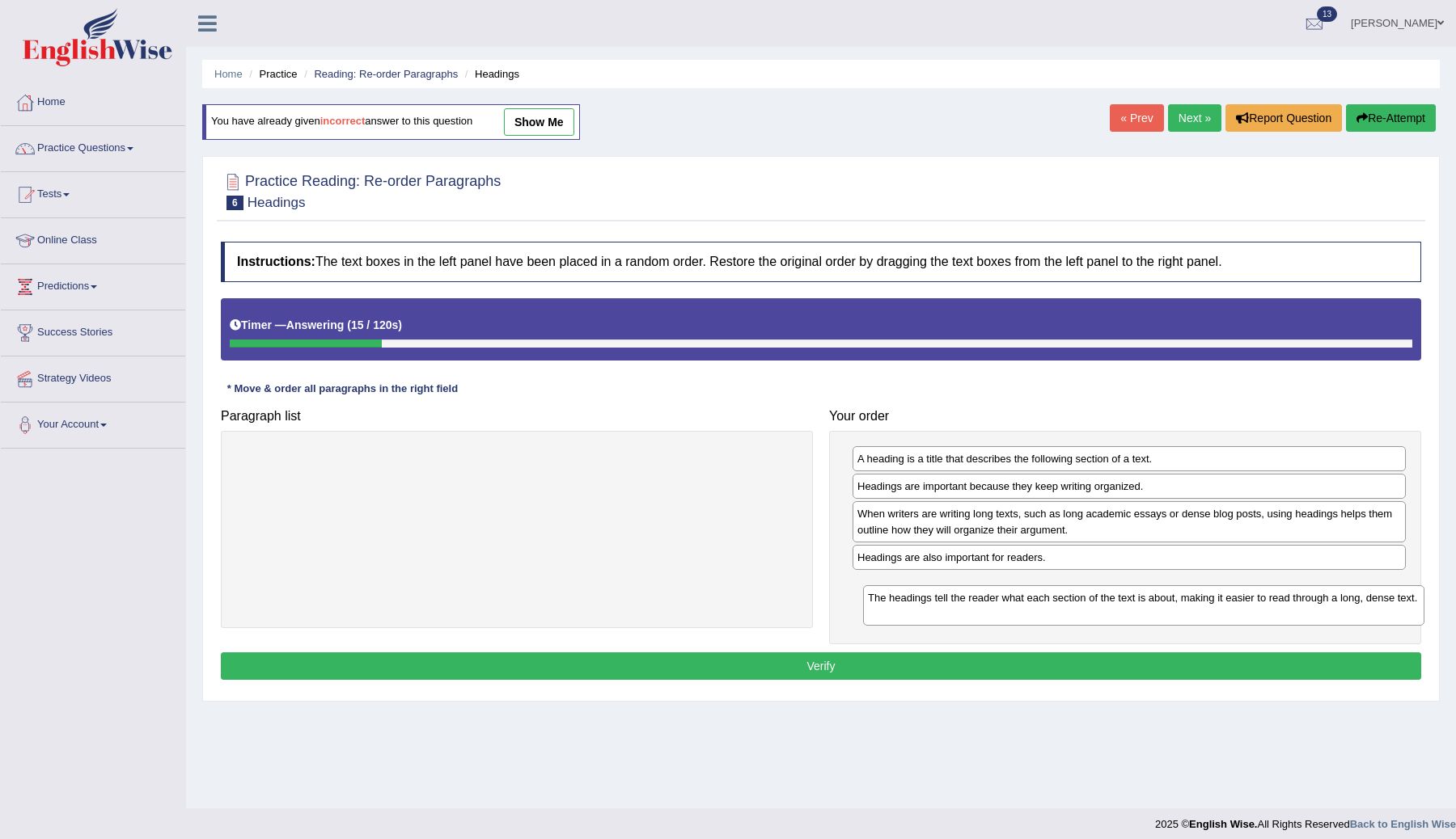
drag, startPoint x: 445, startPoint y: 459, endPoint x: 1071, endPoint y: 597, distance: 641.0
click at [1071, 597] on div "The headings tell the reader what each section of the text is about, making it …" at bounding box center [1144, 605] width 561 height 41
click at [869, 675] on button "Verify" at bounding box center [821, 667] width 1200 height 28
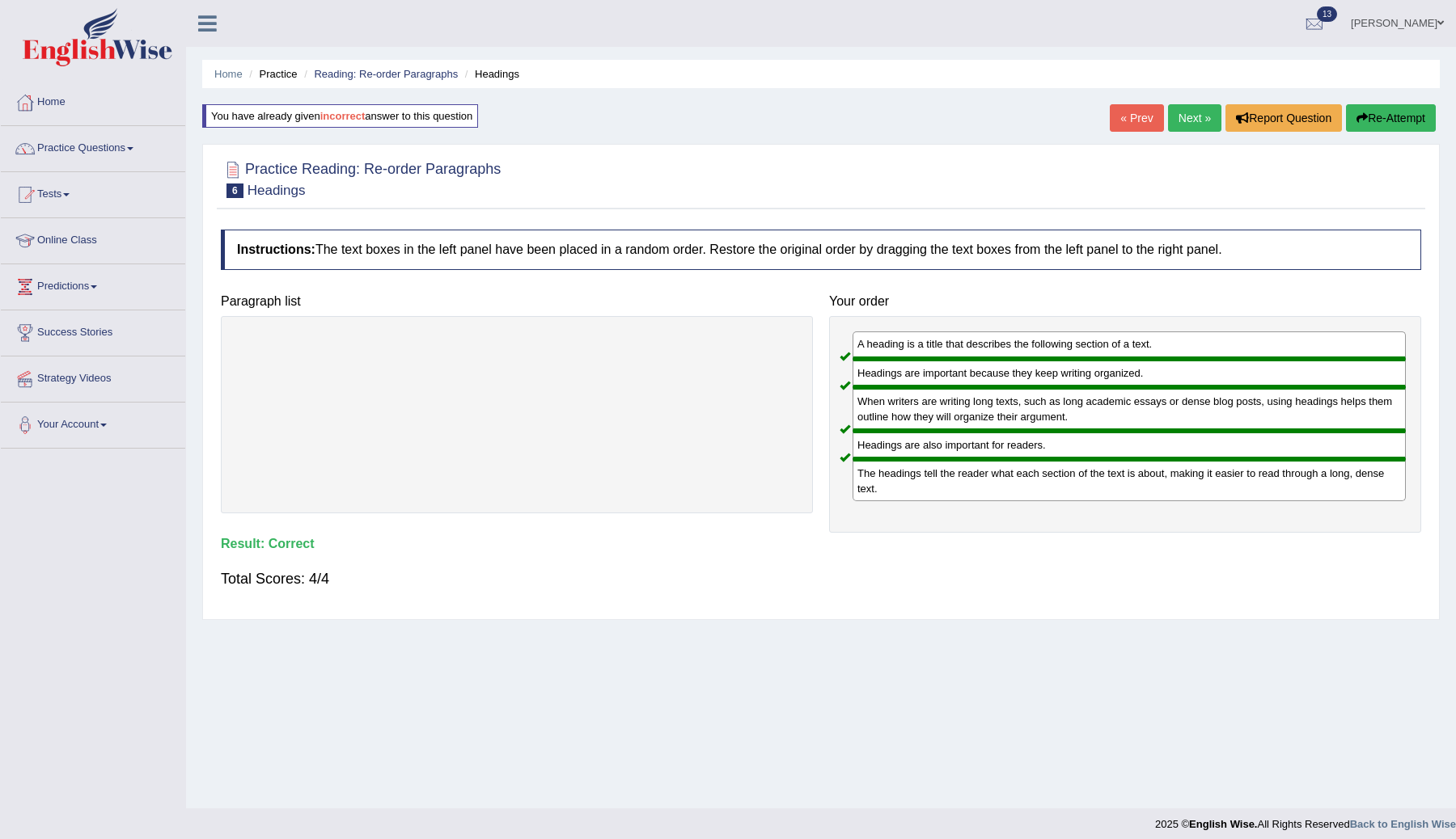
click at [1177, 113] on link "Next »" at bounding box center [1195, 118] width 54 height 28
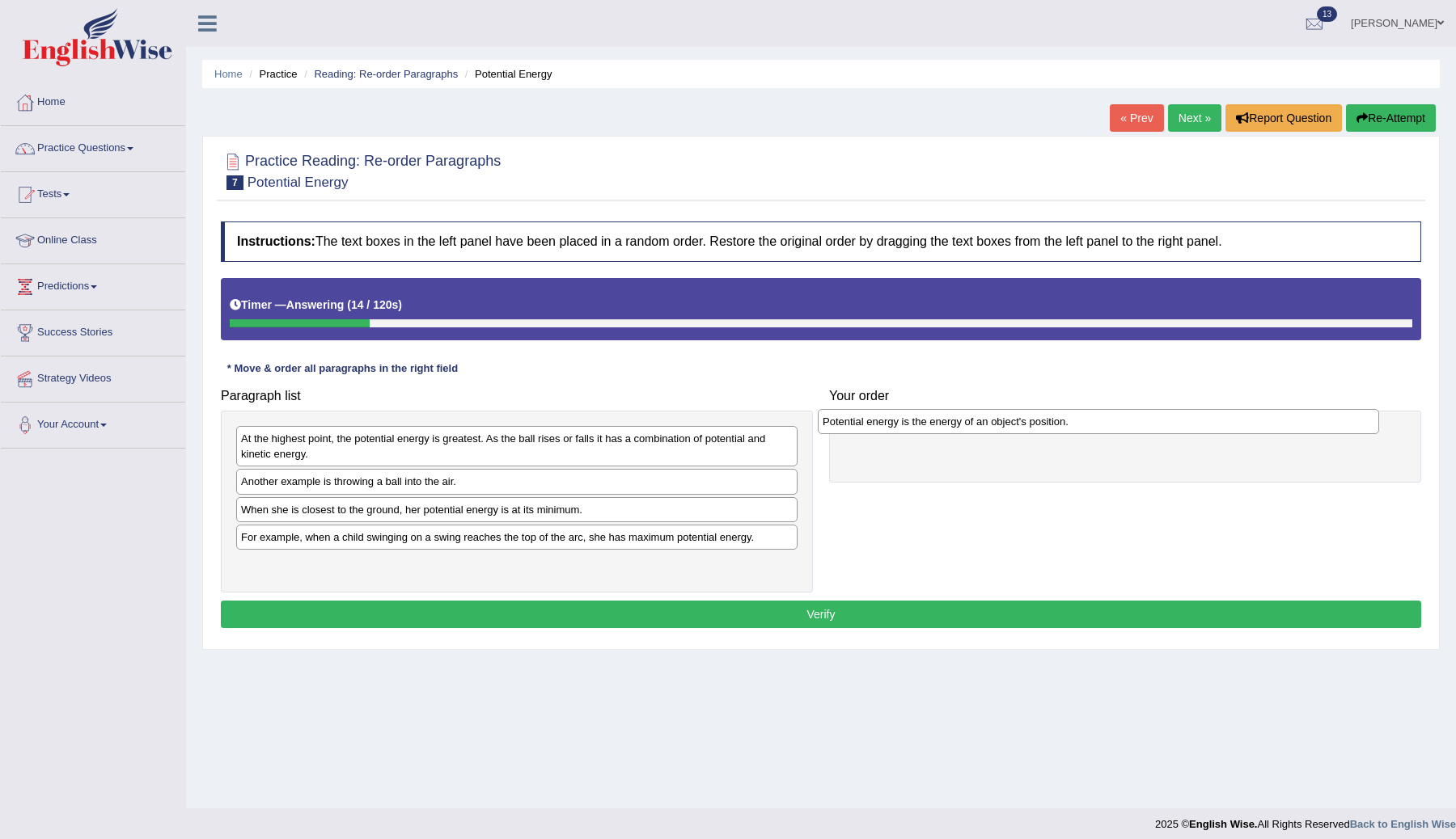
drag, startPoint x: 434, startPoint y: 442, endPoint x: 1017, endPoint y: 426, distance: 583.2
click at [1017, 426] on div "Potential energy is the energy of an object's position." at bounding box center [1098, 422] width 561 height 25
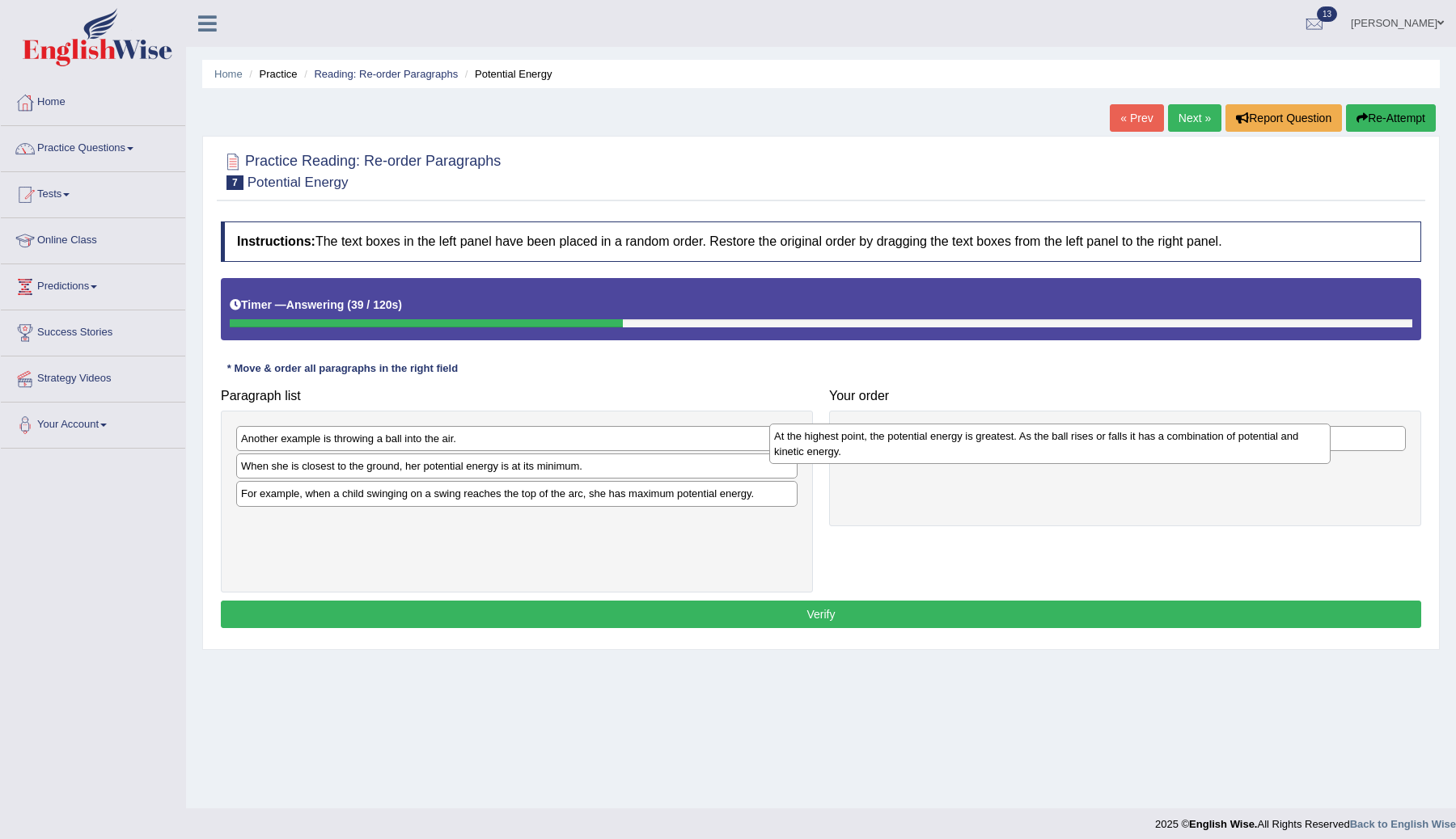
drag, startPoint x: 521, startPoint y: 465, endPoint x: 1110, endPoint y: 432, distance: 589.9
click at [1101, 434] on div "At the highest point, the potential energy is greatest. As the ball rises or fa…" at bounding box center [1050, 443] width 561 height 41
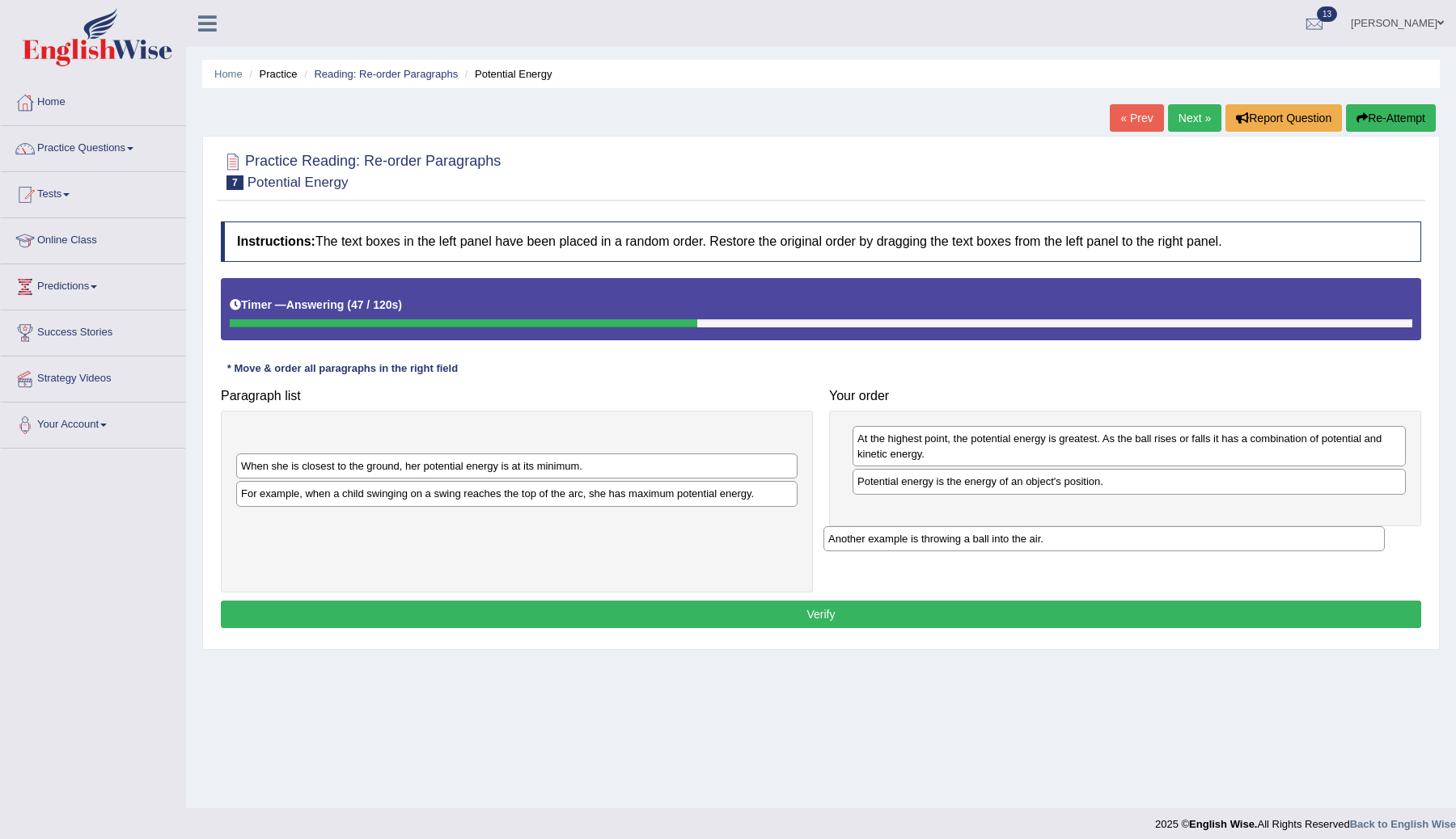
drag, startPoint x: 386, startPoint y: 436, endPoint x: 974, endPoint y: 537, distance: 596.6
click at [974, 537] on div "Another example is throwing a ball into the air." at bounding box center [1104, 539] width 561 height 25
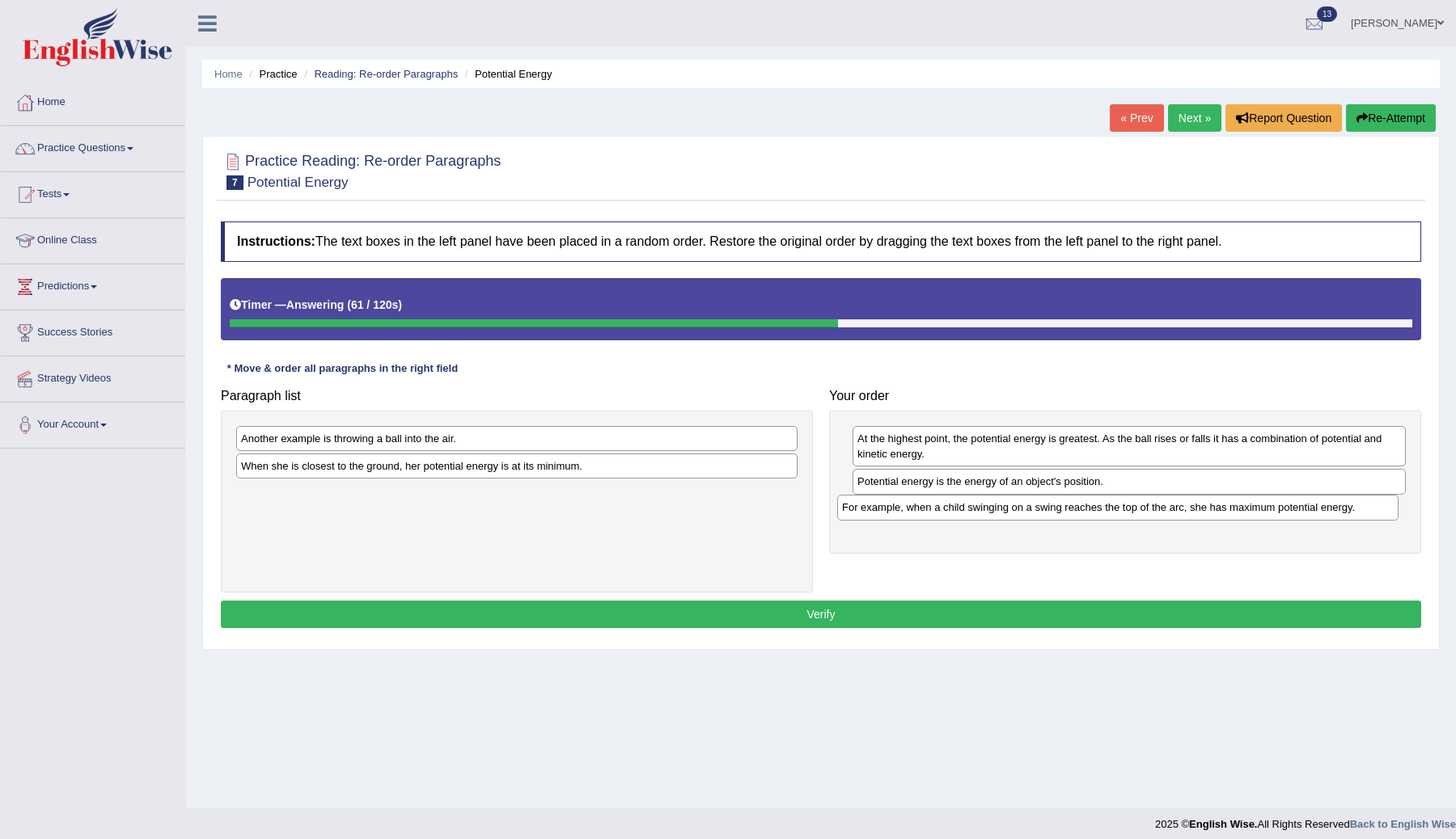
drag, startPoint x: 398, startPoint y: 502, endPoint x: 999, endPoint y: 515, distance: 601.1
click at [999, 516] on div "For example, when a child swinging on a swing reaches the top of the arc, she h…" at bounding box center [1118, 507] width 561 height 25
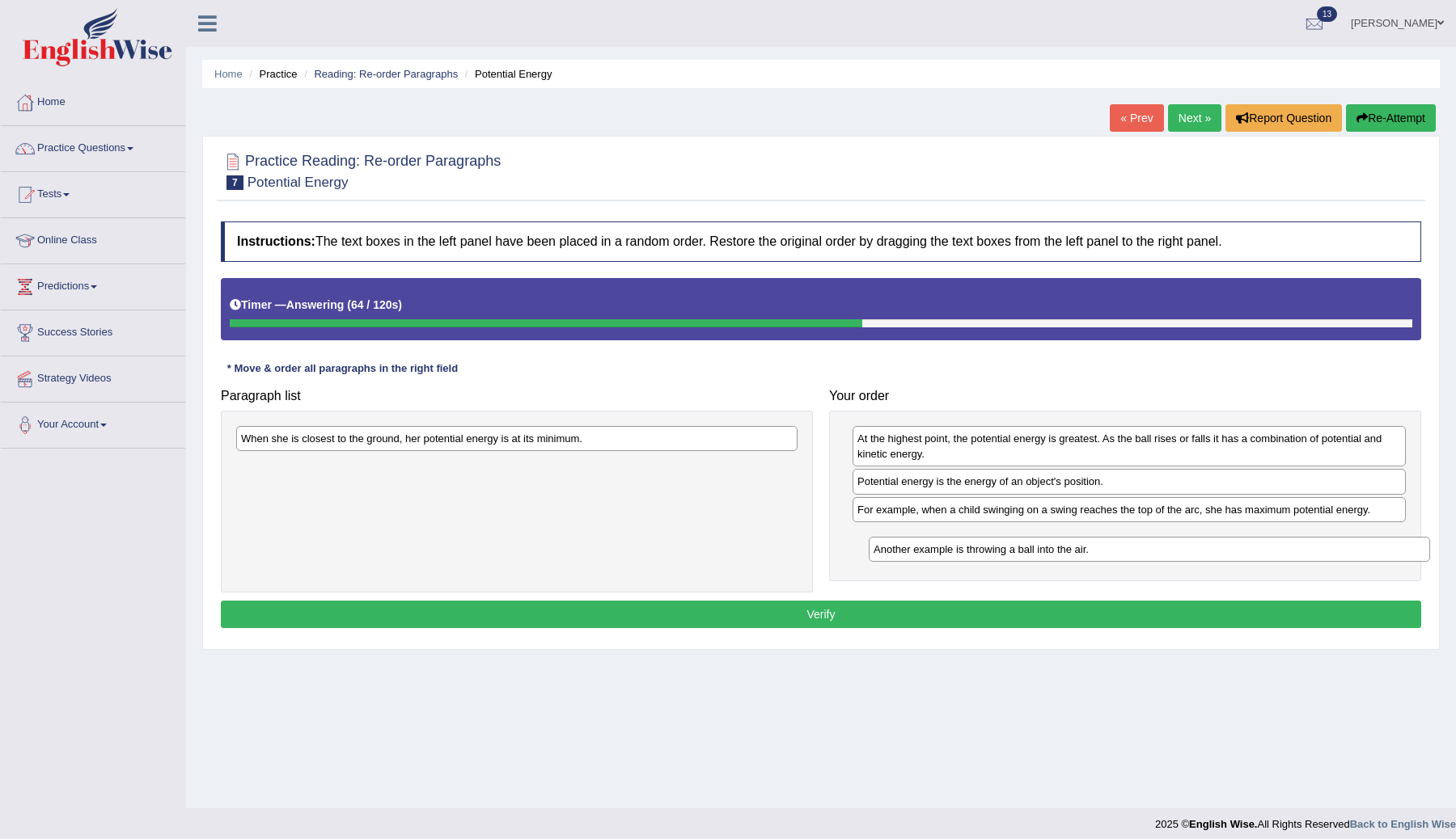
drag, startPoint x: 397, startPoint y: 431, endPoint x: 1019, endPoint y: 537, distance: 631.0
click at [1019, 537] on div "Another example is throwing a ball into the air." at bounding box center [1149, 549] width 561 height 25
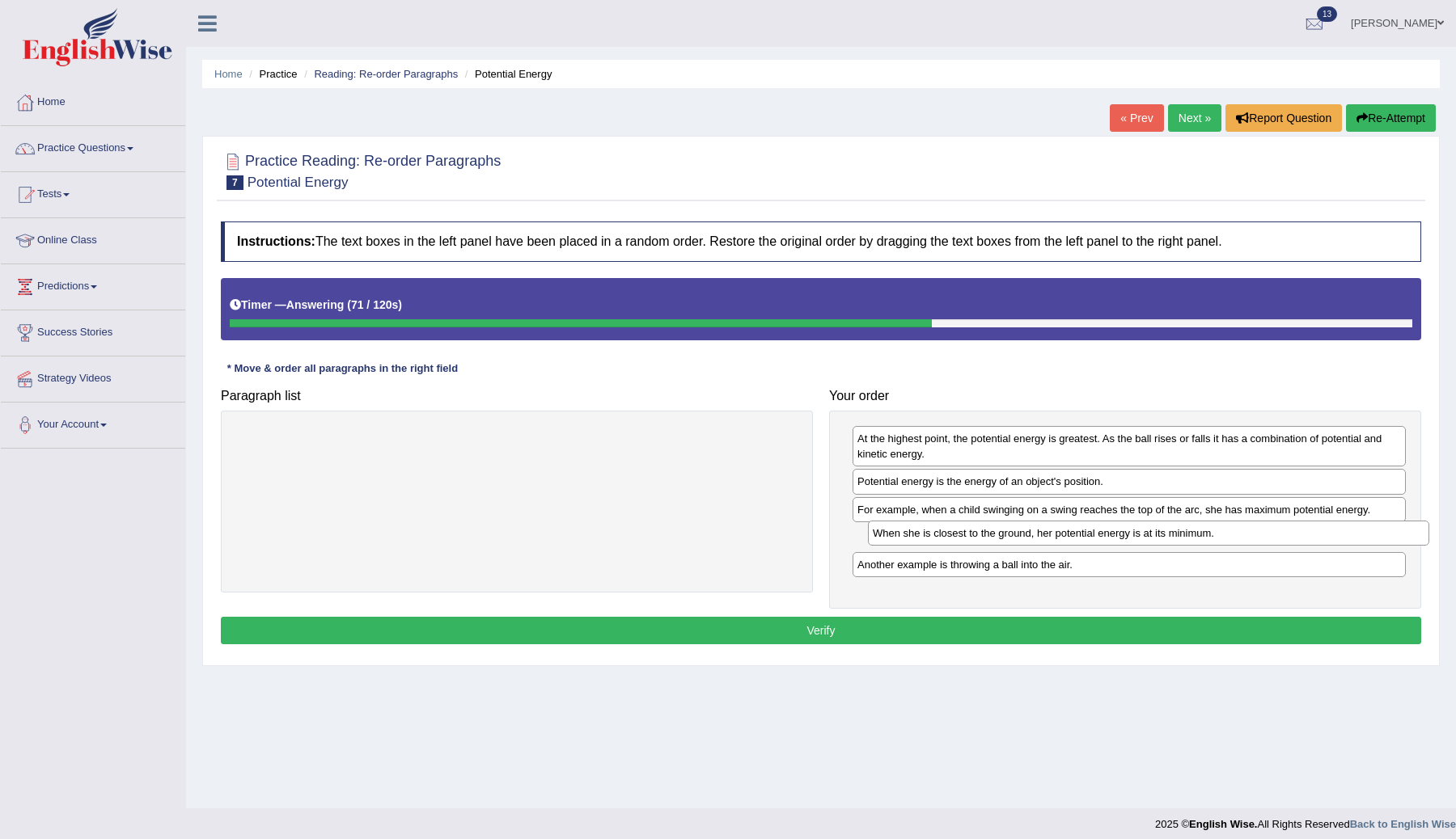
drag, startPoint x: 565, startPoint y: 446, endPoint x: 1194, endPoint y: 544, distance: 636.6
click at [1194, 544] on div "When she is closest to the ground, her potential energy is at its minimum." at bounding box center [1149, 532] width 561 height 25
click at [876, 646] on div "Instructions: The text boxes in the left panel have been placed in a random ord…" at bounding box center [820, 436] width 1208 height 444
click at [869, 634] on button "Verify" at bounding box center [821, 631] width 1200 height 28
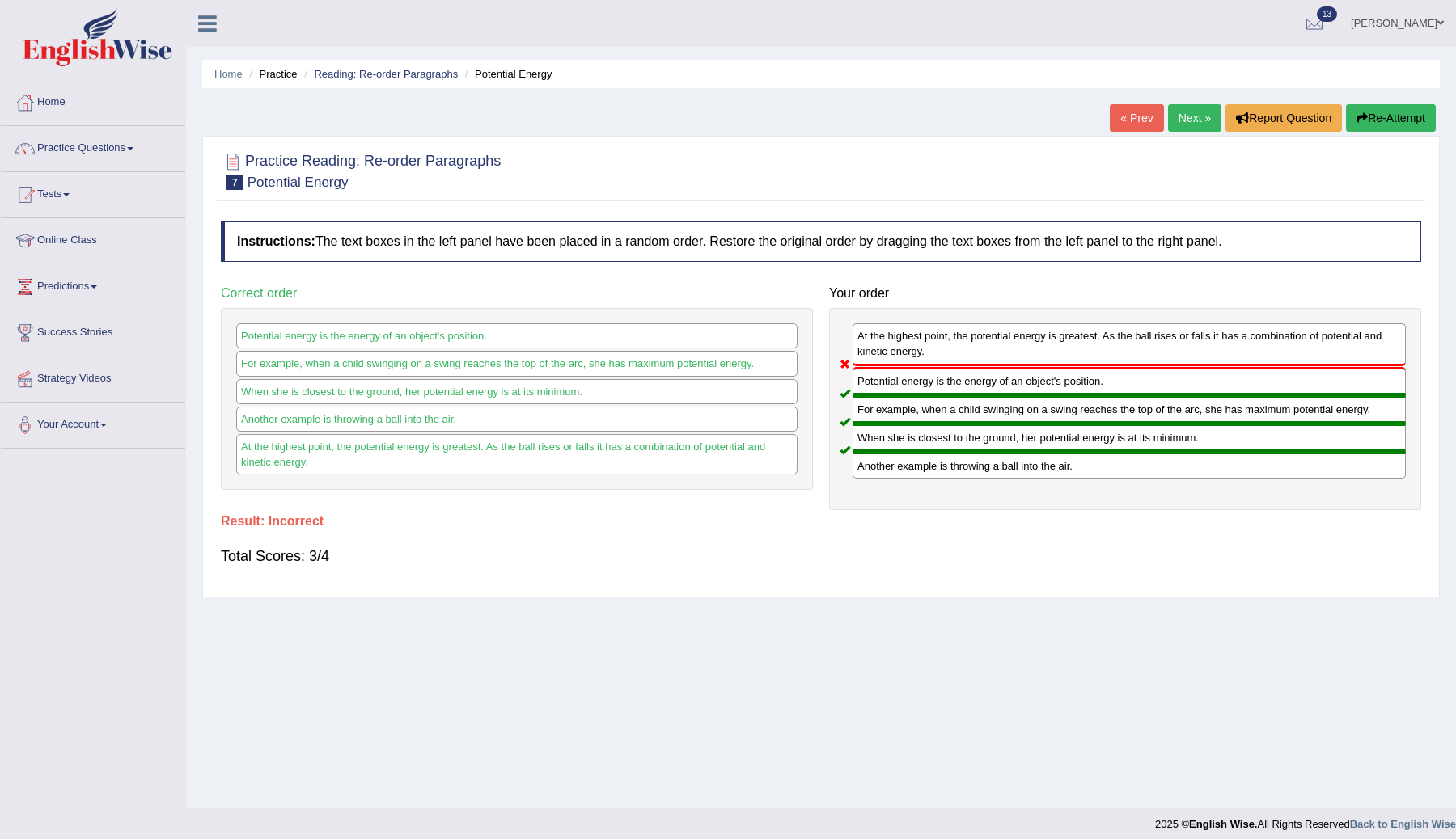
drag, startPoint x: 990, startPoint y: 348, endPoint x: 945, endPoint y: 532, distance: 189.4
click at [945, 532] on div "Instructions: The text boxes in the left panel have been placed in a random ord…" at bounding box center [820, 401] width 1208 height 374
click at [1184, 122] on link "Next »" at bounding box center [1195, 118] width 54 height 28
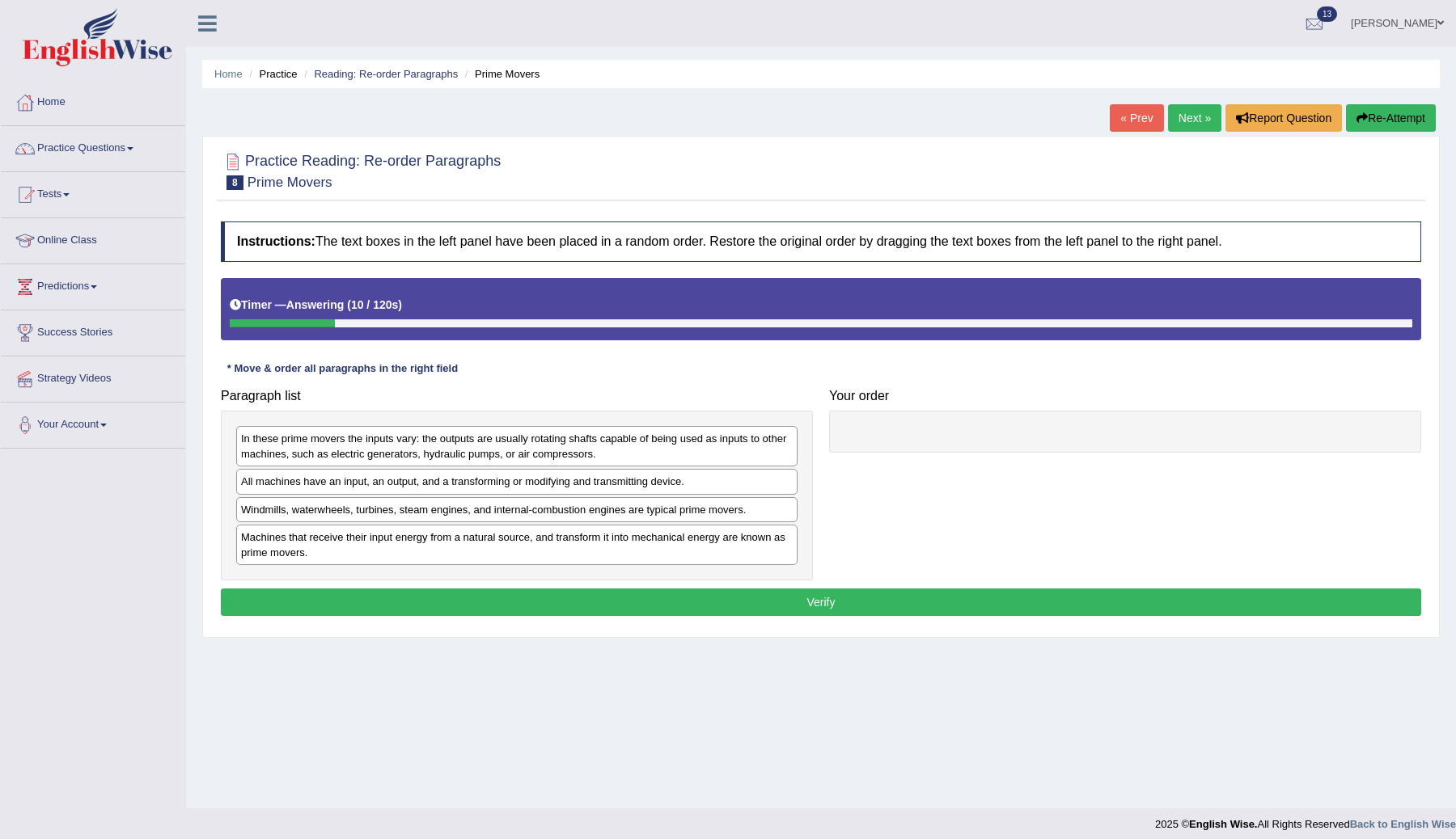
click at [851, 441] on div at bounding box center [1125, 431] width 592 height 42
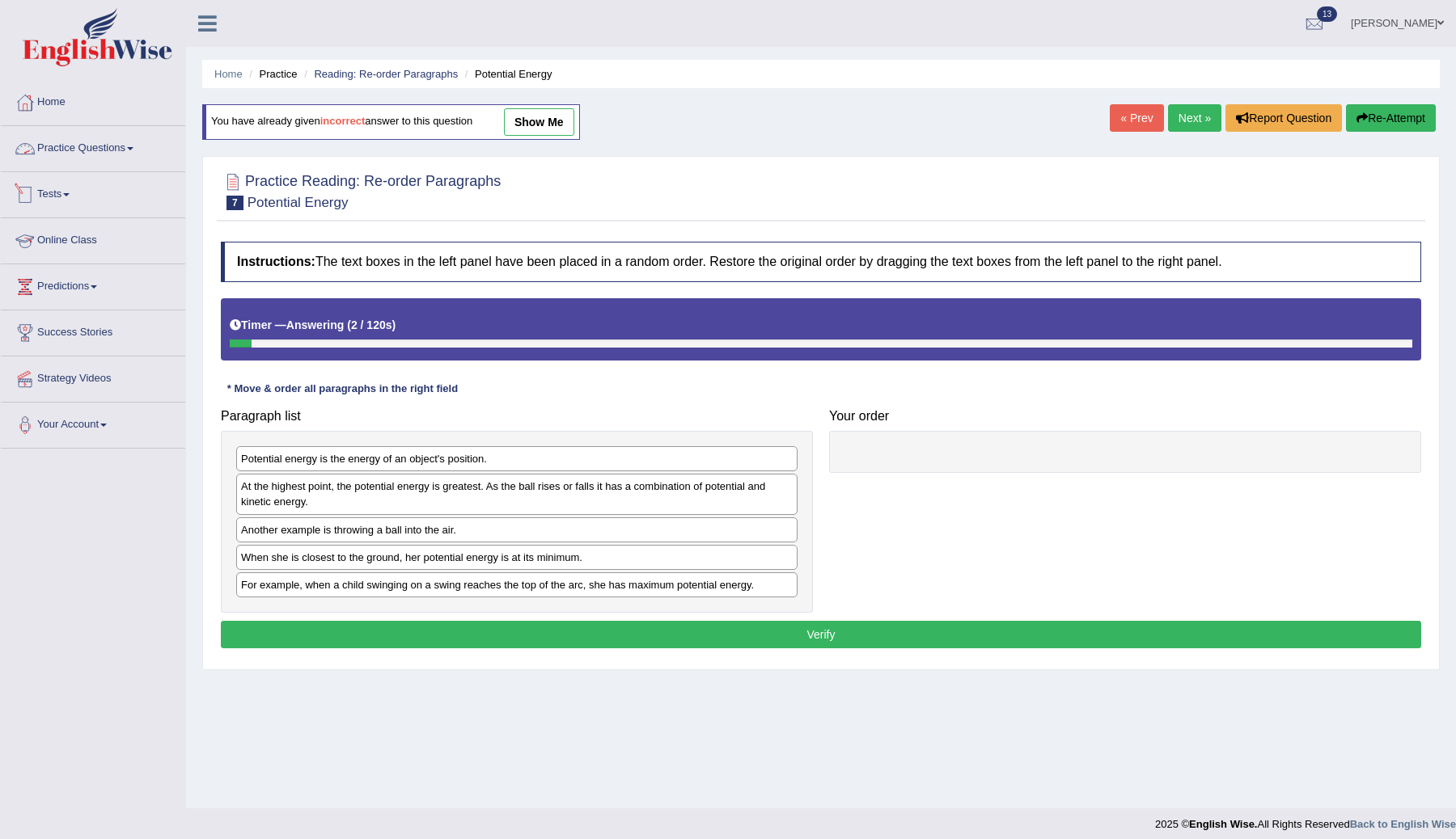
click at [109, 139] on link "Practice Questions" at bounding box center [93, 146] width 184 height 41
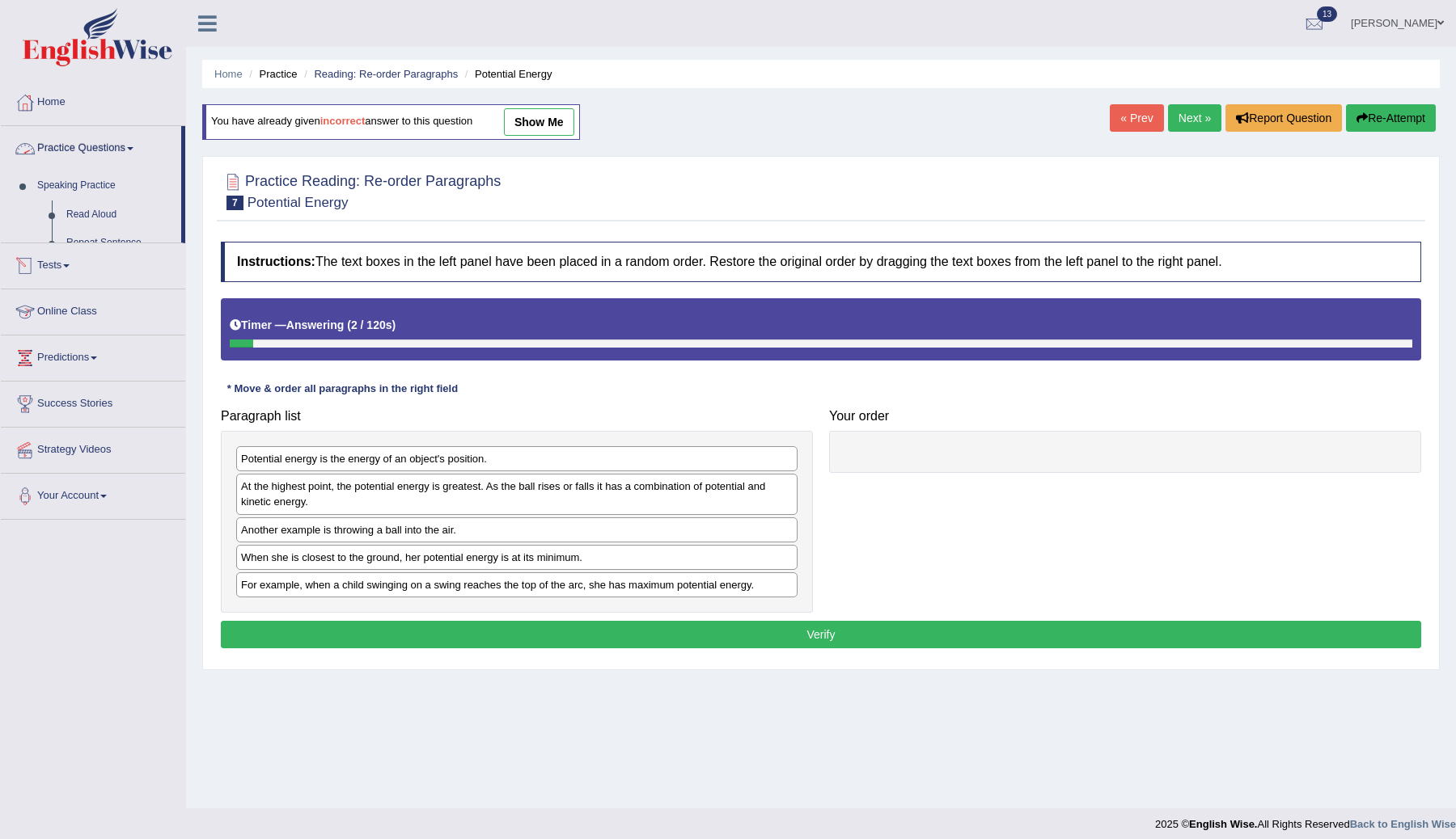
click at [109, 139] on link "Practice Questions" at bounding box center [91, 146] width 180 height 41
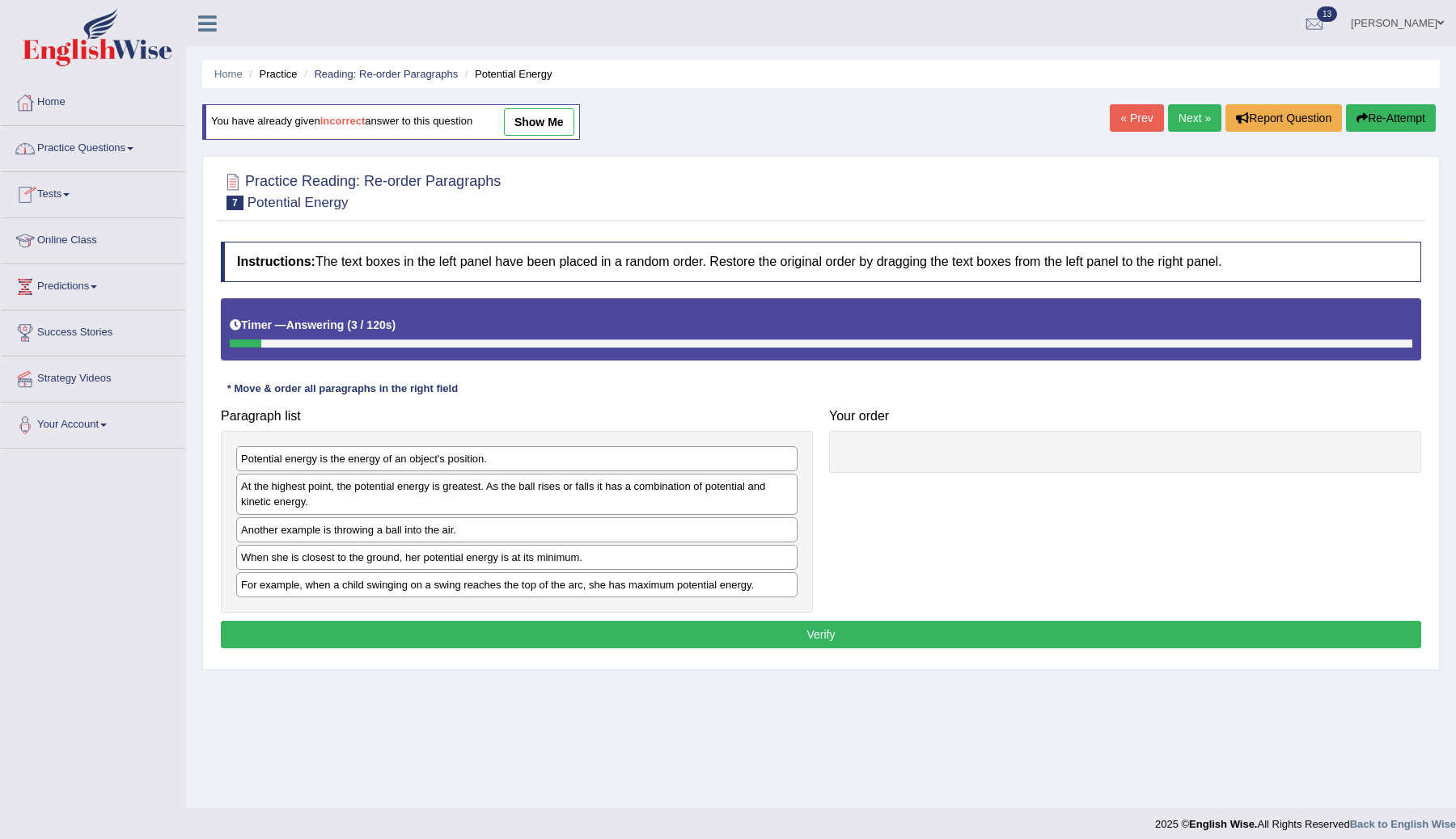
click at [106, 145] on link "Practice Questions" at bounding box center [93, 146] width 184 height 41
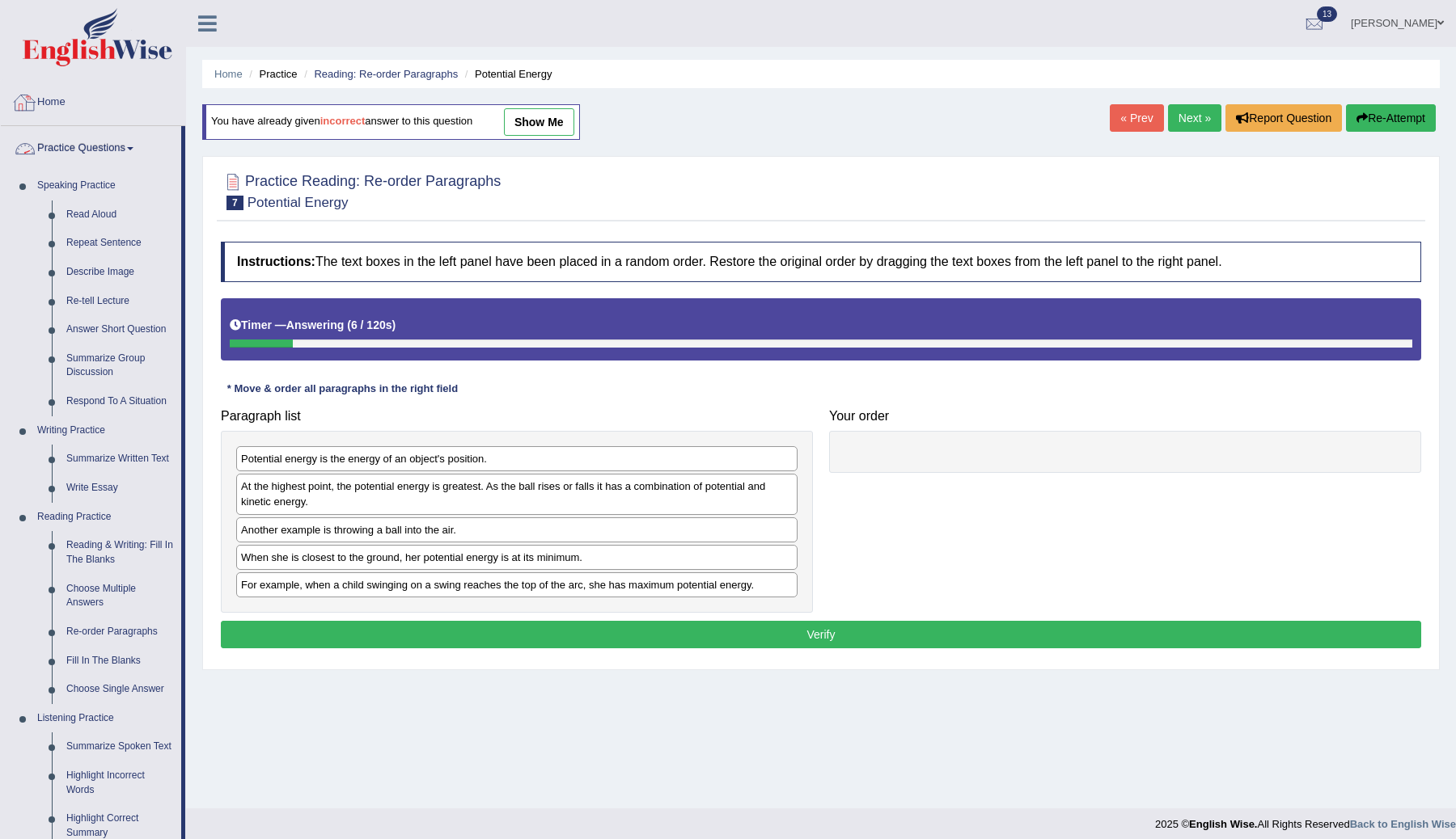
click at [55, 105] on link "Home" at bounding box center [93, 100] width 184 height 41
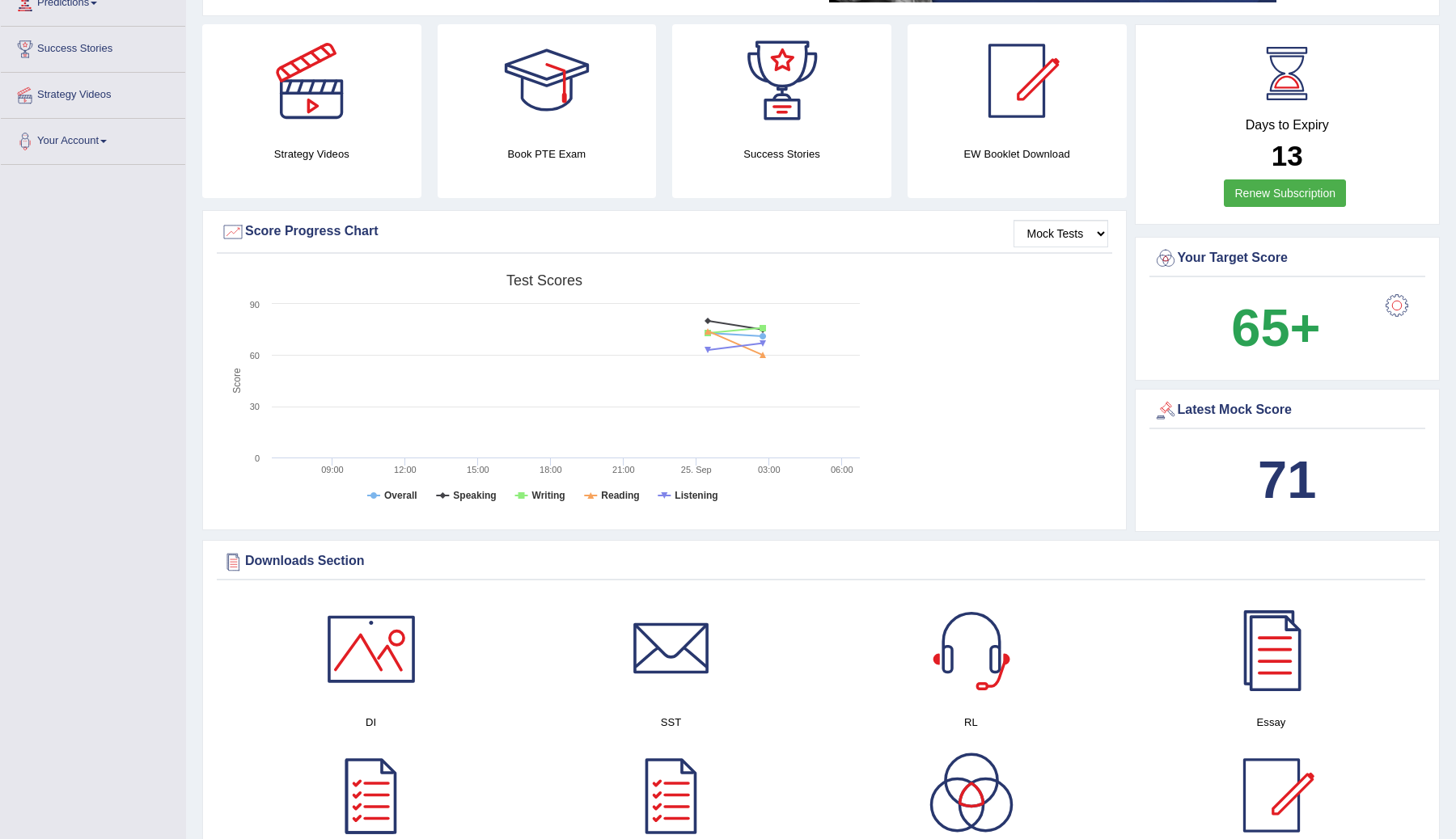
scroll to position [55, 0]
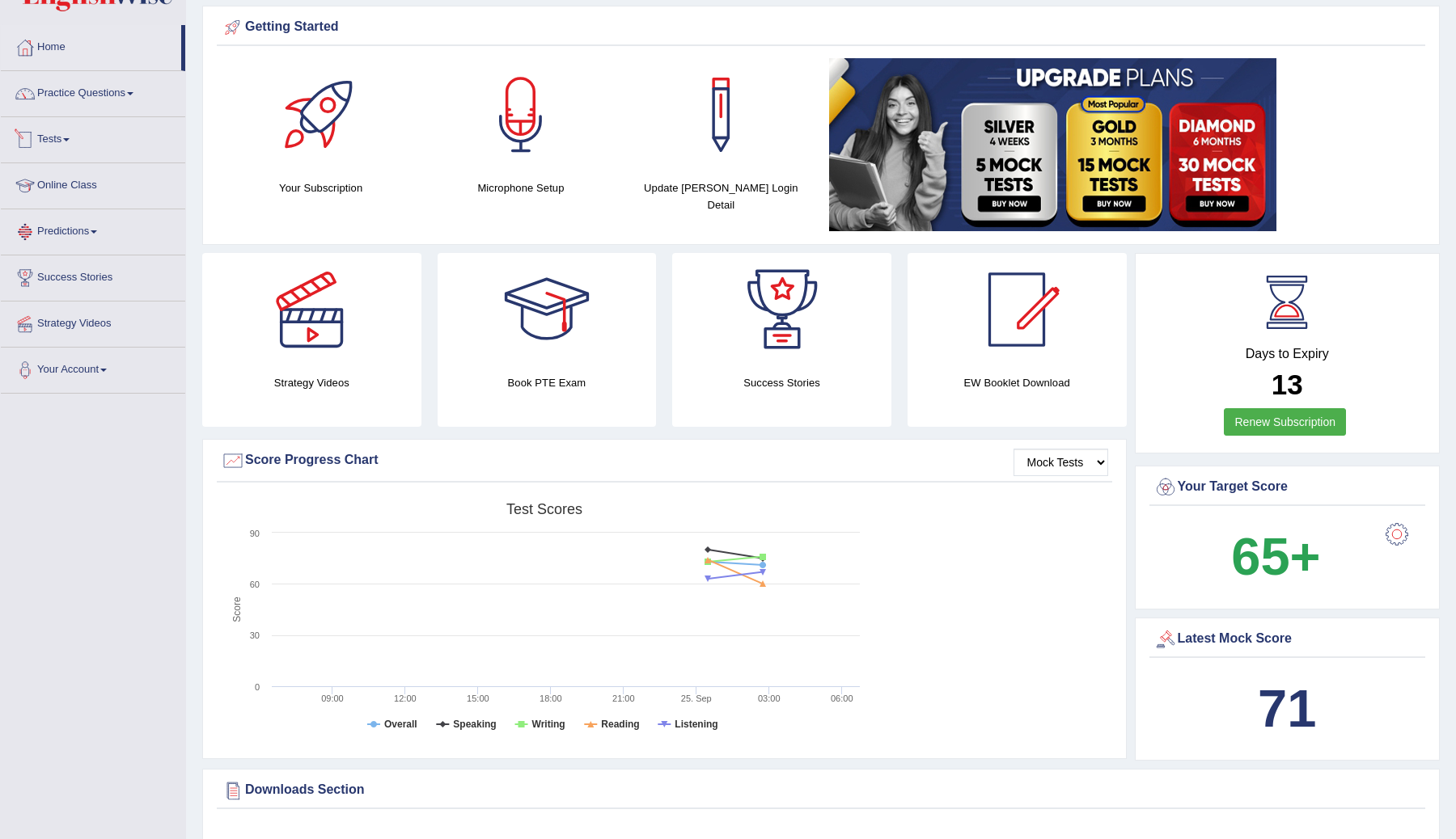
click at [62, 137] on link "Tests" at bounding box center [93, 137] width 184 height 41
click at [59, 203] on link "Take Mock Test" at bounding box center [106, 206] width 152 height 29
